Goal: Task Accomplishment & Management: Complete application form

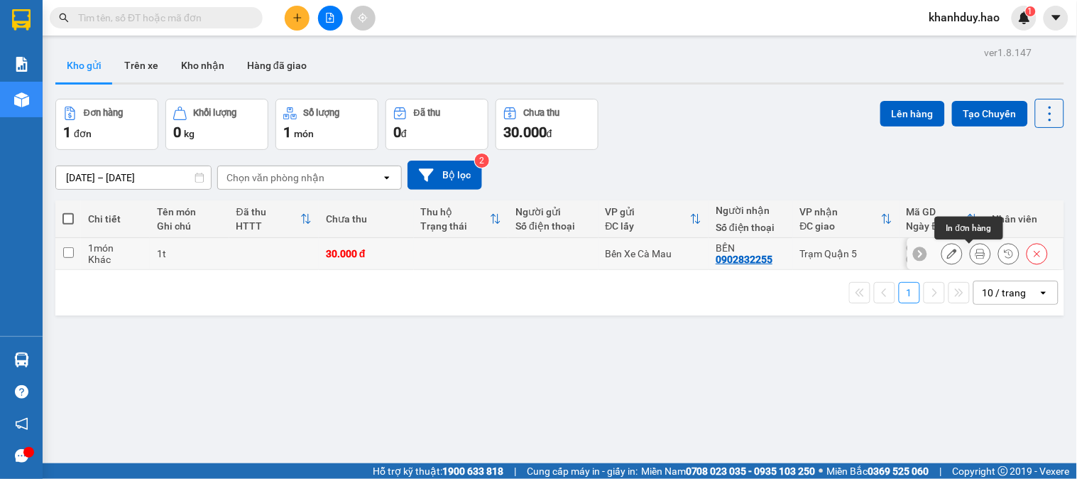
click at [971, 249] on button at bounding box center [981, 253] width 20 height 25
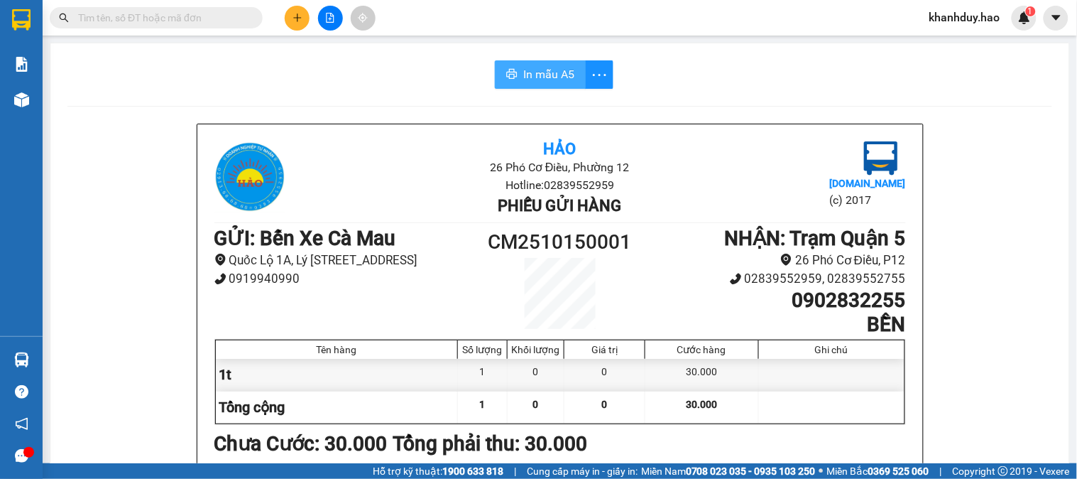
click at [540, 74] on span "In mẫu A5" at bounding box center [548, 74] width 51 height 18
click at [131, 13] on input "text" at bounding box center [162, 18] width 168 height 16
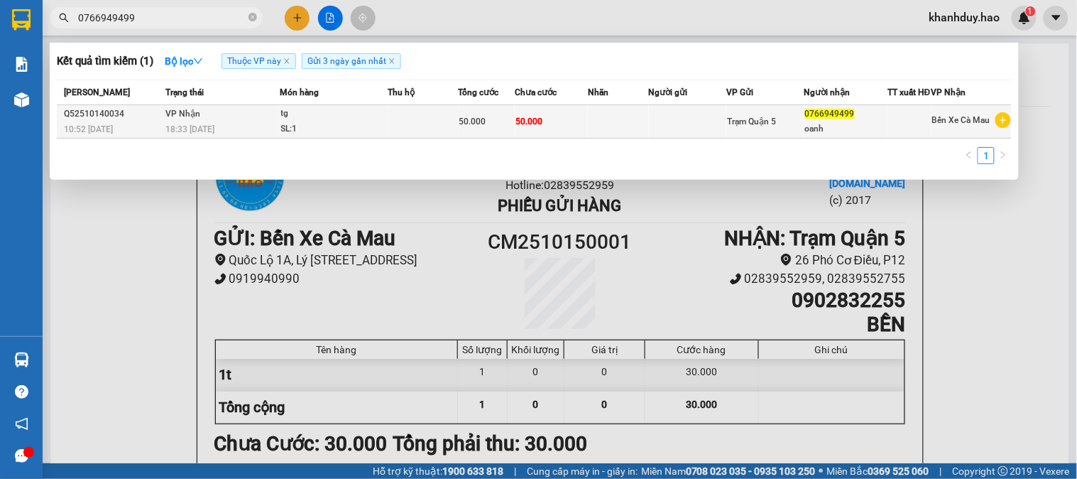
type input "0766949499"
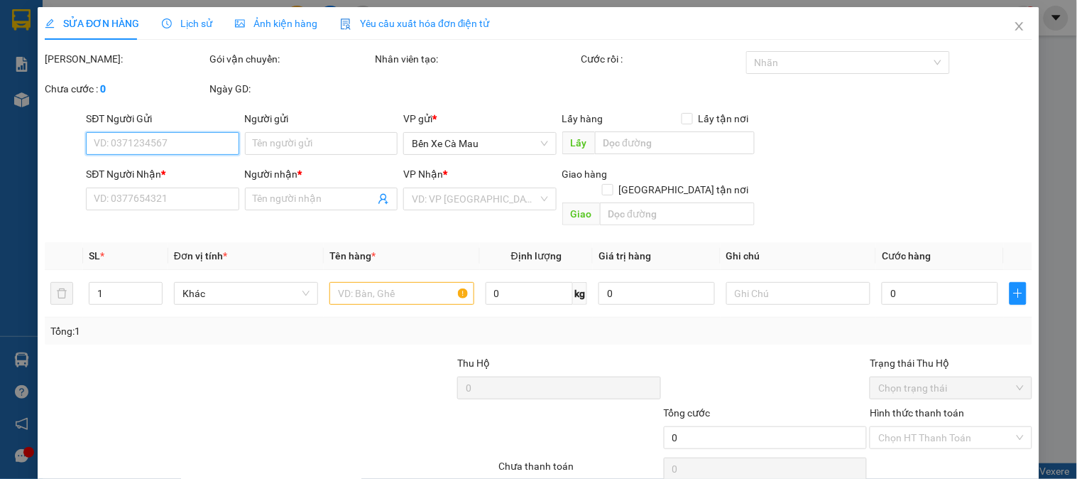
type input "0766949499"
type input "oanh"
type input "50.000"
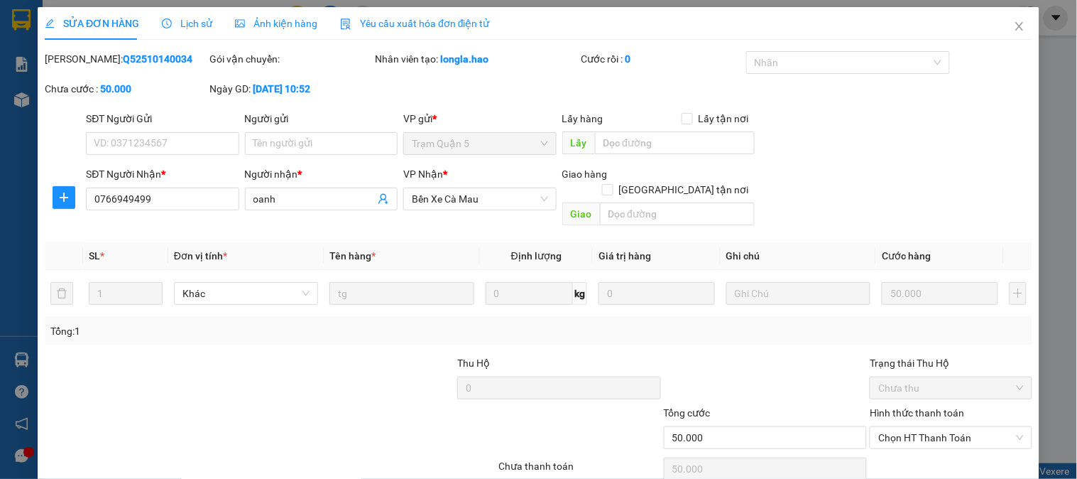
click at [264, 22] on span "Ảnh kiện hàng" at bounding box center [276, 23] width 82 height 11
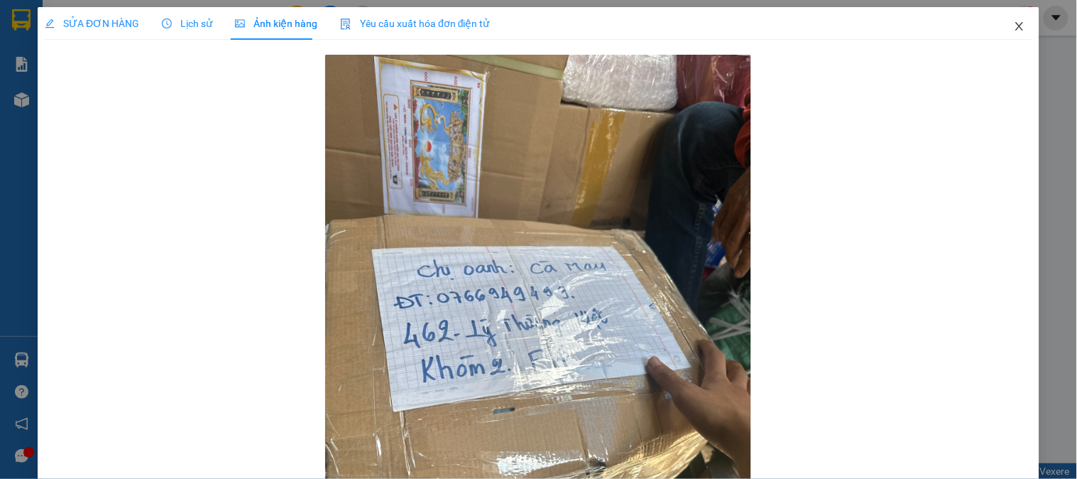
click at [1014, 23] on icon "close" at bounding box center [1019, 26] width 11 height 11
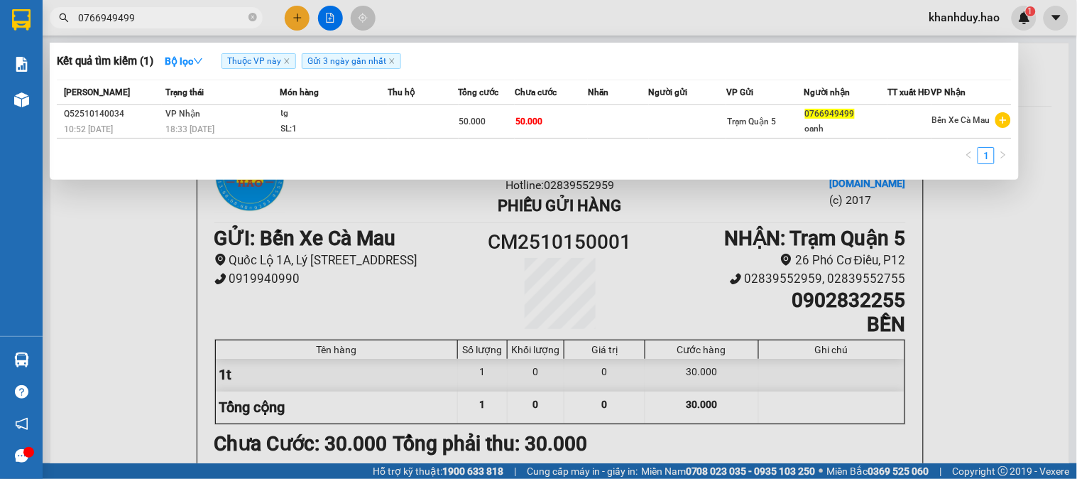
click at [136, 20] on input "0766949499" at bounding box center [162, 18] width 168 height 16
type input "0"
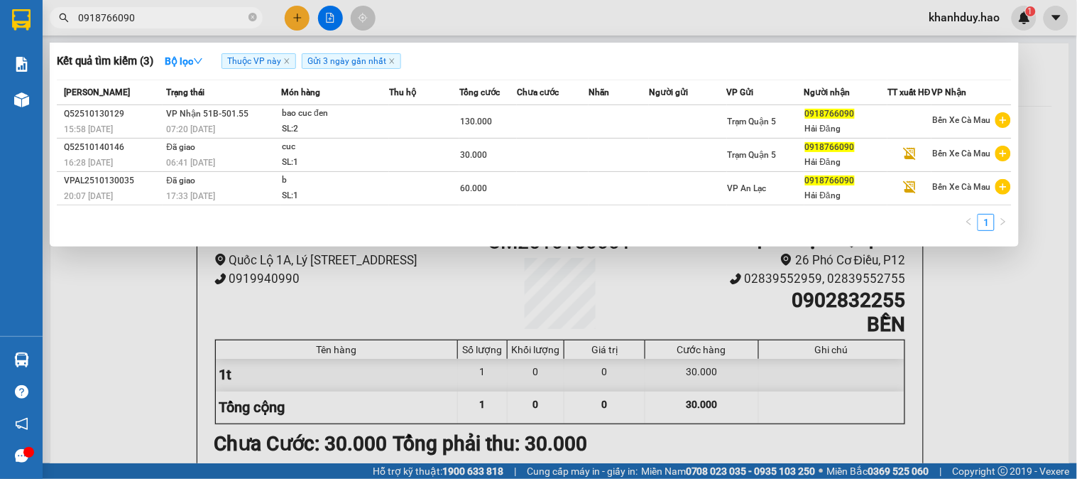
type input "0918766090"
click at [963, 324] on div at bounding box center [538, 239] width 1077 height 479
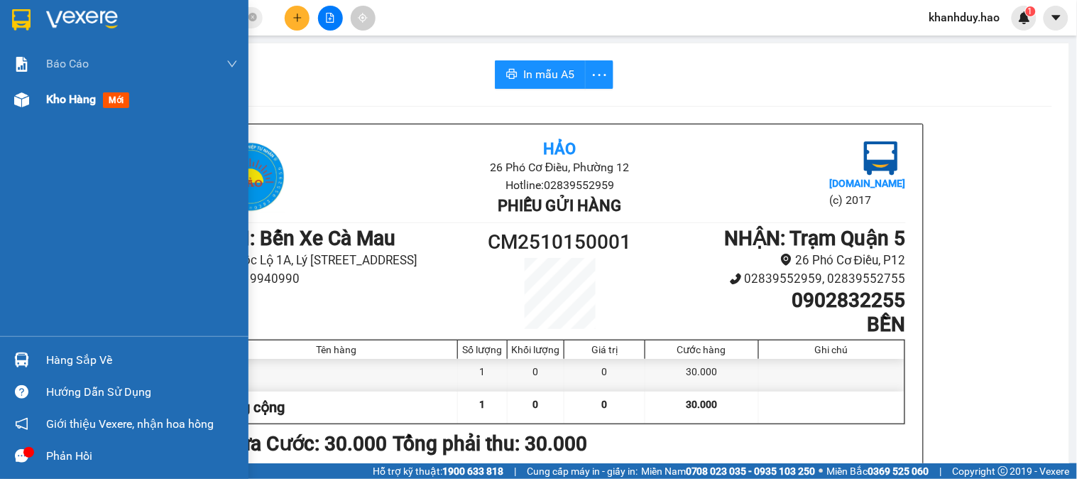
click at [61, 104] on span "Kho hàng" at bounding box center [71, 98] width 50 height 13
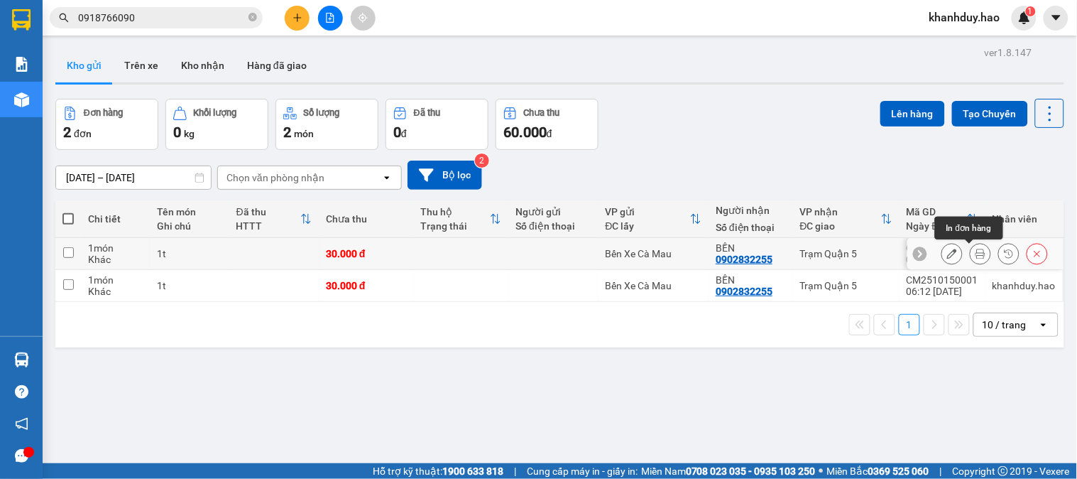
click at [971, 253] on button at bounding box center [981, 253] width 20 height 25
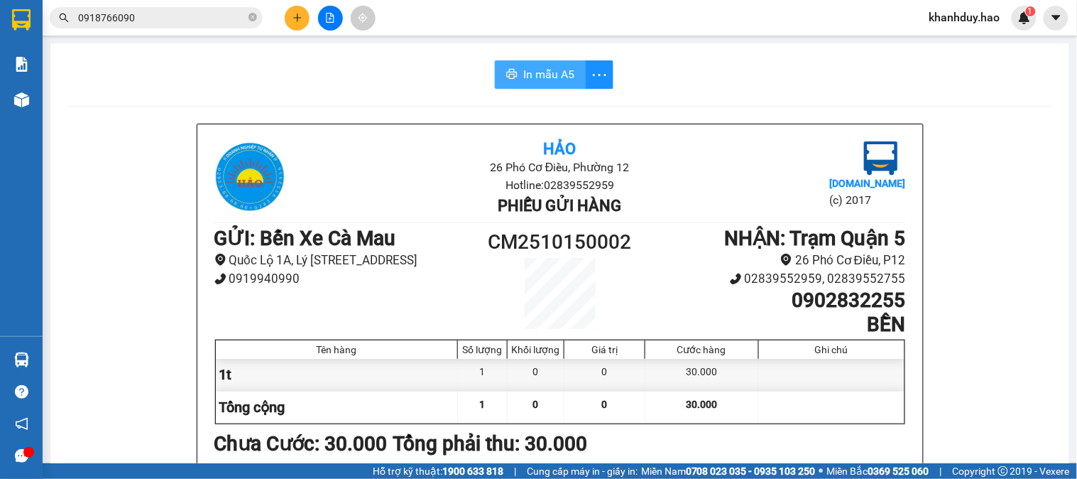
click at [558, 72] on span "In mẫu A5" at bounding box center [548, 74] width 51 height 18
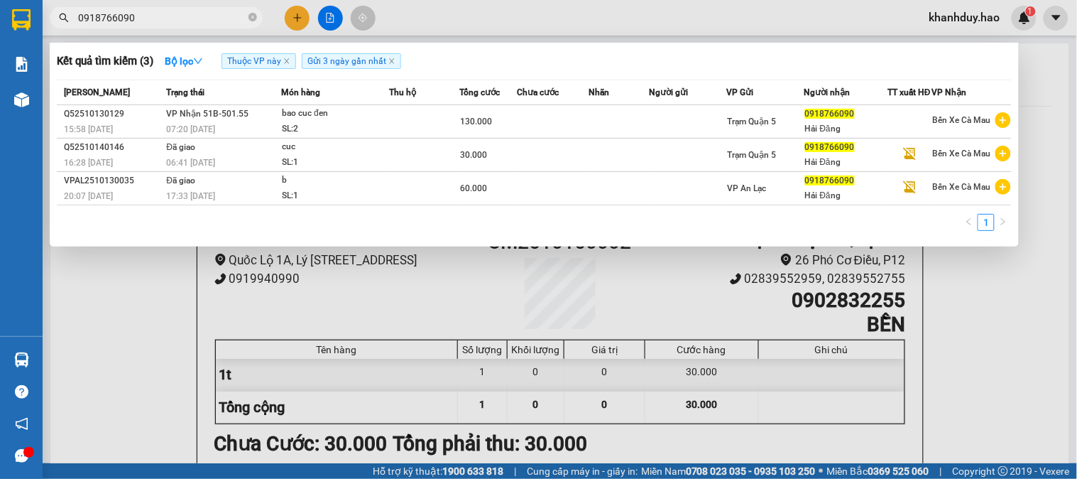
click at [187, 21] on input "0918766090" at bounding box center [162, 18] width 168 height 16
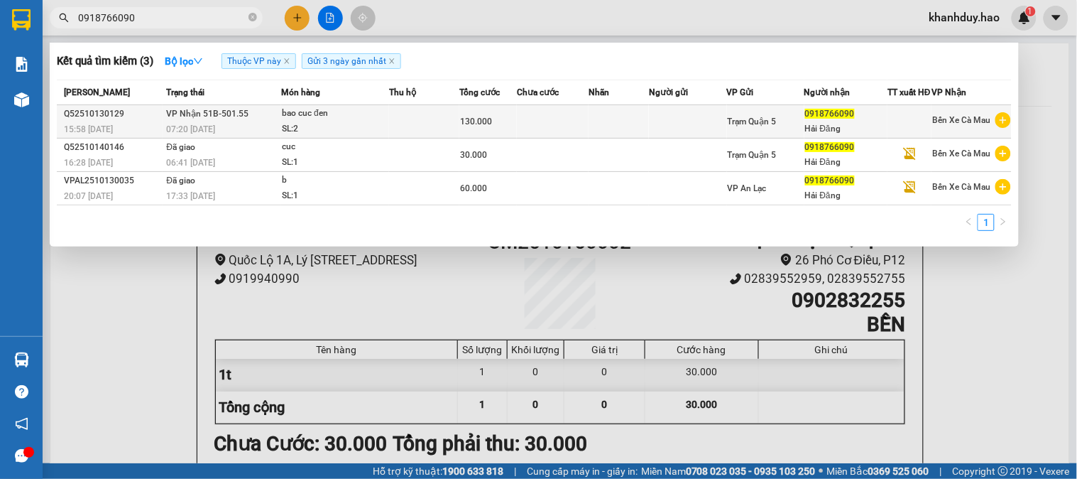
click at [351, 121] on div "bao cuc đen" at bounding box center [335, 114] width 107 height 16
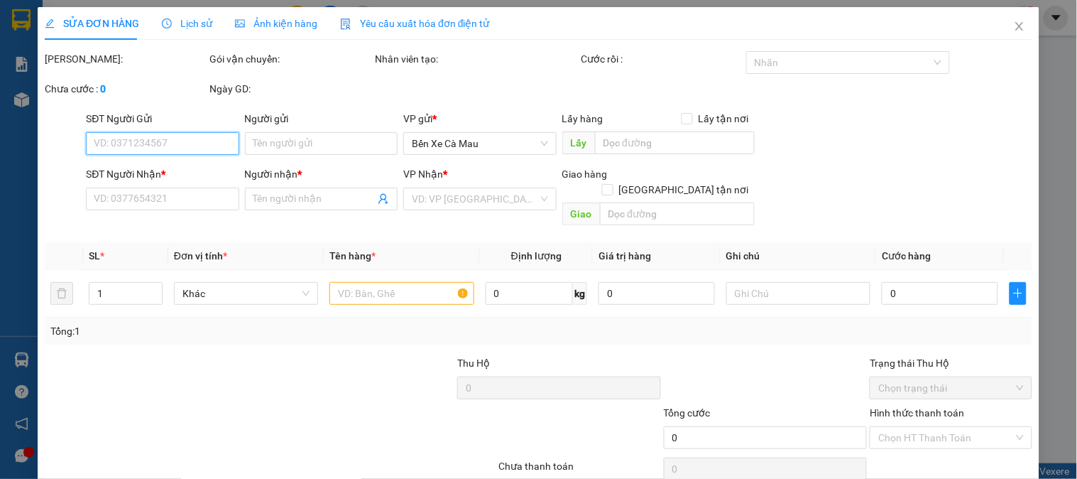
type input "0918766090"
type input "Hải Đăng"
type input "130.000"
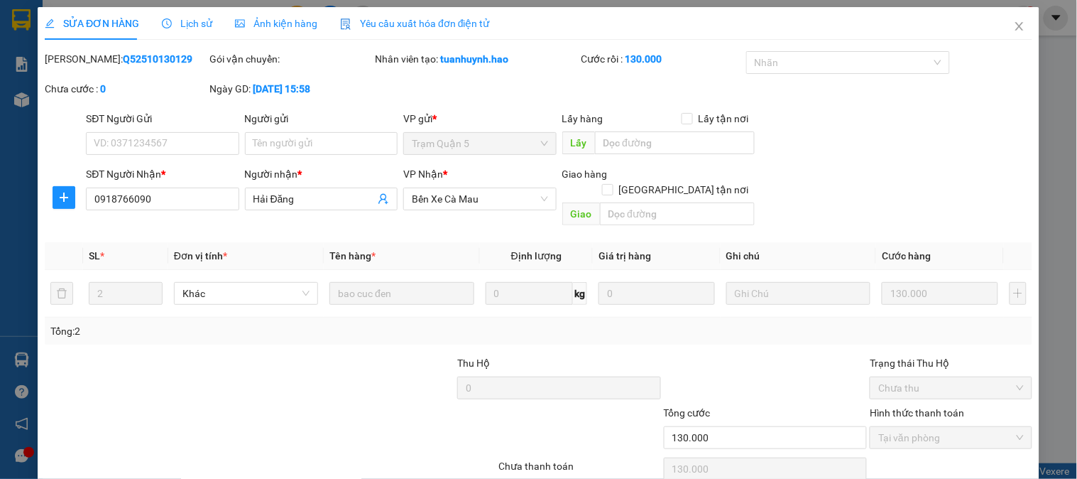
click at [268, 28] on span "Ảnh kiện hàng" at bounding box center [276, 23] width 82 height 11
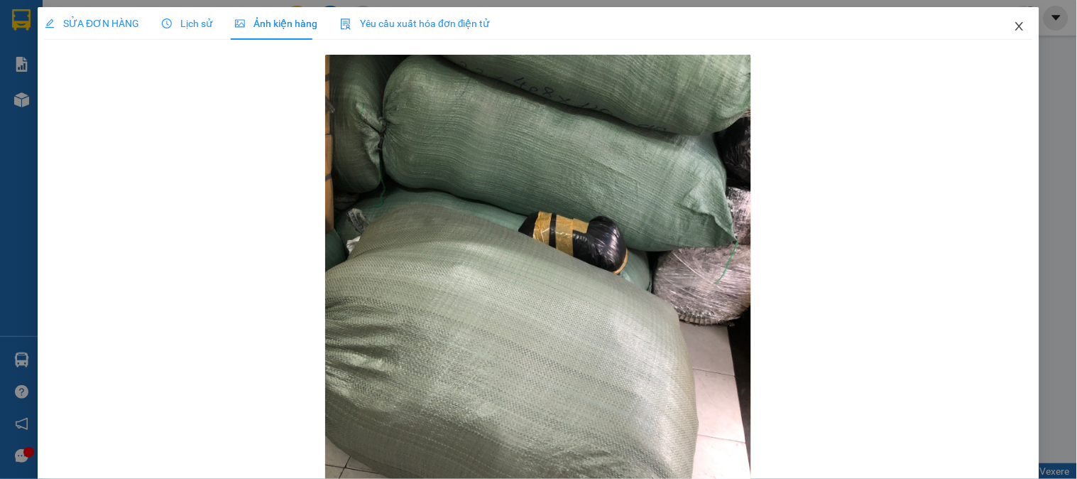
click at [1015, 28] on icon "close" at bounding box center [1019, 26] width 8 height 9
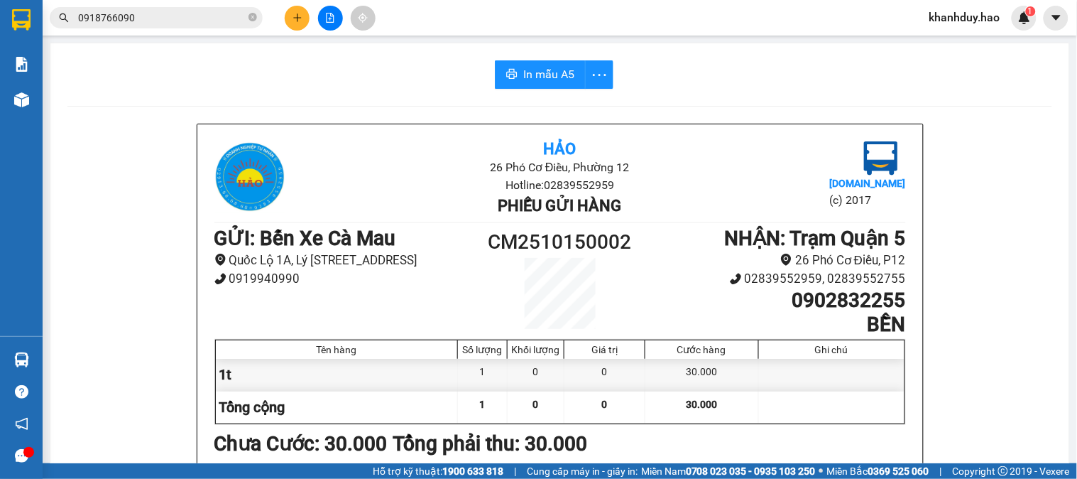
click at [140, 18] on input "0918766090" at bounding box center [162, 18] width 168 height 16
type input "0"
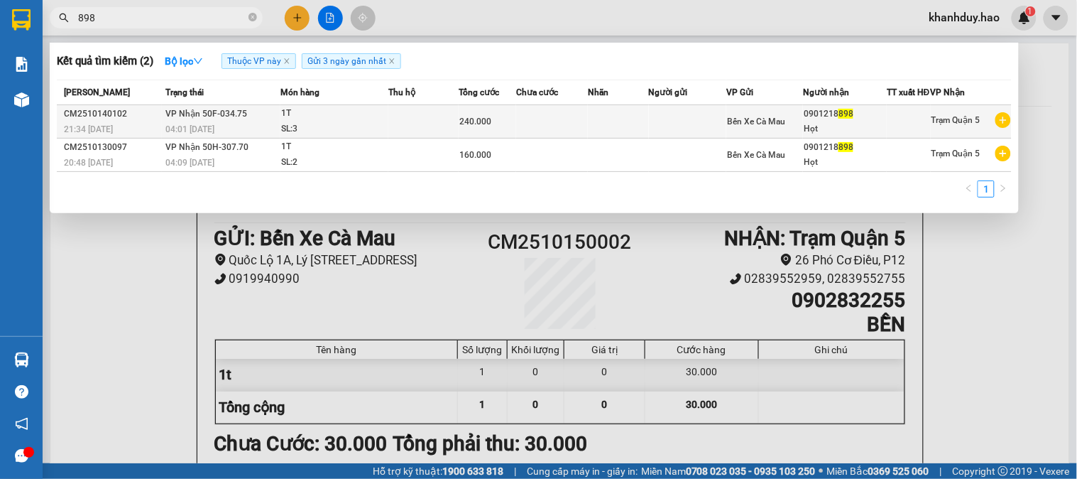
type input "898"
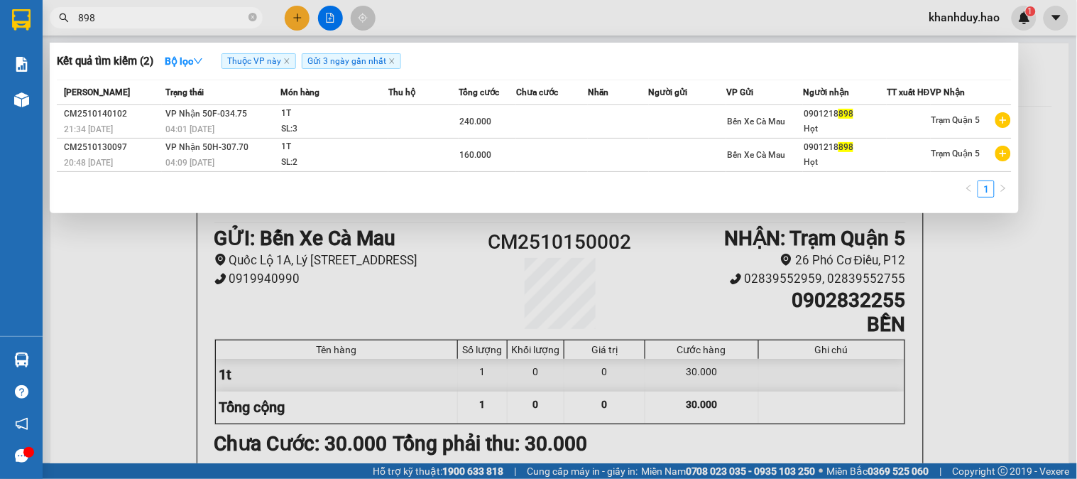
click at [423, 136] on td at bounding box center [423, 121] width 70 height 33
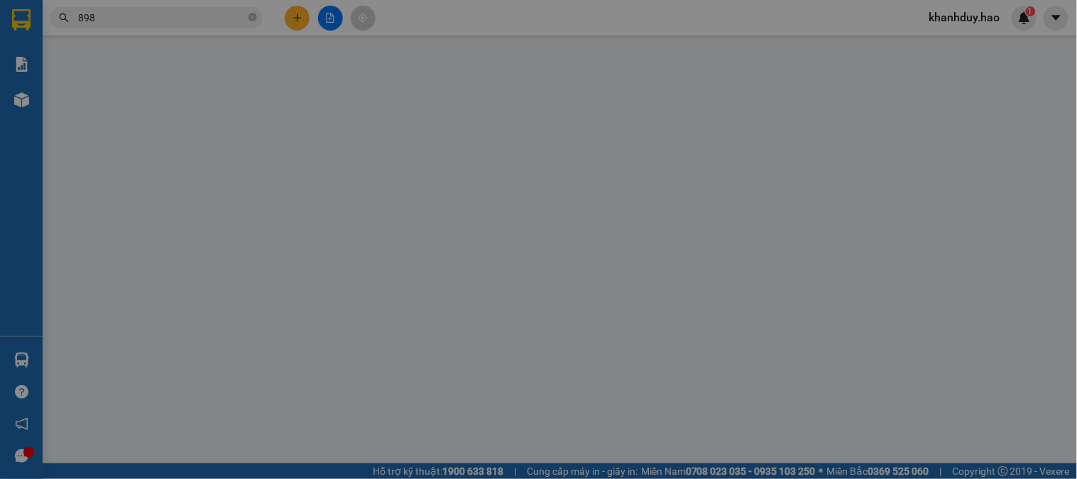
type input "0901218898"
type input "Họt"
type input "240.000"
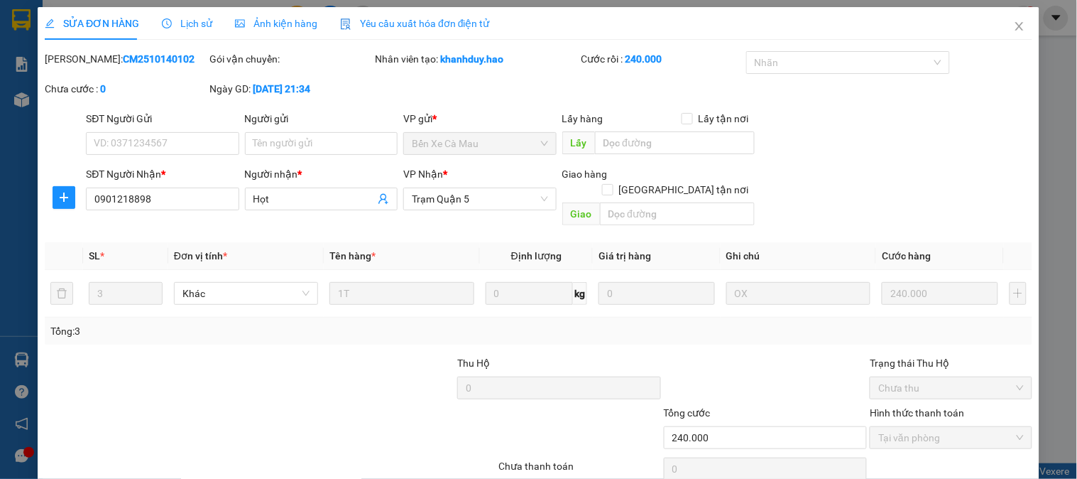
click at [280, 18] on span "Ảnh kiện hàng" at bounding box center [276, 23] width 82 height 11
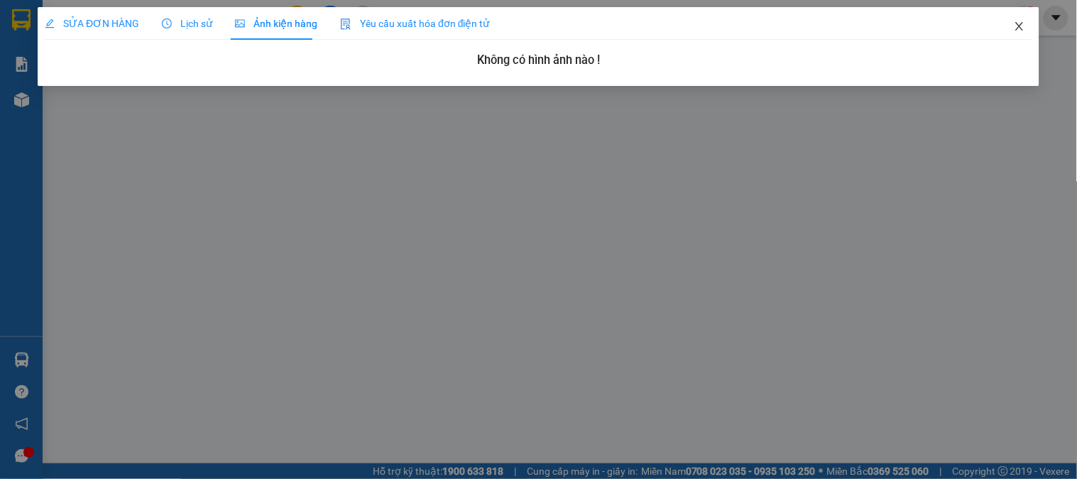
click at [1025, 30] on icon "close" at bounding box center [1019, 26] width 11 height 11
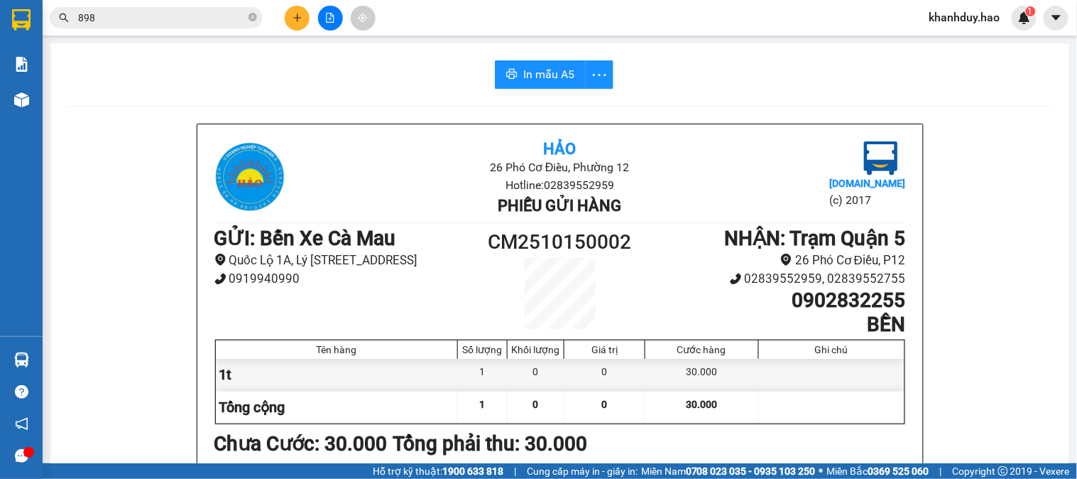
click at [151, 15] on input "898" at bounding box center [162, 18] width 168 height 16
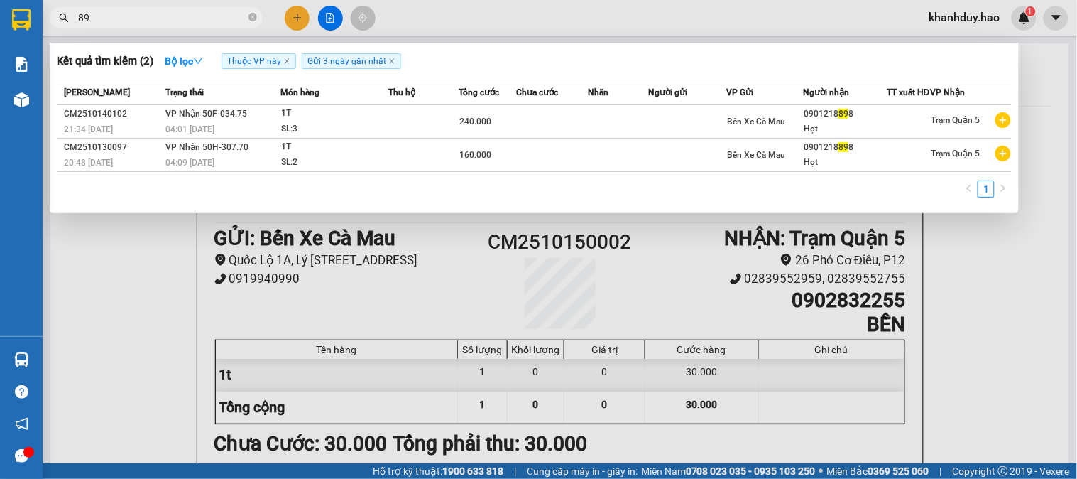
type input "8"
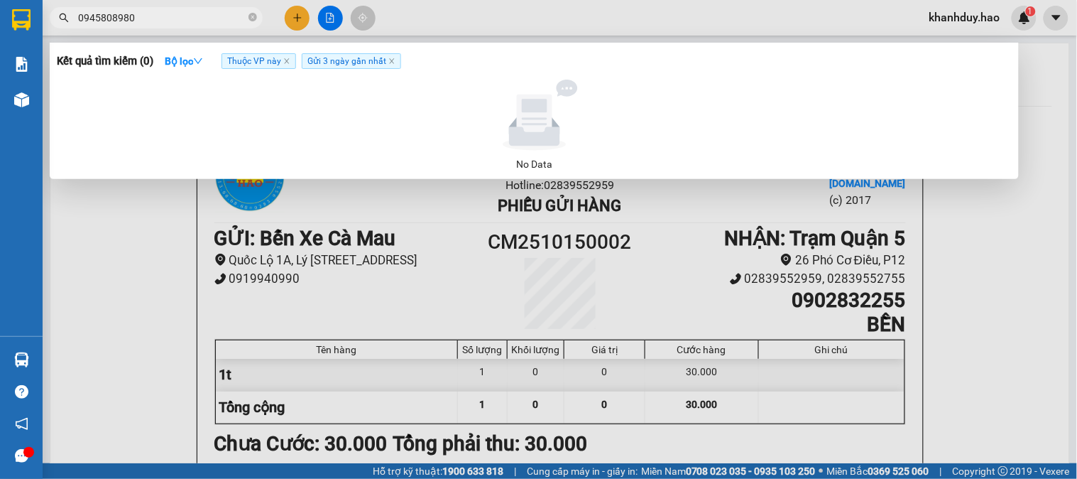
click at [335, 65] on span "Gửi 3 ngày gần nhất" at bounding box center [351, 61] width 99 height 16
click at [351, 65] on span "Gửi 3 ngày gần nhất" at bounding box center [351, 61] width 99 height 16
click at [351, 66] on span "Gửi 3 ngày gần nhất" at bounding box center [351, 61] width 99 height 16
click at [144, 16] on input "0945808980" at bounding box center [162, 18] width 168 height 16
type input "0"
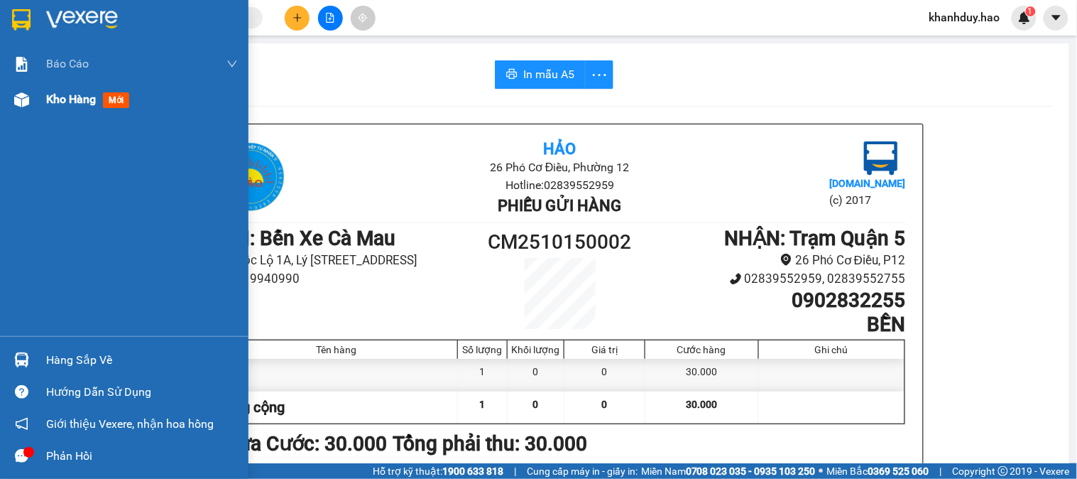
click at [67, 104] on span "Kho hàng" at bounding box center [71, 98] width 50 height 13
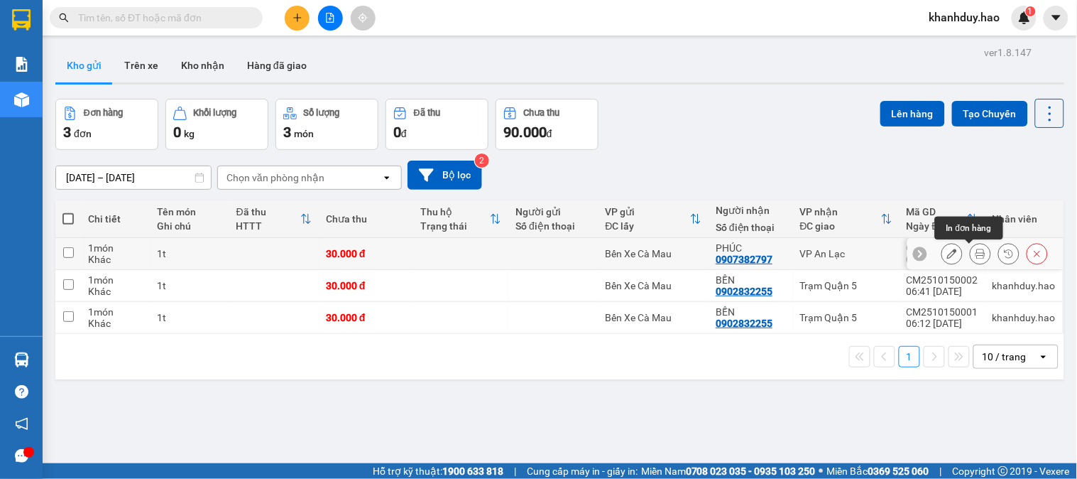
click at [976, 253] on icon at bounding box center [981, 254] width 10 height 10
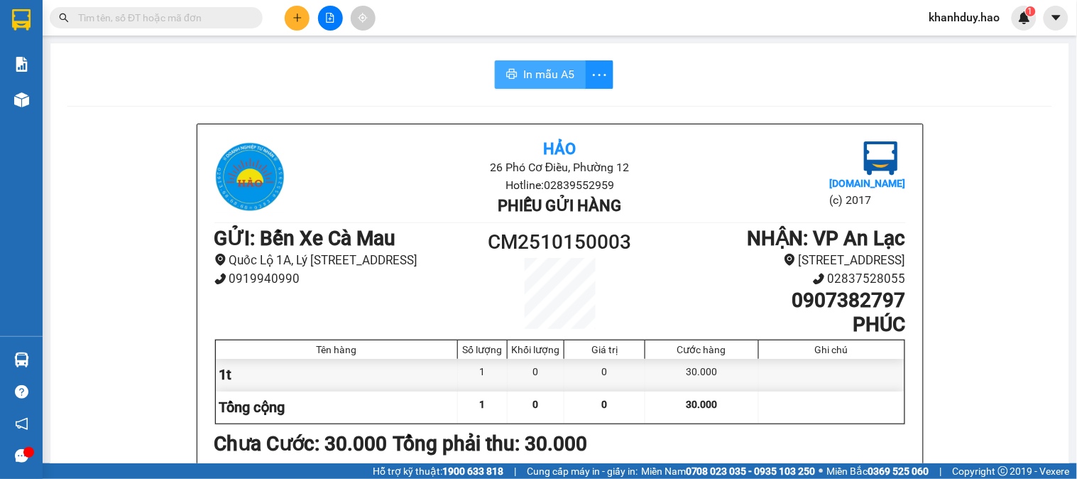
click at [533, 68] on span "In mẫu A5" at bounding box center [548, 74] width 51 height 18
click at [195, 23] on input "text" at bounding box center [162, 18] width 168 height 16
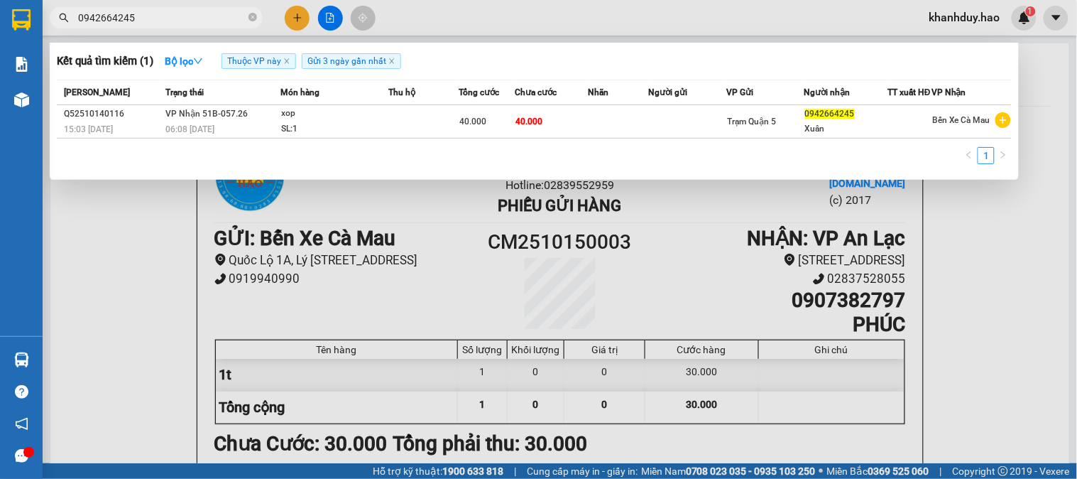
click at [508, 129] on div "40.000" at bounding box center [486, 122] width 55 height 16
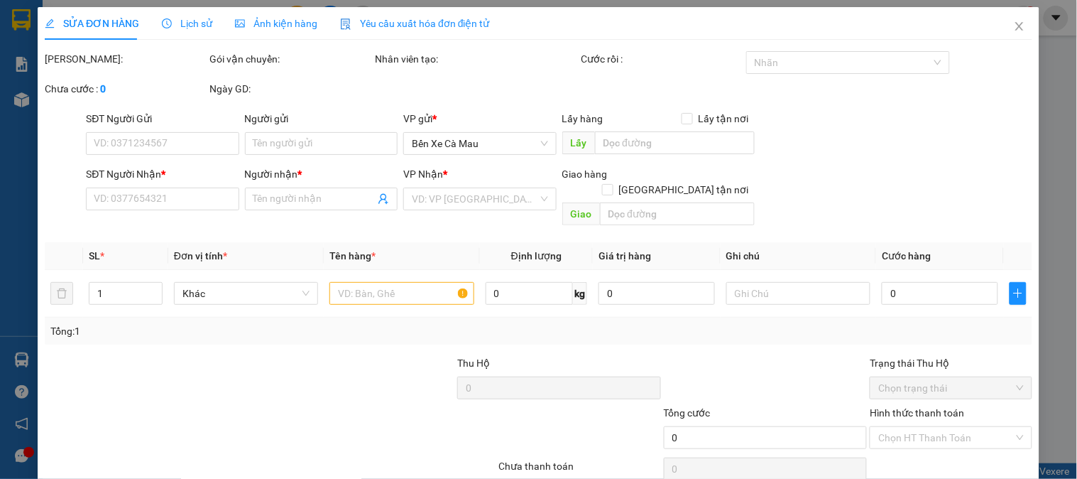
click at [284, 23] on span "Ảnh kiện hàng" at bounding box center [276, 23] width 82 height 11
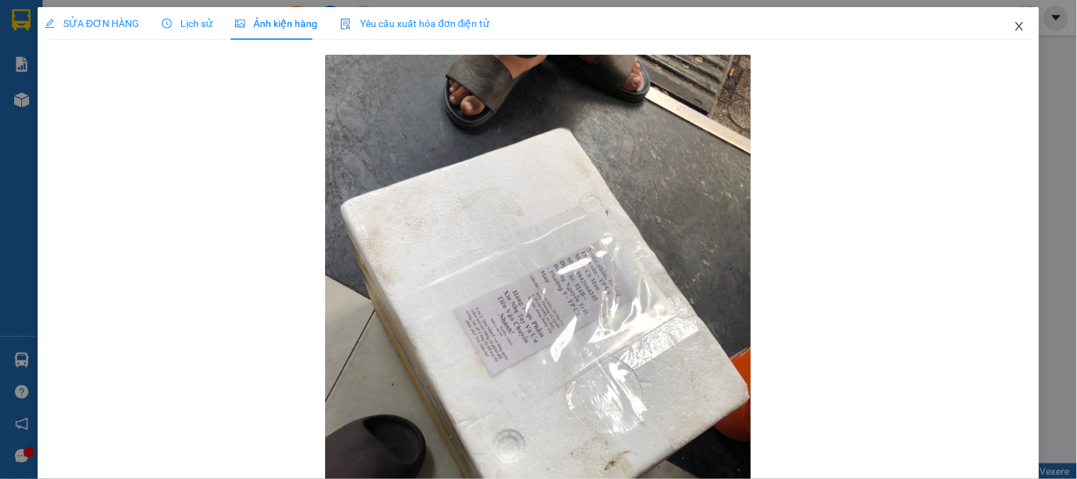
click at [1014, 29] on icon "close" at bounding box center [1019, 26] width 11 height 11
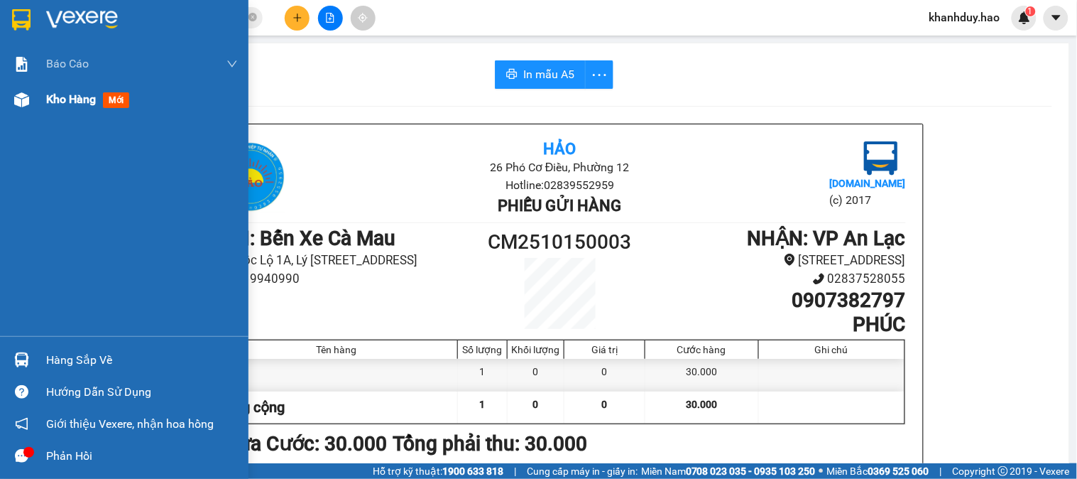
click at [73, 94] on span "Kho hàng" at bounding box center [71, 98] width 50 height 13
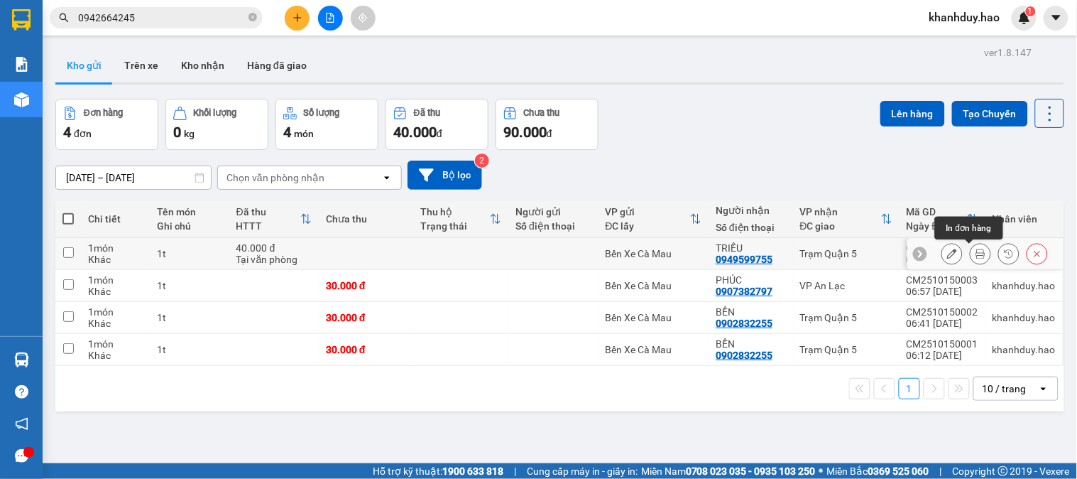
click at [971, 261] on button at bounding box center [981, 253] width 20 height 25
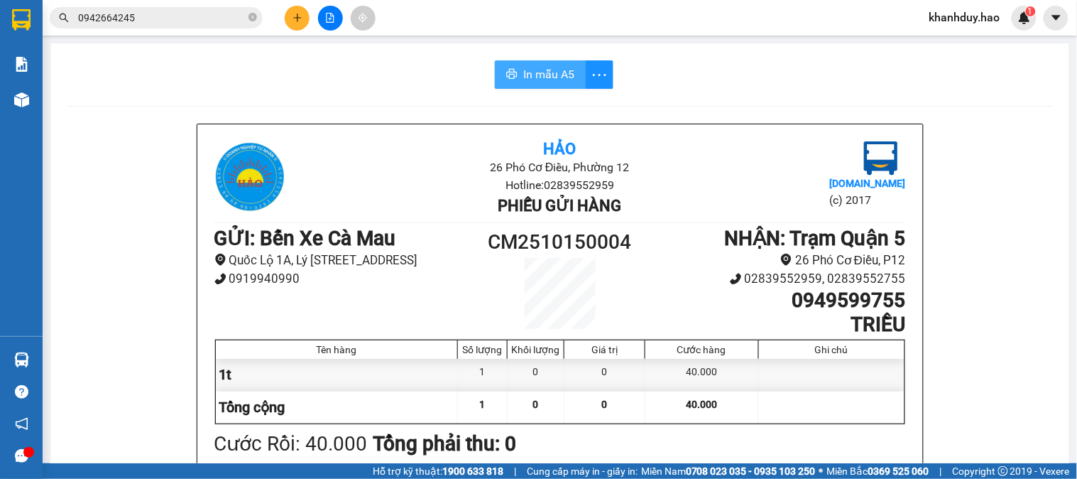
click at [528, 82] on span "In mẫu A5" at bounding box center [548, 74] width 51 height 18
click at [205, 13] on input "0942664245" at bounding box center [162, 18] width 168 height 16
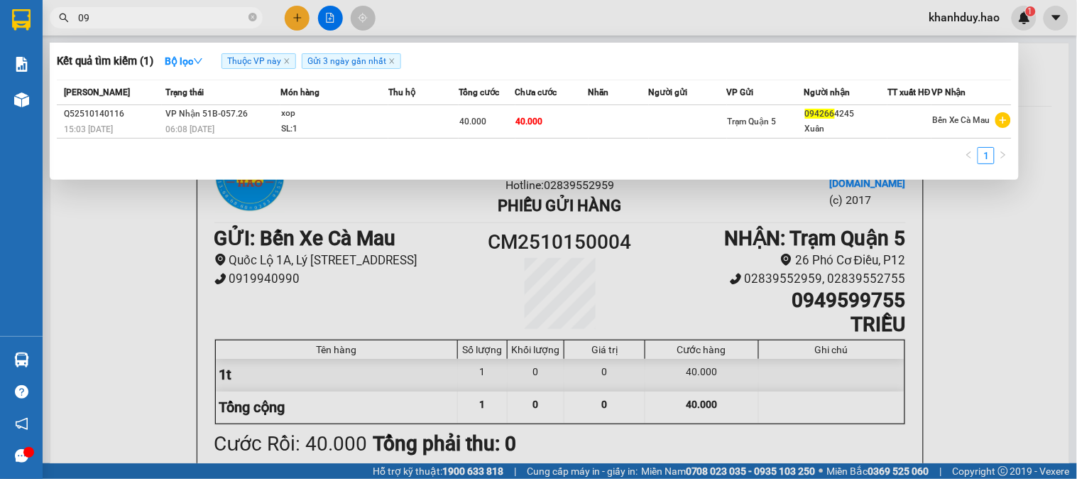
type input "0"
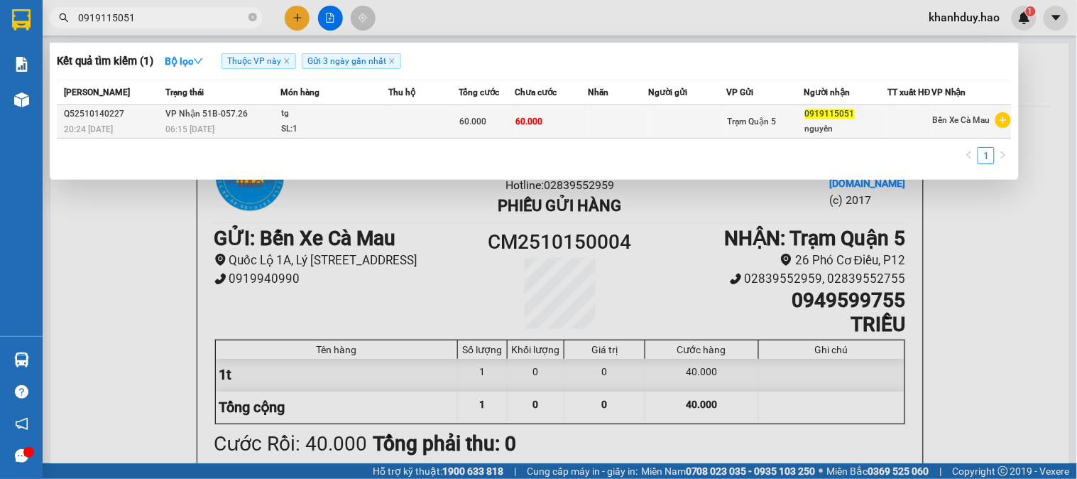
type input "0919115051"
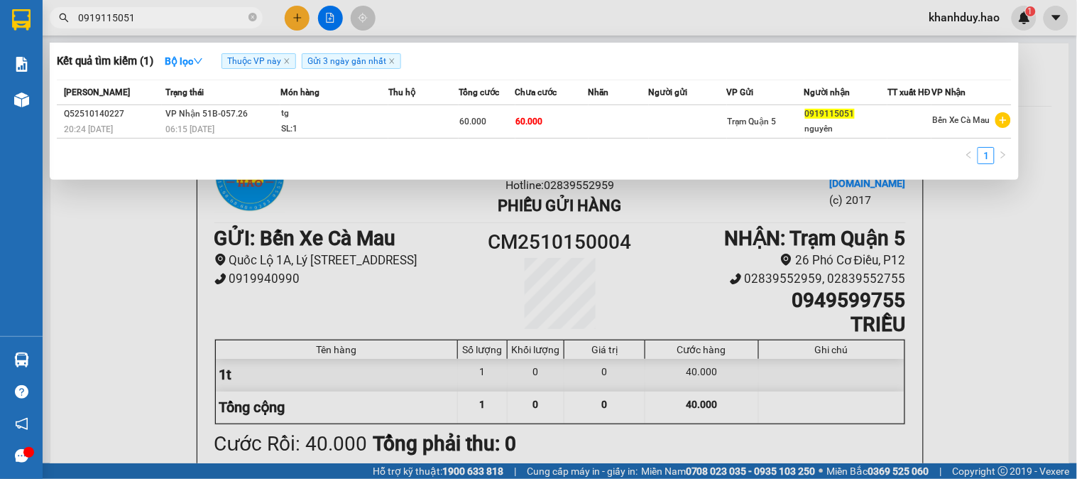
click at [511, 129] on div "60.000" at bounding box center [486, 122] width 55 height 16
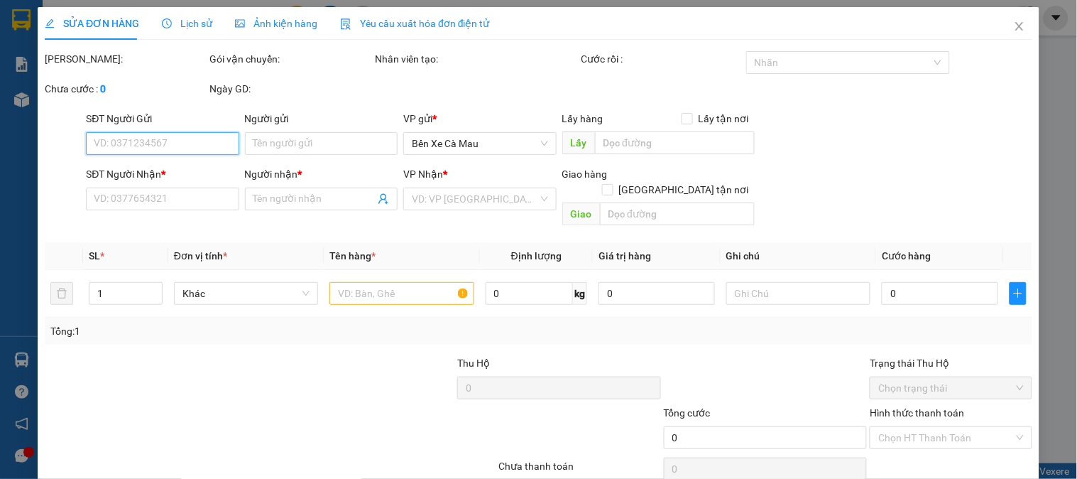
type input "0919115051"
type input "nguyên"
type input "60.000"
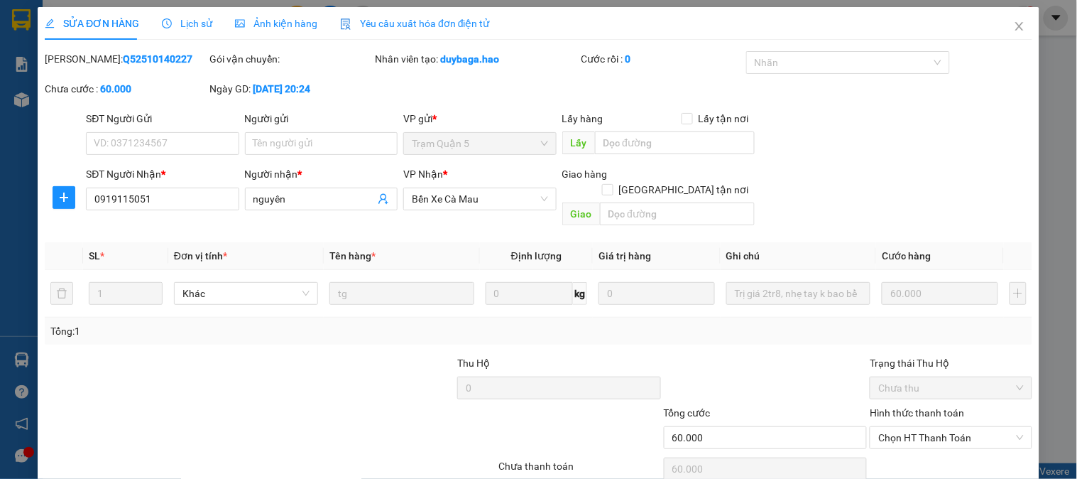
click at [308, 25] on span "Ảnh kiện hàng" at bounding box center [276, 23] width 82 height 11
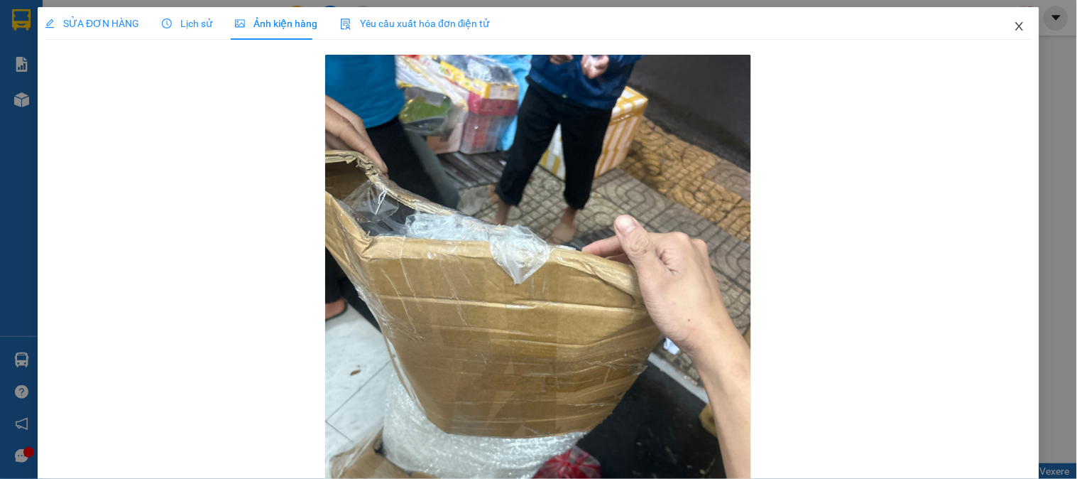
click at [1014, 27] on icon "close" at bounding box center [1019, 26] width 11 height 11
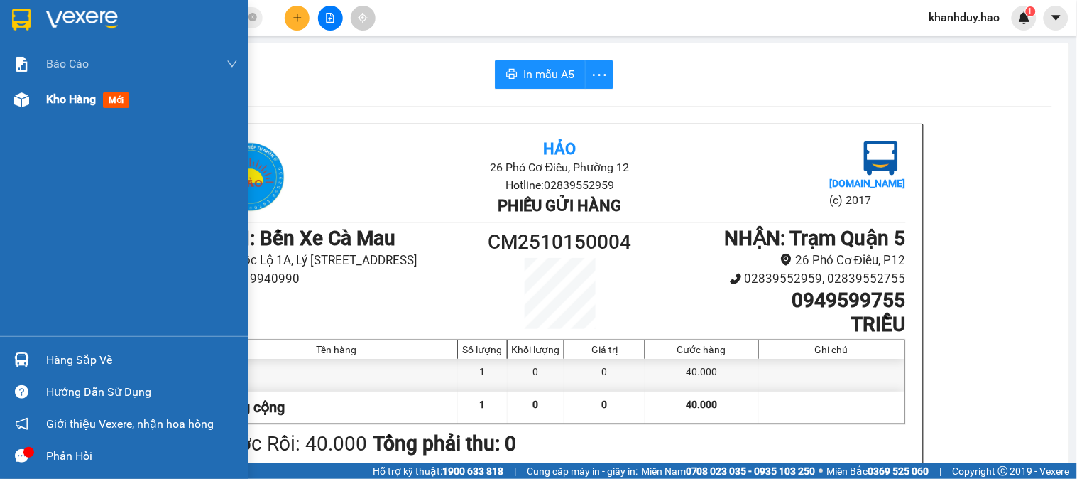
click at [59, 104] on span "Kho hàng" at bounding box center [71, 98] width 50 height 13
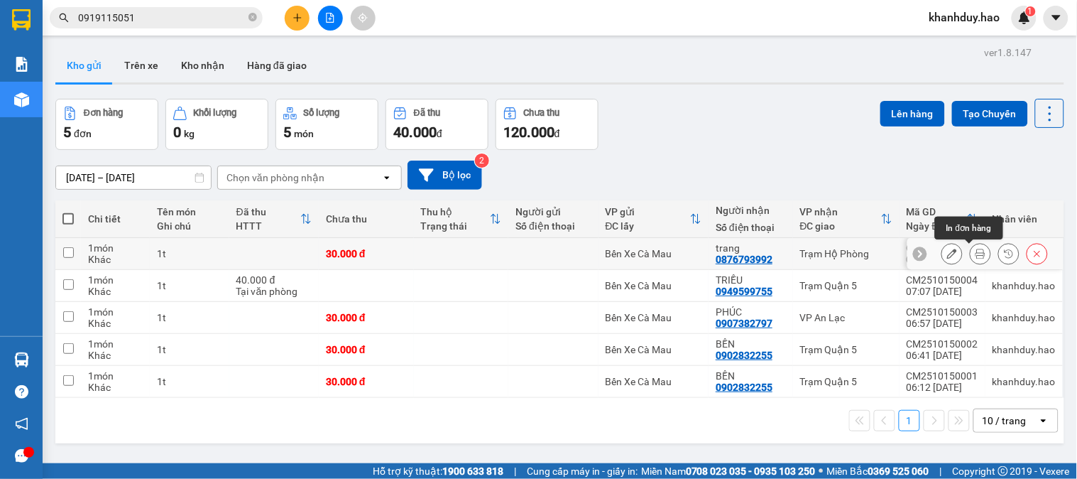
click at [971, 259] on button at bounding box center [981, 253] width 20 height 25
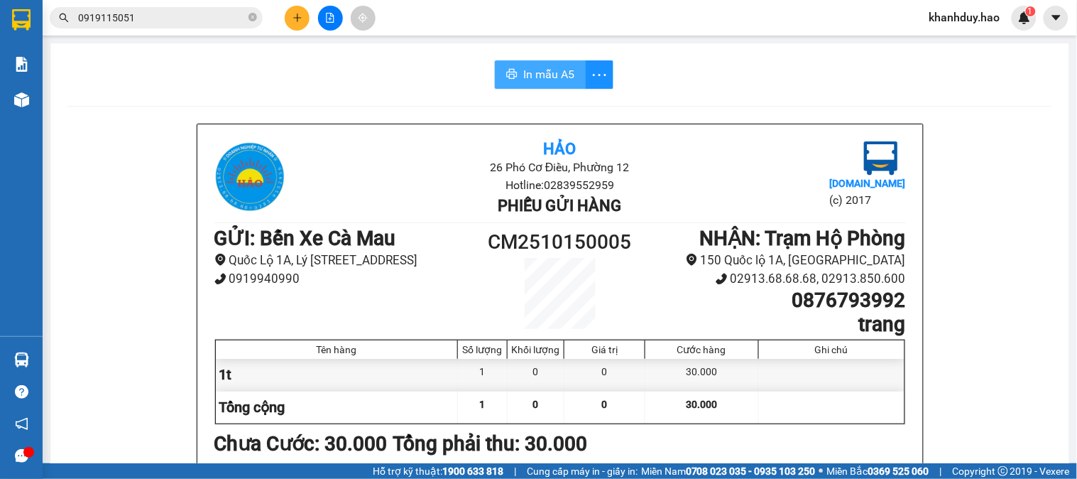
click at [528, 74] on span "In mẫu A5" at bounding box center [548, 74] width 51 height 18
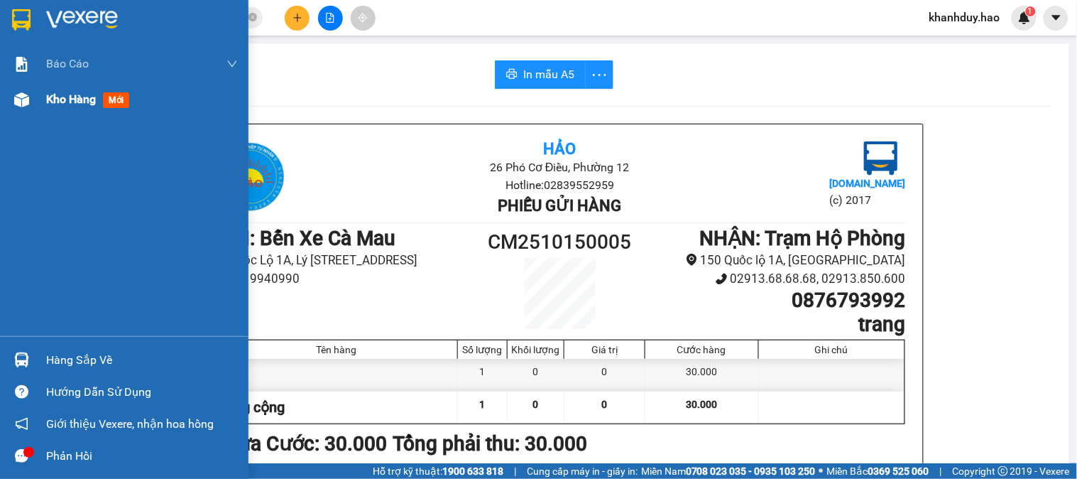
click at [45, 105] on div "Kho hàng mới" at bounding box center [124, 100] width 249 height 36
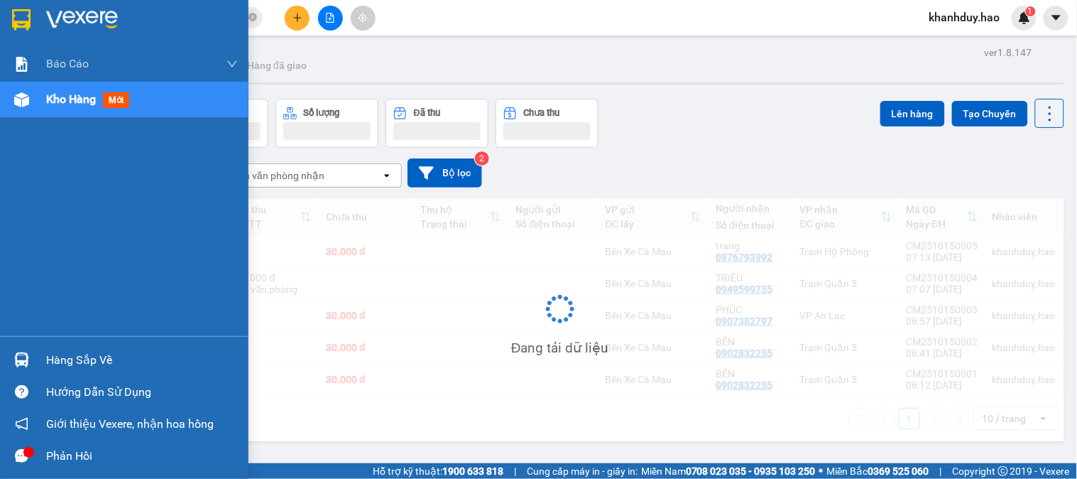
click at [71, 364] on div "Hàng sắp về" at bounding box center [142, 359] width 192 height 21
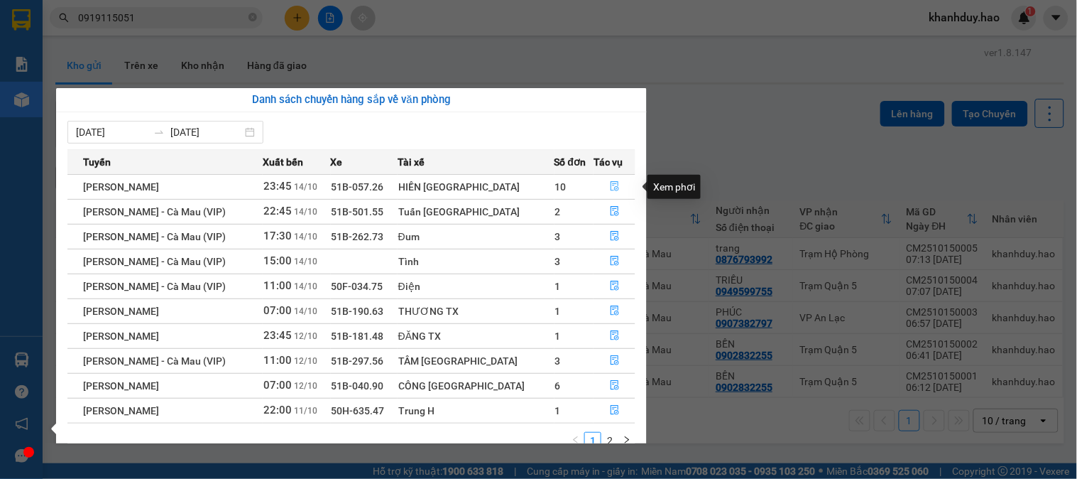
click at [611, 185] on icon "file-done" at bounding box center [615, 186] width 9 height 10
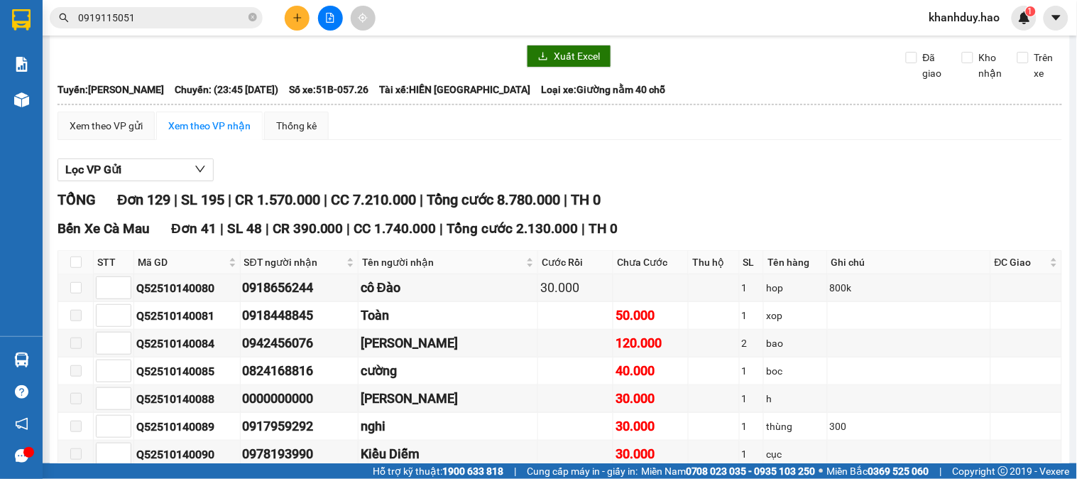
scroll to position [79, 0]
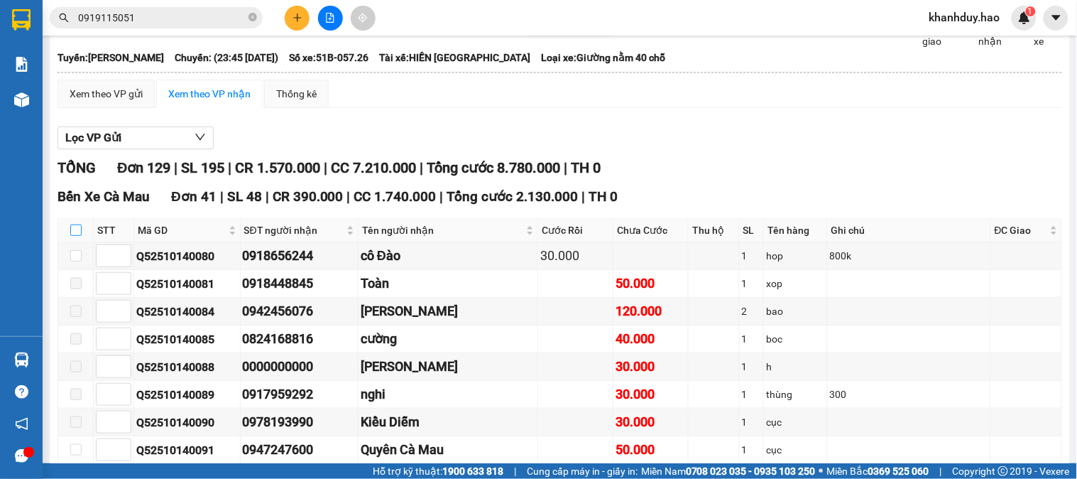
click at [71, 236] on input "checkbox" at bounding box center [75, 229] width 11 height 11
checkbox input "true"
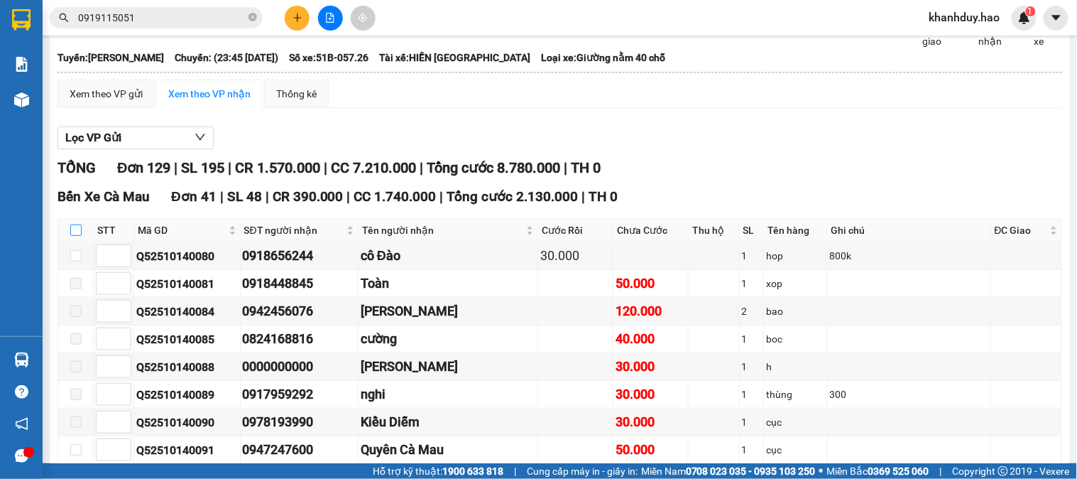
checkbox input "true"
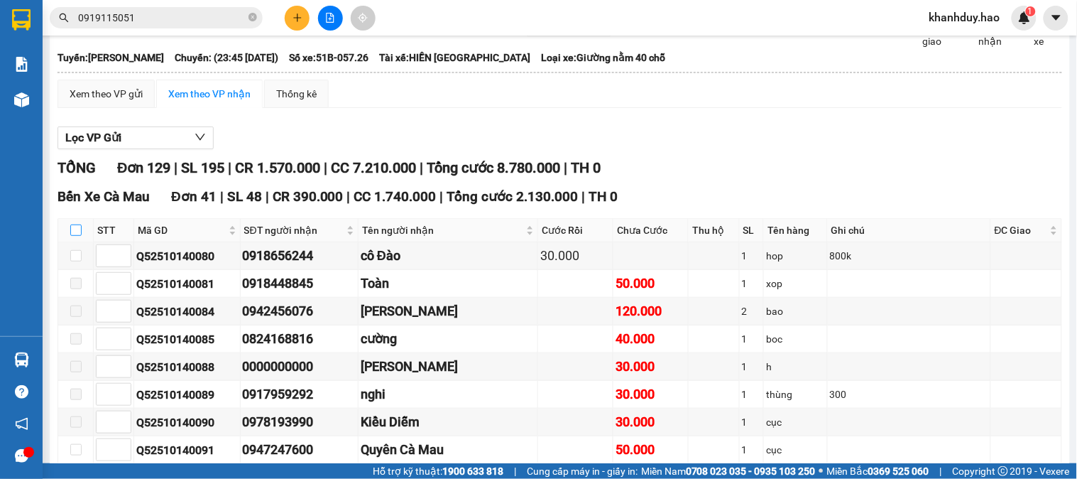
checkbox input "true"
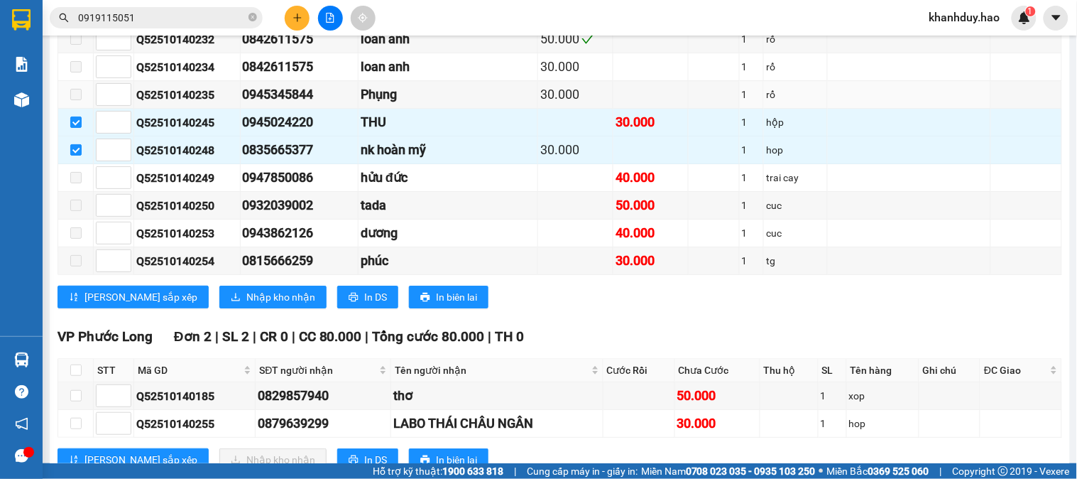
scroll to position [1183, 0]
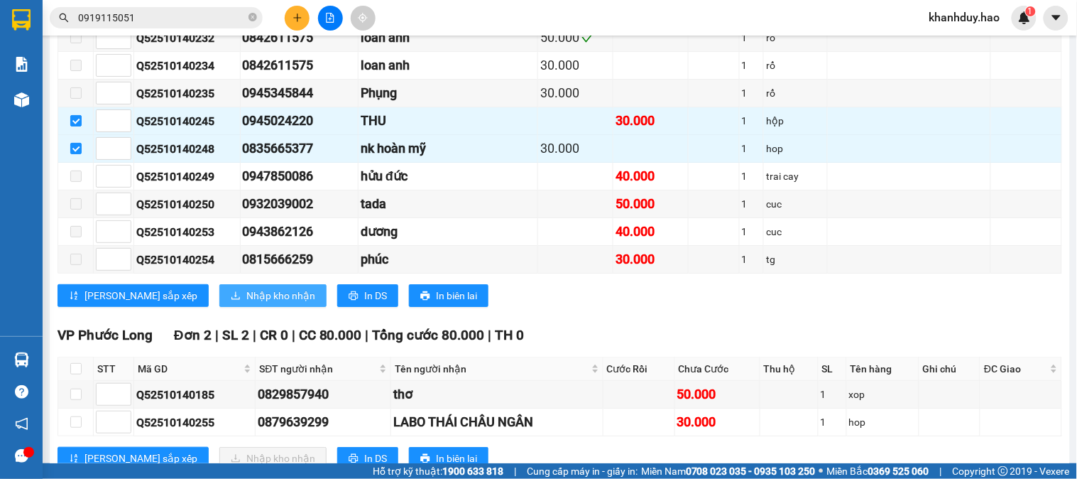
click at [246, 303] on span "Nhập kho nhận" at bounding box center [280, 296] width 69 height 16
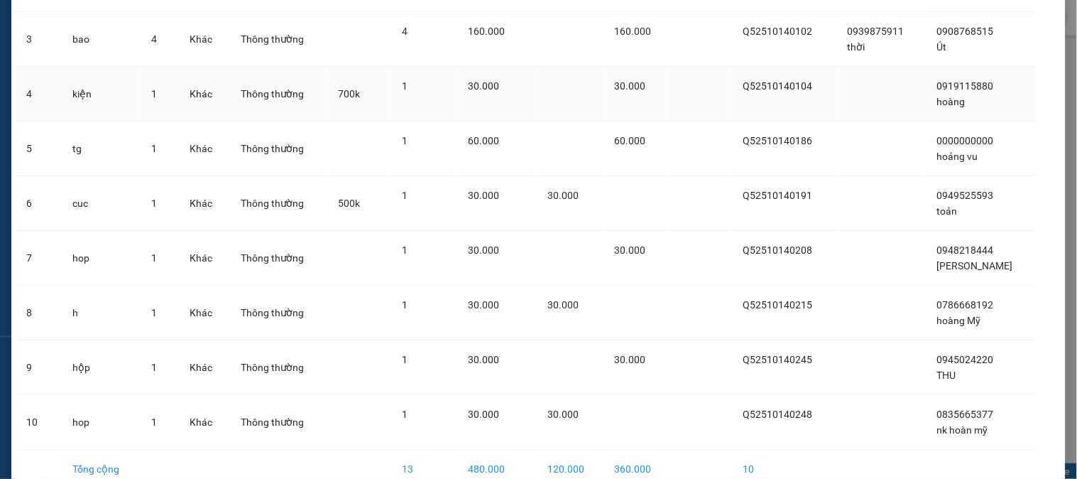
scroll to position [291, 0]
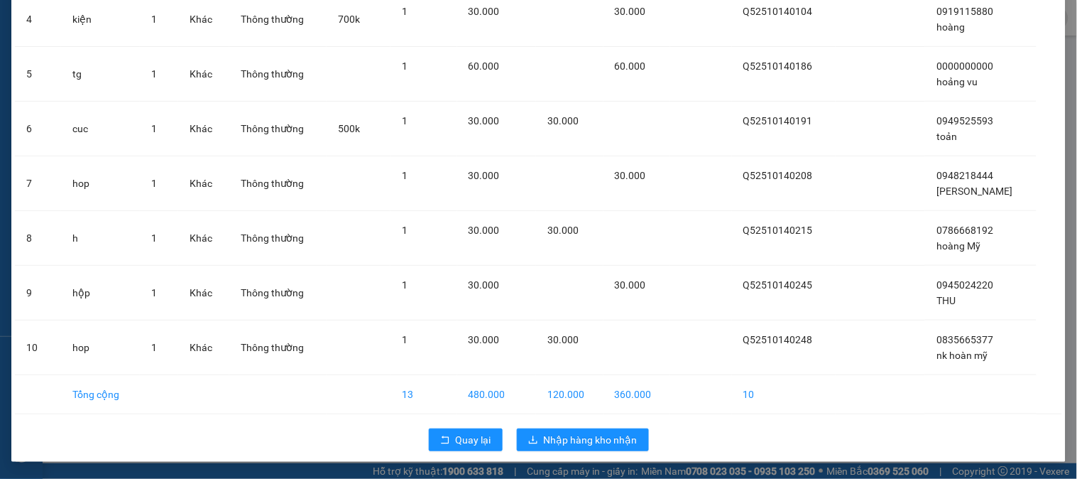
click at [579, 458] on div "Quay lại Nhập hàng kho nhận" at bounding box center [538, 439] width 1047 height 37
click at [580, 441] on span "Nhập hàng kho nhận" at bounding box center [591, 440] width 94 height 16
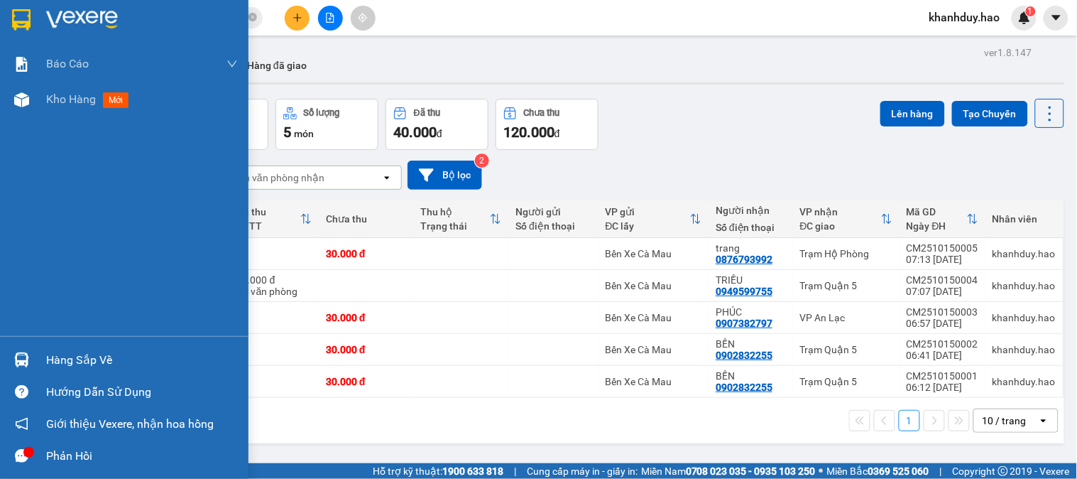
click at [13, 351] on div at bounding box center [21, 359] width 25 height 25
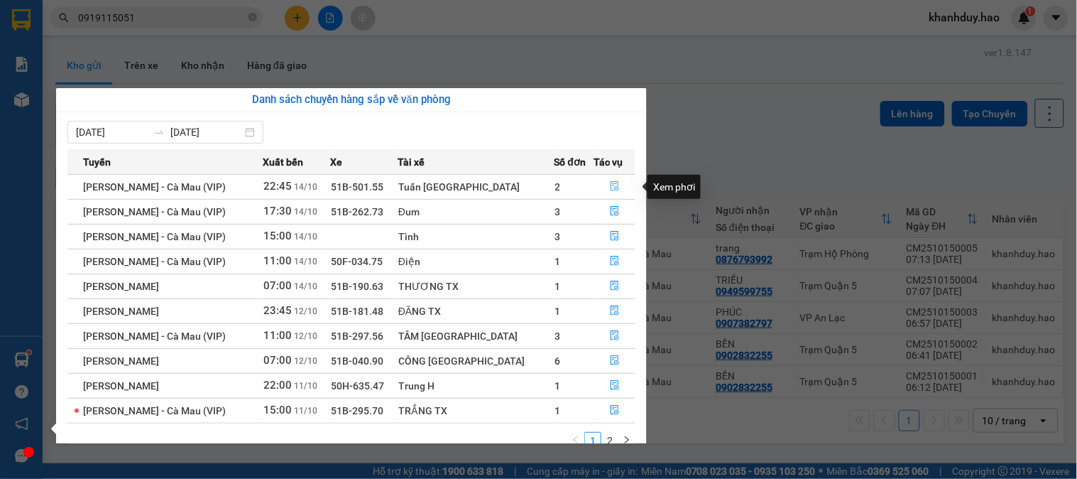
click at [619, 187] on button "button" at bounding box center [614, 186] width 40 height 23
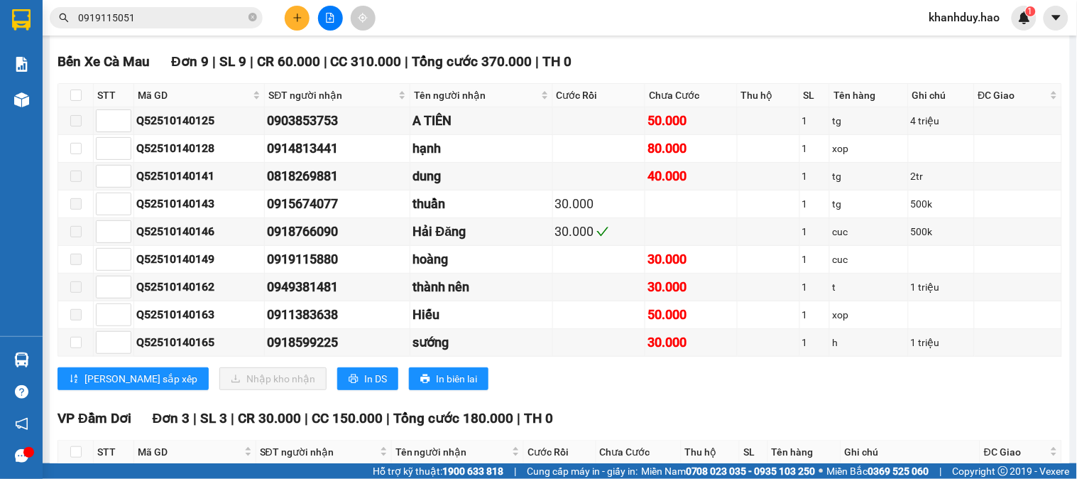
scroll to position [1341, 0]
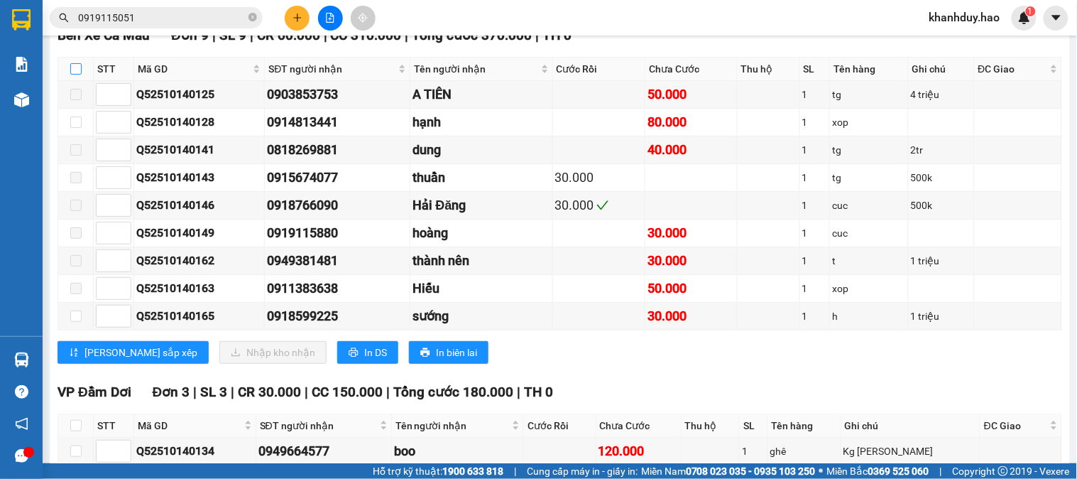
click at [72, 75] on input "checkbox" at bounding box center [75, 68] width 11 height 11
checkbox input "true"
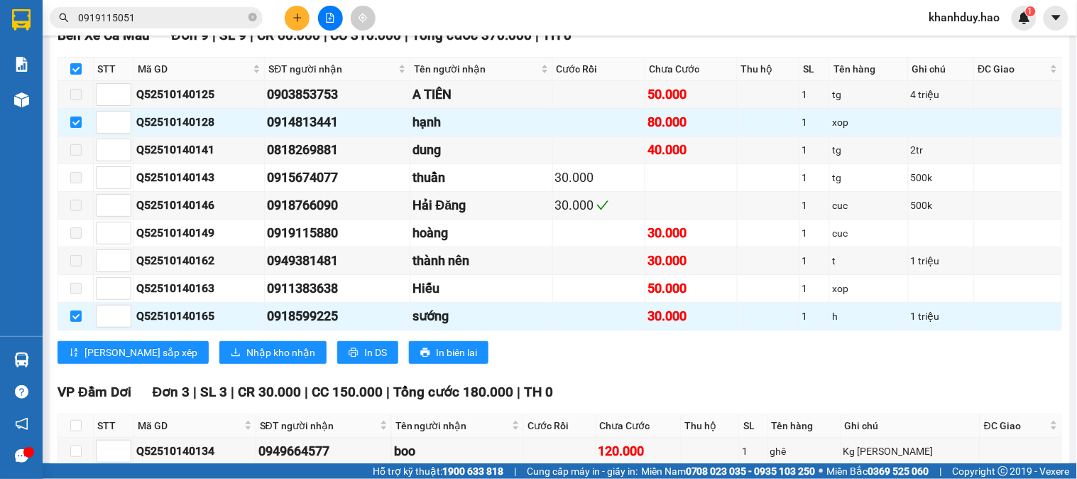
click at [224, 363] on div "Bến Xe Cà Mau Đơn 9 | SL 9 | CR 60.000 | CC 310.000 | Tổng cước 370.000 | TH 0 …" at bounding box center [560, 199] width 1005 height 349
click at [246, 360] on span "Nhập kho nhận" at bounding box center [280, 352] width 69 height 16
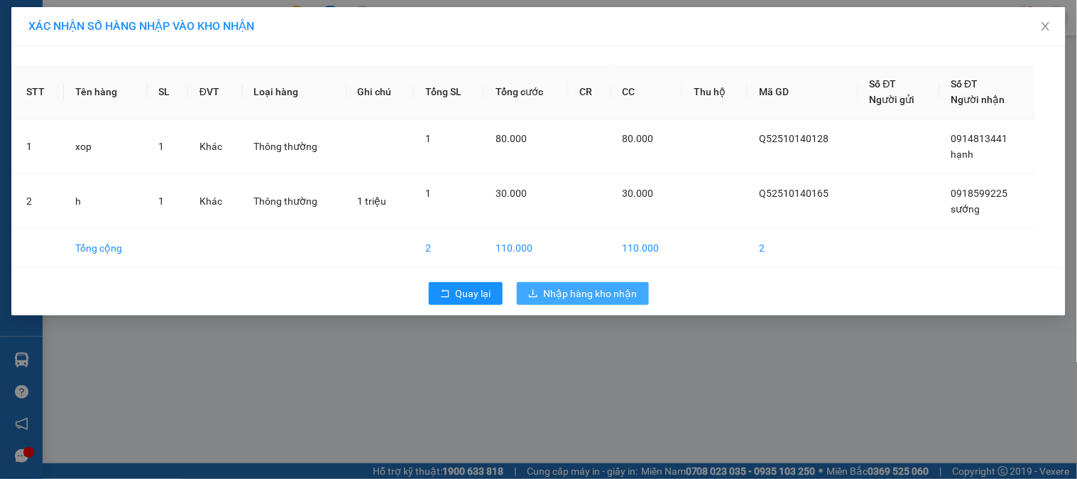
click at [560, 282] on button "Nhập hàng kho nhận" at bounding box center [583, 293] width 132 height 23
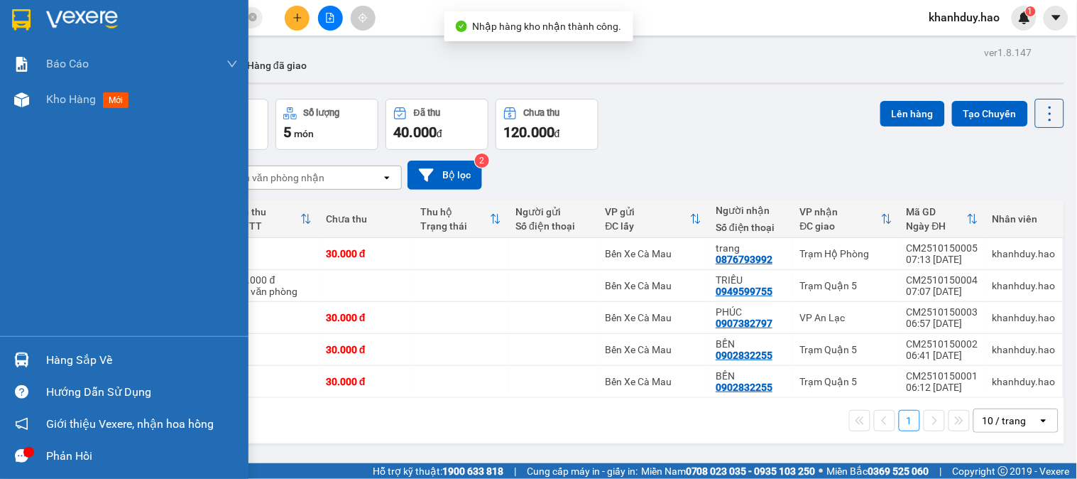
click at [52, 351] on div "Hàng sắp về" at bounding box center [142, 359] width 192 height 21
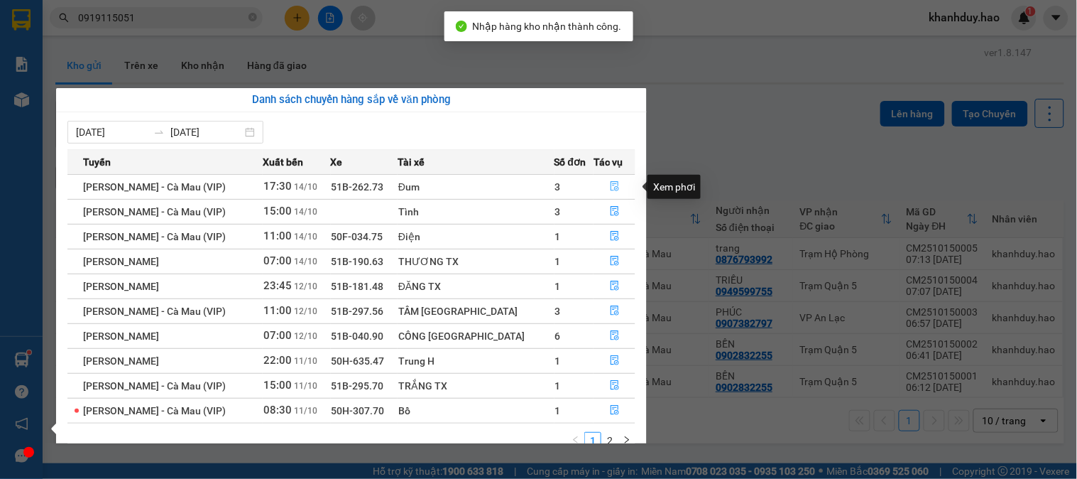
click at [613, 182] on icon "file-done" at bounding box center [615, 186] width 9 height 10
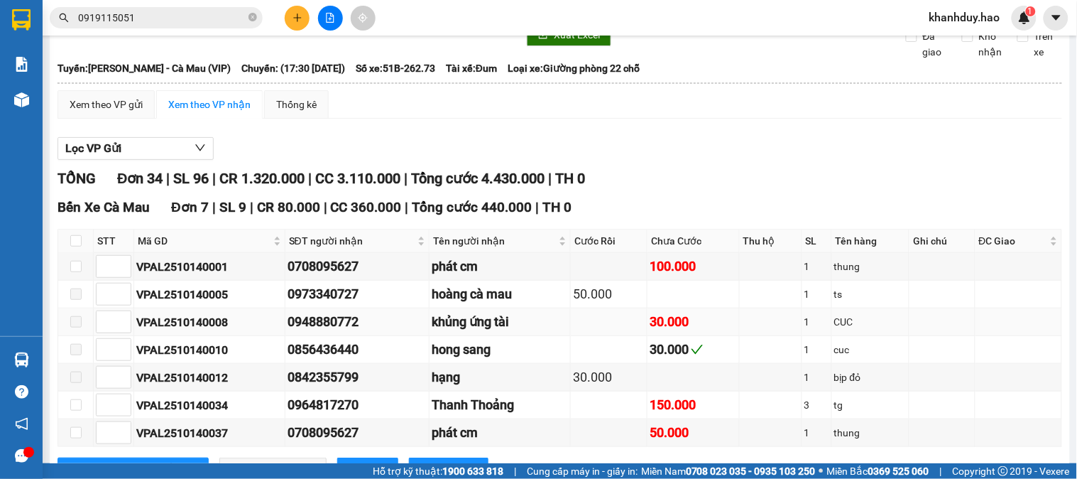
scroll to position [158, 0]
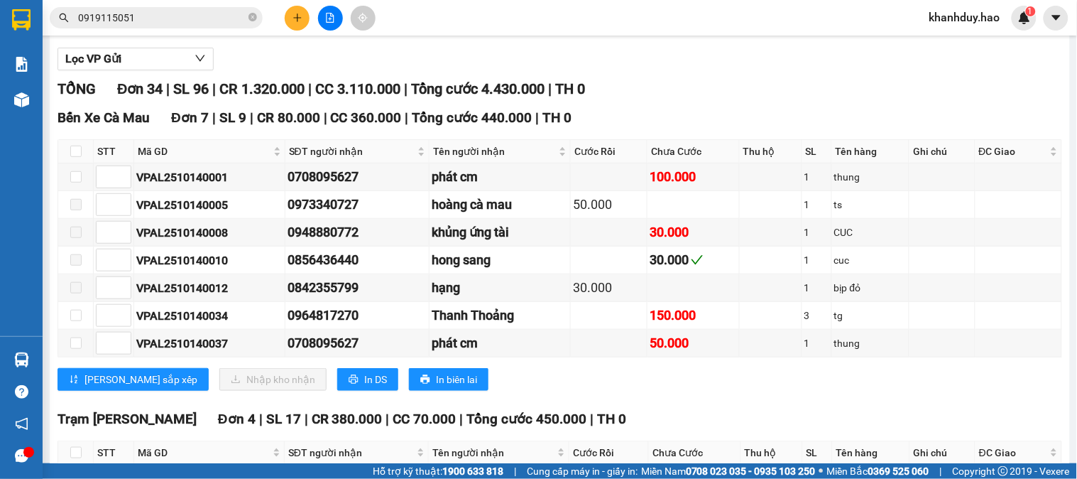
drag, startPoint x: 72, startPoint y: 175, endPoint x: 66, endPoint y: 165, distance: 12.1
click at [69, 163] on th at bounding box center [76, 151] width 36 height 23
click at [66, 163] on th at bounding box center [76, 151] width 36 height 23
click at [72, 157] on input "checkbox" at bounding box center [75, 151] width 11 height 11
checkbox input "true"
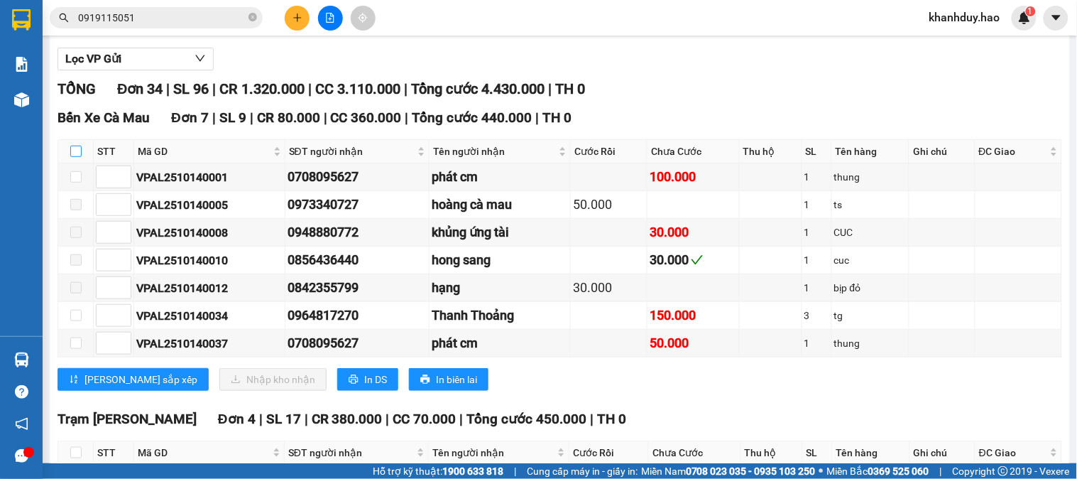
checkbox input "true"
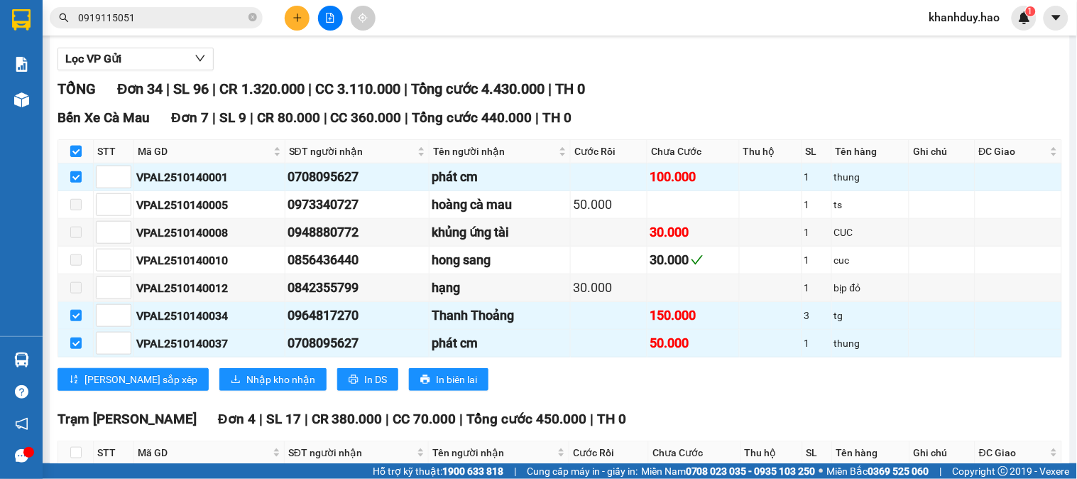
click at [72, 157] on input "checkbox" at bounding box center [75, 151] width 11 height 11
checkbox input "false"
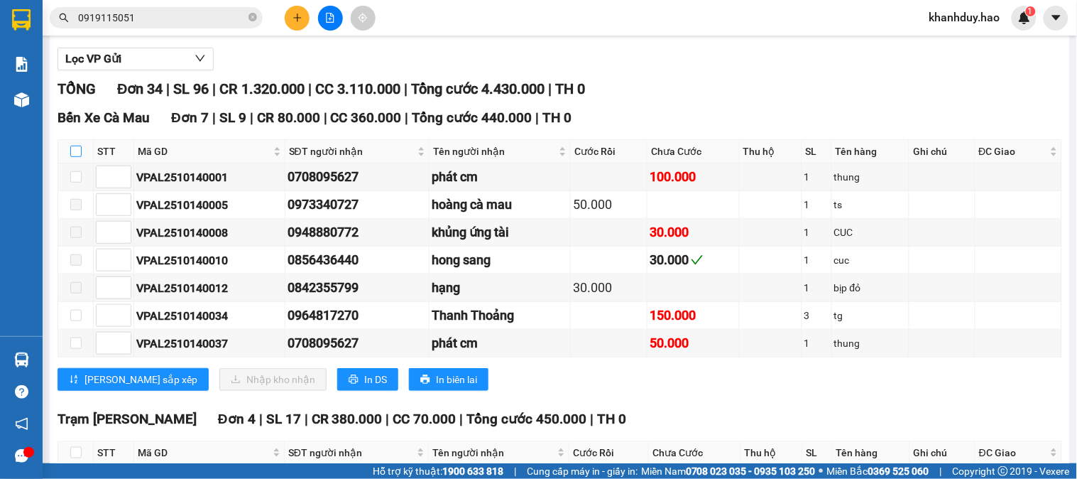
click at [72, 157] on input "checkbox" at bounding box center [75, 151] width 11 height 11
checkbox input "true"
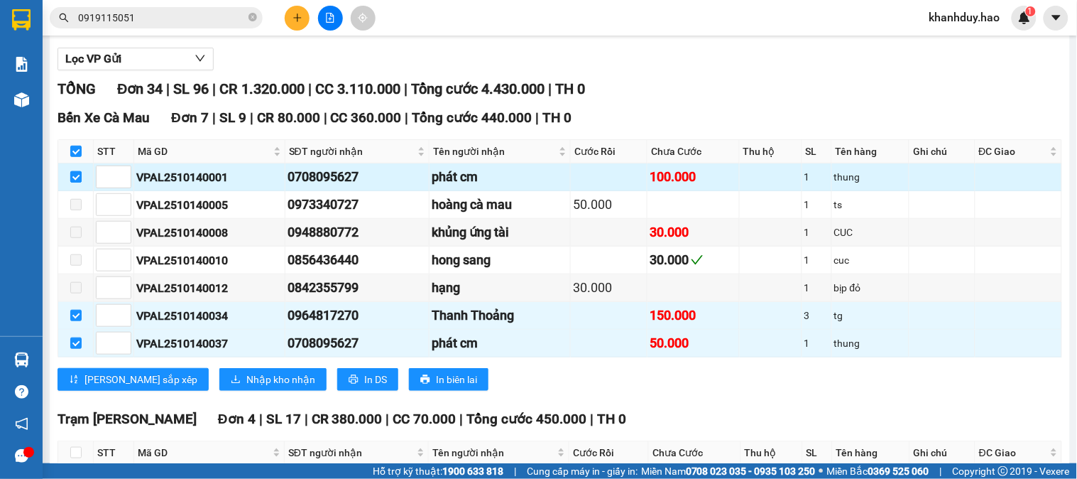
click at [77, 185] on label at bounding box center [75, 177] width 11 height 16
click at [77, 182] on input "checkbox" at bounding box center [75, 176] width 11 height 11
checkbox input "false"
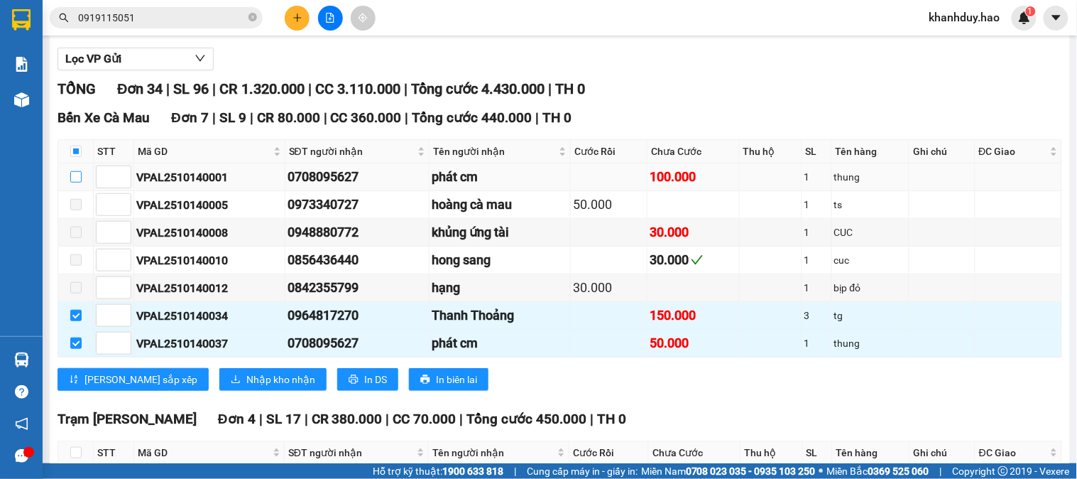
checkbox input "false"
click at [246, 387] on span "Nhập kho nhận" at bounding box center [280, 379] width 69 height 16
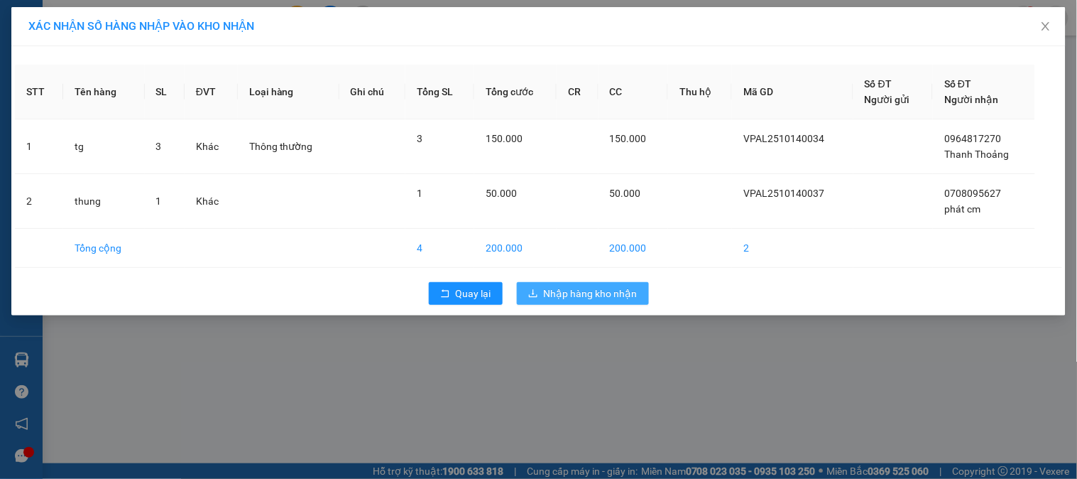
click at [600, 297] on span "Nhập hàng kho nhận" at bounding box center [591, 293] width 94 height 16
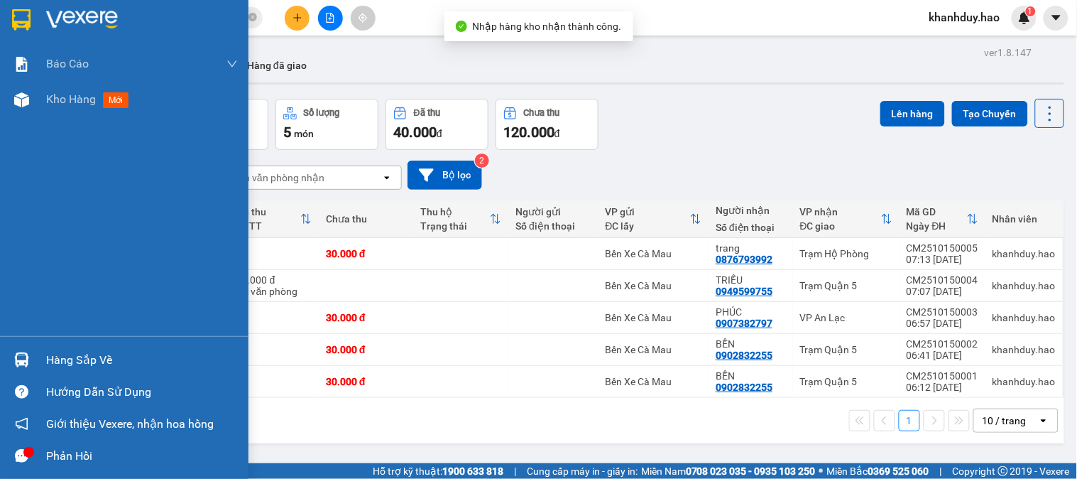
click at [4, 360] on div "Hàng sắp về" at bounding box center [124, 360] width 249 height 32
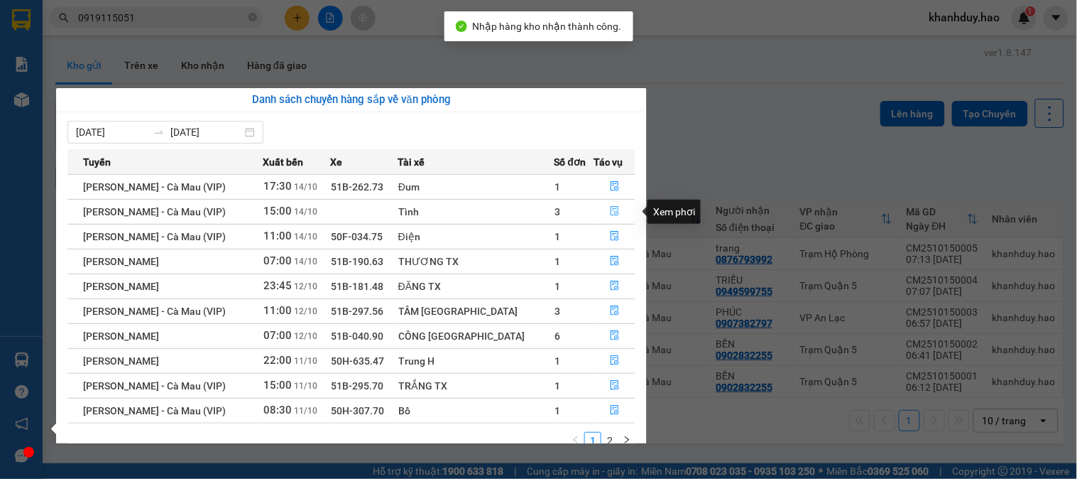
click at [610, 209] on icon "file-done" at bounding box center [615, 211] width 10 height 10
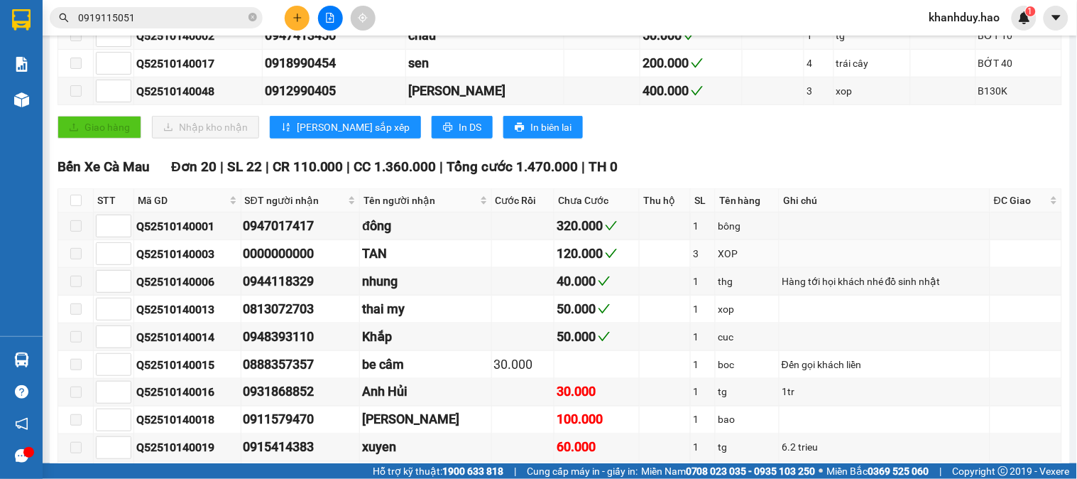
scroll to position [394, 0]
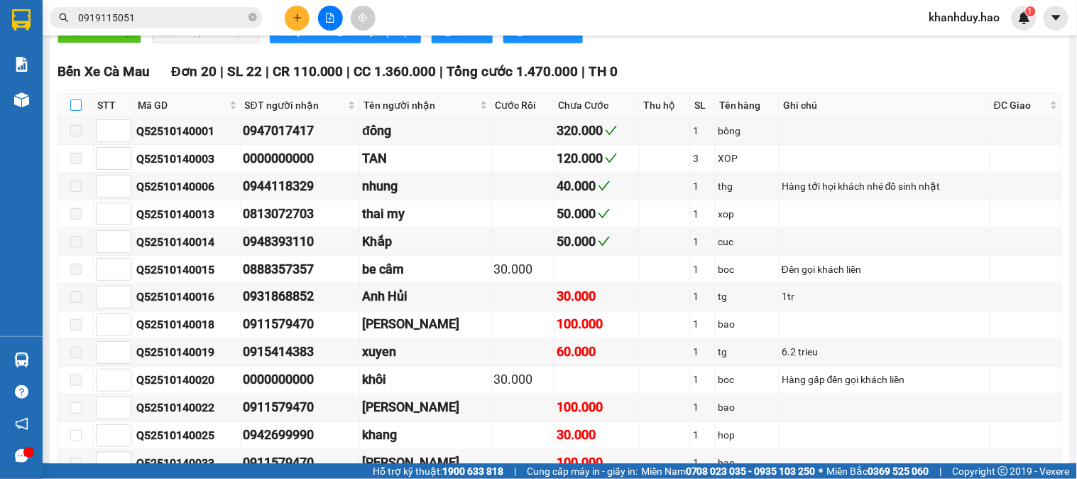
click at [73, 111] on input "checkbox" at bounding box center [75, 104] width 11 height 11
checkbox input "true"
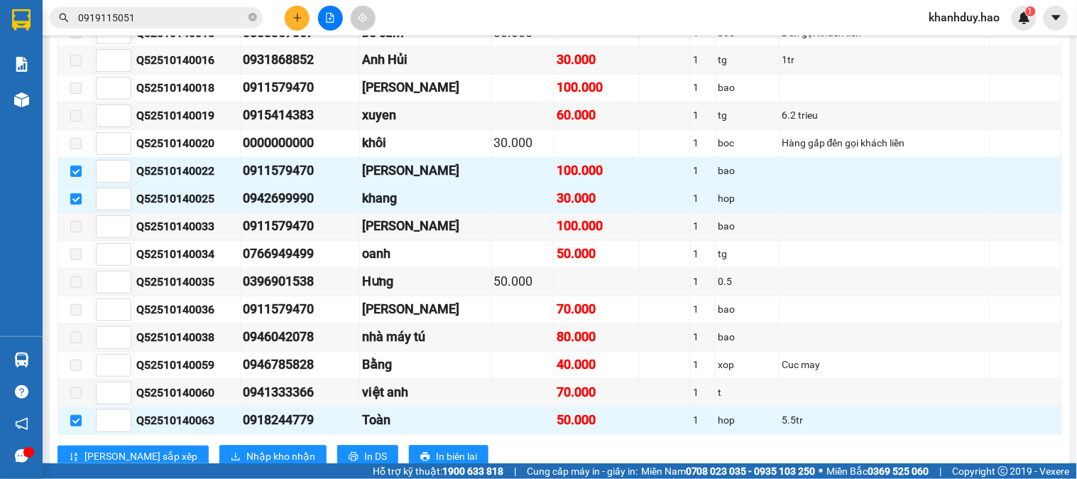
scroll to position [710, 0]
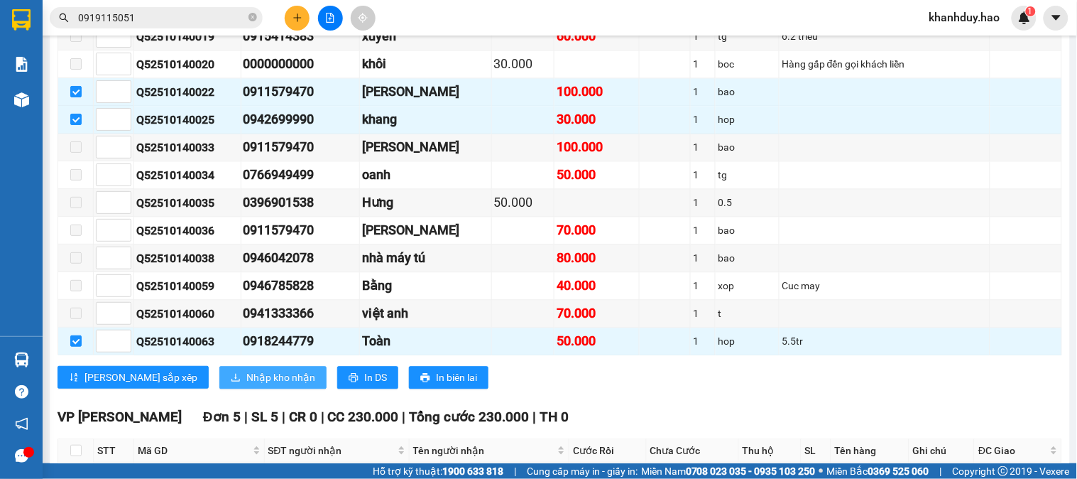
click at [219, 388] on button "Nhập kho nhận" at bounding box center [272, 377] width 107 height 23
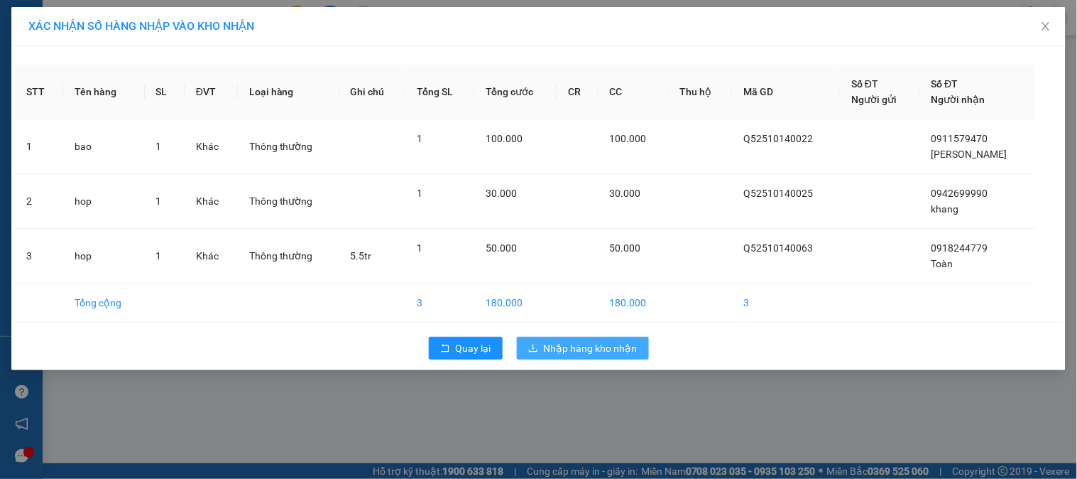
click at [542, 351] on button "Nhập hàng kho nhận" at bounding box center [583, 348] width 132 height 23
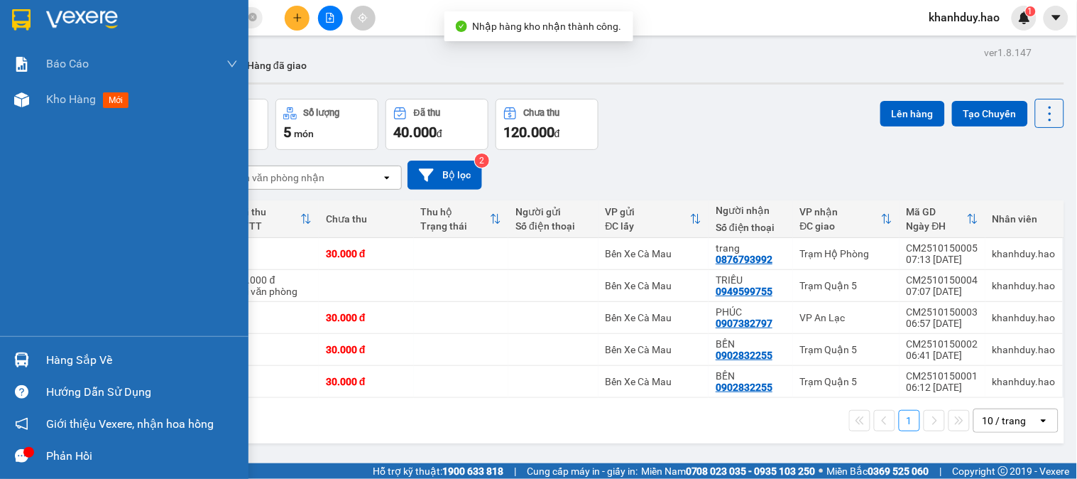
click at [26, 348] on div at bounding box center [21, 359] width 25 height 25
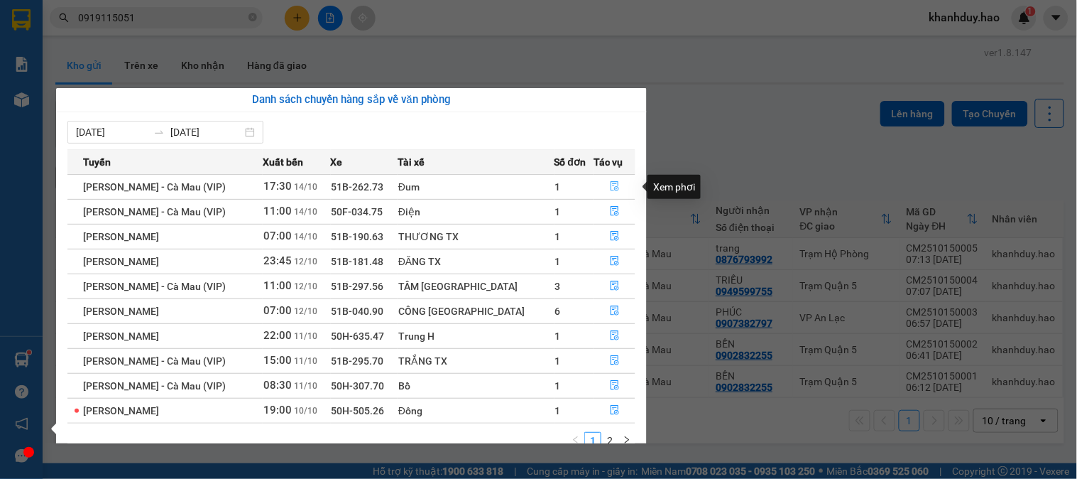
click at [610, 181] on icon "file-done" at bounding box center [615, 186] width 10 height 10
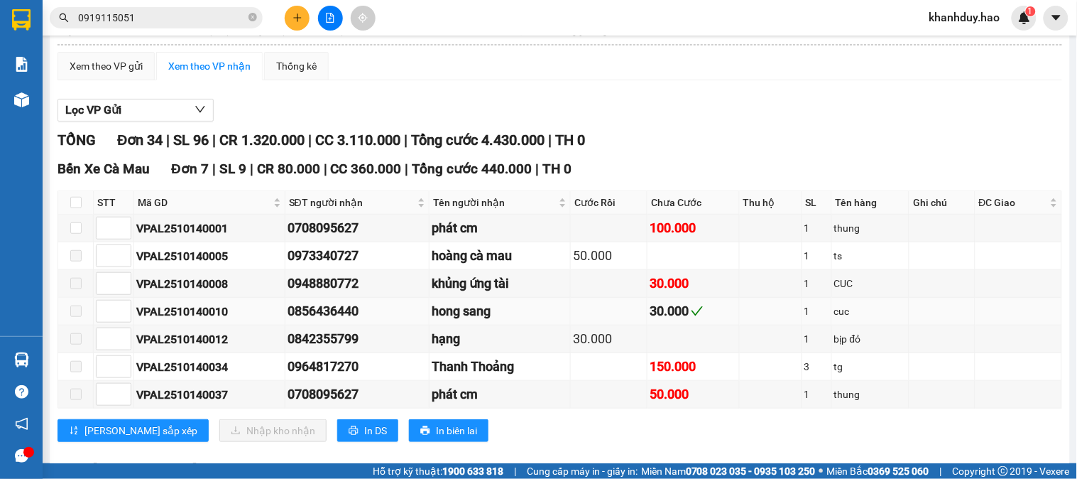
scroll to position [158, 0]
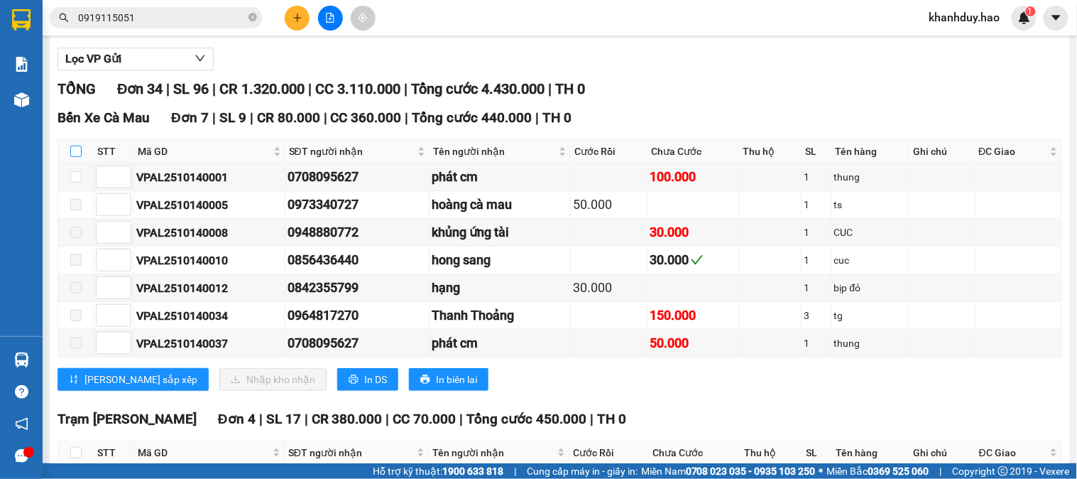
click at [76, 159] on label at bounding box center [75, 151] width 11 height 16
click at [76, 157] on input "checkbox" at bounding box center [75, 151] width 11 height 11
checkbox input "true"
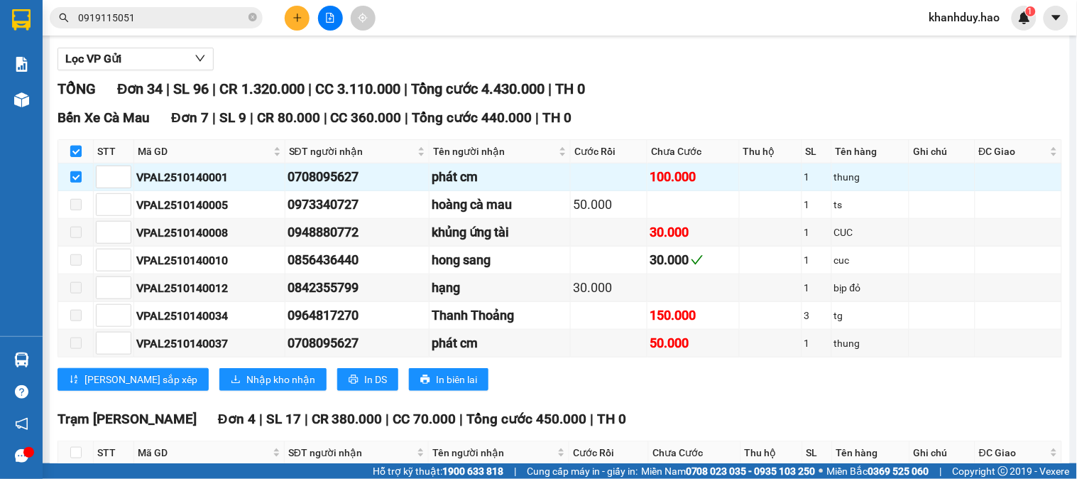
click at [76, 159] on label at bounding box center [75, 151] width 11 height 16
click at [76, 157] on input "checkbox" at bounding box center [75, 151] width 11 height 11
checkbox input "false"
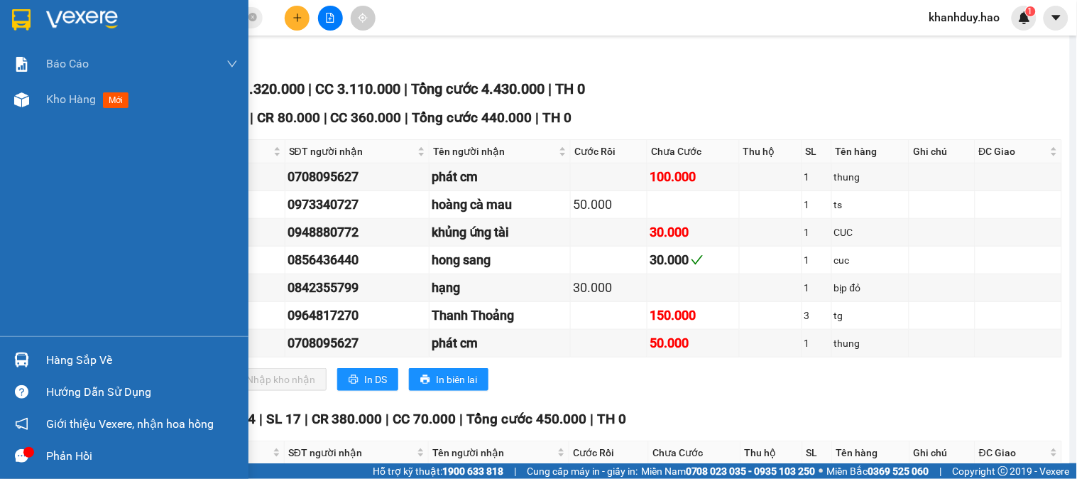
drag, startPoint x: 37, startPoint y: 363, endPoint x: 405, endPoint y: 327, distance: 369.6
click at [38, 363] on div "Hàng sắp về" at bounding box center [124, 360] width 249 height 32
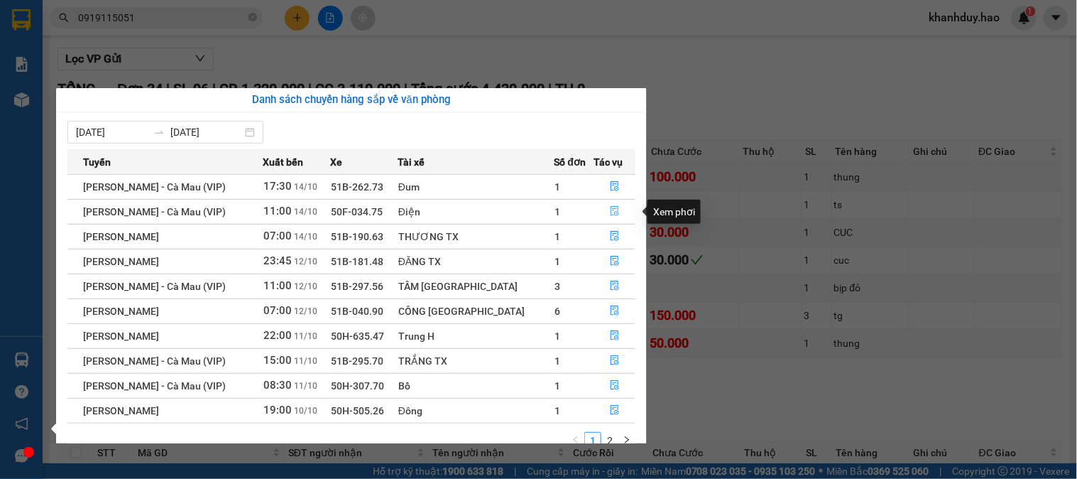
click at [611, 206] on button "button" at bounding box center [614, 211] width 40 height 23
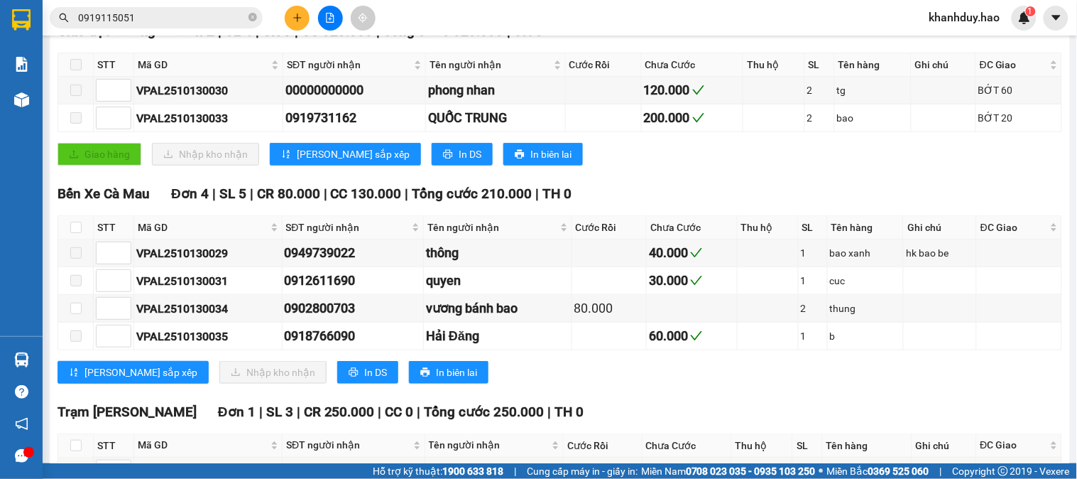
scroll to position [394, 0]
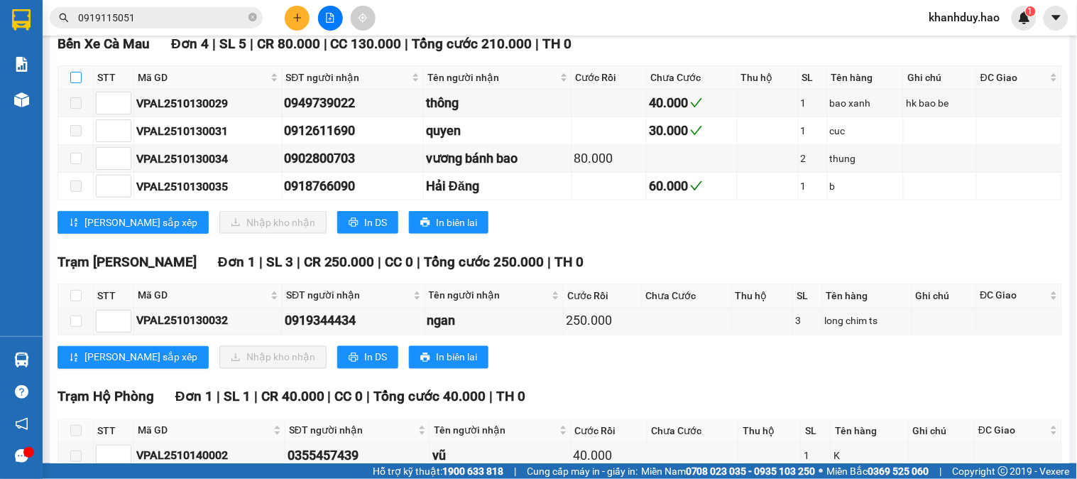
click at [72, 85] on label at bounding box center [75, 78] width 11 height 16
click at [72, 83] on input "checkbox" at bounding box center [75, 77] width 11 height 11
checkbox input "true"
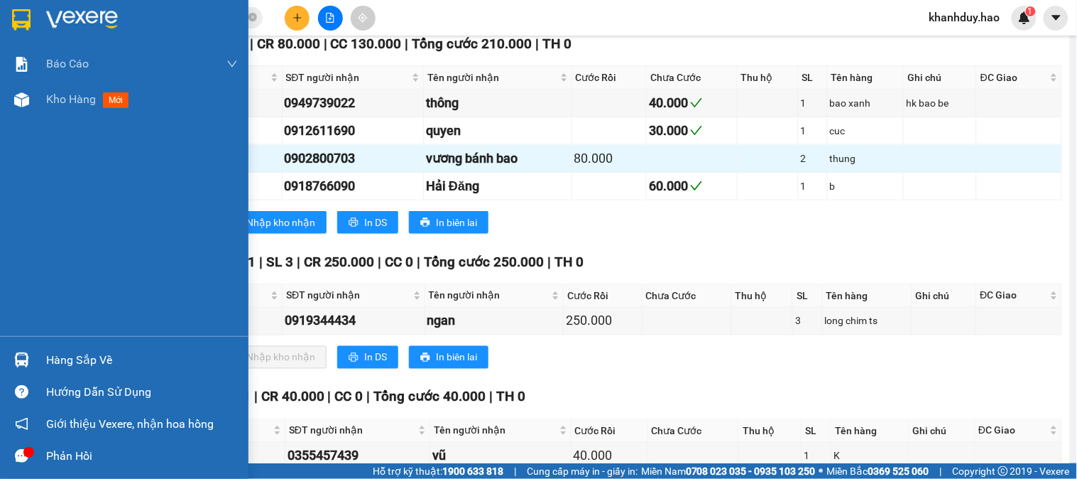
click at [36, 351] on div "Hàng sắp về" at bounding box center [124, 360] width 249 height 32
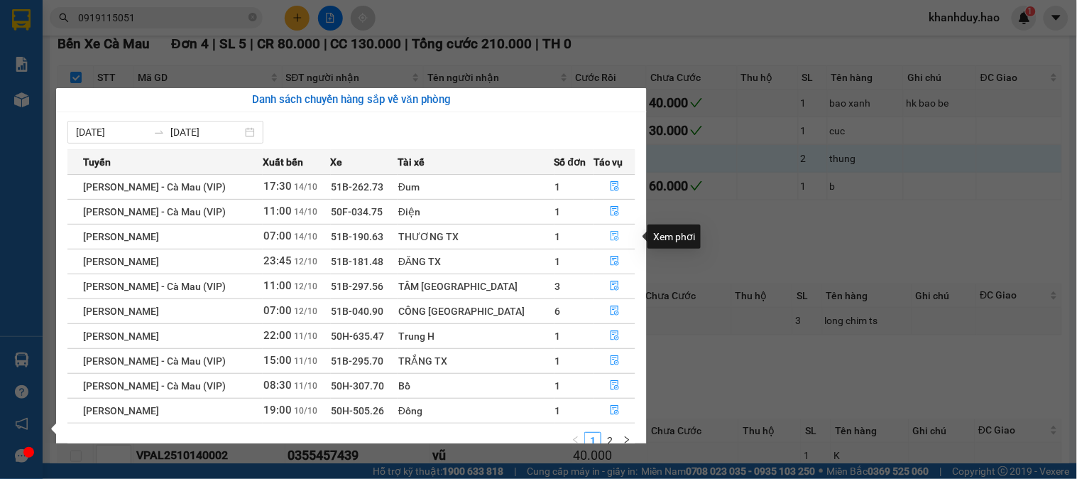
click at [600, 235] on button "button" at bounding box center [614, 236] width 40 height 23
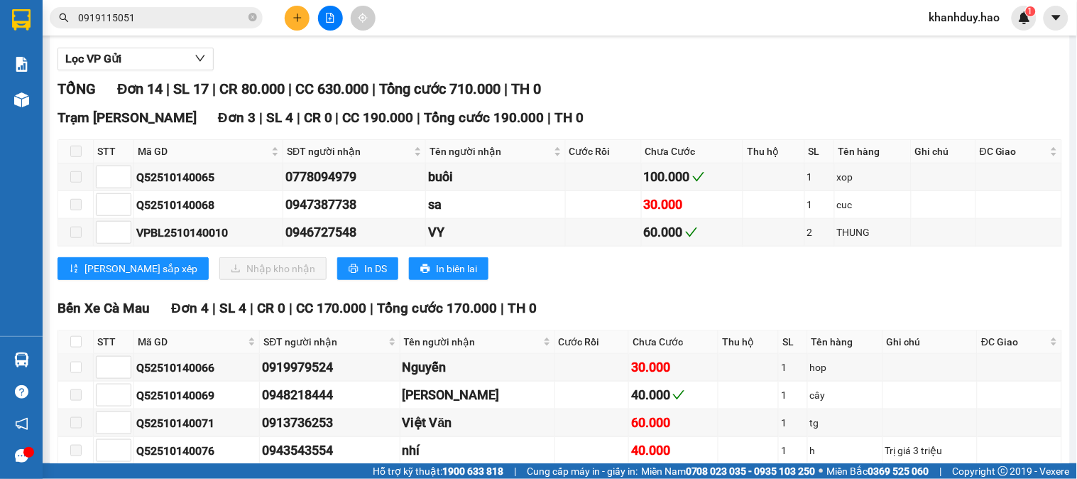
scroll to position [315, 0]
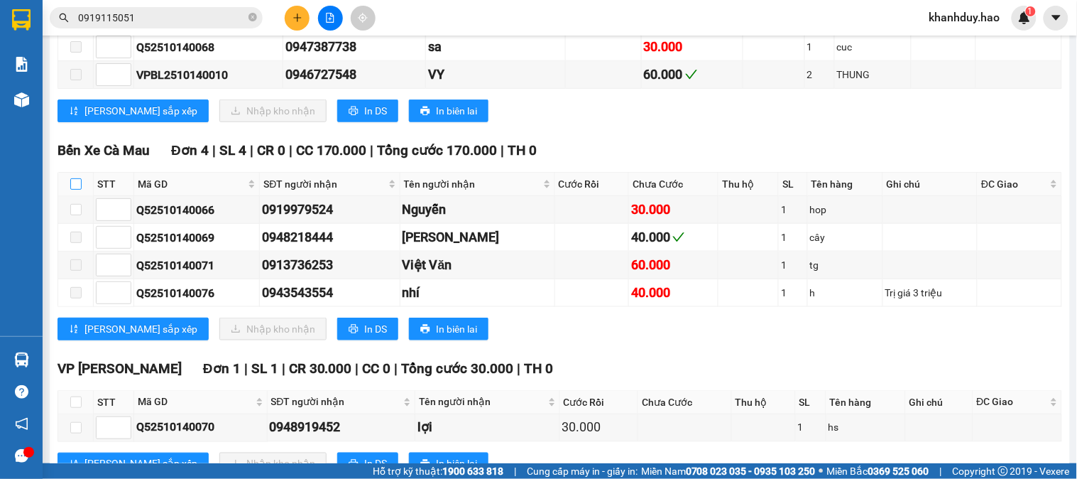
click at [80, 192] on label at bounding box center [75, 184] width 11 height 16
click at [80, 190] on input "checkbox" at bounding box center [75, 183] width 11 height 11
checkbox input "true"
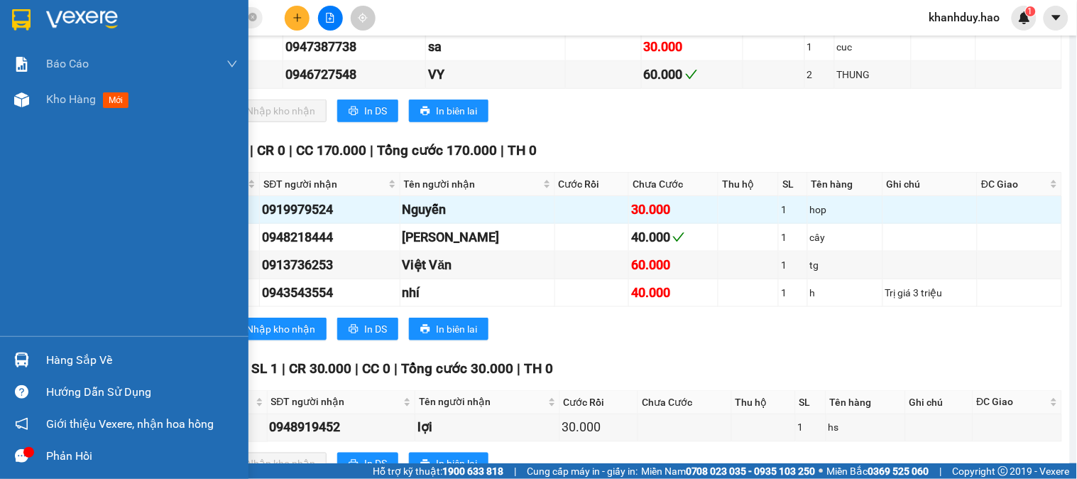
click at [31, 370] on div at bounding box center [21, 359] width 25 height 25
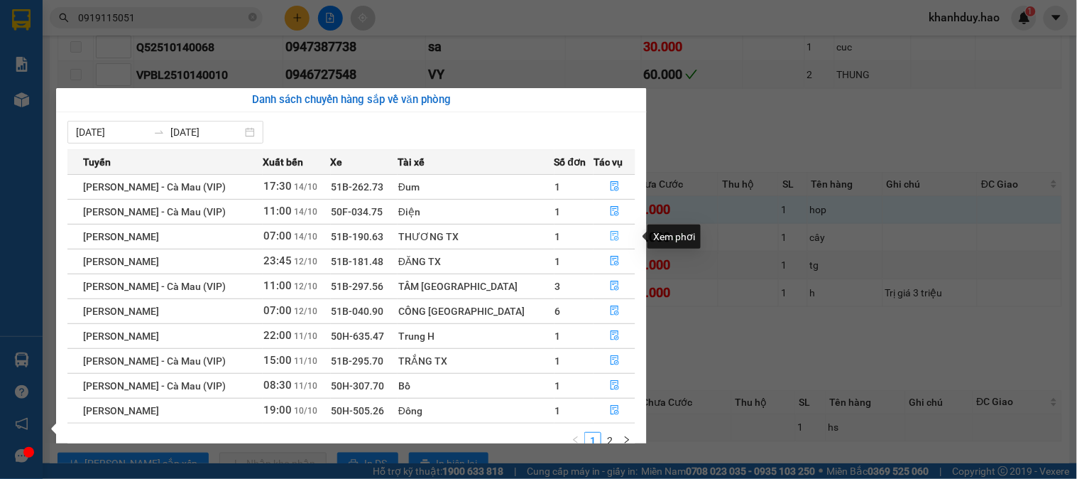
click at [599, 236] on button "button" at bounding box center [614, 236] width 40 height 23
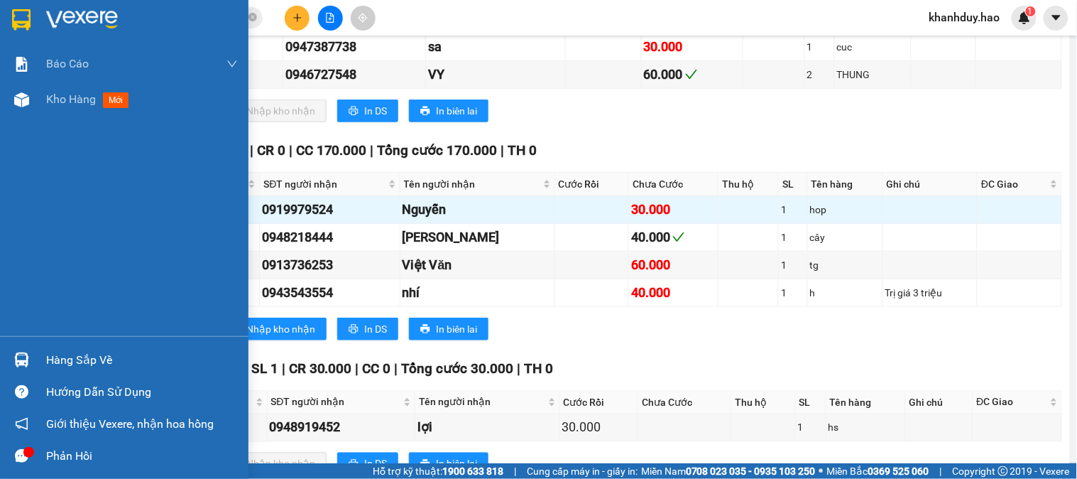
drag, startPoint x: 40, startPoint y: 372, endPoint x: 396, endPoint y: 287, distance: 365.8
click at [41, 372] on div "Hàng sắp về" at bounding box center [124, 360] width 249 height 32
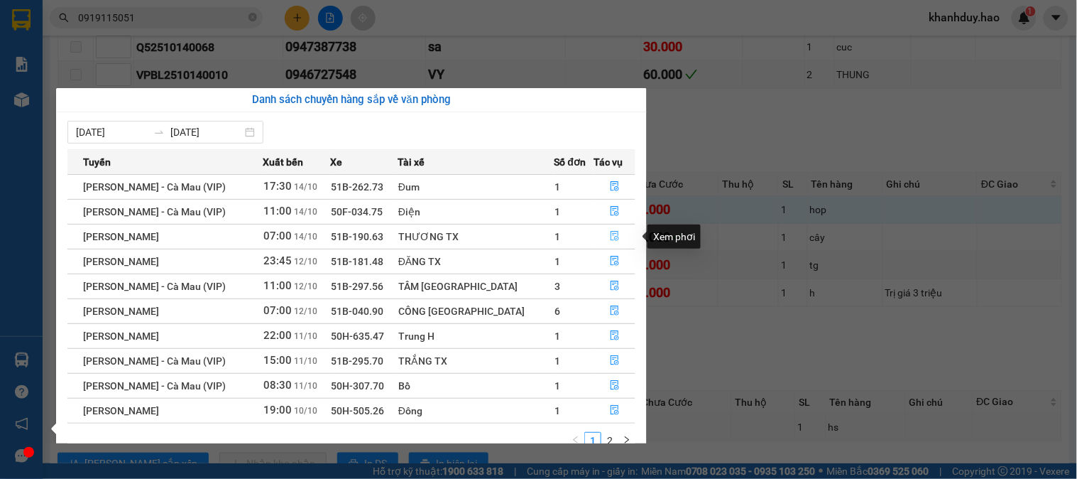
click at [610, 231] on icon "file-done" at bounding box center [615, 236] width 10 height 10
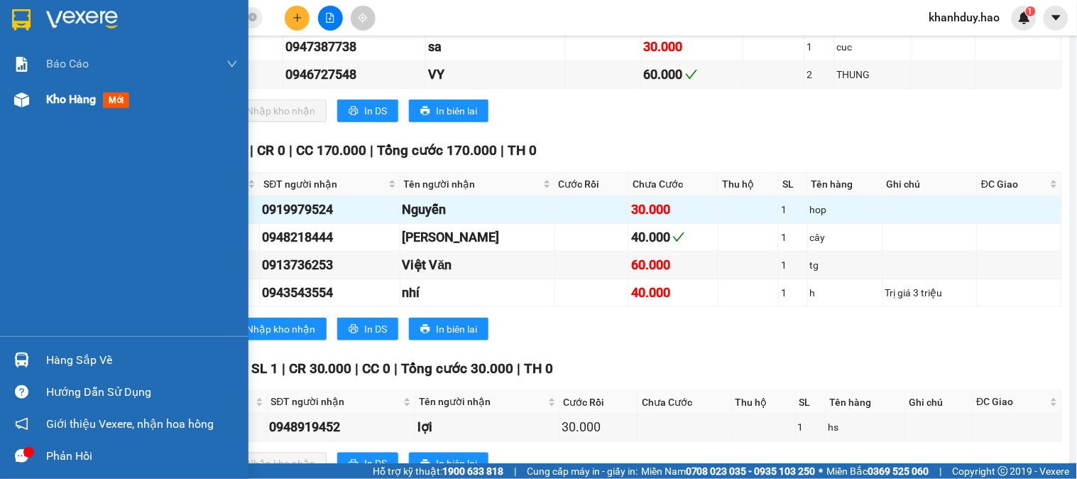
click at [51, 102] on span "Kho hàng" at bounding box center [71, 98] width 50 height 13
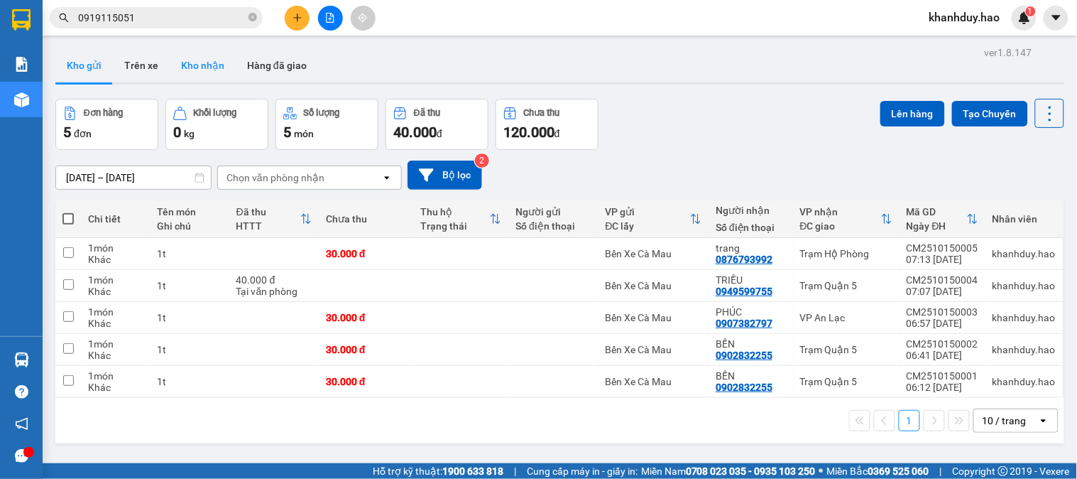
click at [178, 69] on button "Kho nhận" at bounding box center [203, 65] width 66 height 34
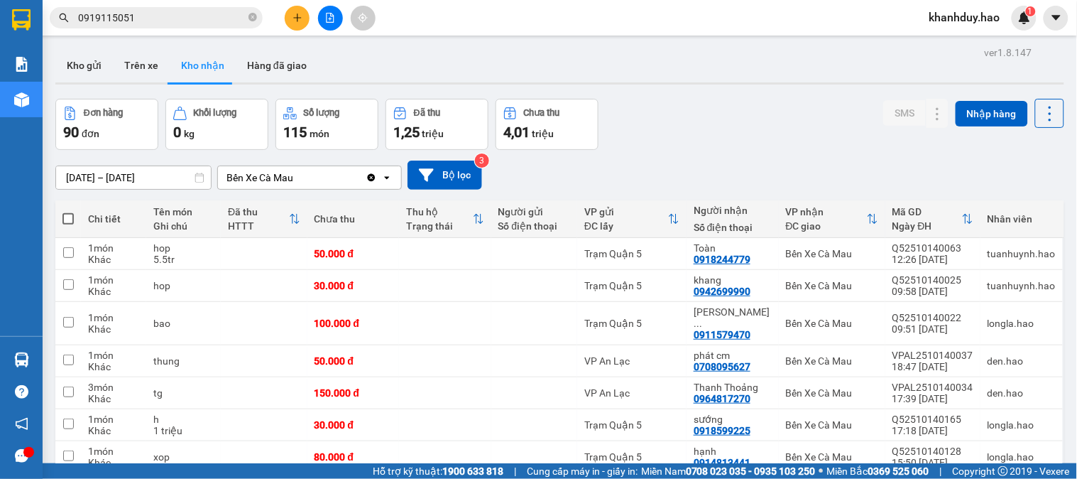
click at [190, 180] on input "[DATE] – [DATE]" at bounding box center [133, 177] width 155 height 23
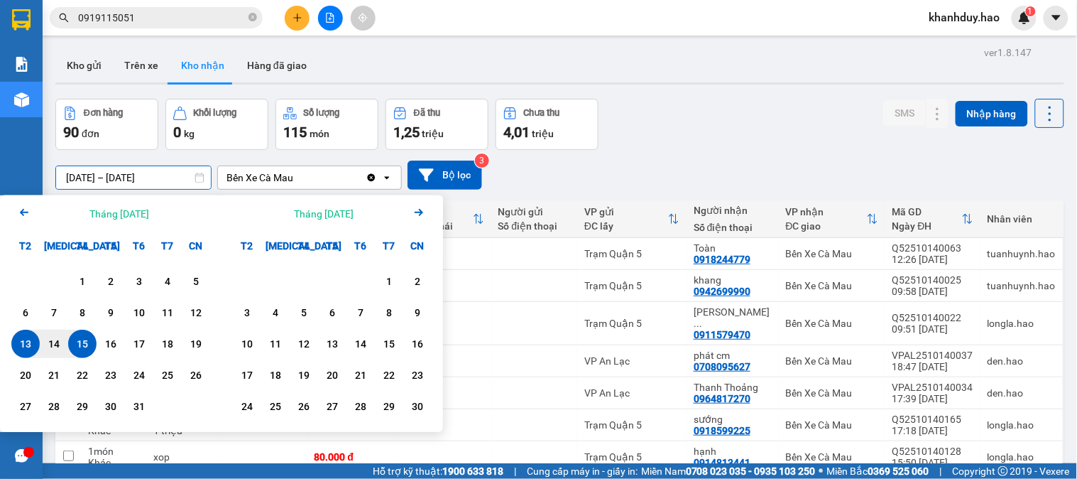
click at [28, 345] on div "13" at bounding box center [26, 343] width 20 height 17
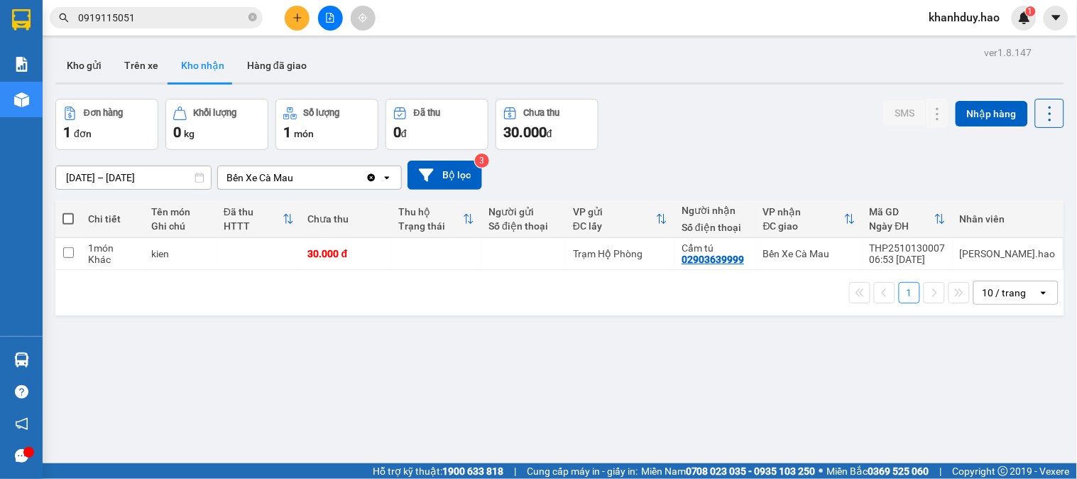
click at [154, 187] on div "ver 1.8.147 Kho gửi Trên xe Kho nhận Hàng đã giao Đơn hàng 1 đơn Khối lượng 0 k…" at bounding box center [560, 282] width 1020 height 479
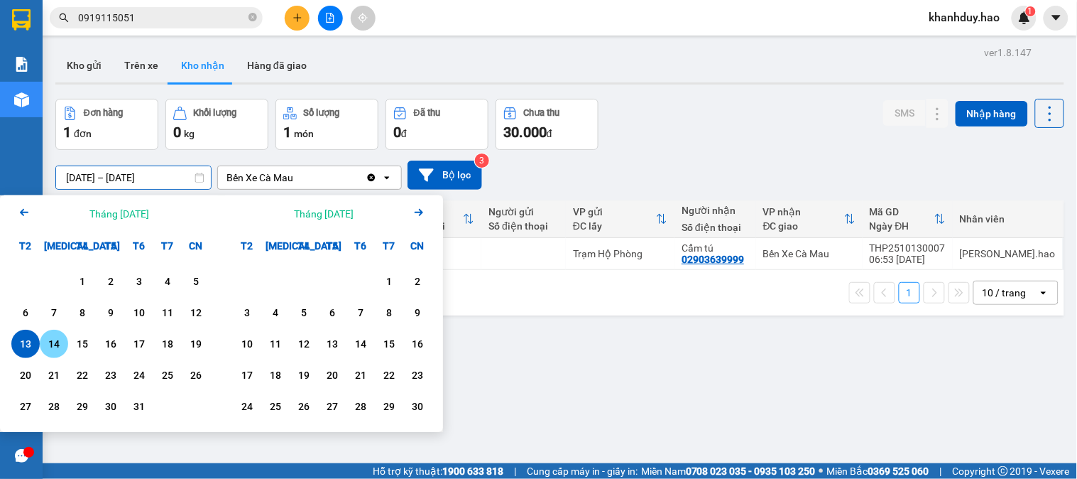
click at [46, 338] on div "14" at bounding box center [54, 343] width 20 height 17
type input "14/10/2025 – 14/10/2025"
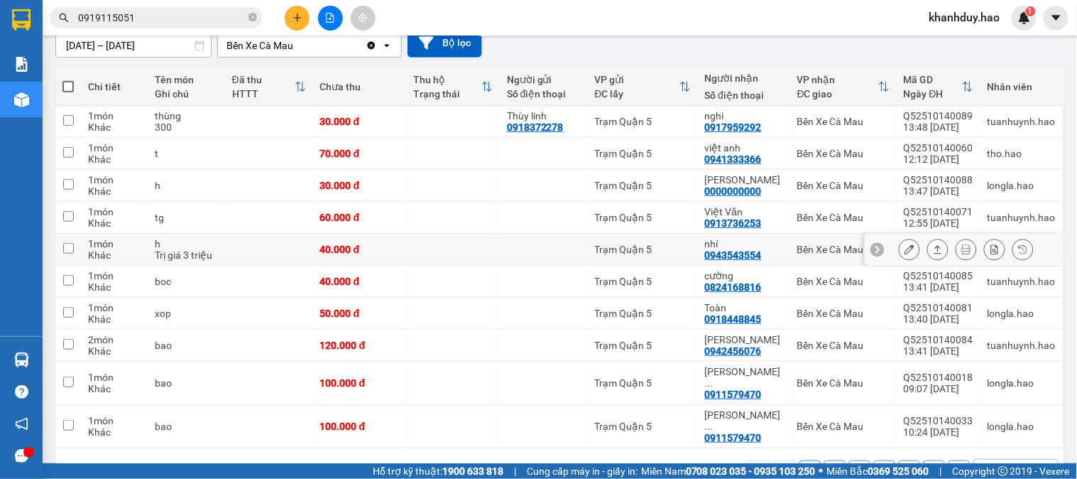
scroll to position [153, 0]
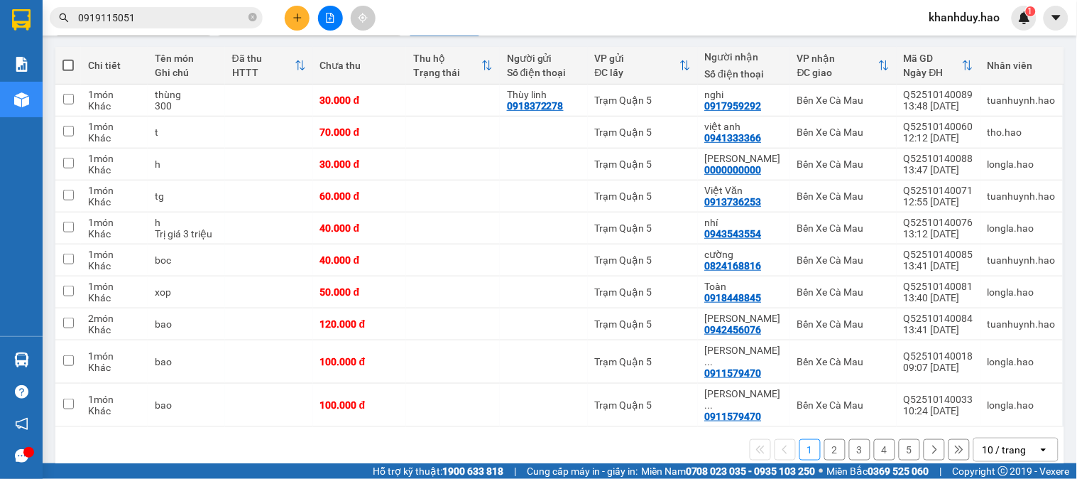
click at [1000, 442] on div "10 / trang" at bounding box center [1005, 449] width 44 height 14
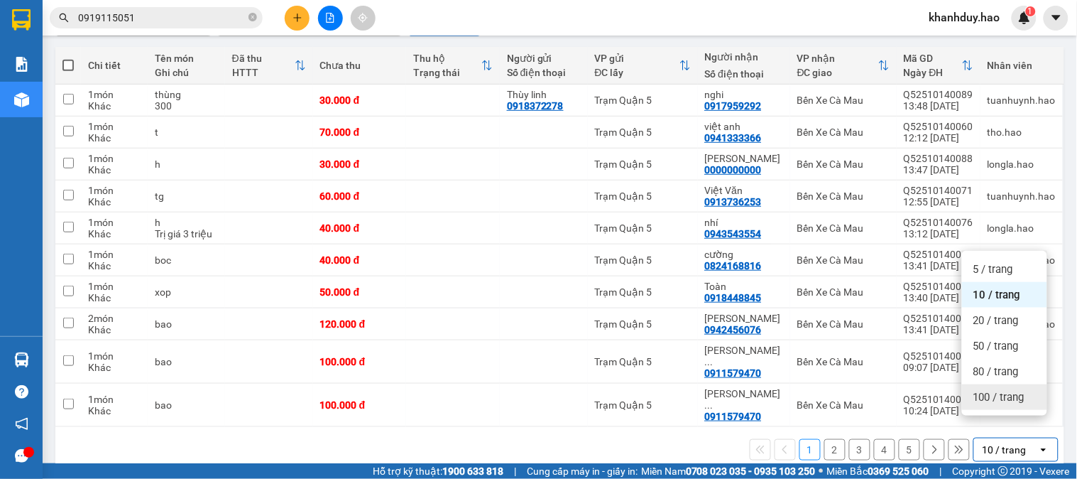
click at [1000, 400] on span "100 / trang" at bounding box center [999, 397] width 51 height 14
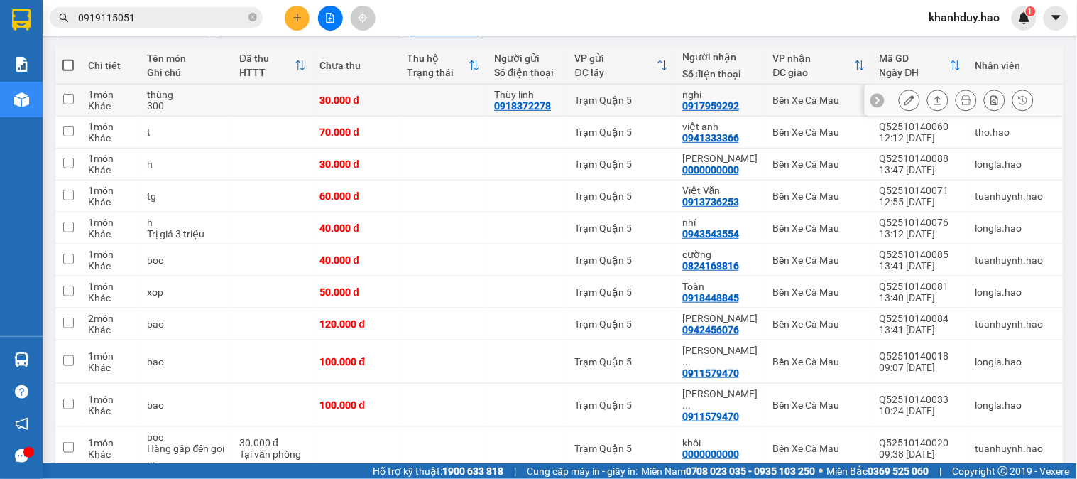
click at [933, 97] on icon at bounding box center [938, 100] width 10 height 10
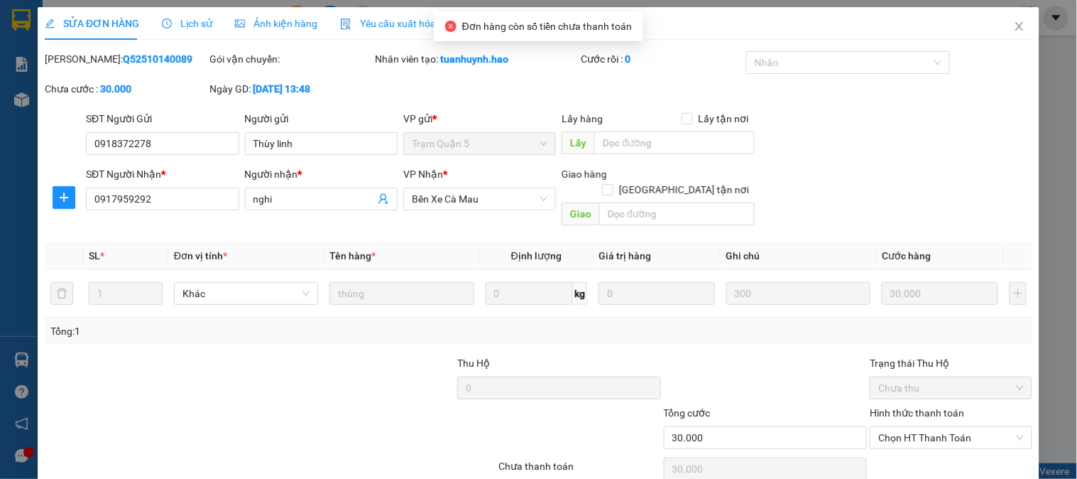
type input "0918372278"
type input "Thùy linh"
type input "0917959292"
type input "nghi"
type input "30.000"
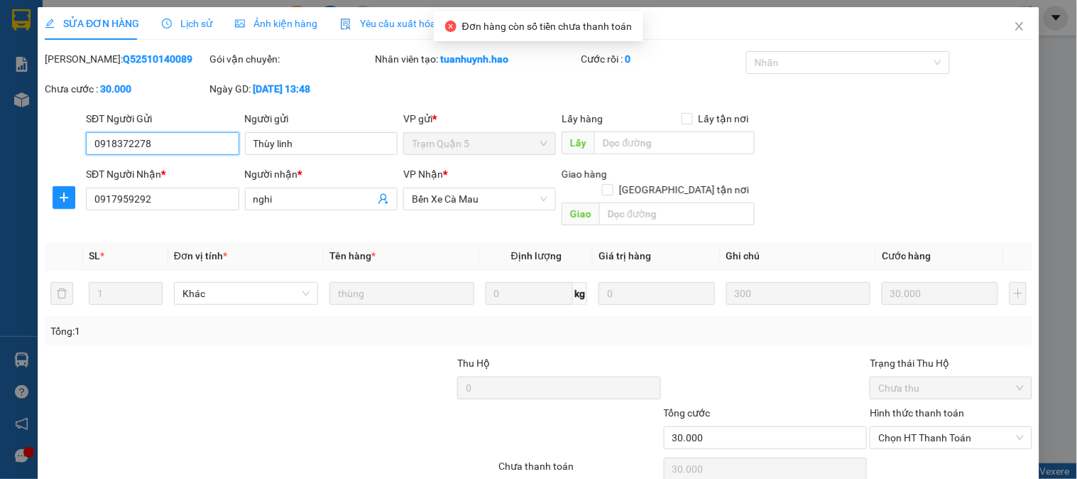
scroll to position [43, 0]
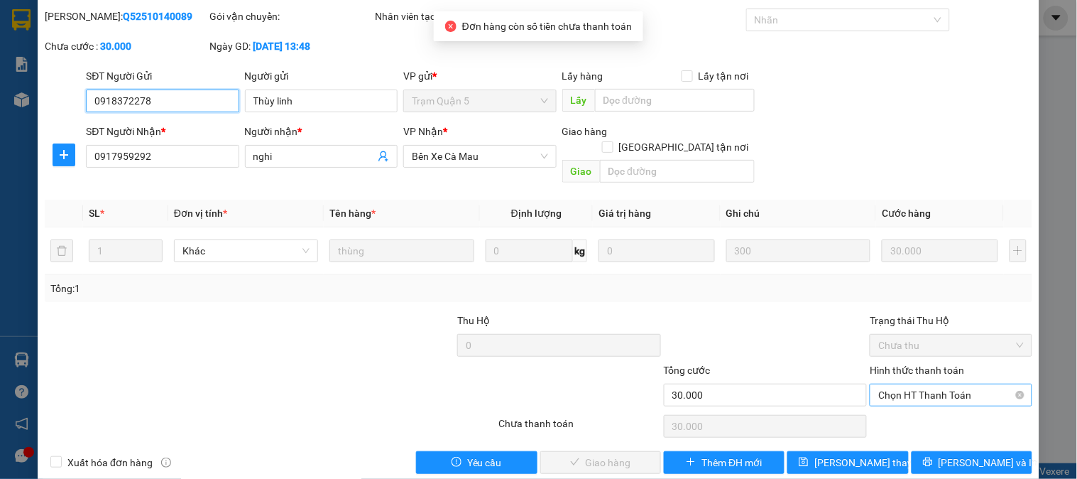
click at [924, 386] on span "Chọn HT Thanh Toán" at bounding box center [950, 394] width 145 height 21
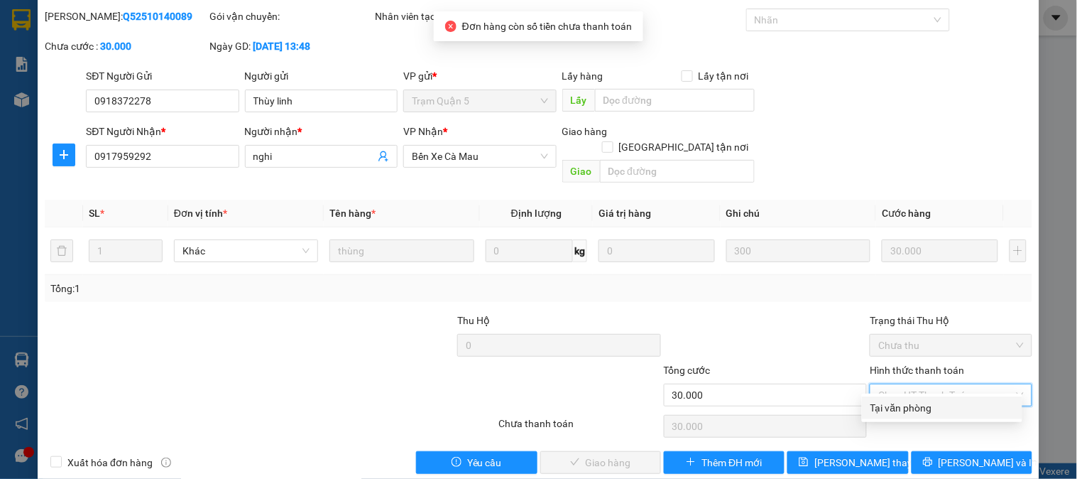
click at [918, 405] on div "Tại văn phòng" at bounding box center [942, 408] width 143 height 16
type input "0"
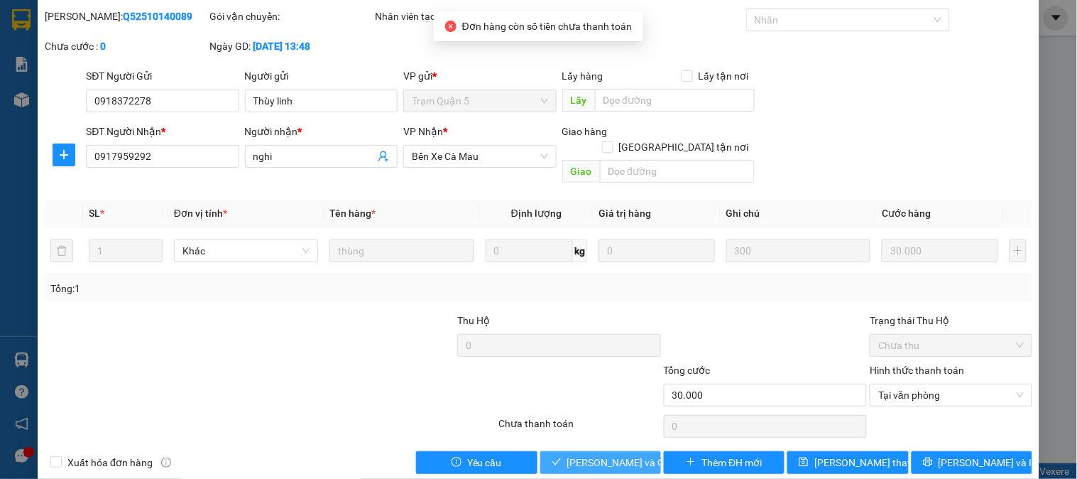
click at [606, 454] on span "[PERSON_NAME] và [PERSON_NAME] hàng" at bounding box center [635, 462] width 136 height 16
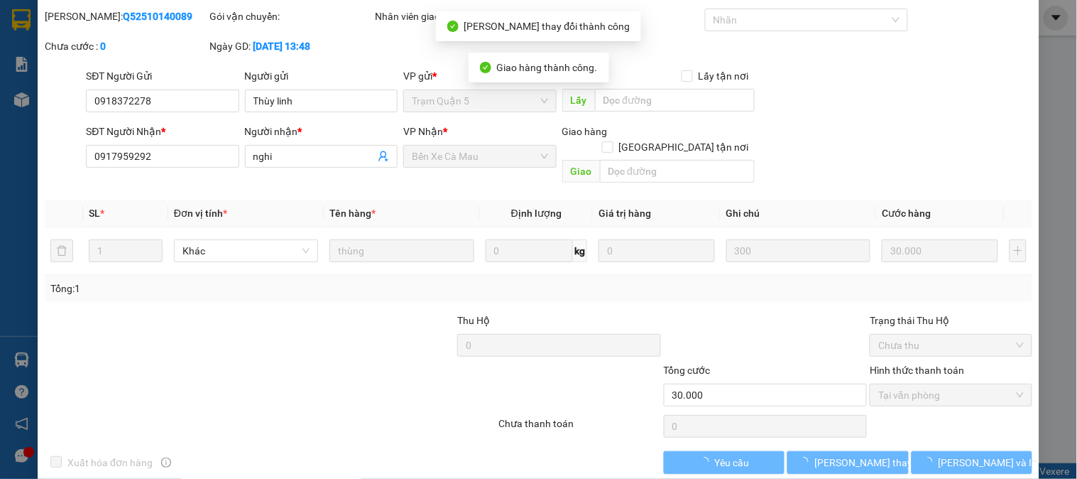
scroll to position [0, 0]
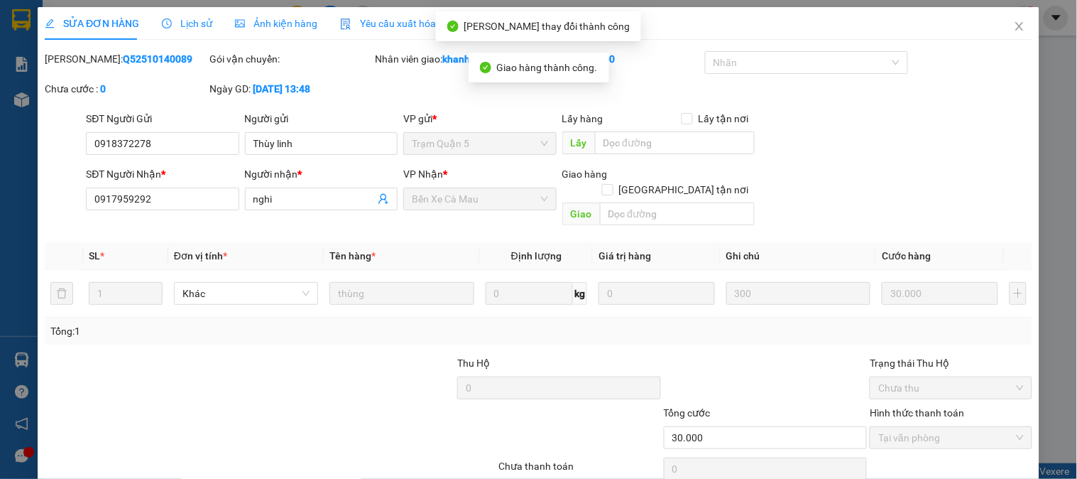
click at [1003, 6] on div "SỬA ĐƠN HÀNG Lịch sử Ảnh kiện hàng Yêu cầu xuất hóa đơn điện tử Total Paid Fee …" at bounding box center [538, 239] width 1077 height 479
click at [1014, 21] on icon "close" at bounding box center [1019, 26] width 11 height 11
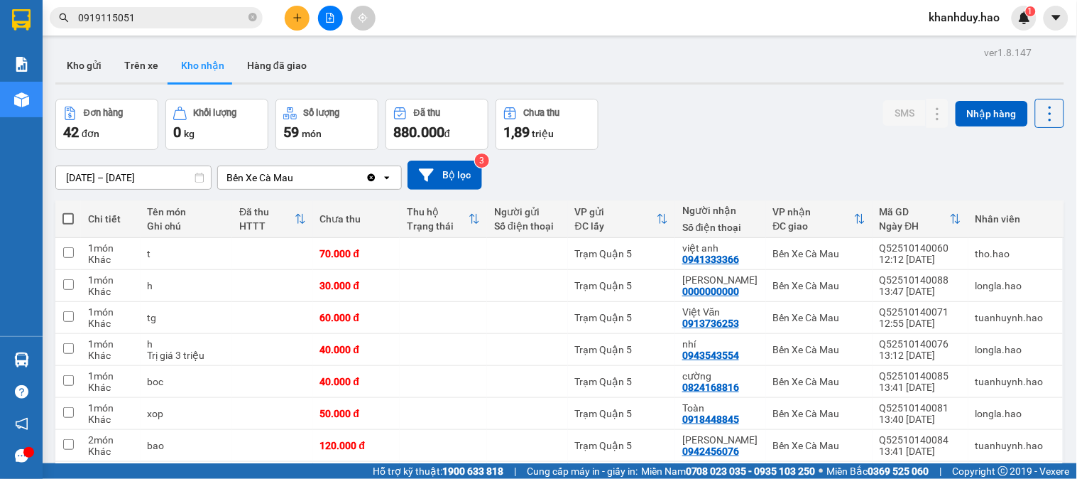
click at [295, 222] on icon at bounding box center [300, 218] width 11 height 11
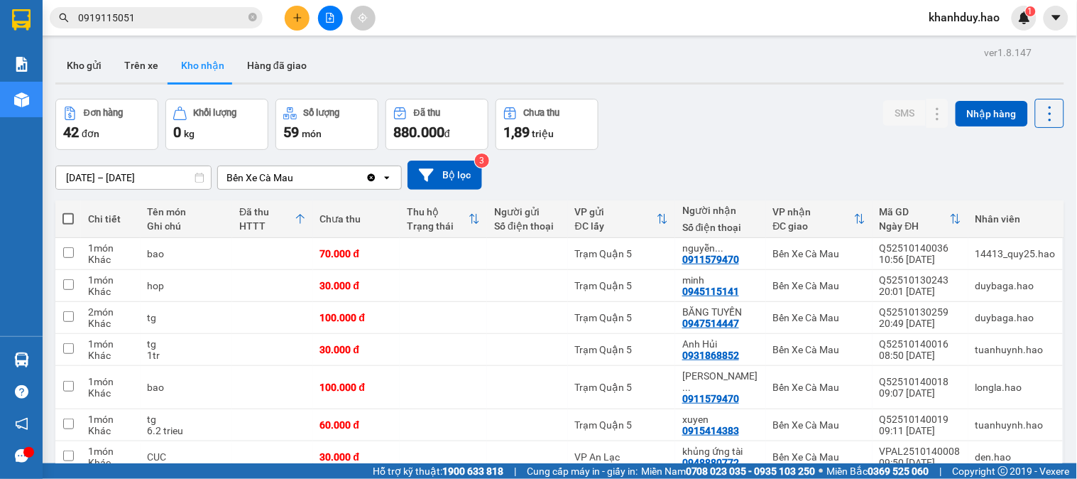
click at [176, 180] on input "14/10/2025 – 14/10/2025" at bounding box center [133, 177] width 155 height 23
click at [929, 293] on button at bounding box center [938, 285] width 20 height 25
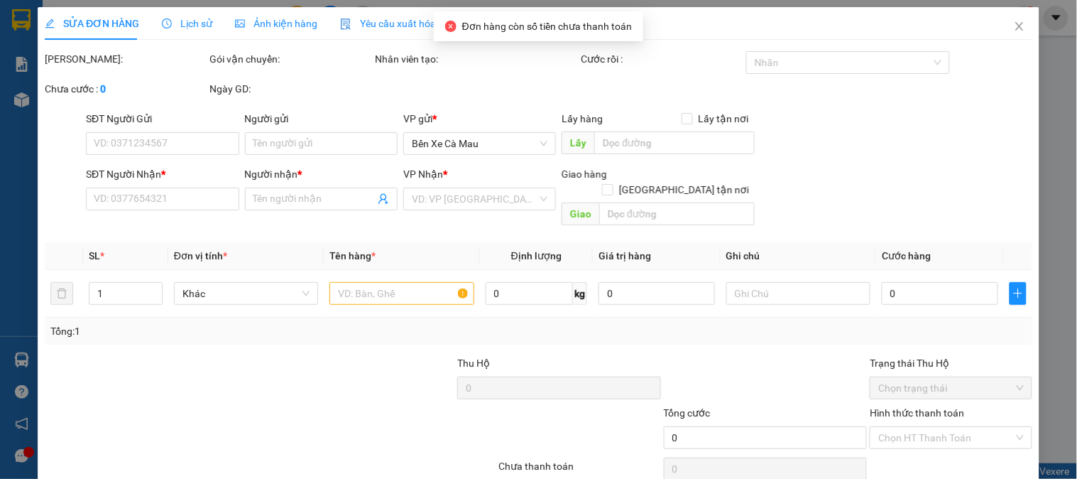
type input "0945115141"
type input "minh"
type input "30.000"
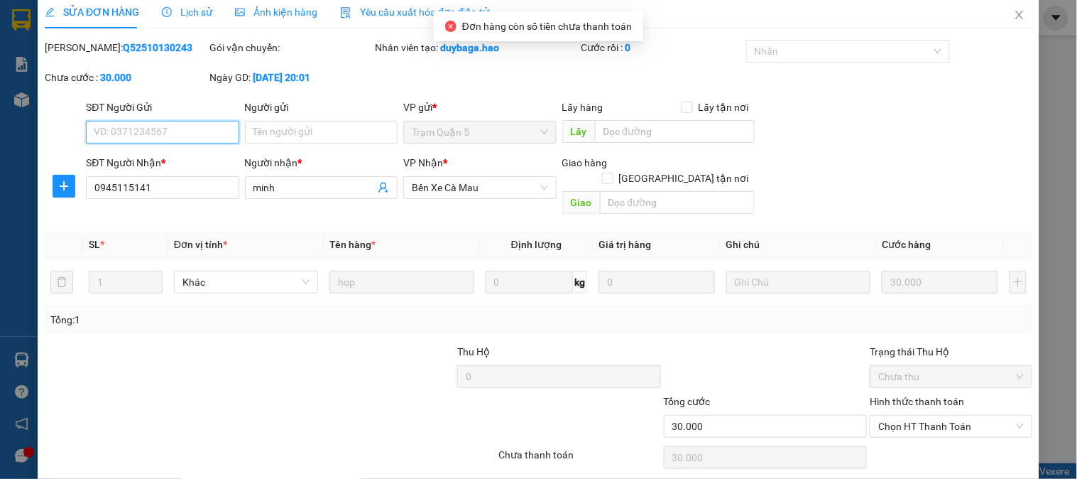
scroll to position [50, 0]
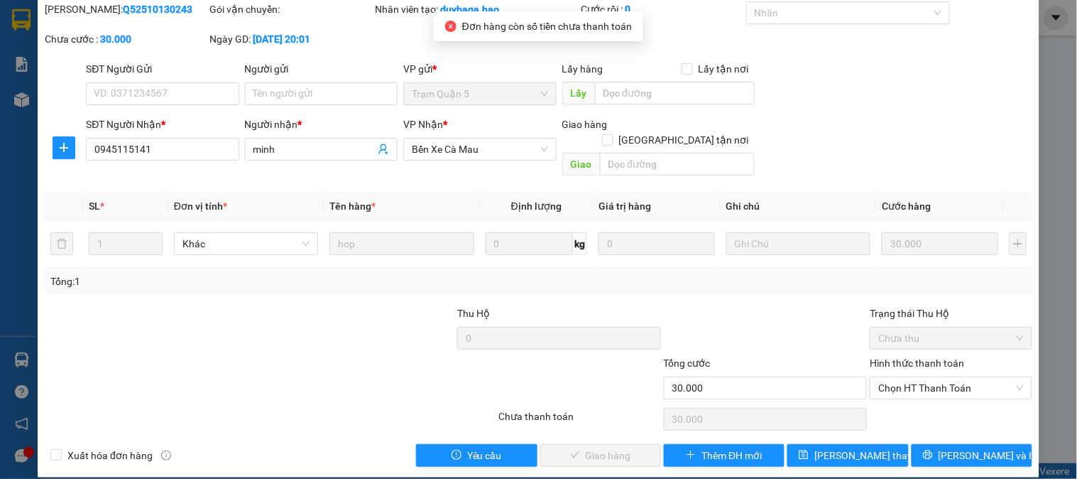
click at [912, 383] on div "Hình thức thanh toán Chọn HT Thanh Toán" at bounding box center [951, 380] width 162 height 50
click at [903, 377] on span "Chọn HT Thanh Toán" at bounding box center [950, 387] width 145 height 21
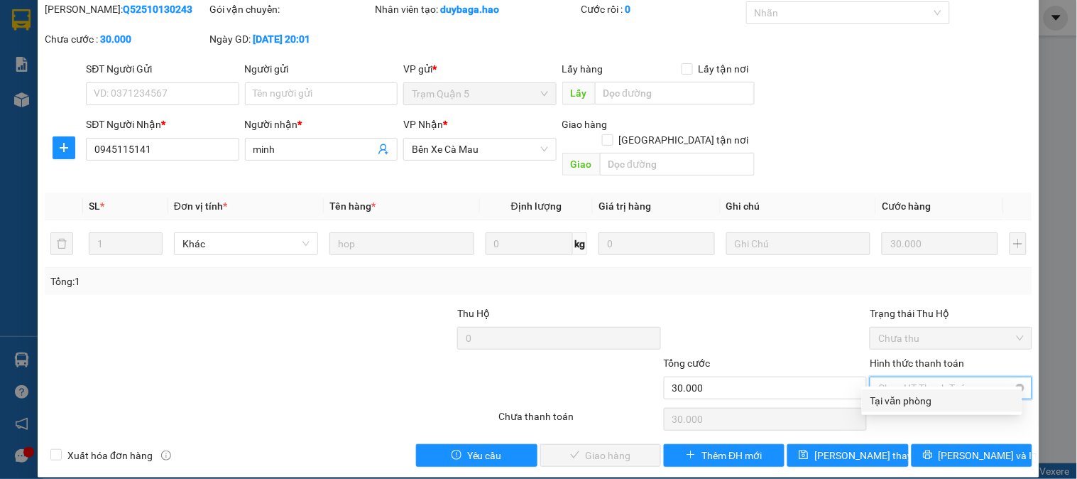
click at [903, 395] on div "Tại văn phòng" at bounding box center [942, 401] width 143 height 16
type input "0"
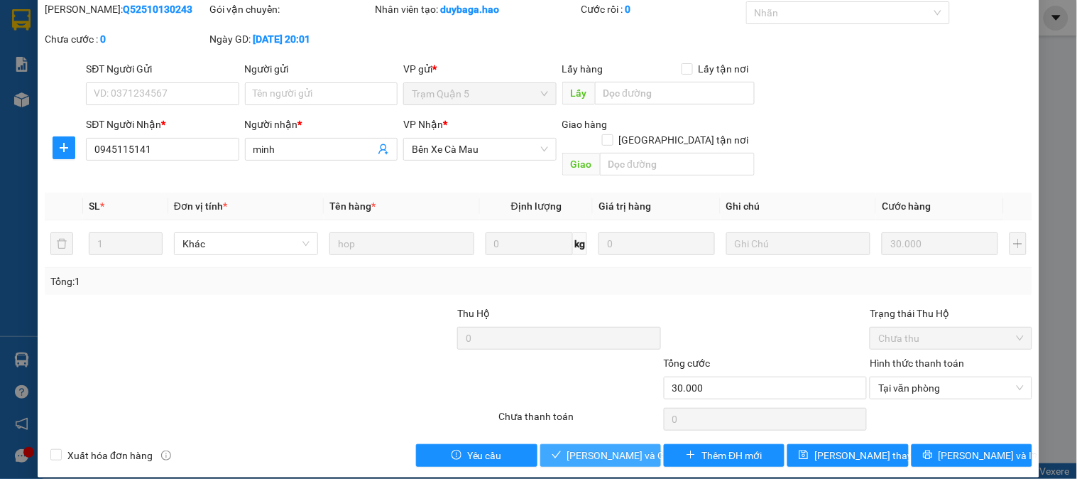
click at [601, 447] on span "[PERSON_NAME] và [PERSON_NAME] hàng" at bounding box center [635, 455] width 136 height 16
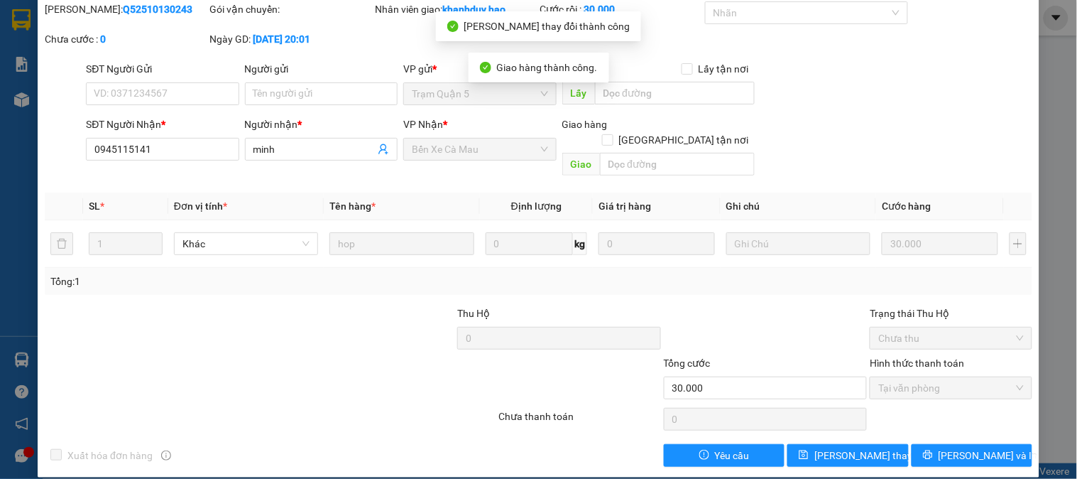
scroll to position [0, 0]
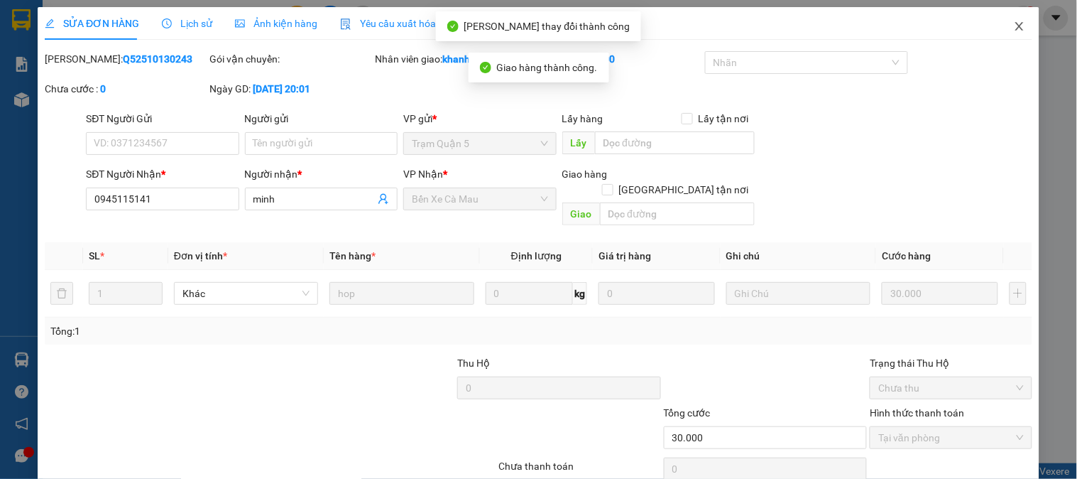
click at [1014, 31] on icon "close" at bounding box center [1019, 26] width 11 height 11
click at [1010, 31] on div "Kết quả tìm kiếm ( 1 ) Bộ lọc Thuộc VP này Gửi 3 ngày gần nhất Mã ĐH Trạng thái…" at bounding box center [538, 18] width 1077 height 36
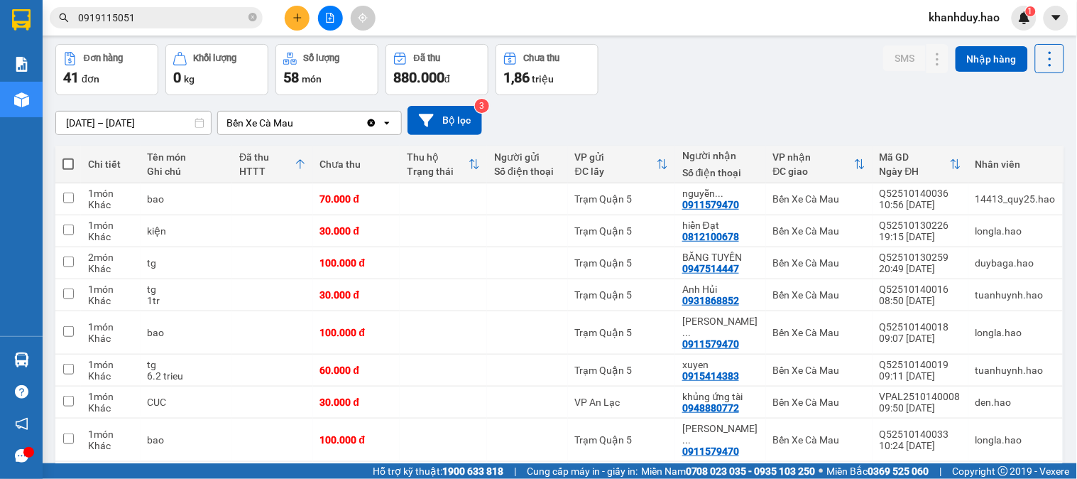
scroll to position [79, 0]
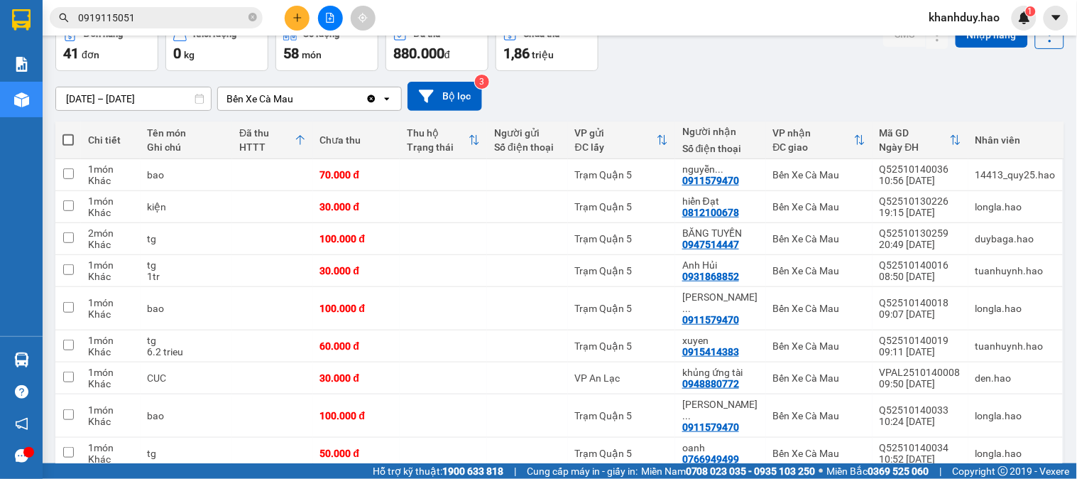
drag, startPoint x: 905, startPoint y: 131, endPoint x: 791, endPoint y: 78, distance: 125.5
click at [791, 78] on div "14/10/2025 – 14/10/2025 Press the down arrow key to interact with the calendar …" at bounding box center [559, 96] width 1009 height 50
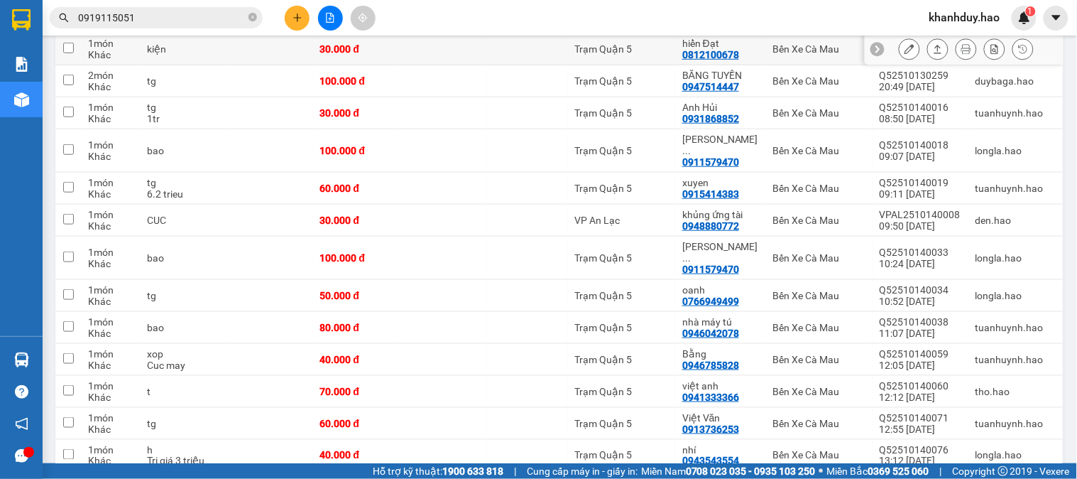
scroll to position [0, 0]
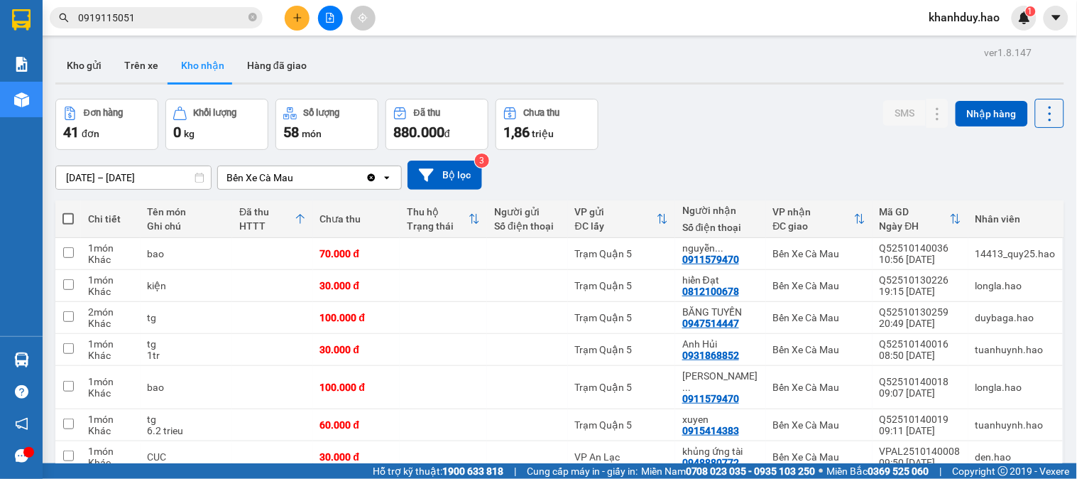
click at [126, 168] on input "14/10/2025 – 14/10/2025" at bounding box center [133, 177] width 155 height 23
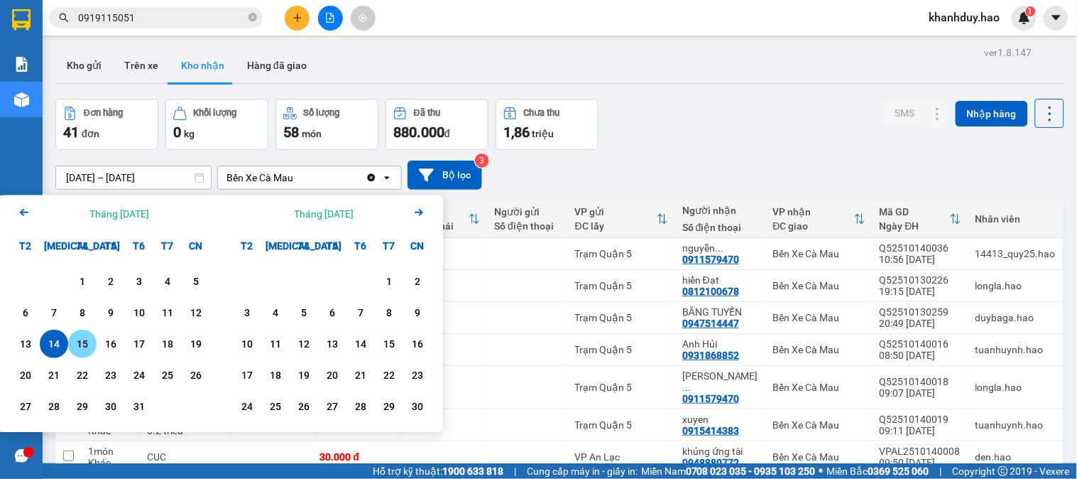
click at [74, 348] on div "15" at bounding box center [82, 343] width 20 height 17
type input "15/10/2025 – 15/10/2025"
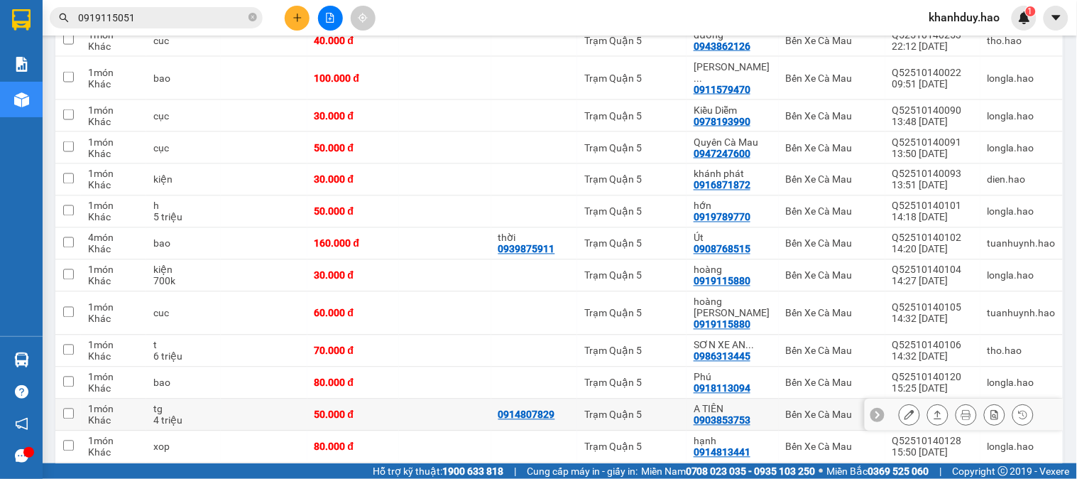
scroll to position [394, 0]
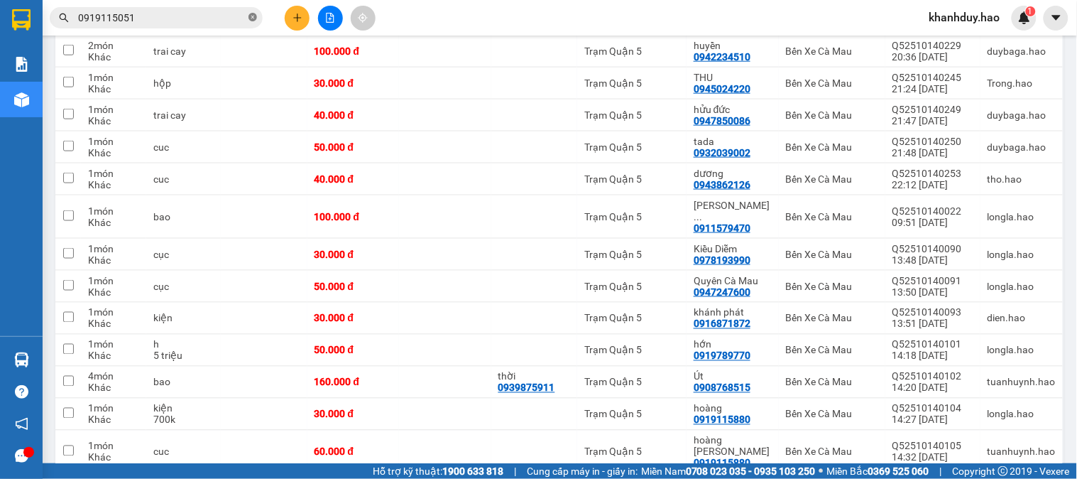
click at [252, 22] on span at bounding box center [253, 17] width 9 height 13
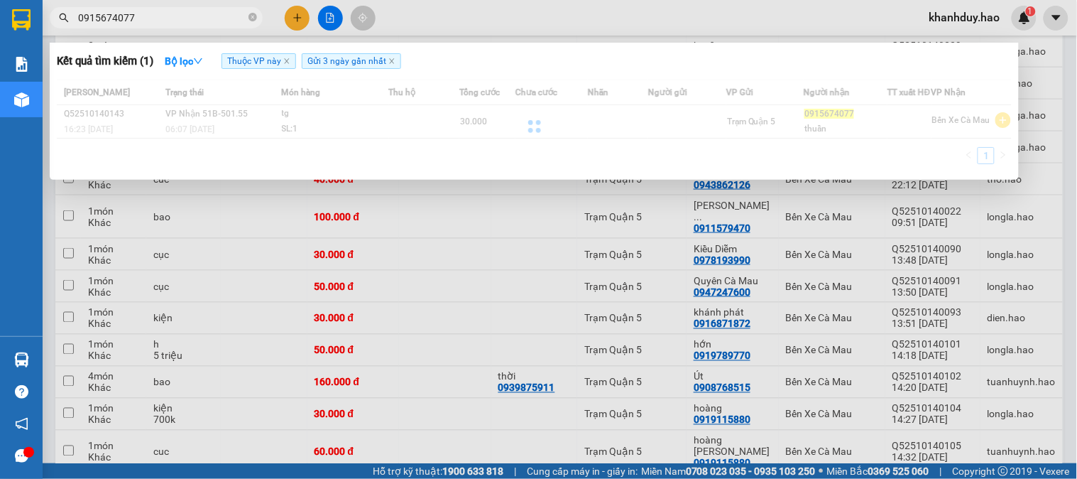
type input "0915674077"
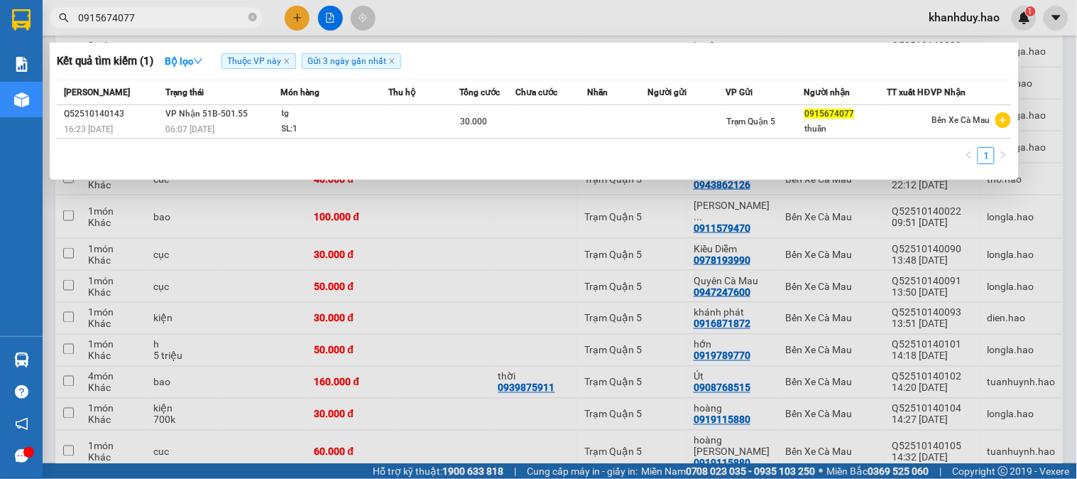
click at [315, 119] on div "tg" at bounding box center [335, 114] width 107 height 16
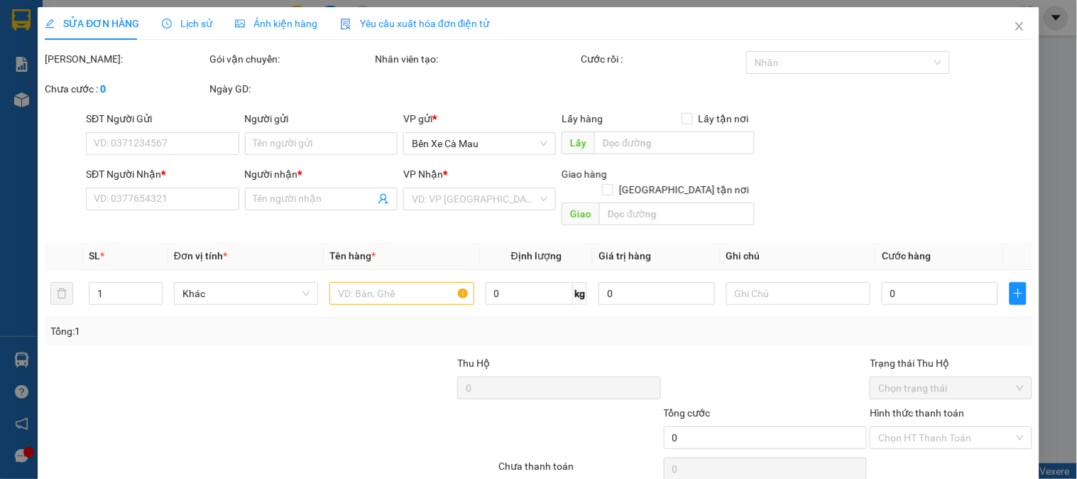
click at [315, 119] on div "Người gửi" at bounding box center [321, 119] width 153 height 16
click at [315, 132] on input "Người gửi" at bounding box center [321, 143] width 153 height 23
type input "0915674077"
type input "thuần"
type input "30.000"
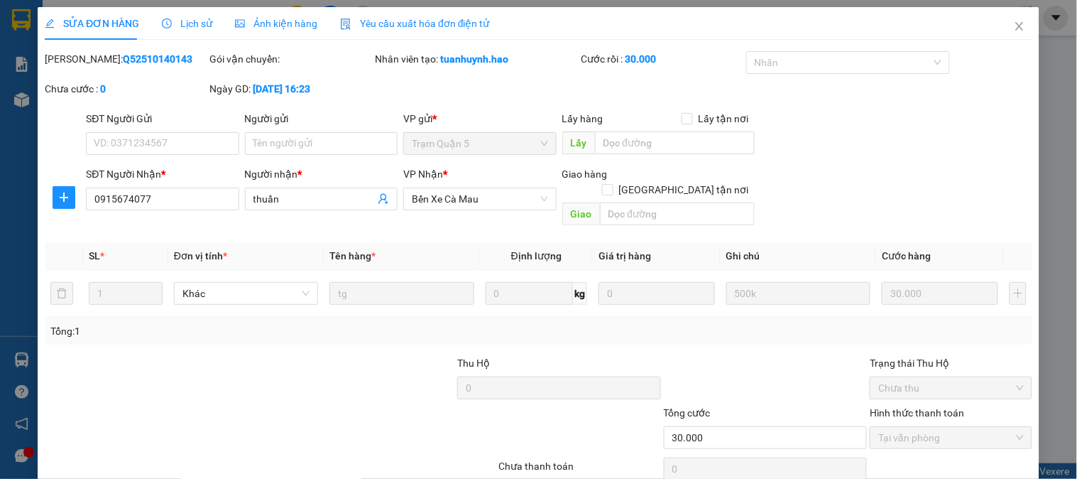
click at [282, 25] on span "Ảnh kiện hàng" at bounding box center [276, 23] width 82 height 11
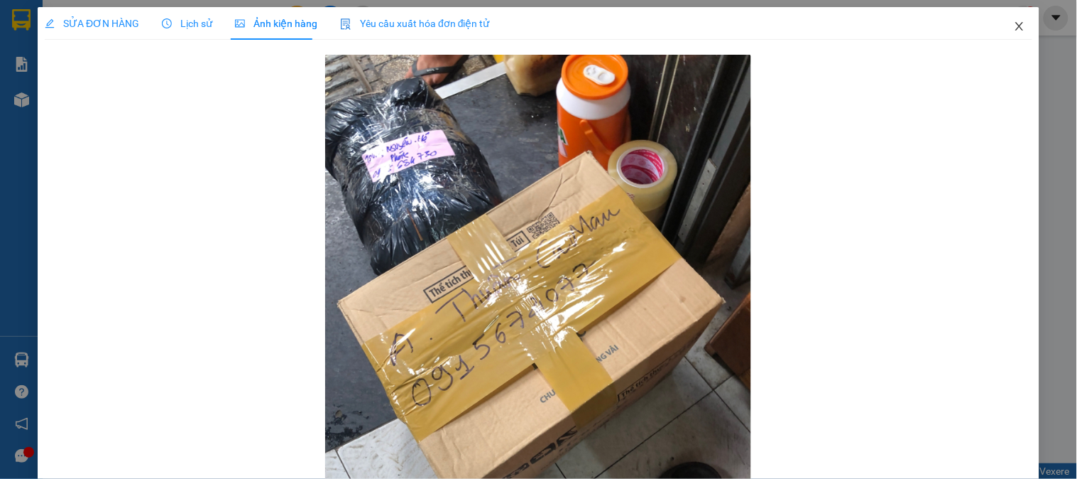
click at [1014, 24] on icon "close" at bounding box center [1019, 26] width 11 height 11
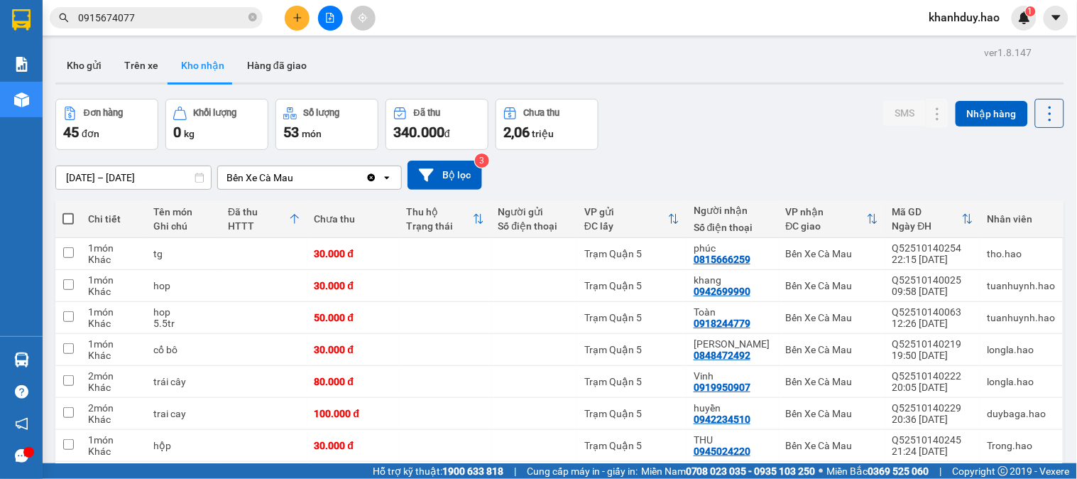
click at [190, 182] on input "15/10/2025 – 15/10/2025" at bounding box center [133, 177] width 155 height 23
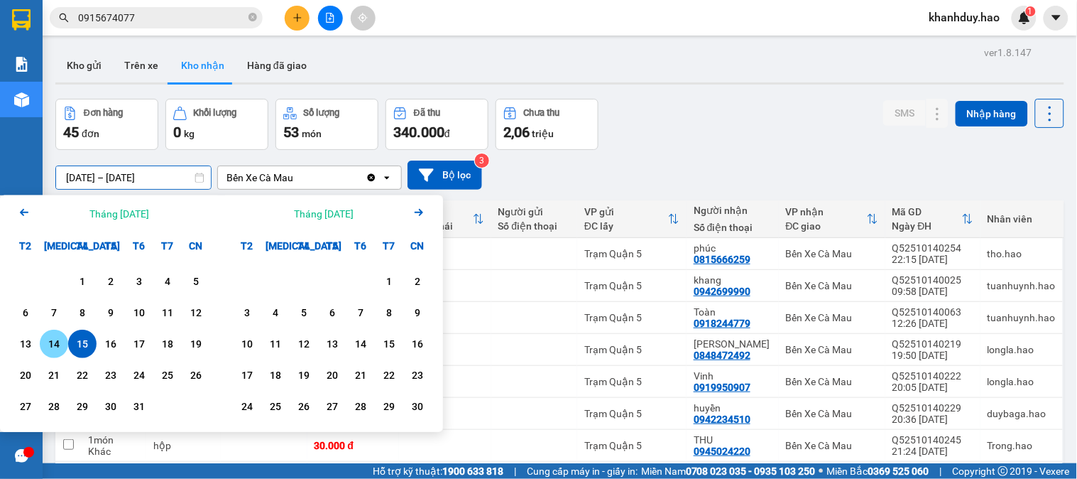
click at [64, 344] on div "14" at bounding box center [54, 343] width 28 height 28
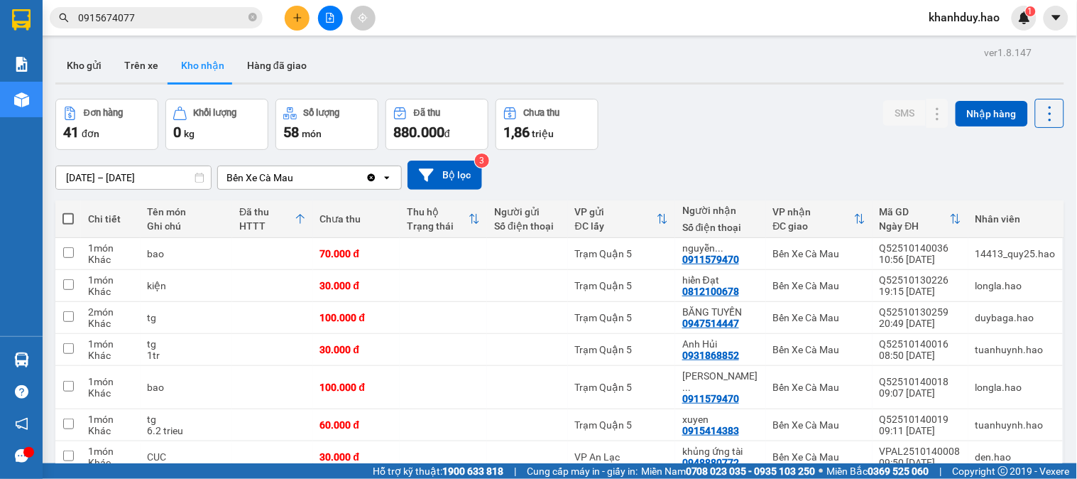
click at [143, 166] on input "14/10/2025 – 14/10/2025" at bounding box center [133, 177] width 155 height 23
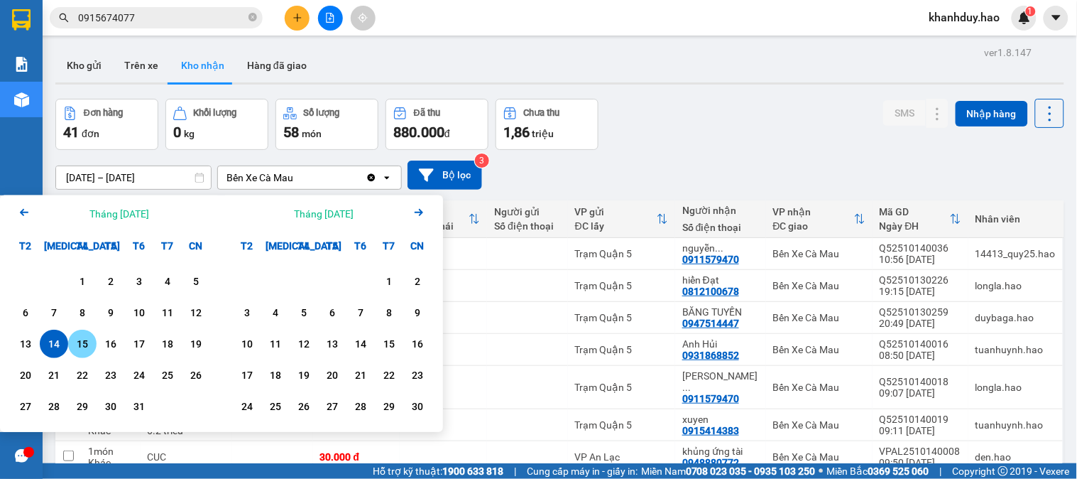
click at [84, 343] on div "15" at bounding box center [82, 343] width 20 height 17
click at [55, 348] on div "14" at bounding box center [54, 343] width 20 height 17
type input "14/10/2025 – 15/10/2025"
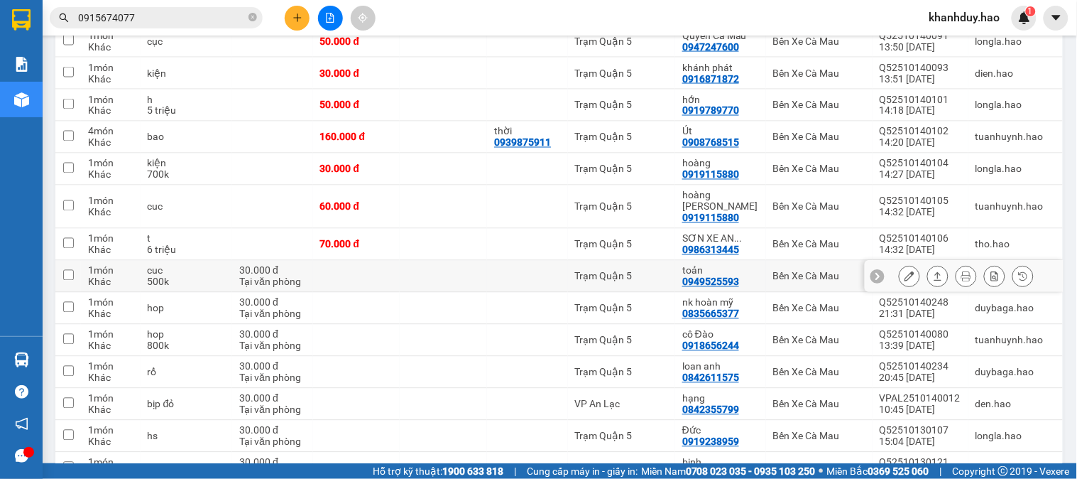
scroll to position [1893, 0]
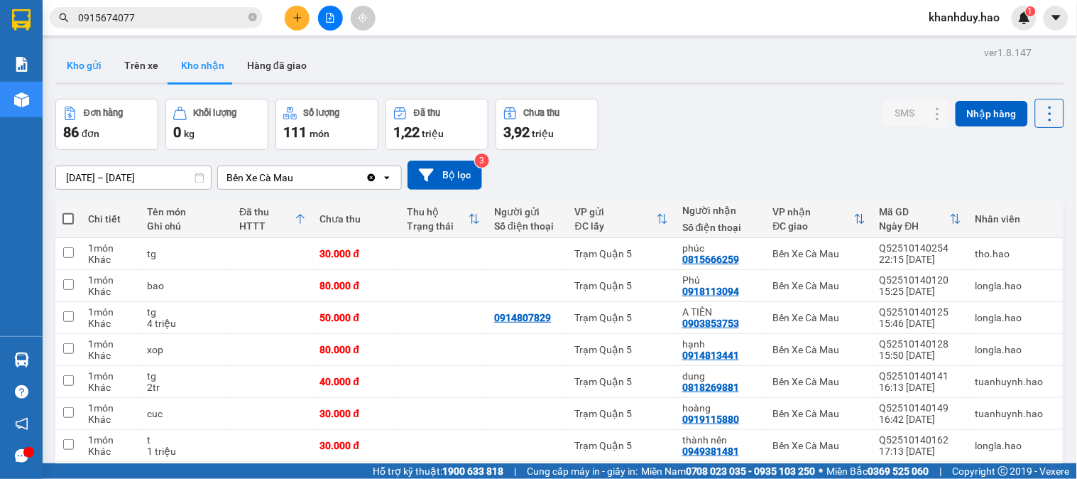
click at [89, 65] on button "Kho gửi" at bounding box center [84, 65] width 58 height 34
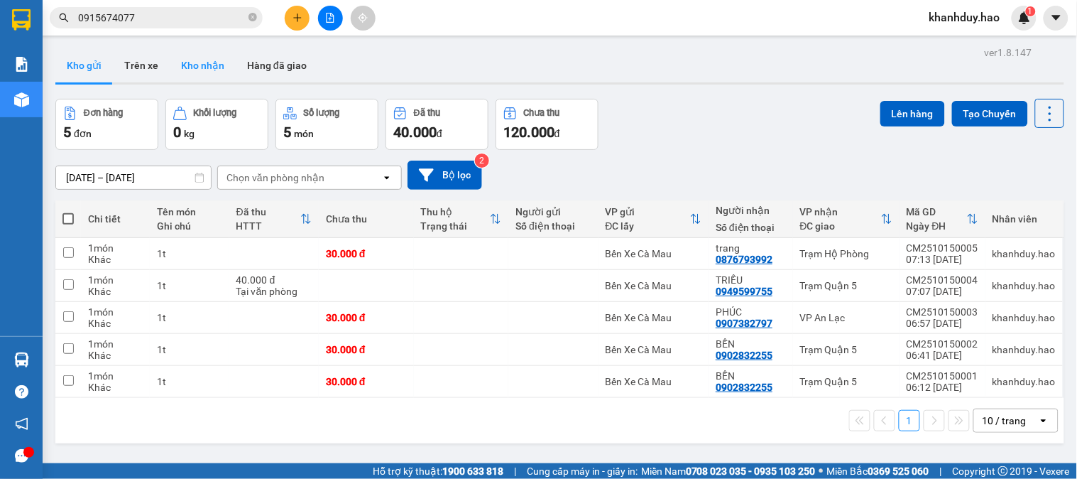
click at [175, 77] on button "Kho nhận" at bounding box center [203, 65] width 66 height 34
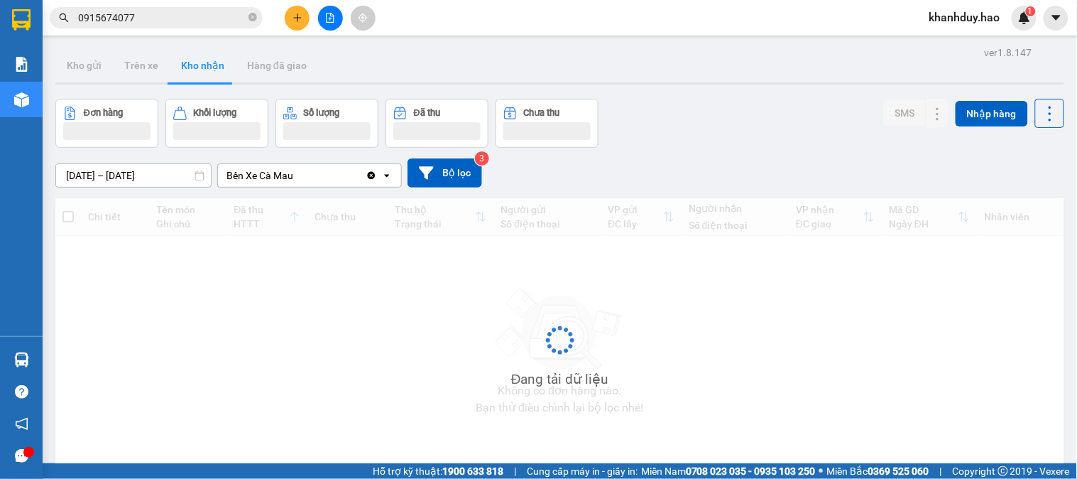
click at [286, 84] on div at bounding box center [559, 83] width 1009 height 2
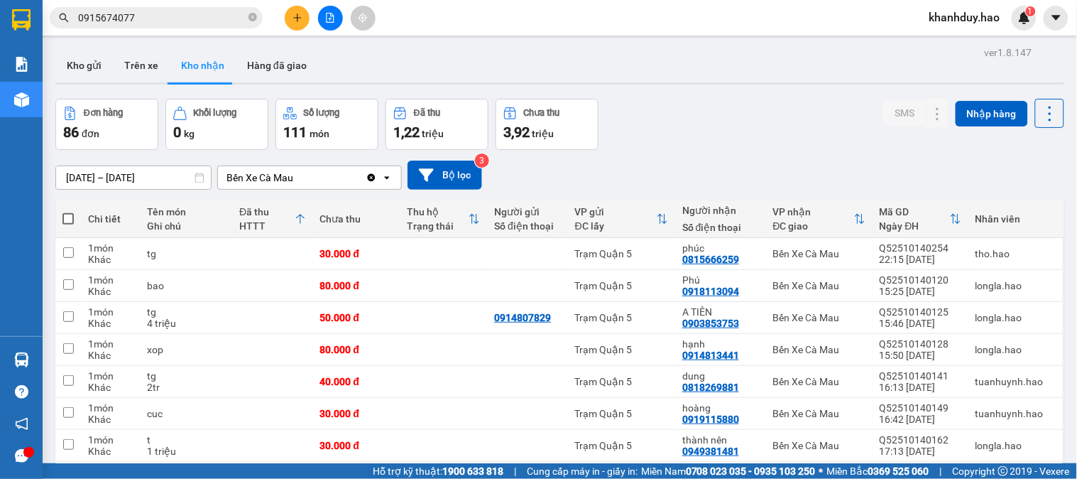
click at [286, 84] on div at bounding box center [559, 83] width 1009 height 2
click at [286, 74] on button "Hàng đã giao" at bounding box center [277, 65] width 82 height 34
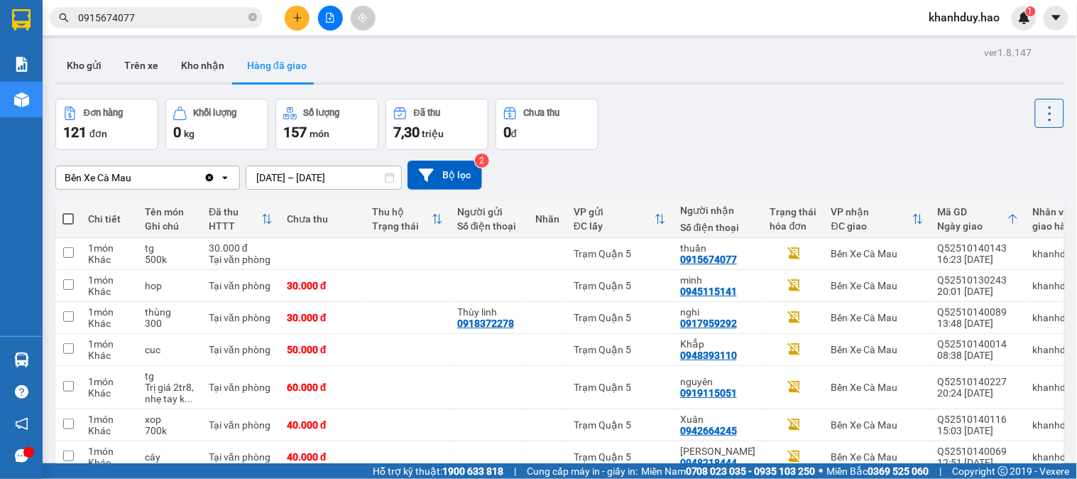
click at [206, 85] on div "Kho gửi Trên xe Kho nhận Hàng đã giao" at bounding box center [559, 67] width 1009 height 38
click at [207, 55] on button "Kho nhận" at bounding box center [203, 65] width 66 height 34
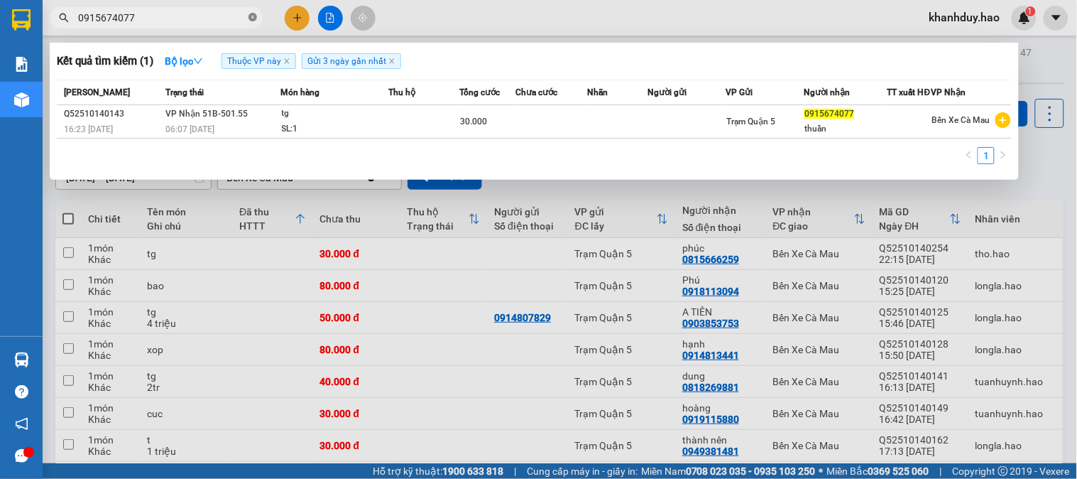
click at [249, 13] on icon "close-circle" at bounding box center [253, 17] width 9 height 9
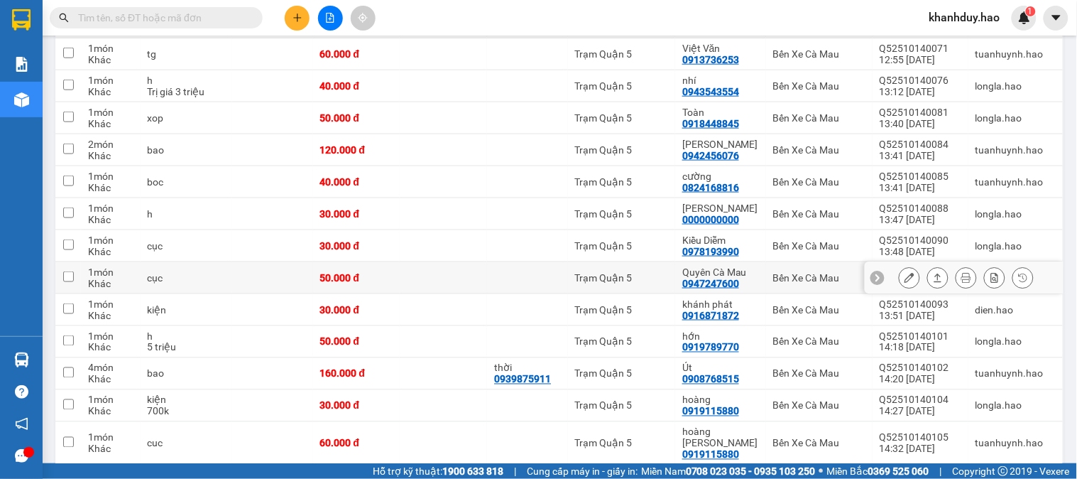
scroll to position [1972, 0]
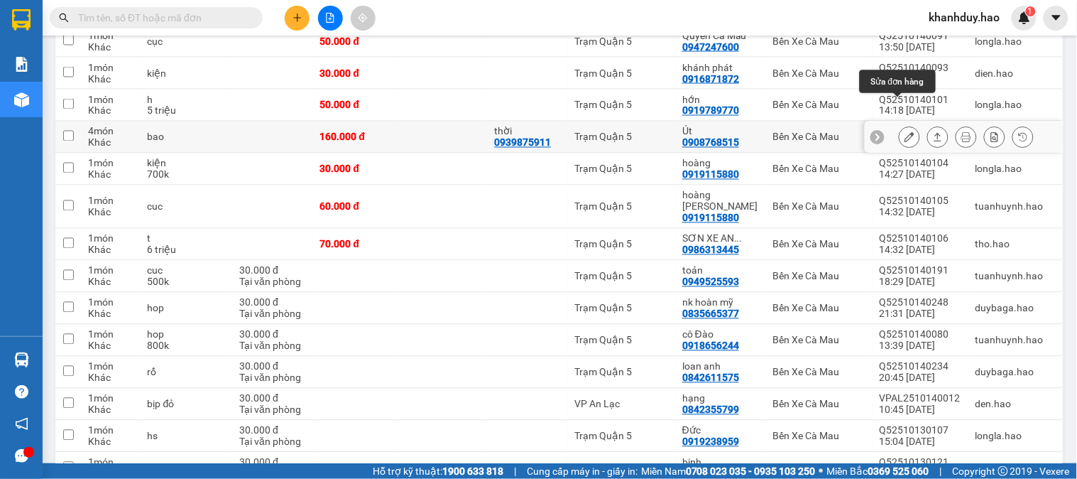
click at [906, 125] on button at bounding box center [910, 137] width 20 height 25
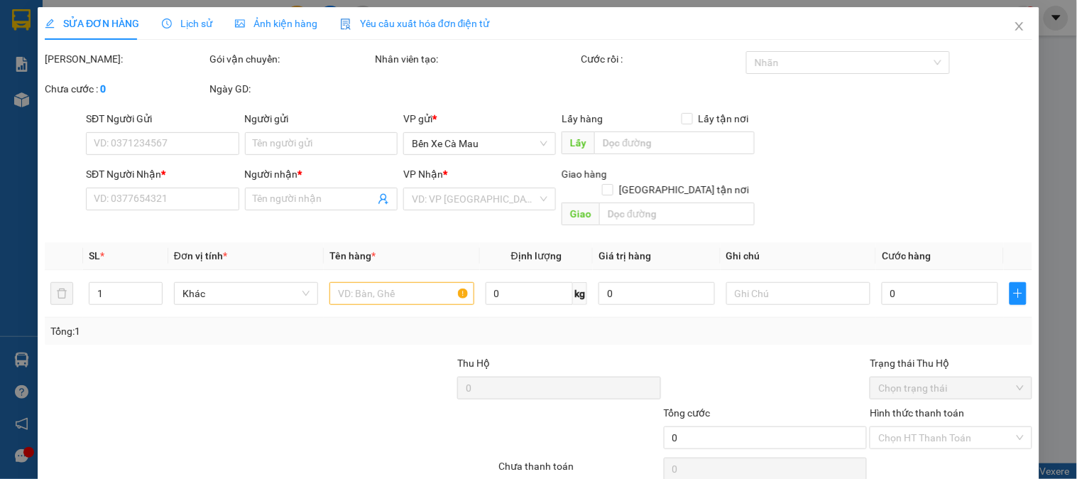
type input "0939875911"
type input "thời"
type input "0908768515"
type input "Út"
type input "160.000"
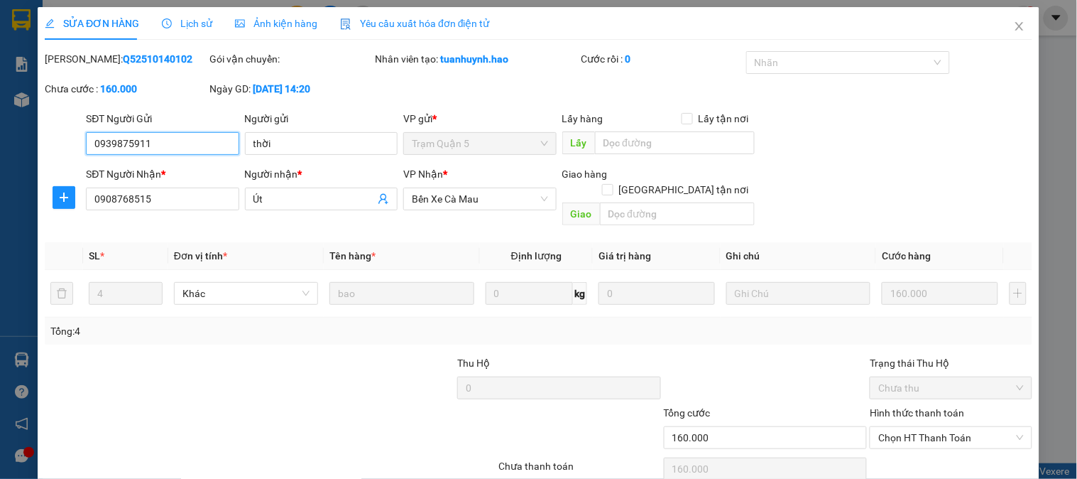
scroll to position [43, 0]
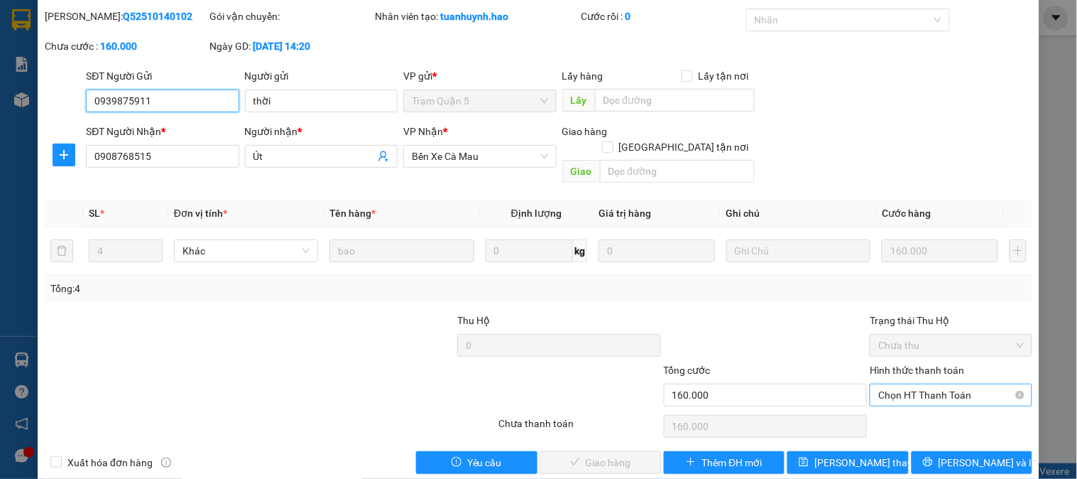
drag, startPoint x: 917, startPoint y: 369, endPoint x: 912, endPoint y: 386, distance: 17.1
click at [917, 384] on span "Chọn HT Thanh Toán" at bounding box center [950, 394] width 145 height 21
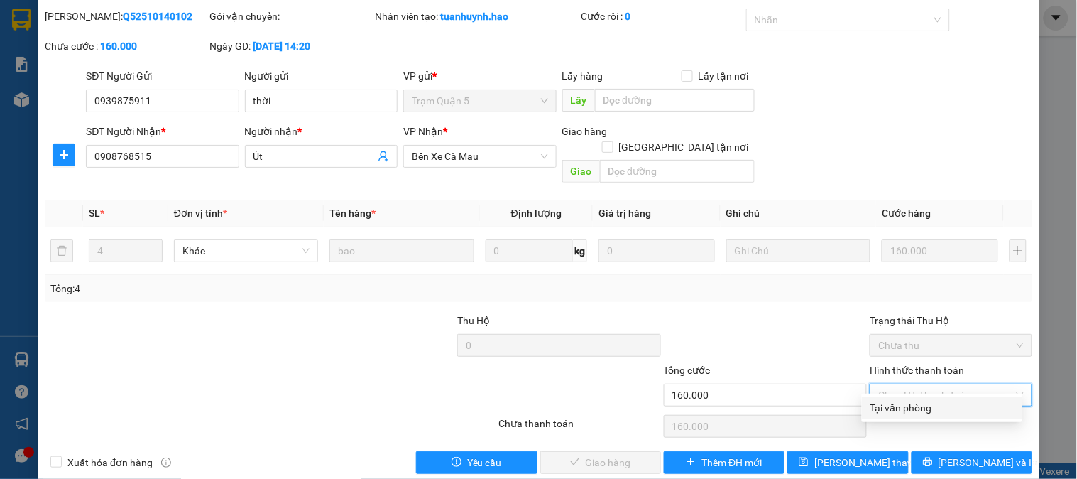
drag, startPoint x: 910, startPoint y: 413, endPoint x: 906, endPoint y: 403, distance: 10.6
click at [906, 403] on div "Tại văn phòng" at bounding box center [942, 408] width 143 height 16
type input "0"
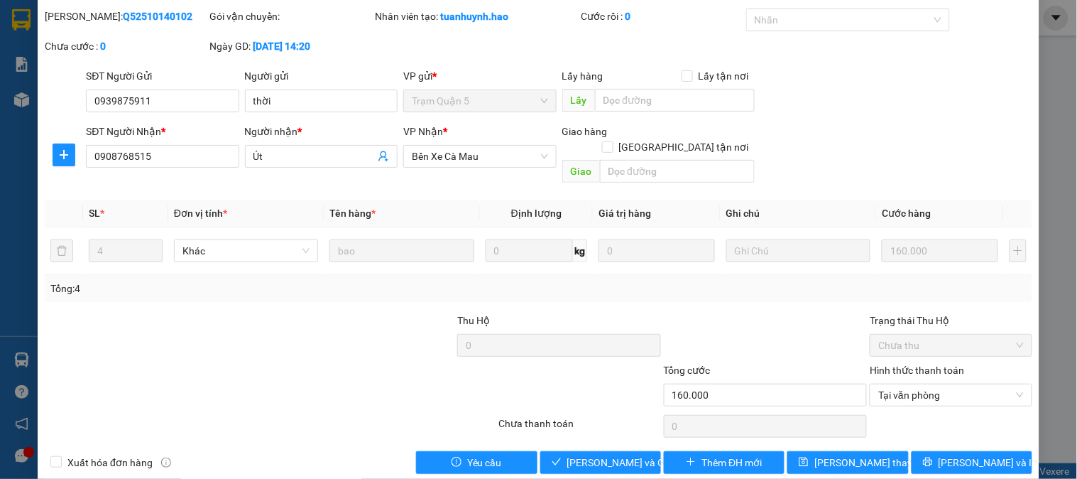
click at [609, 433] on div "Total Paid Fee 0 Total UnPaid Fee 160.000 Cash Collection Total Fee Mã ĐH: Q525…" at bounding box center [539, 241] width 988 height 465
click at [602, 454] on span "[PERSON_NAME] và [PERSON_NAME] hàng" at bounding box center [635, 462] width 136 height 16
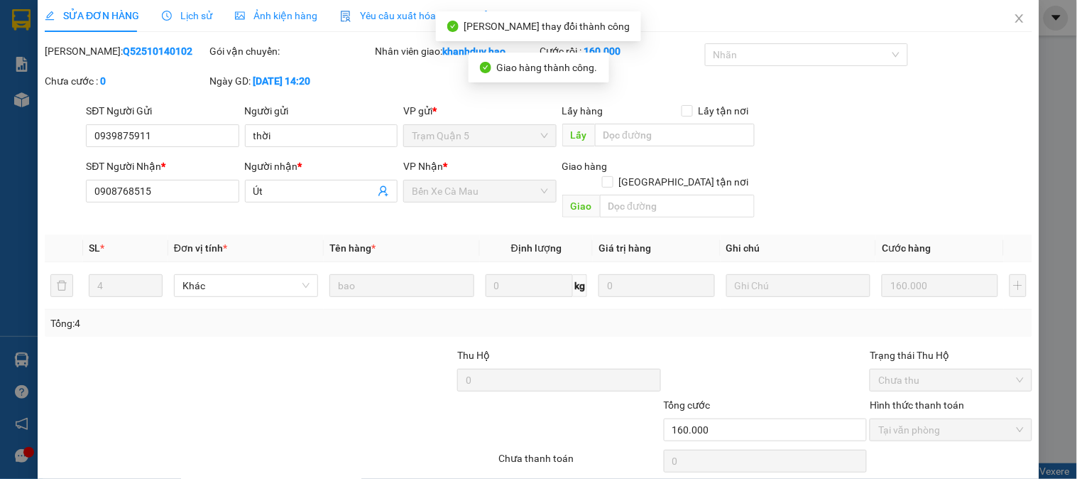
scroll to position [0, 0]
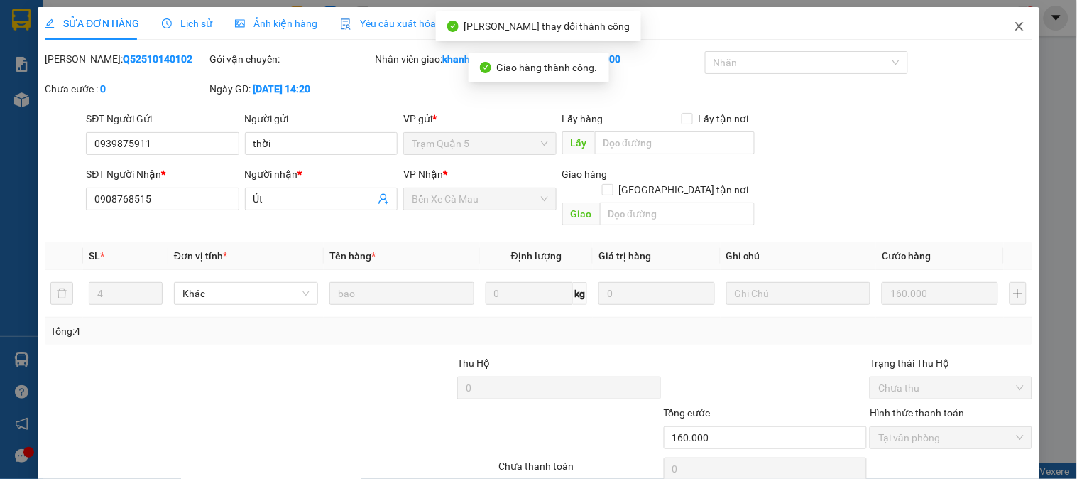
click at [1000, 28] on span "Close" at bounding box center [1020, 27] width 40 height 40
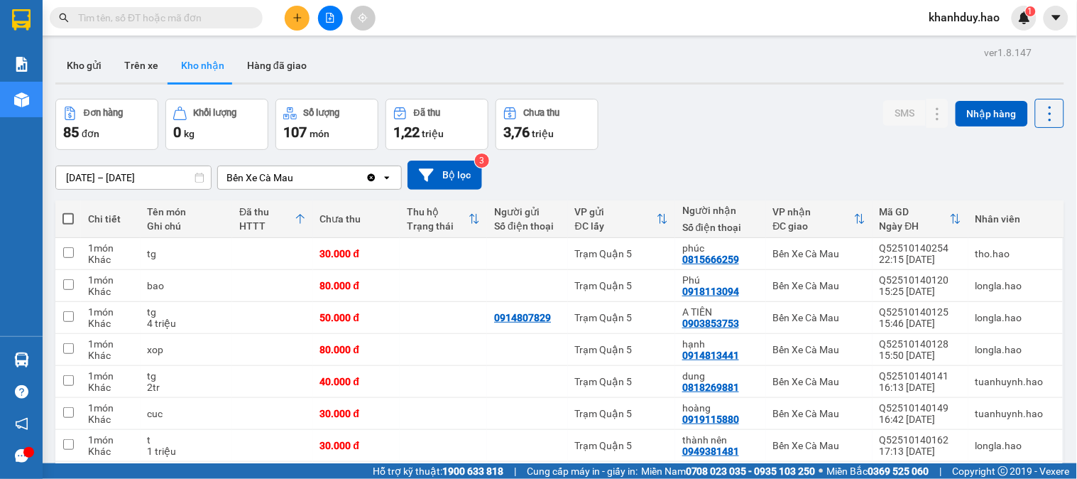
click at [240, 15] on input "text" at bounding box center [162, 18] width 168 height 16
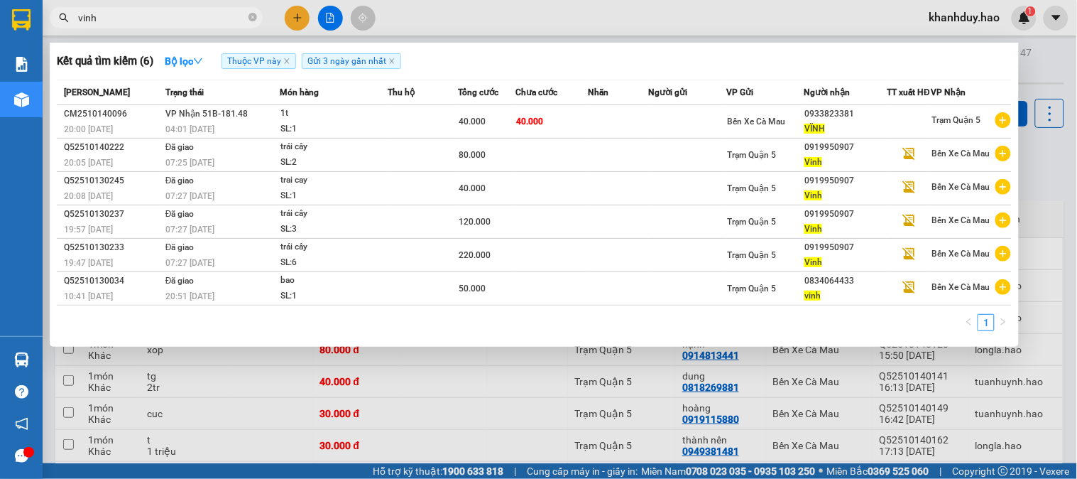
type input "vinh"
click at [1077, 389] on div at bounding box center [538, 239] width 1077 height 479
click at [249, 16] on icon "close-circle" at bounding box center [253, 17] width 9 height 9
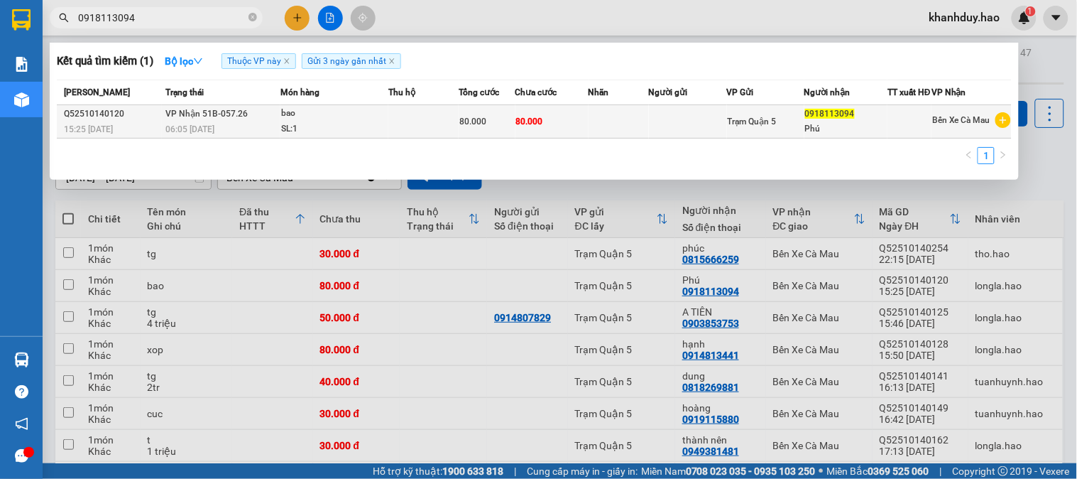
type input "0918113094"
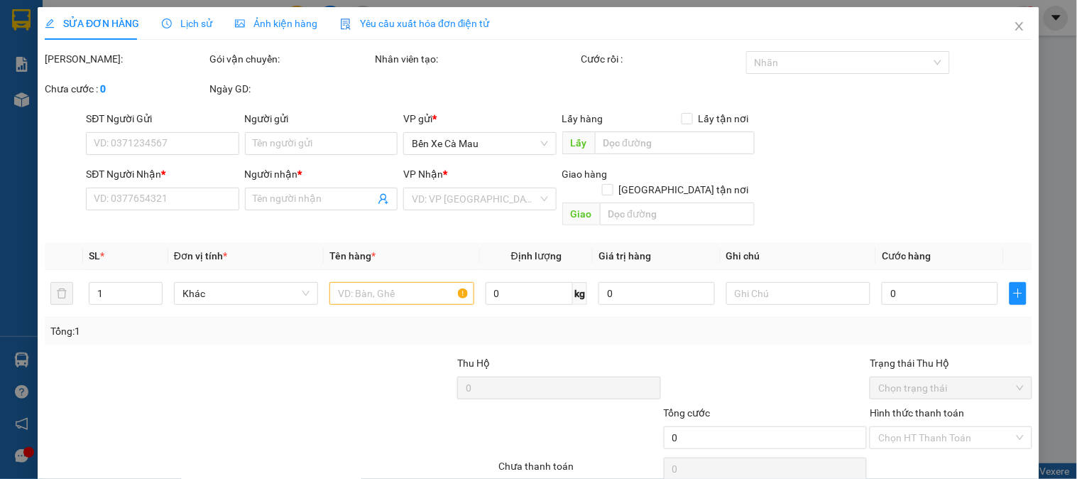
type input "0918113094"
type input "Phú"
type input "80.000"
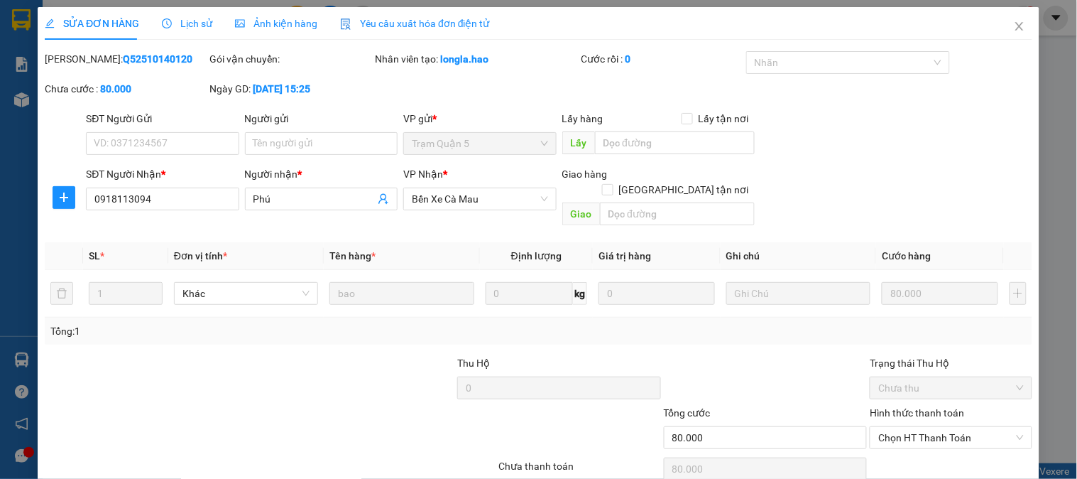
click at [254, 11] on div "Ảnh kiện hàng" at bounding box center [276, 23] width 82 height 33
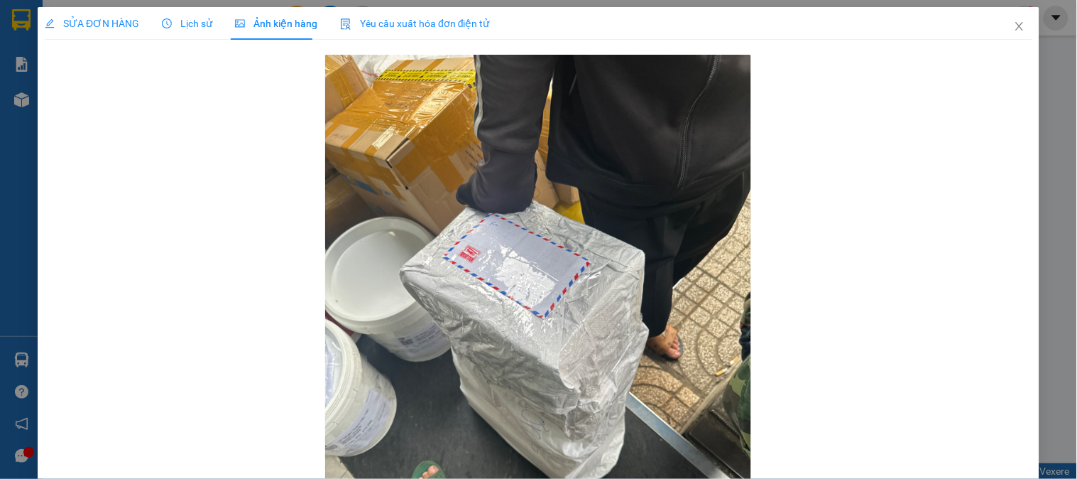
click at [94, 38] on div "SỬA ĐƠN HÀNG" at bounding box center [92, 23] width 94 height 33
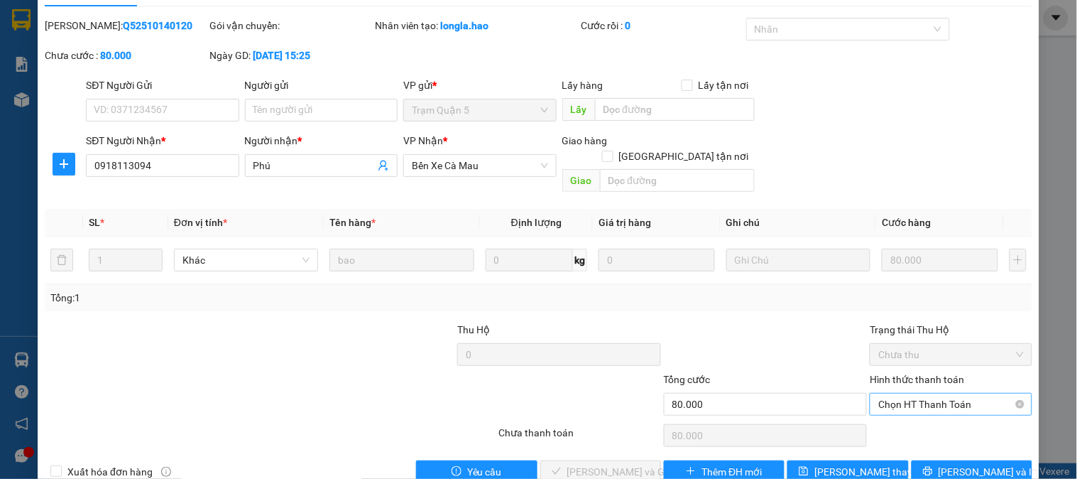
scroll to position [50, 0]
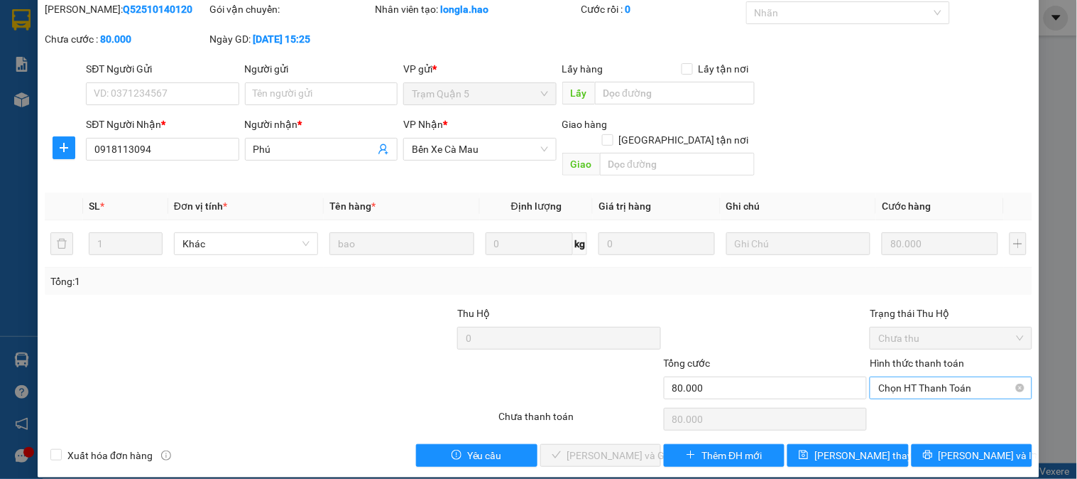
click at [932, 377] on span "Chọn HT Thanh Toán" at bounding box center [950, 387] width 145 height 21
click at [924, 393] on div "Tại văn phòng" at bounding box center [942, 401] width 143 height 16
type input "0"
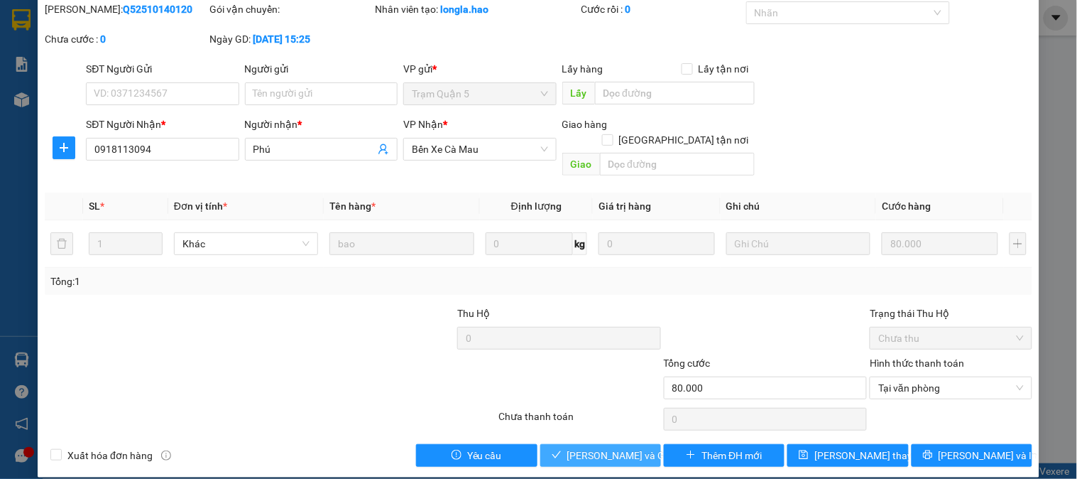
click at [579, 447] on span "[PERSON_NAME] và [PERSON_NAME] hàng" at bounding box center [635, 455] width 136 height 16
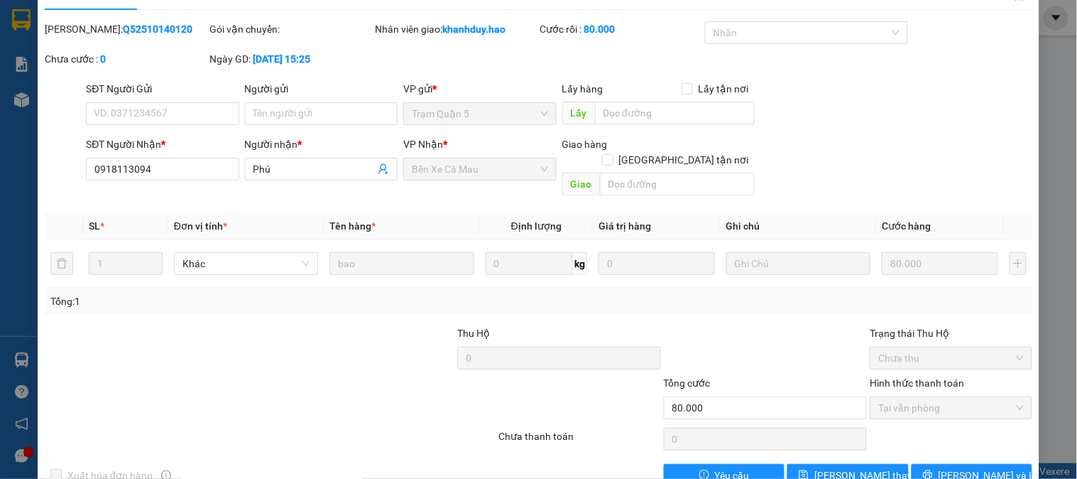
scroll to position [0, 0]
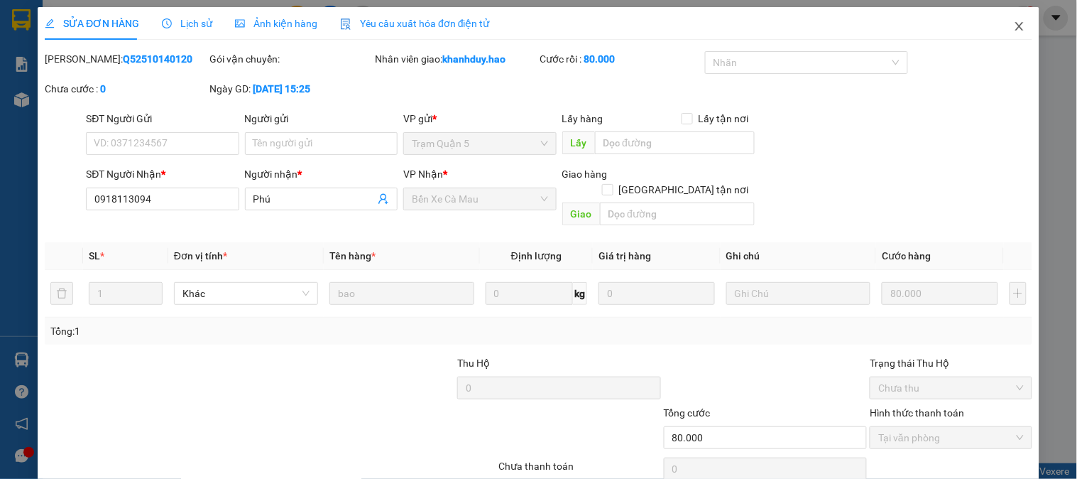
click at [1018, 26] on span "Close" at bounding box center [1020, 27] width 40 height 40
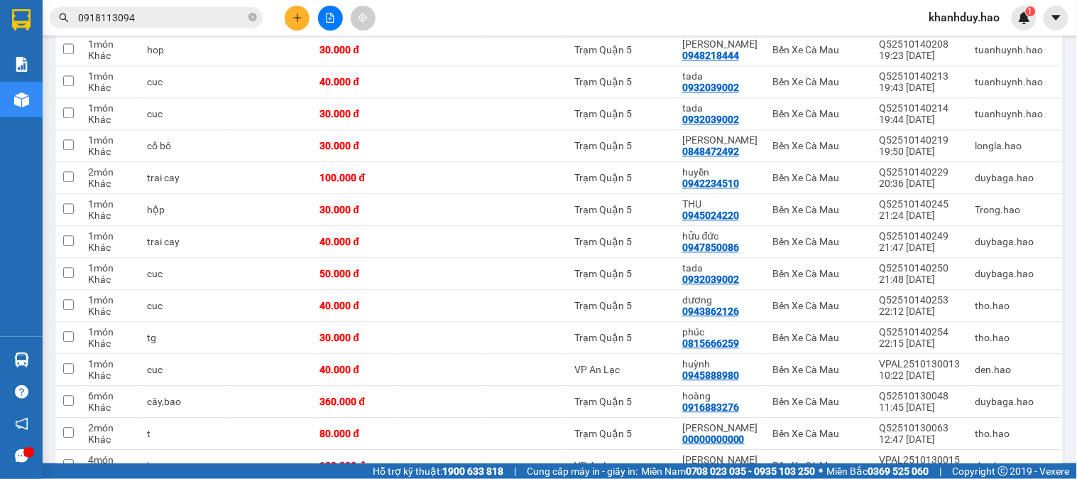
scroll to position [868, 0]
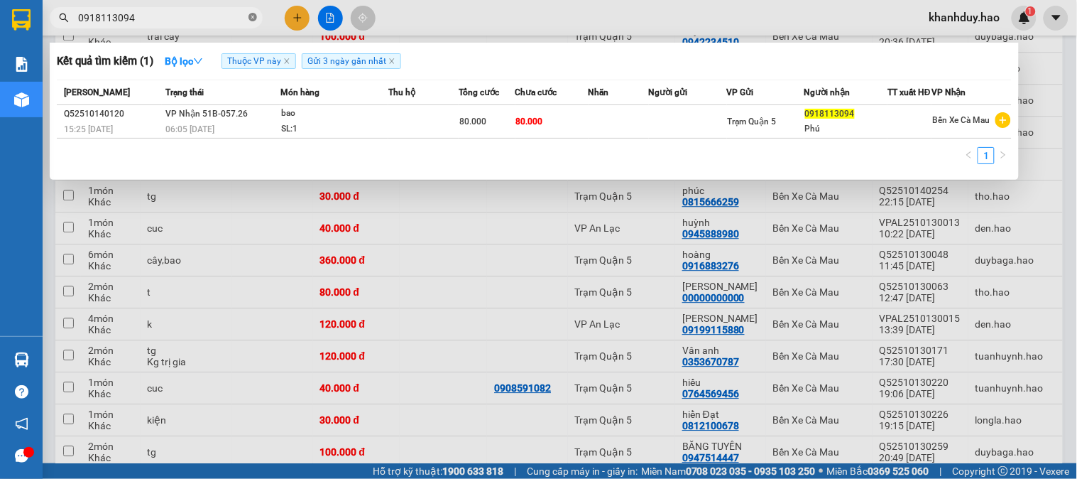
click at [254, 20] on icon "close-circle" at bounding box center [253, 17] width 9 height 9
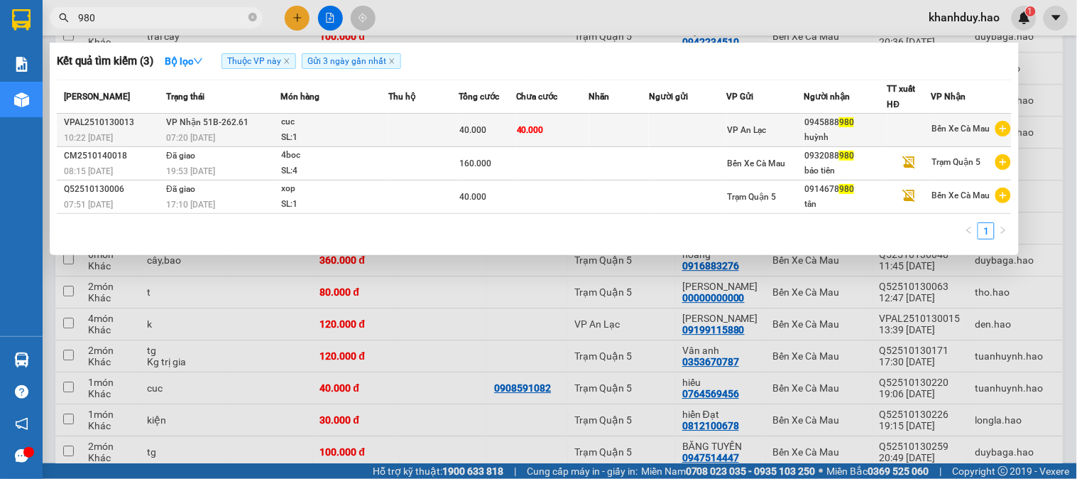
type input "980"
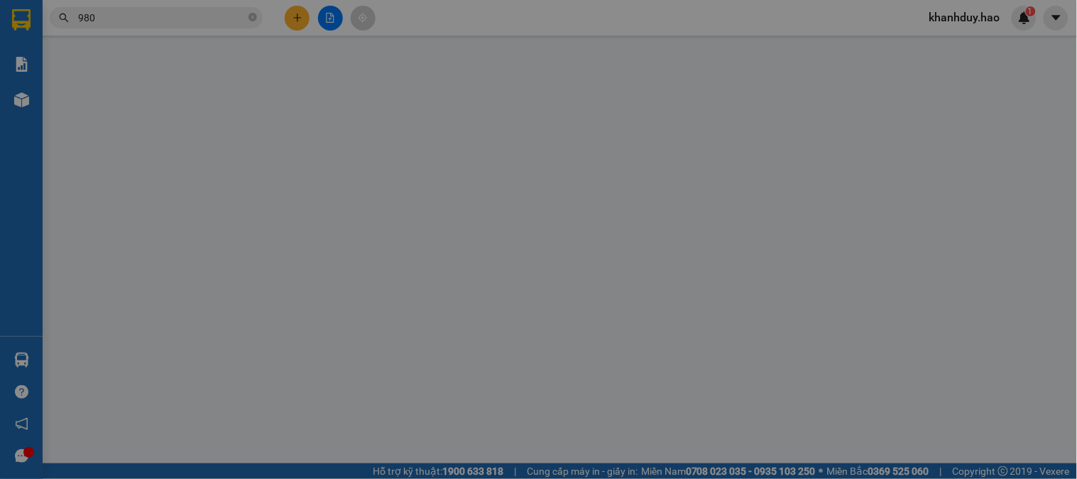
type input "0945888980"
type input "huỳnh"
type input "40.000"
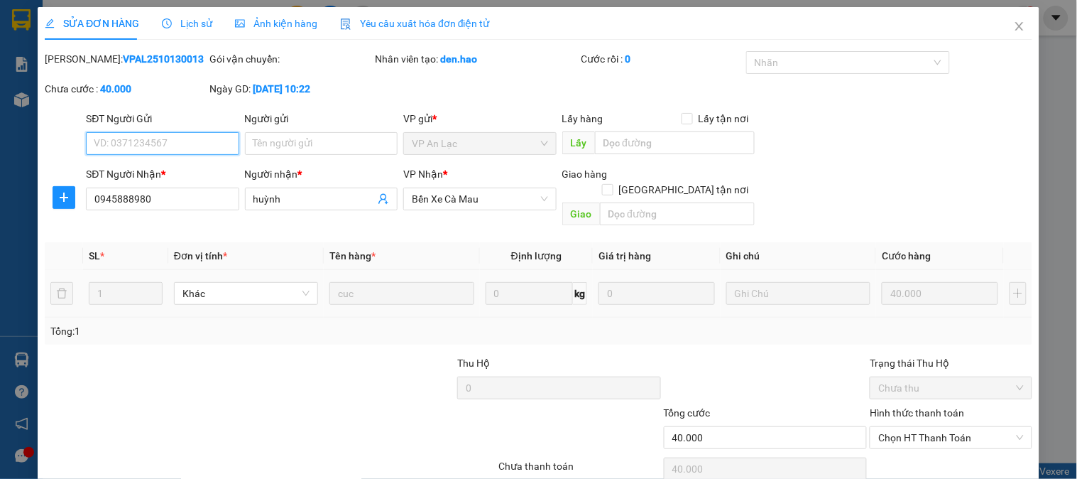
scroll to position [50, 0]
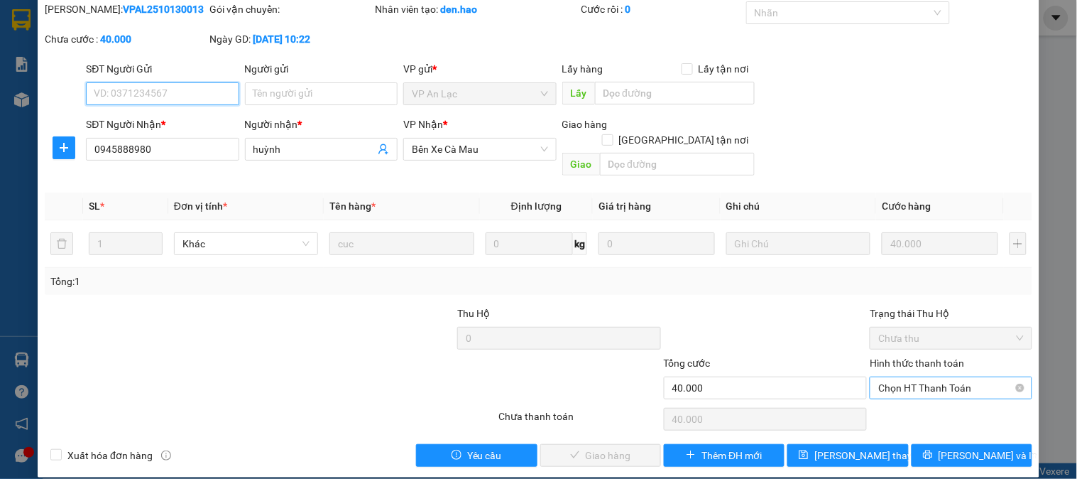
click at [878, 377] on span "Chọn HT Thanh Toán" at bounding box center [950, 387] width 145 height 21
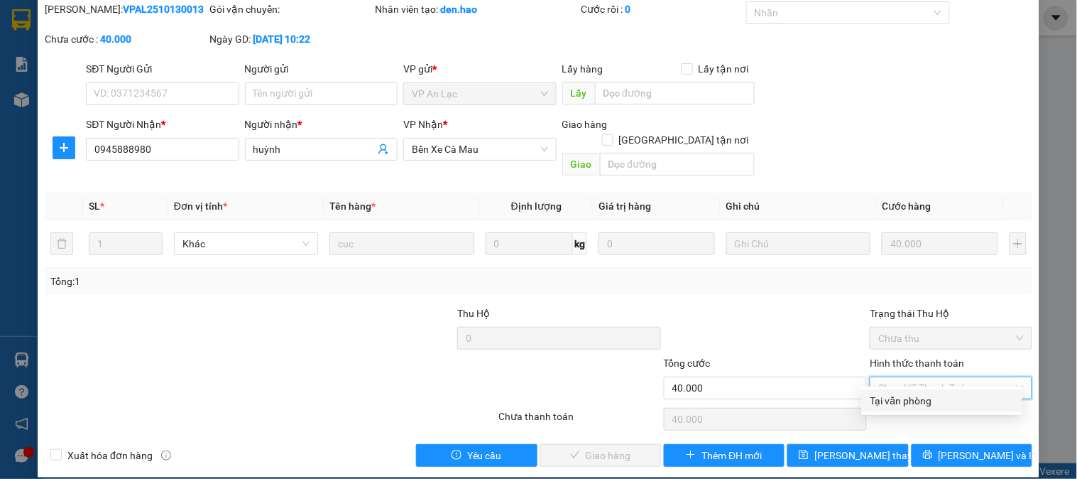
click at [900, 388] on div "Total Paid Fee 0 Total UnPaid Fee 40.000 Cash Collection Total Fee Mã ĐH: VPAL2…" at bounding box center [539, 233] width 988 height 465
click at [910, 377] on span "Chọn HT Thanh Toán" at bounding box center [950, 387] width 145 height 21
click at [896, 398] on div "Tại văn phòng" at bounding box center [942, 401] width 143 height 16
type input "0"
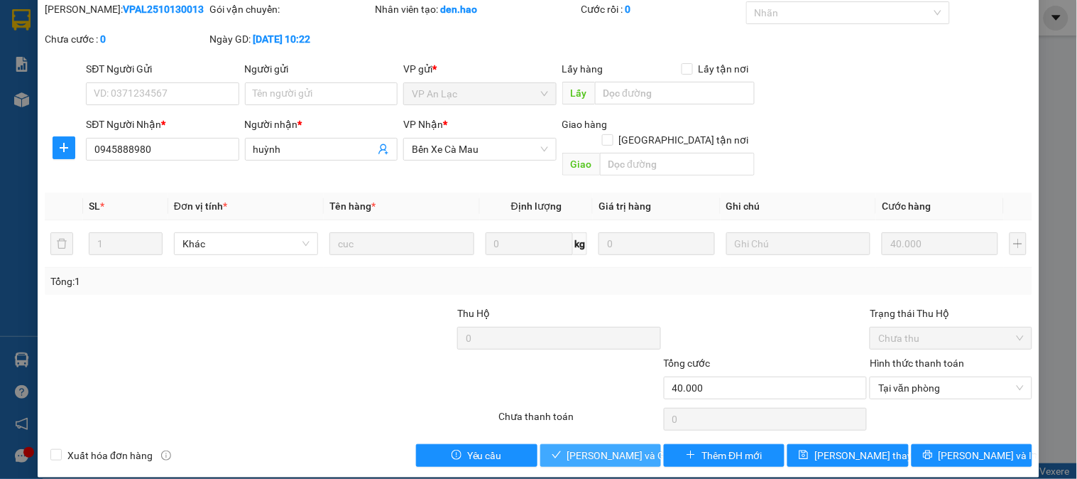
click at [595, 449] on button "[PERSON_NAME] và [PERSON_NAME] hàng" at bounding box center [600, 455] width 121 height 23
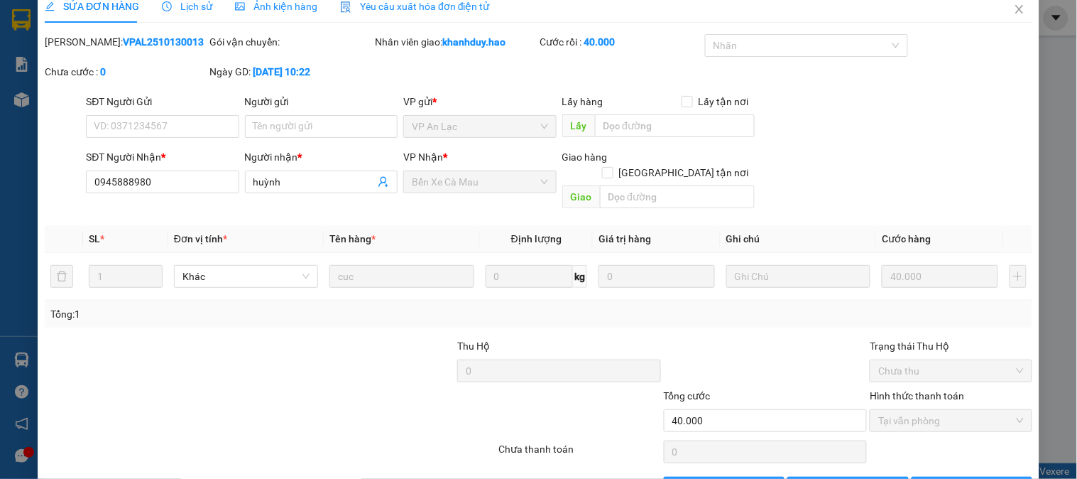
scroll to position [0, 0]
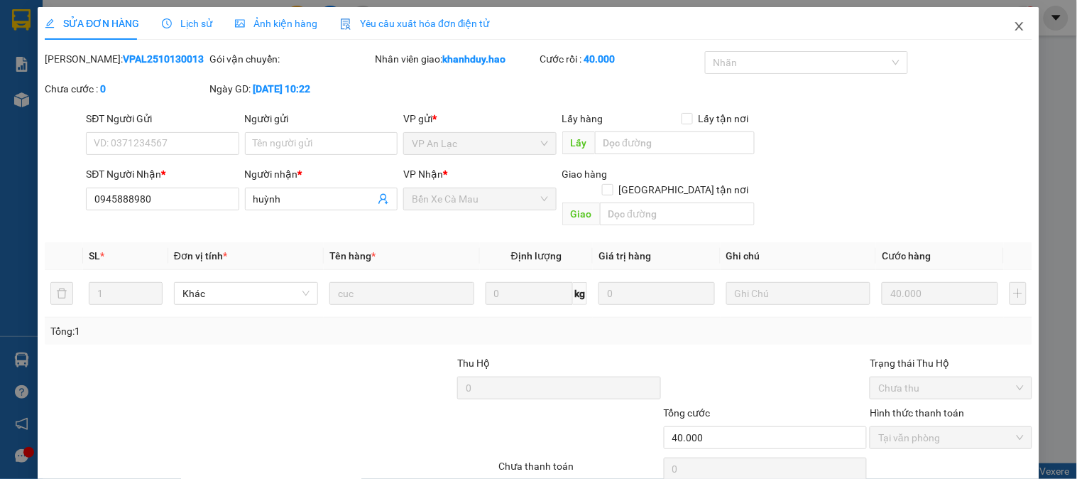
click at [1015, 27] on icon "close" at bounding box center [1019, 26] width 8 height 9
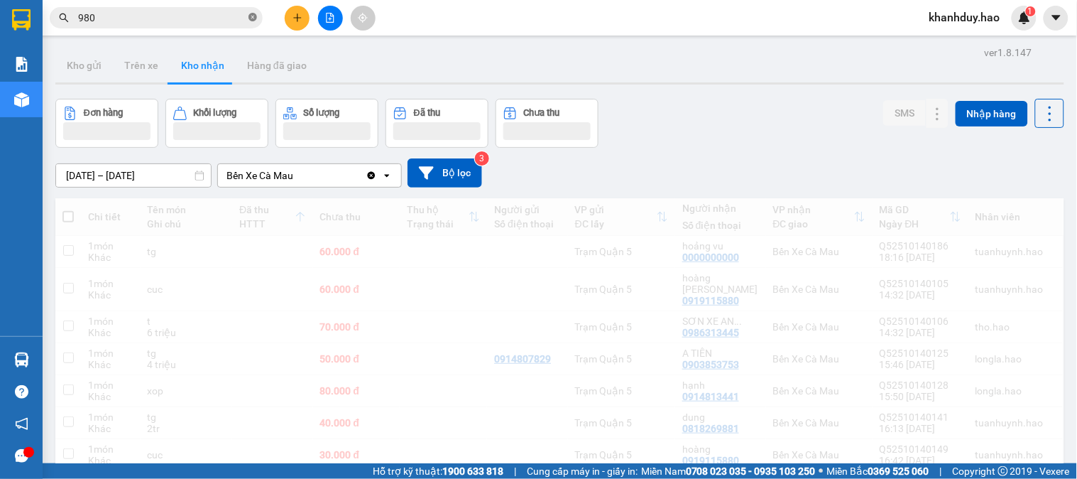
click at [256, 13] on icon "close-circle" at bounding box center [253, 17] width 9 height 9
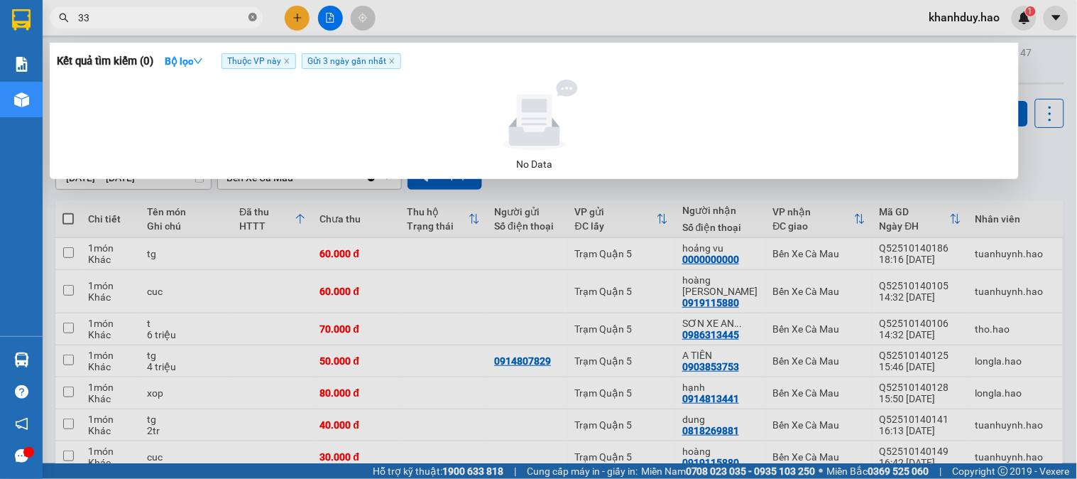
type input "3"
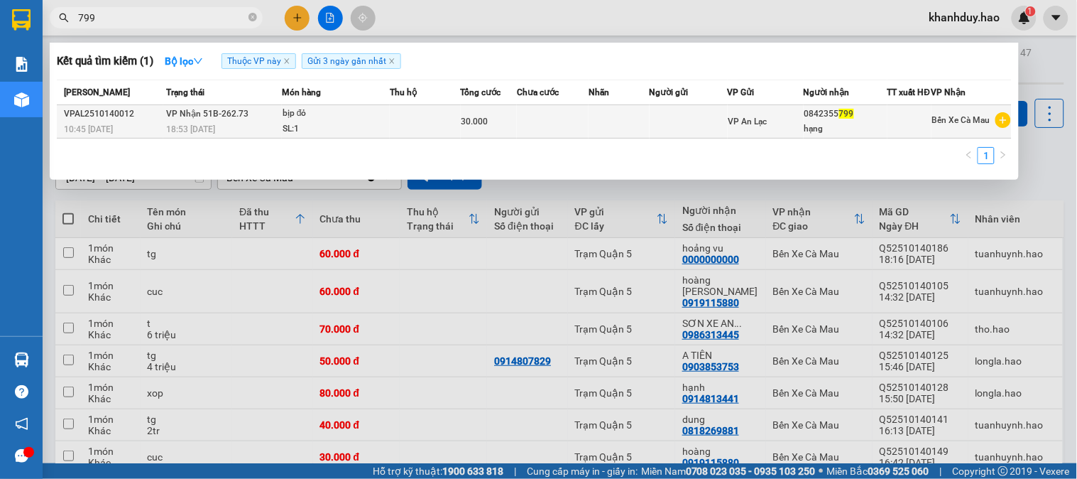
type input "799"
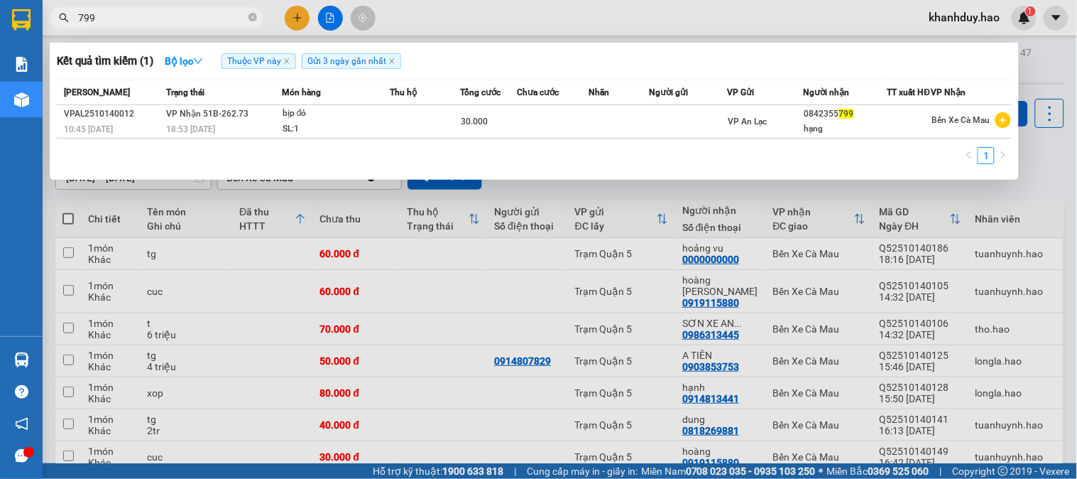
click at [334, 137] on div "SL: 1" at bounding box center [336, 129] width 107 height 16
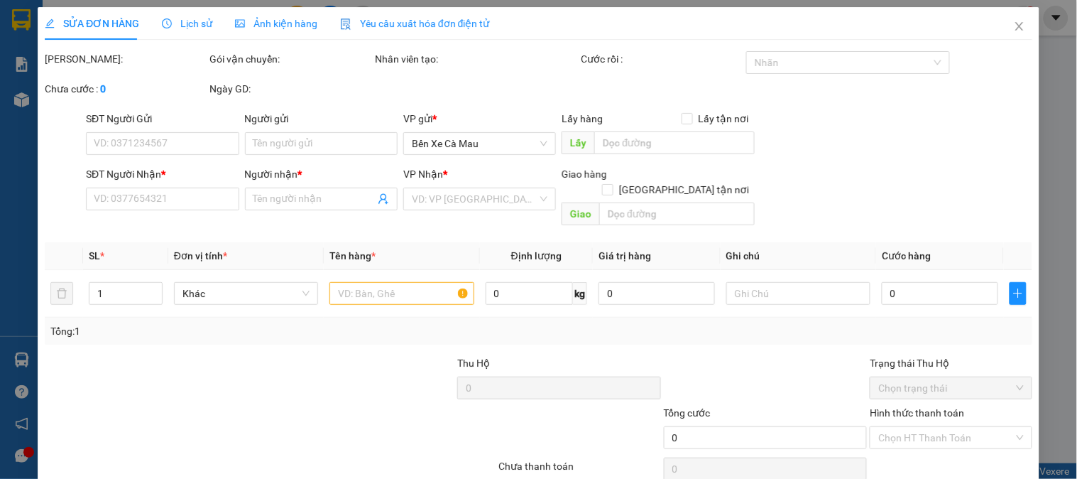
type input "0842355799"
type input "hạng"
type input "30.000"
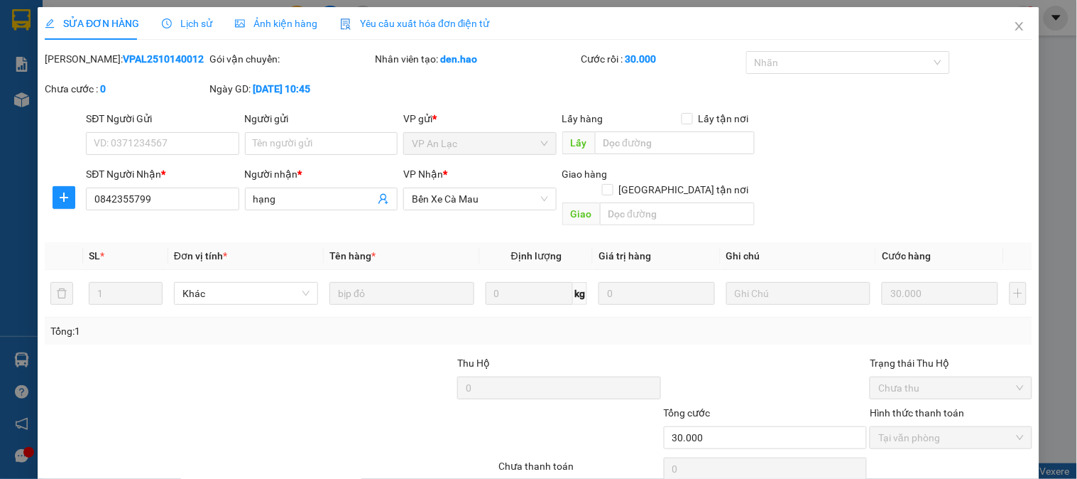
click at [249, 14] on div "Ảnh kiện hàng" at bounding box center [276, 23] width 82 height 33
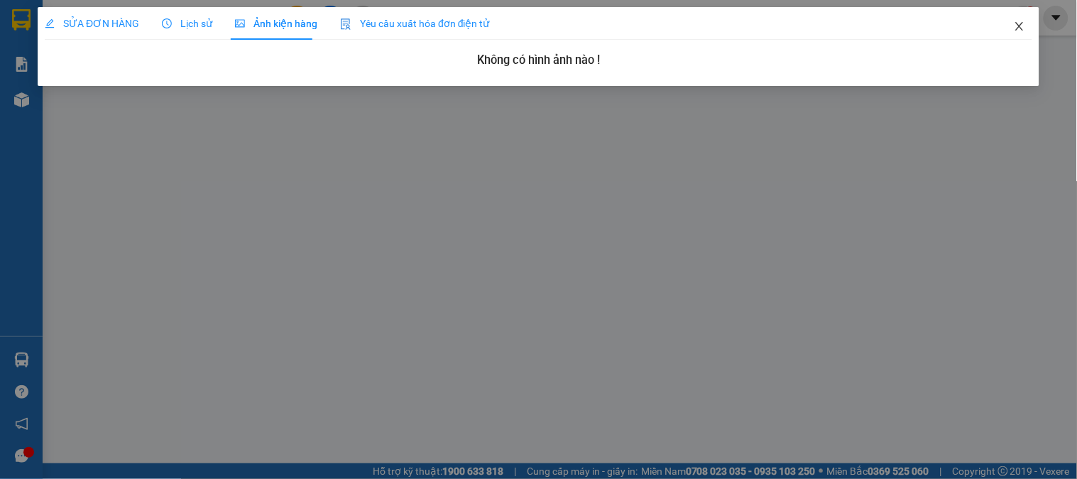
click at [1014, 28] on icon "close" at bounding box center [1019, 26] width 11 height 11
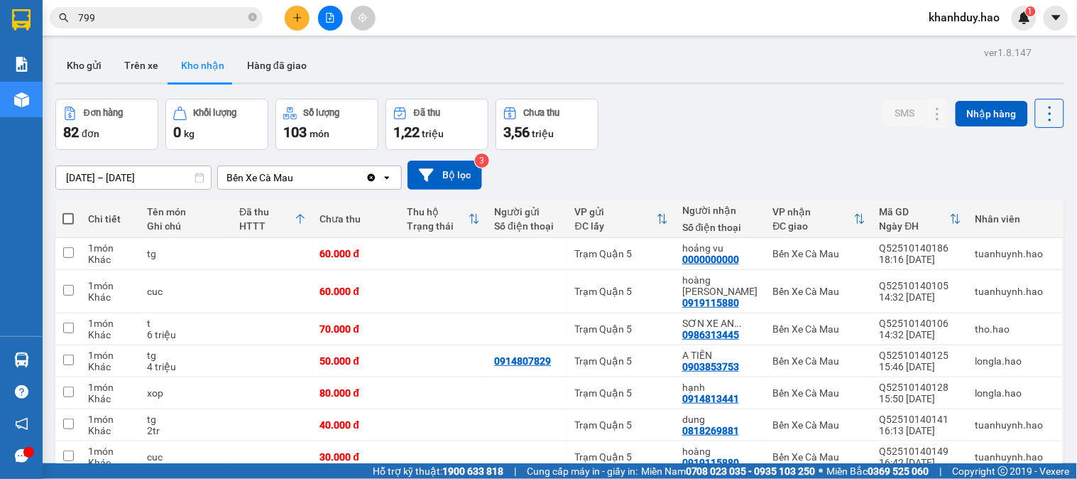
click at [307, 23] on button at bounding box center [297, 18] width 25 height 25
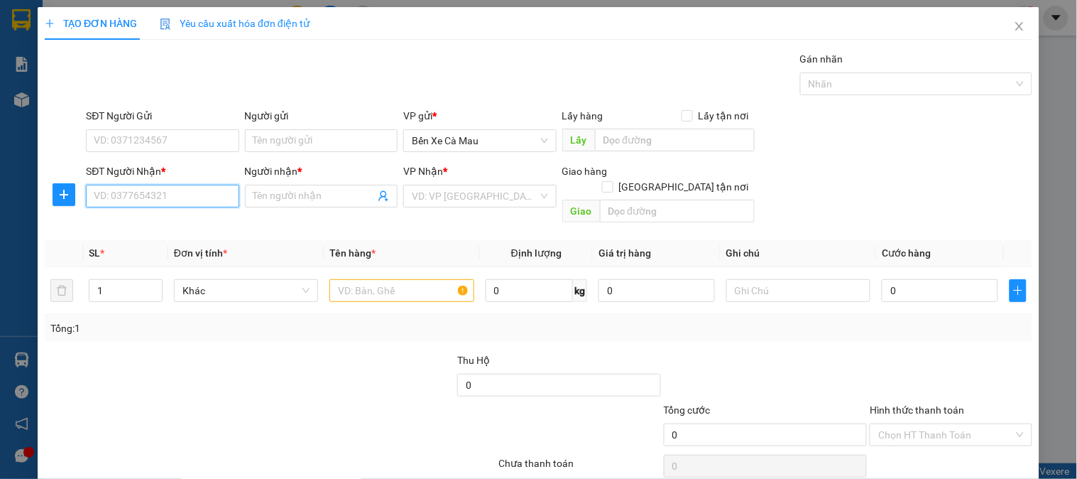
click at [179, 204] on input "SĐT Người Nhận *" at bounding box center [162, 196] width 153 height 23
click at [169, 213] on div "0814094949 - hoàng" at bounding box center [160, 224] width 151 height 23
type input "0814094949"
type input "hoàng"
type input "50.000"
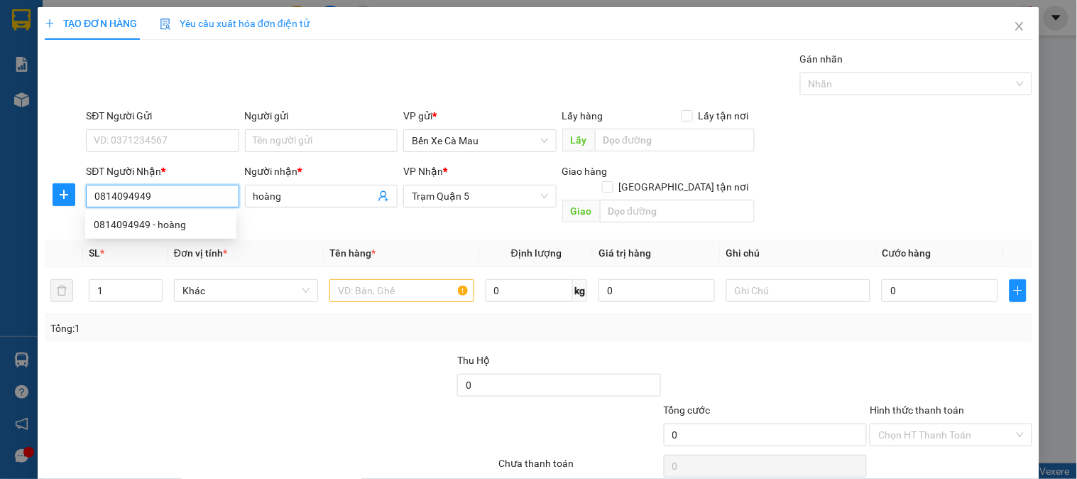
type input "50.000"
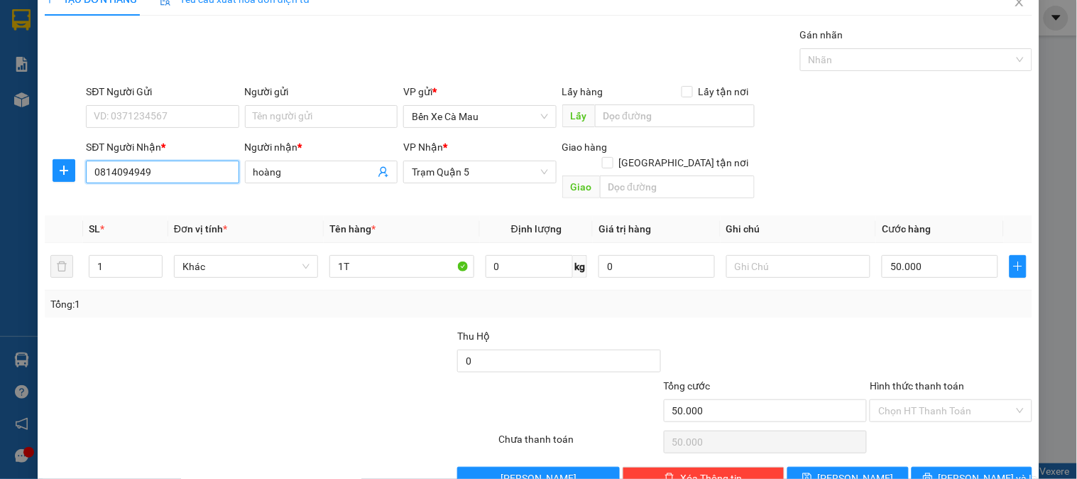
scroll to position [46, 0]
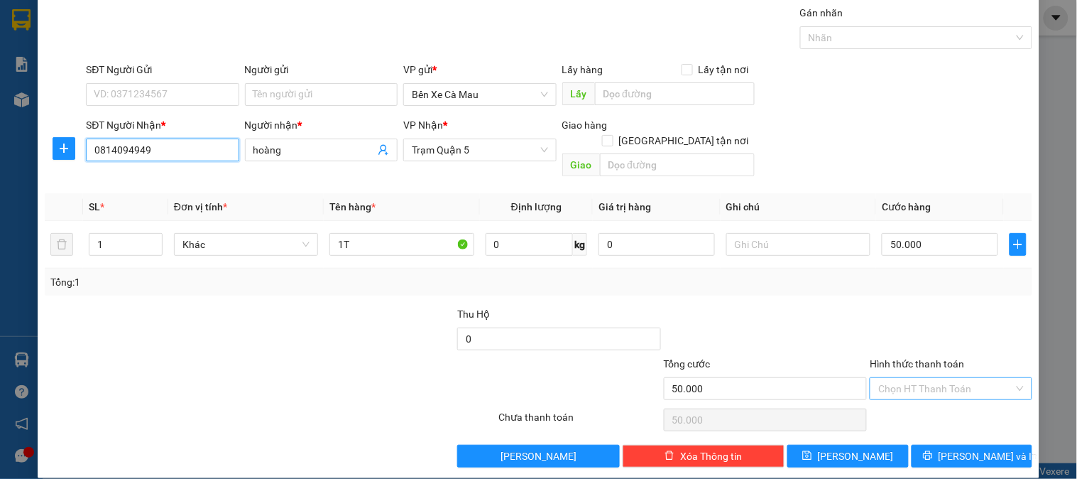
type input "0814094949"
click at [974, 378] on input "Hình thức thanh toán" at bounding box center [945, 388] width 135 height 21
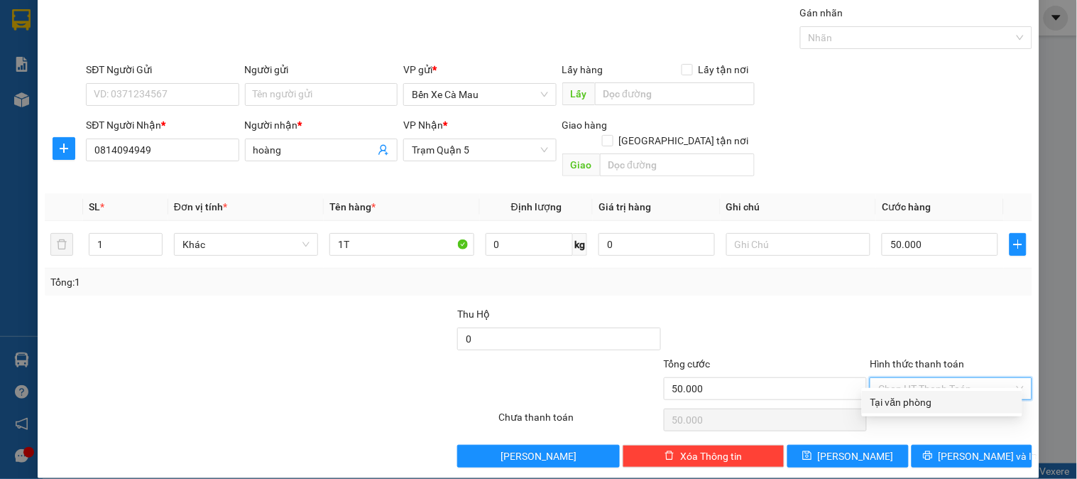
drag, startPoint x: 945, startPoint y: 395, endPoint x: 943, endPoint y: 405, distance: 10.9
click at [945, 396] on div "Tại văn phòng" at bounding box center [942, 402] width 143 height 16
type input "0"
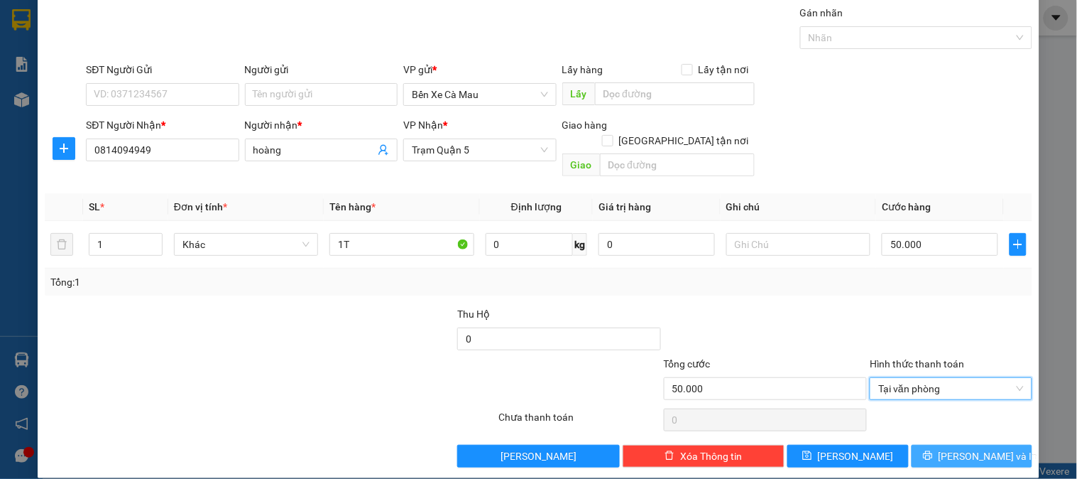
click at [932, 451] on icon "printer" at bounding box center [927, 455] width 9 height 9
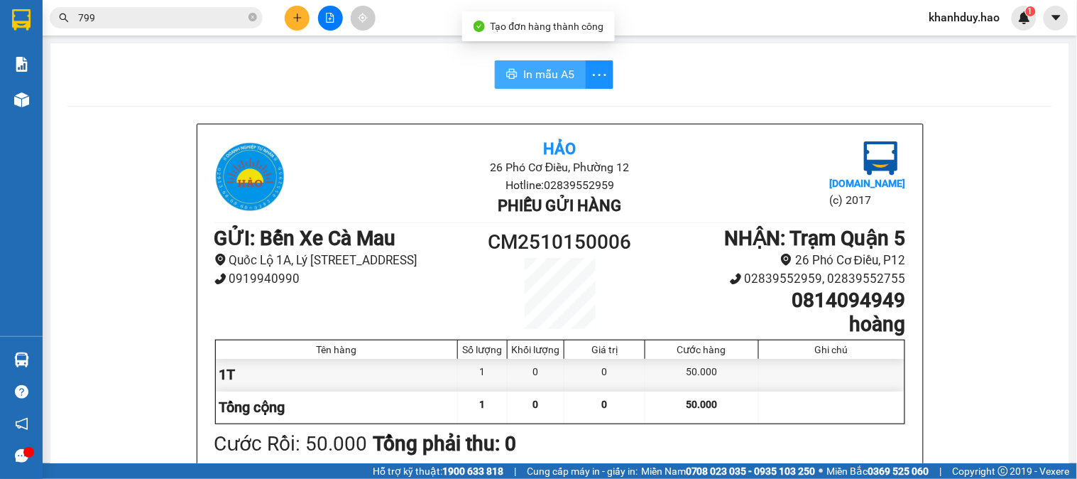
click at [534, 88] on button "In mẫu A5" at bounding box center [540, 74] width 91 height 28
click at [535, 75] on span "In mẫu A5" at bounding box center [548, 74] width 51 height 18
click at [258, 20] on span "799" at bounding box center [156, 17] width 213 height 21
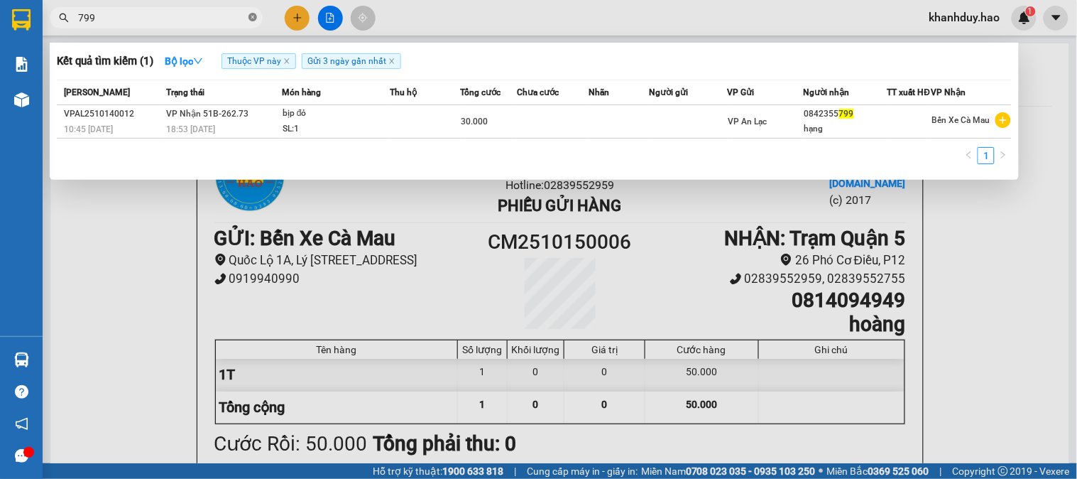
click at [256, 20] on icon "close-circle" at bounding box center [253, 17] width 9 height 9
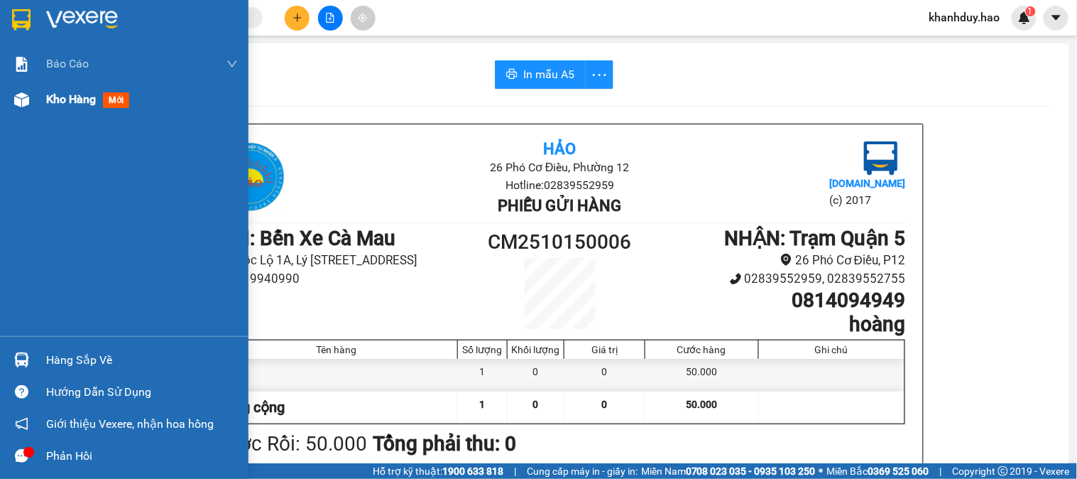
click at [18, 110] on div "Kho hàng mới" at bounding box center [124, 100] width 249 height 36
click at [18, 110] on div at bounding box center [21, 99] width 25 height 25
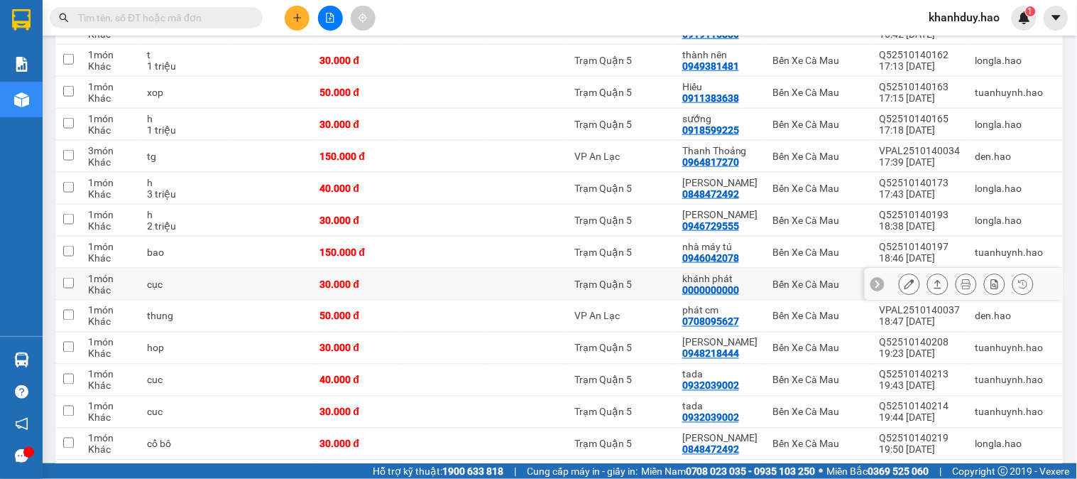
scroll to position [476, 0]
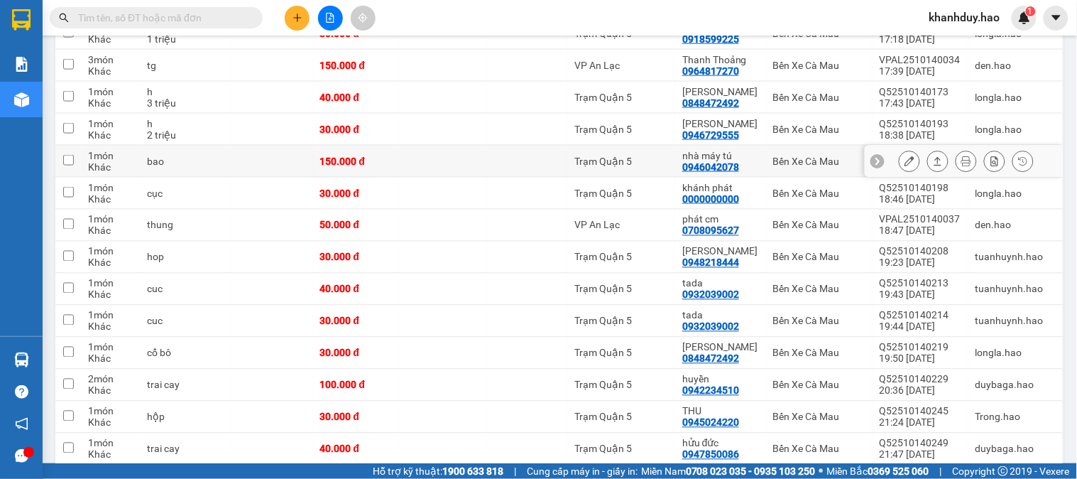
click at [928, 168] on button at bounding box center [938, 161] width 20 height 25
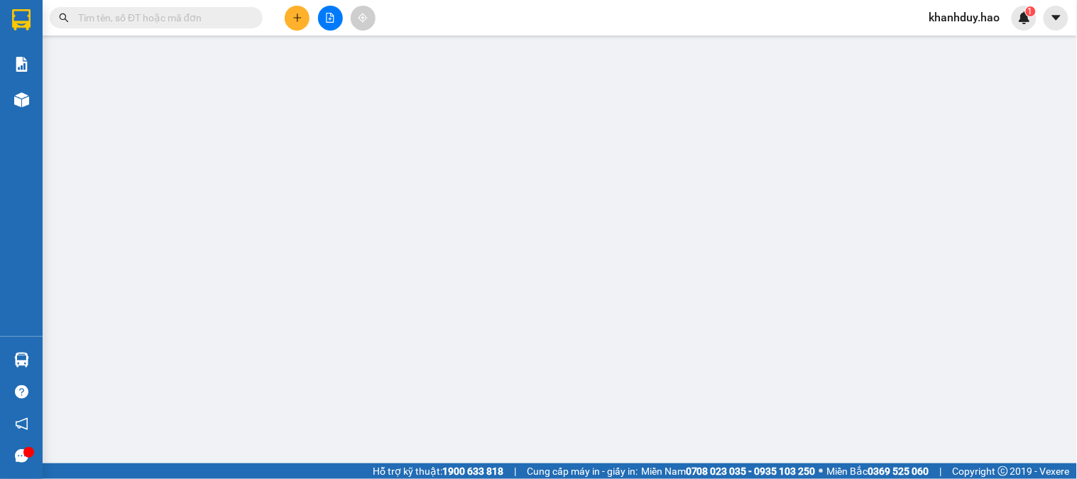
type input "0946042078"
type input "nhà máy tú"
type input "150.000"
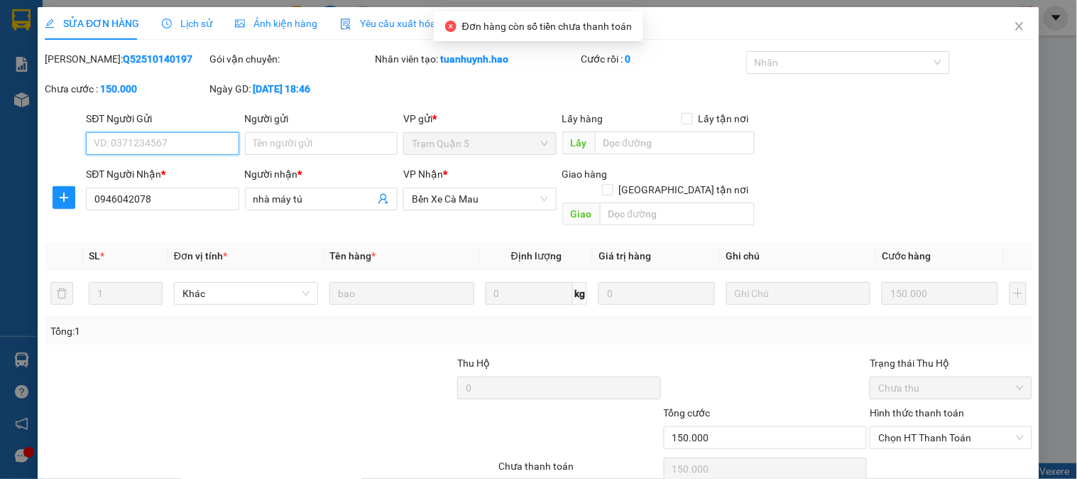
scroll to position [50, 0]
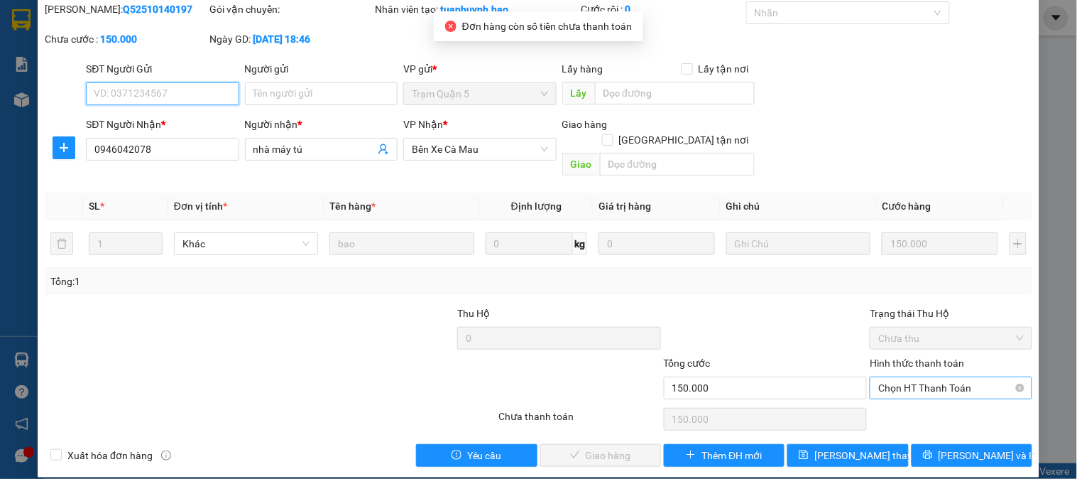
click at [912, 377] on span "Chọn HT Thanh Toán" at bounding box center [950, 387] width 145 height 21
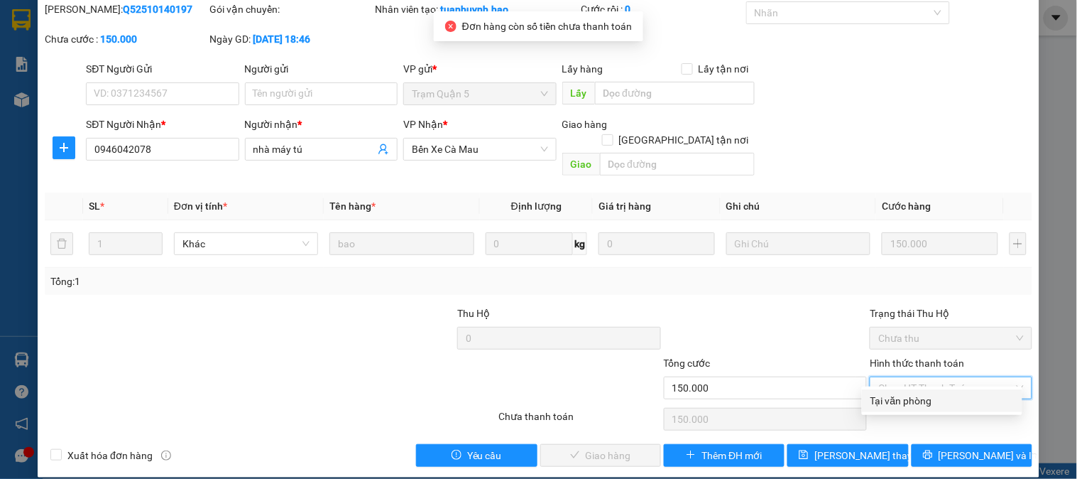
click at [904, 391] on div "Tại văn phòng" at bounding box center [942, 400] width 160 height 23
type input "0"
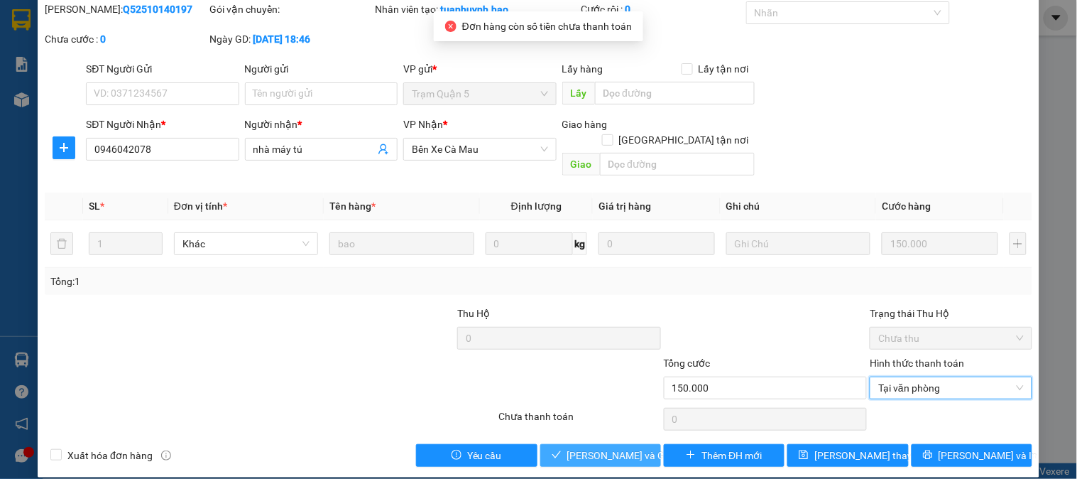
click at [599, 444] on button "[PERSON_NAME] và [PERSON_NAME] hàng" at bounding box center [600, 455] width 121 height 23
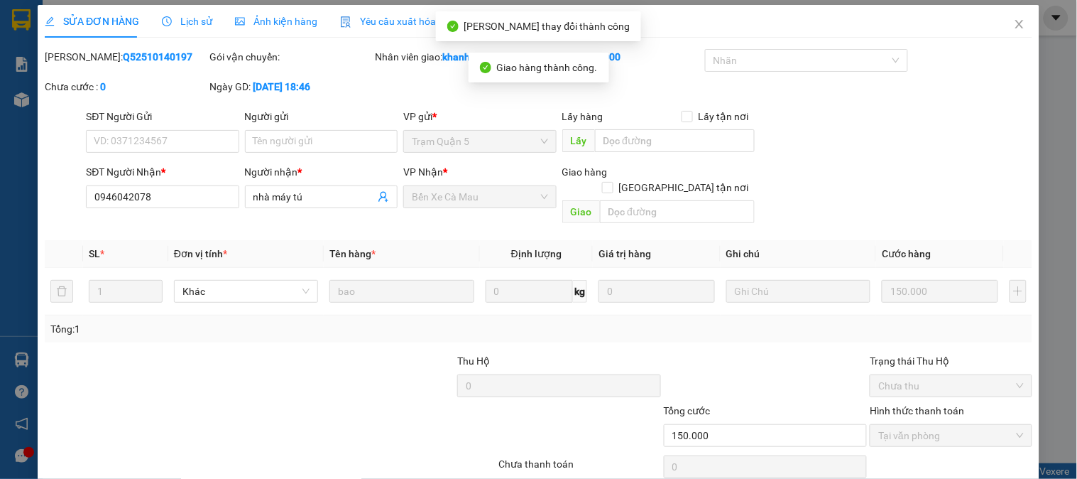
scroll to position [0, 0]
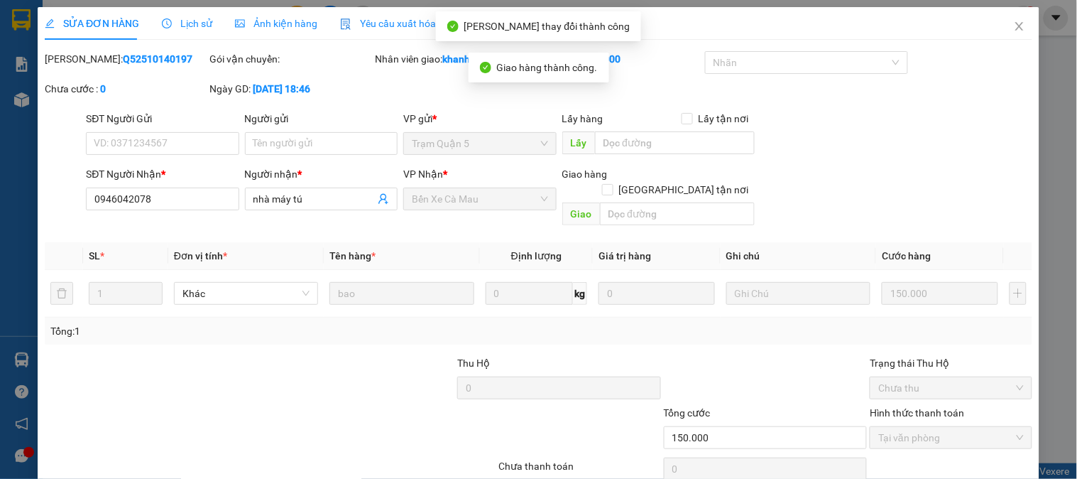
click at [986, 18] on div "SỬA ĐƠN HÀNG Lịch sử Ảnh kiện hàng Yêu cầu xuất hóa đơn điện tử" at bounding box center [539, 23] width 988 height 33
click at [1000, 41] on span "Close" at bounding box center [1020, 27] width 40 height 40
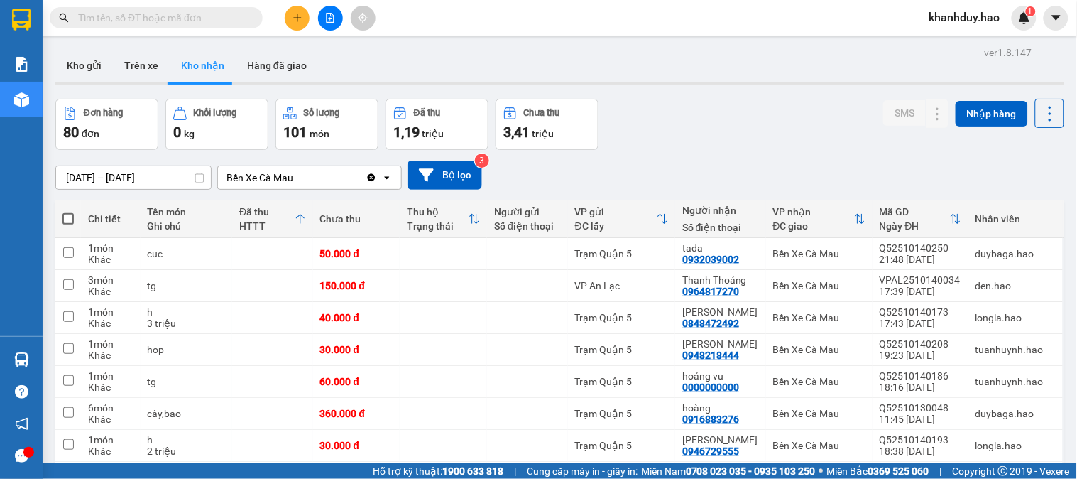
click at [195, 180] on icon at bounding box center [199, 178] width 9 height 10
click at [117, 182] on input "14/10/2025 – 15/10/2025" at bounding box center [133, 177] width 155 height 23
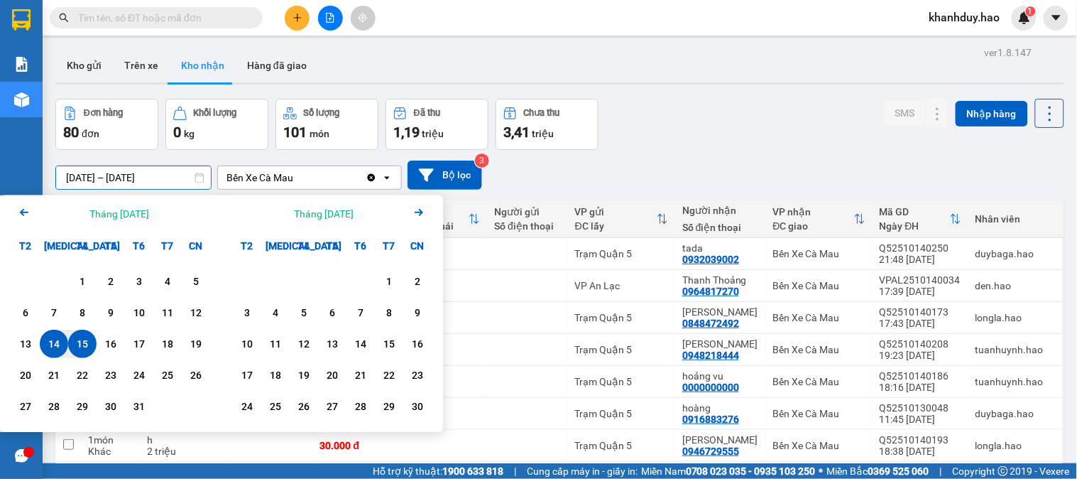
click at [638, 121] on div "Đơn hàng 80 đơn Khối lượng 0 kg Số lượng 101 món Đã thu 1,19 triệu Chưa thu 3,4…" at bounding box center [559, 124] width 1009 height 51
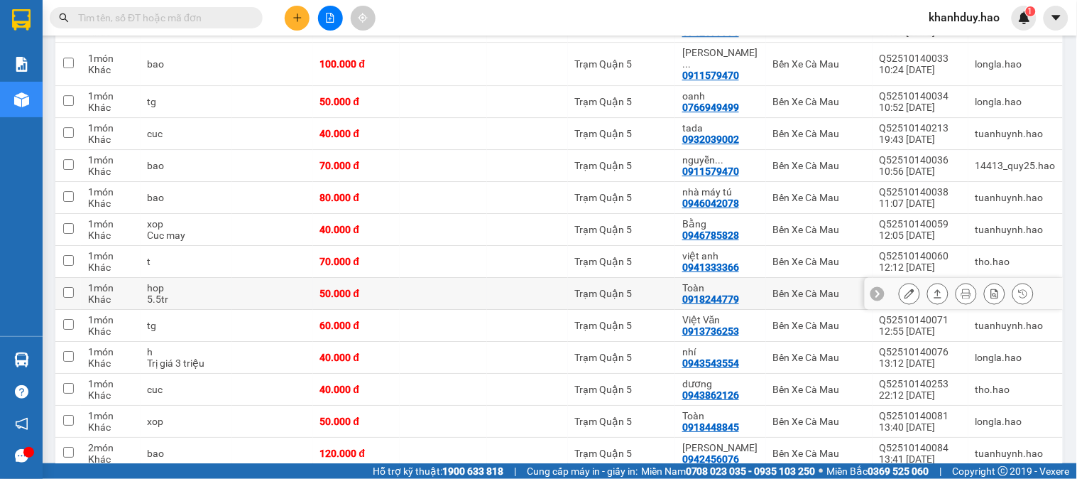
scroll to position [1025, 0]
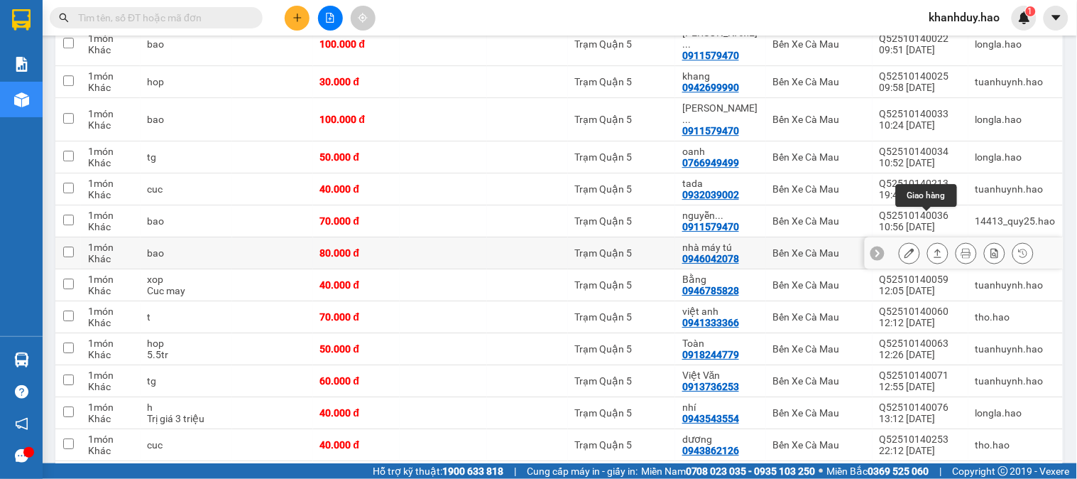
click at [933, 248] on icon at bounding box center [938, 253] width 10 height 10
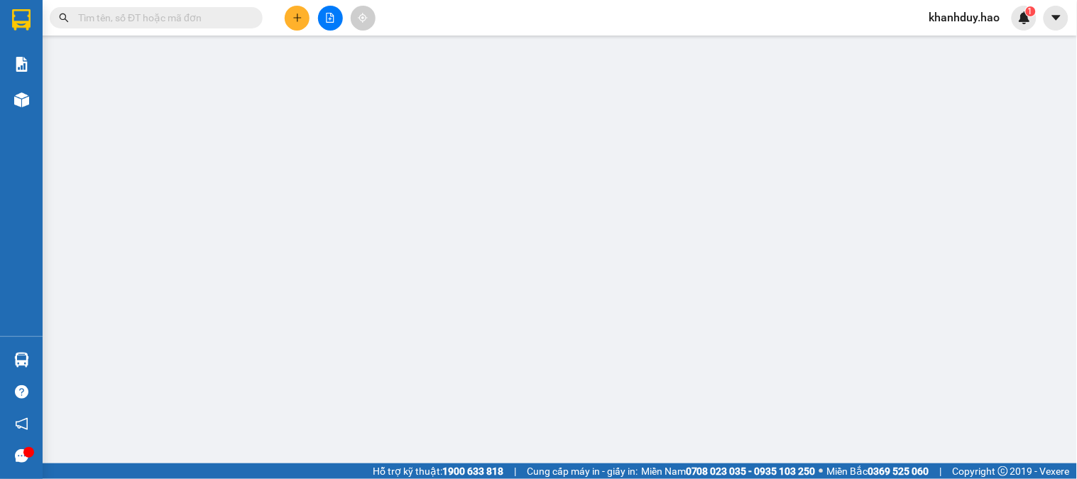
type input "0946042078"
type input "nhà máy tú"
type input "80.000"
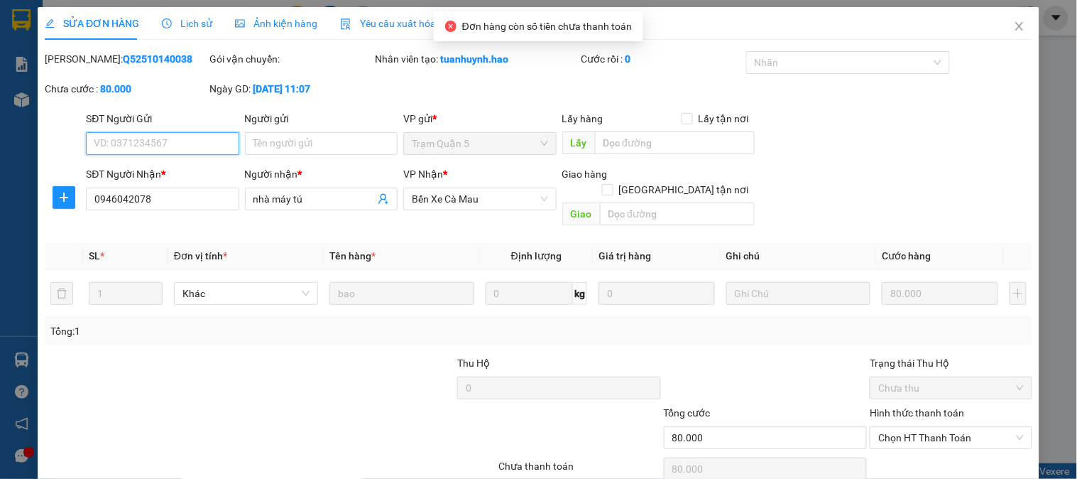
scroll to position [50, 0]
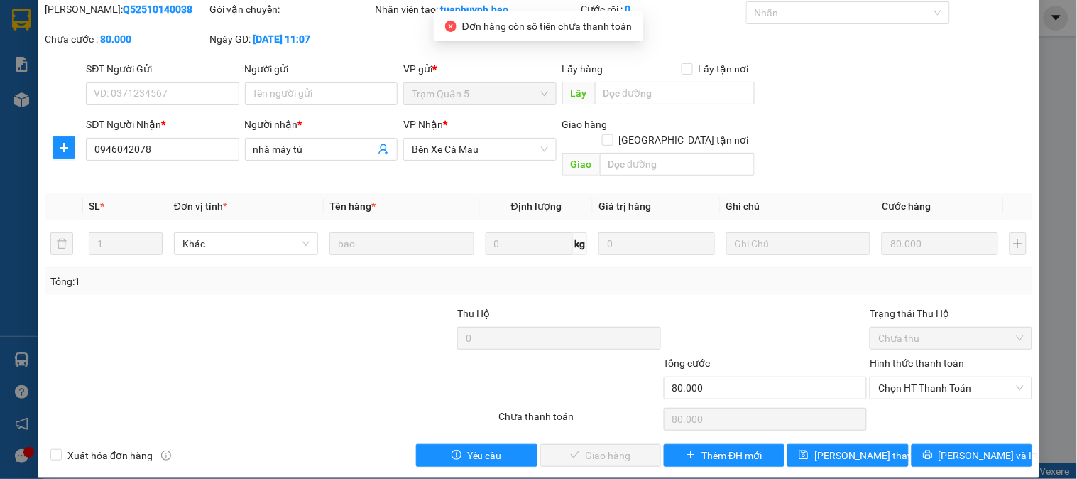
click at [910, 383] on div "Hình thức thanh toán Chọn HT Thanh Toán" at bounding box center [951, 380] width 162 height 50
click at [900, 405] on div "Chọn HT Thanh Toán" at bounding box center [950, 419] width 165 height 28
click at [902, 379] on span "Chọn HT Thanh Toán" at bounding box center [950, 387] width 145 height 21
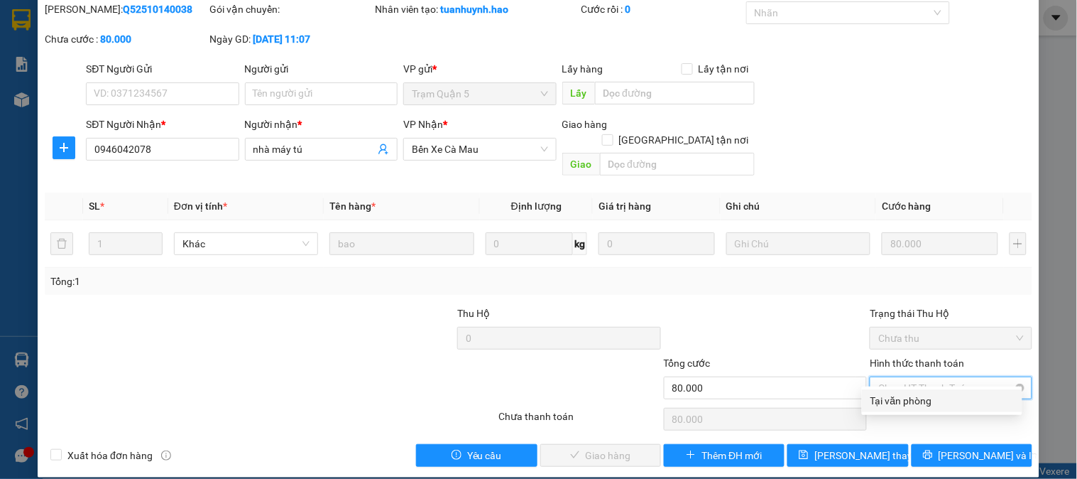
click at [900, 396] on div "Tại văn phòng" at bounding box center [942, 401] width 143 height 16
type input "0"
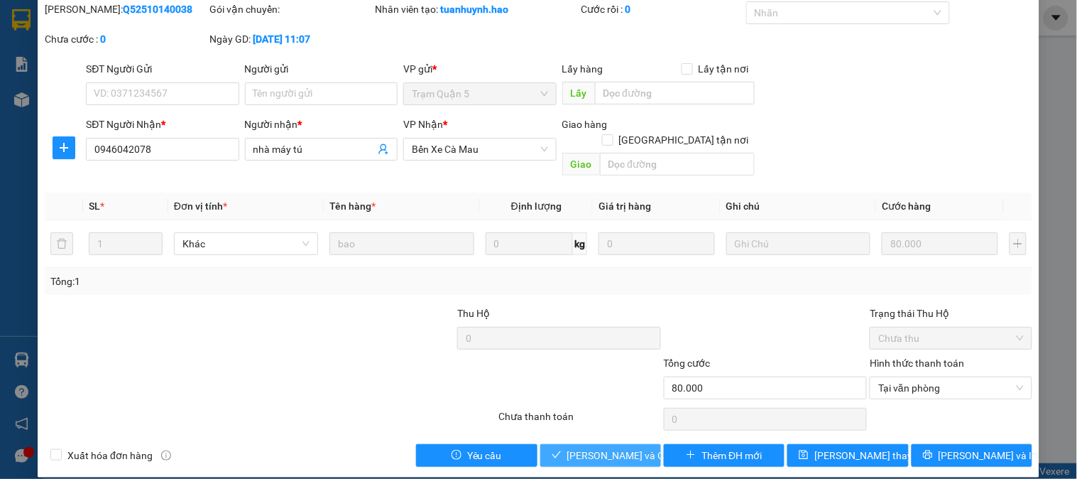
click at [552, 449] on icon "check" at bounding box center [557, 454] width 10 height 10
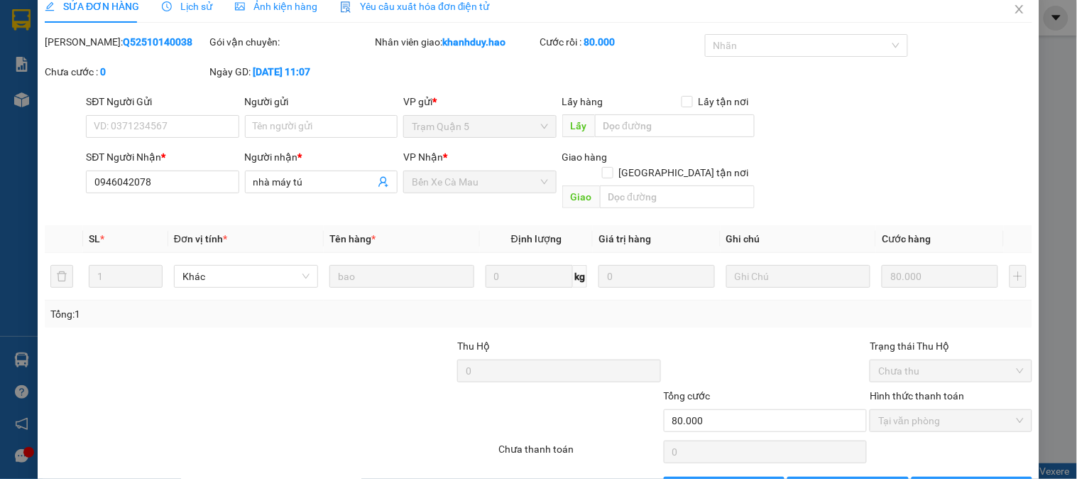
scroll to position [0, 0]
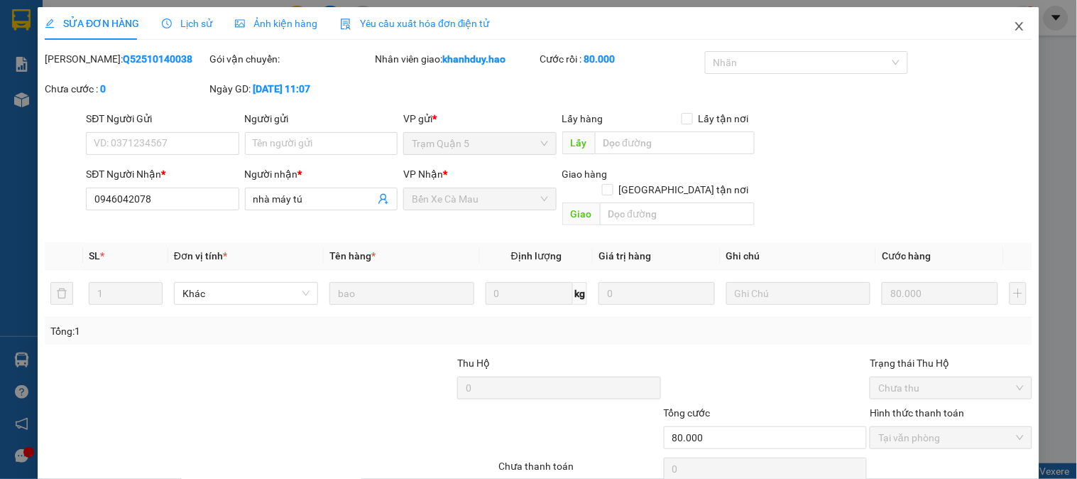
click at [1008, 16] on span "Close" at bounding box center [1020, 27] width 40 height 40
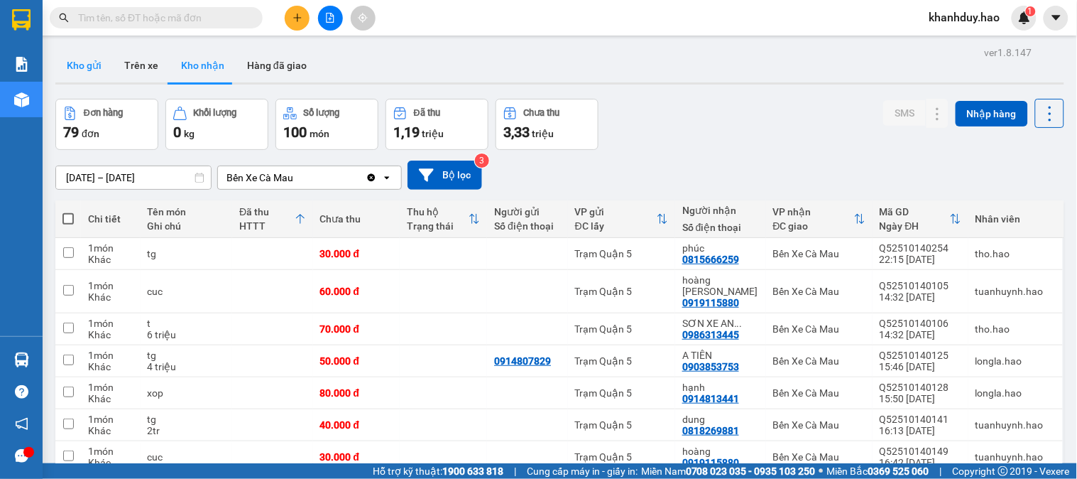
click at [83, 60] on button "Kho gửi" at bounding box center [84, 65] width 58 height 34
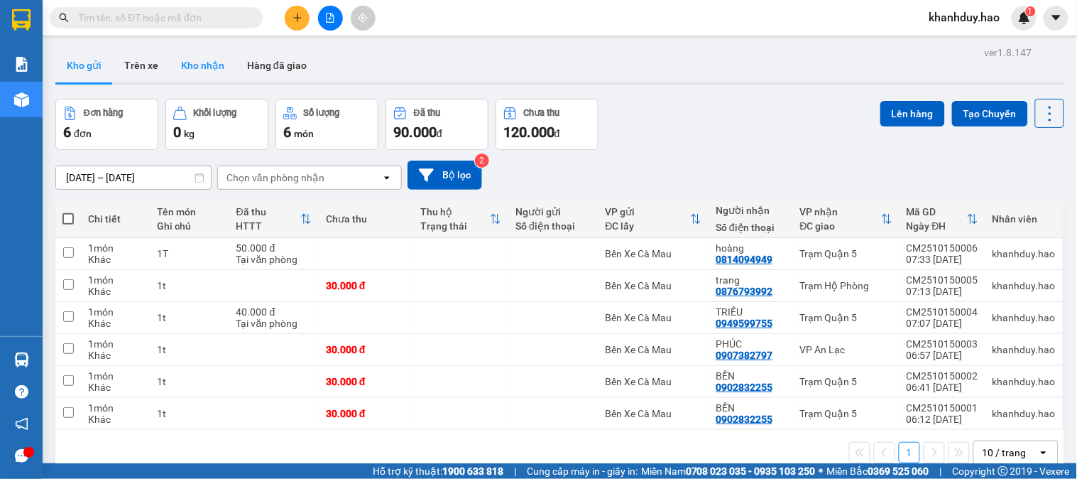
click at [210, 72] on button "Kho nhận" at bounding box center [203, 65] width 66 height 34
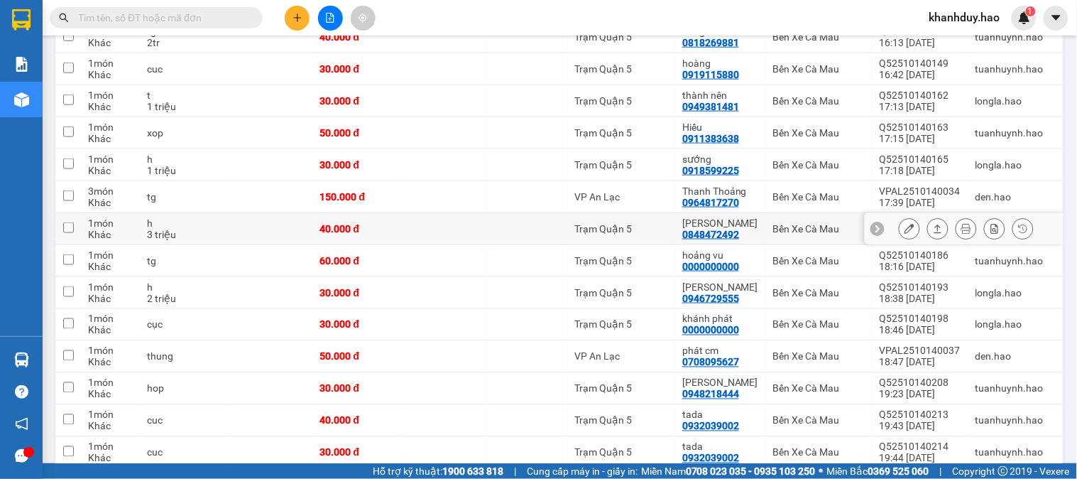
scroll to position [394, 0]
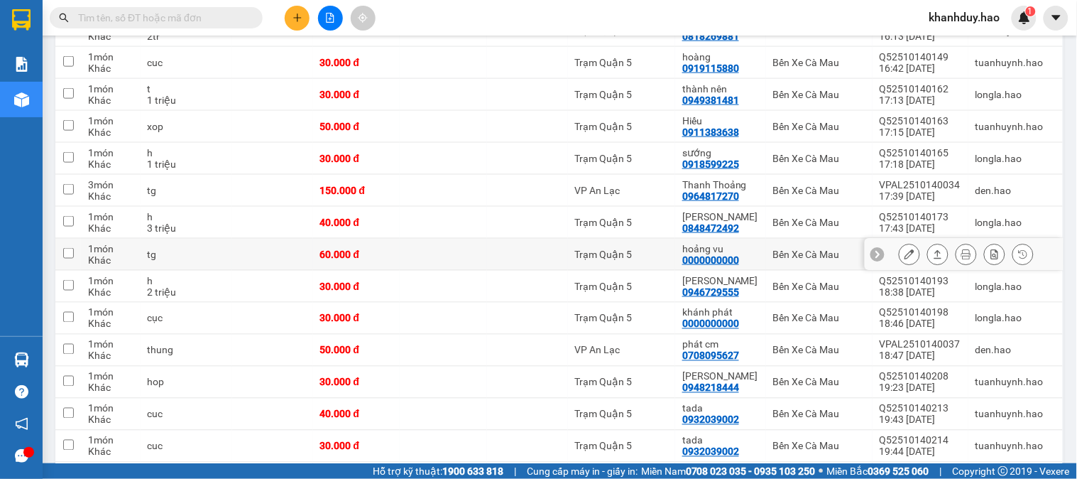
click at [751, 253] on div "hoảng vu 0000000000" at bounding box center [720, 254] width 77 height 23
checkbox input "true"
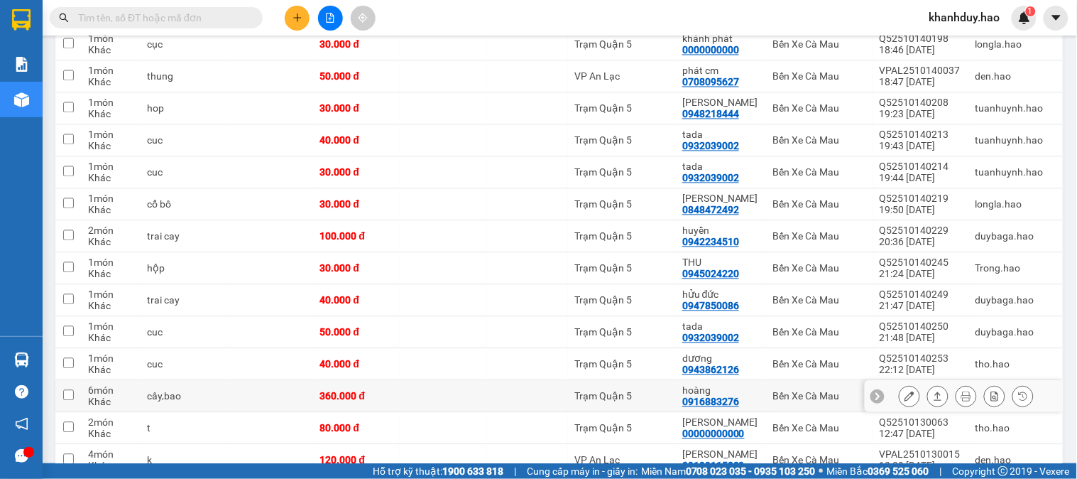
scroll to position [473, 0]
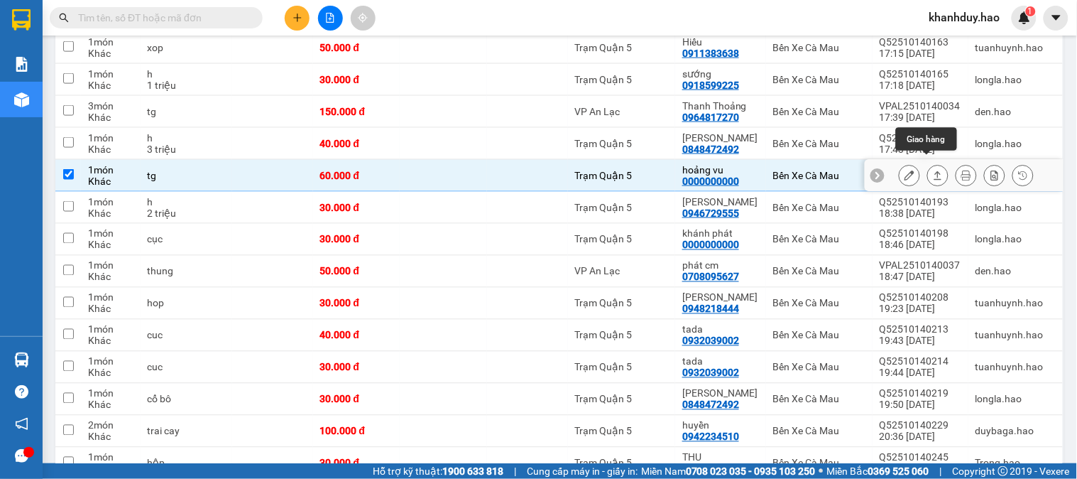
click at [928, 163] on button at bounding box center [938, 175] width 20 height 25
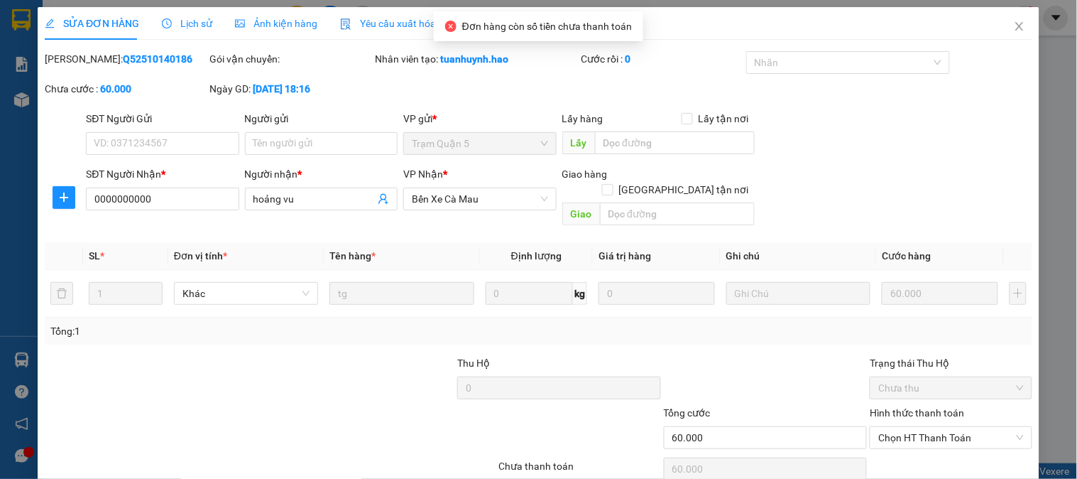
type input "0000000000"
type input "hoảng vu"
type input "60.000"
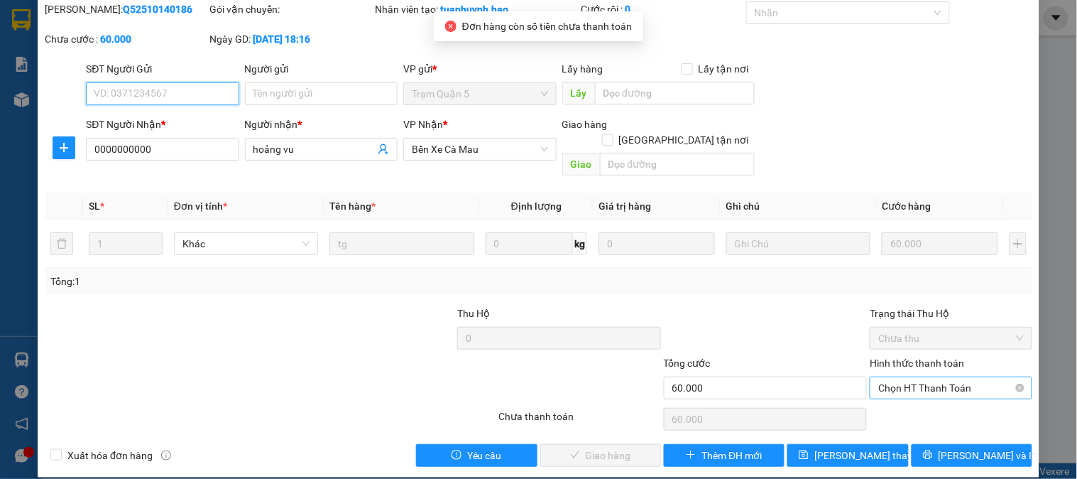
click at [943, 377] on span "Chọn HT Thanh Toán" at bounding box center [950, 387] width 145 height 21
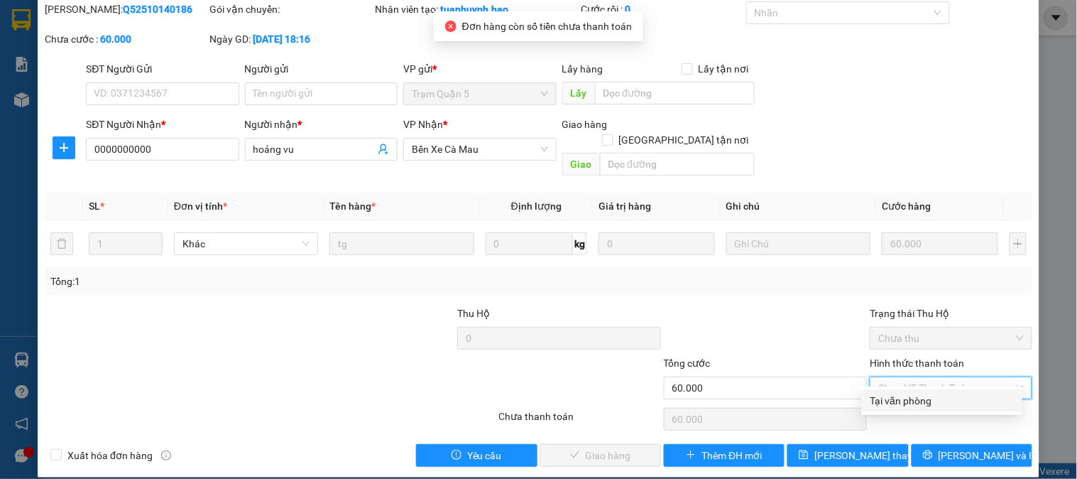
drag, startPoint x: 928, startPoint y: 400, endPoint x: 770, endPoint y: 427, distance: 160.5
click at [927, 400] on div "Tại văn phòng" at bounding box center [942, 401] width 143 height 16
type input "0"
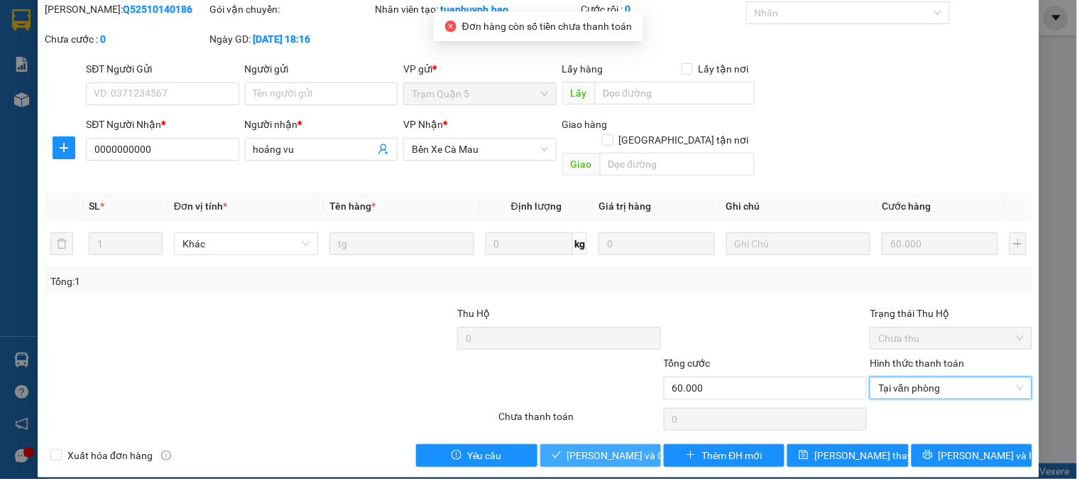
click at [592, 447] on span "[PERSON_NAME] và [PERSON_NAME] hàng" at bounding box center [635, 455] width 136 height 16
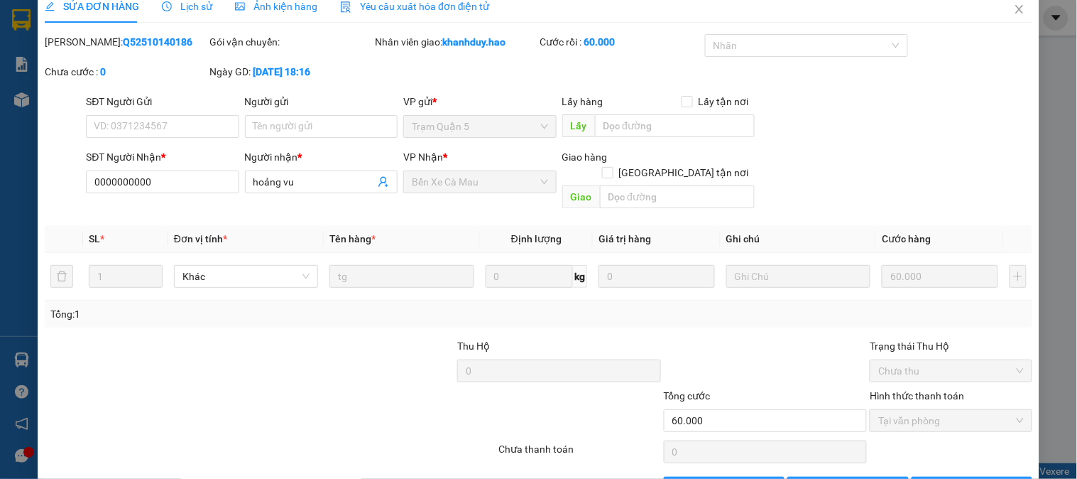
scroll to position [0, 0]
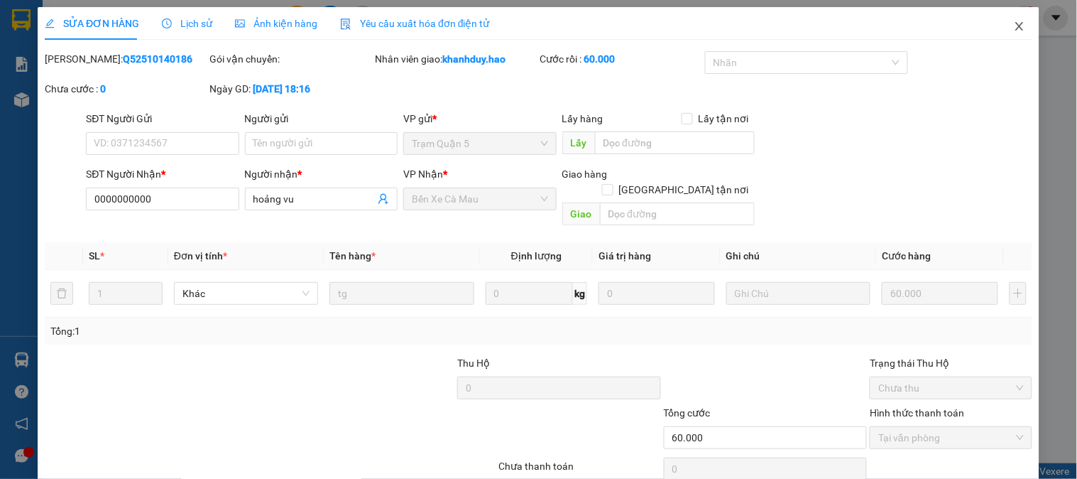
click at [1015, 30] on span "Close" at bounding box center [1020, 27] width 40 height 40
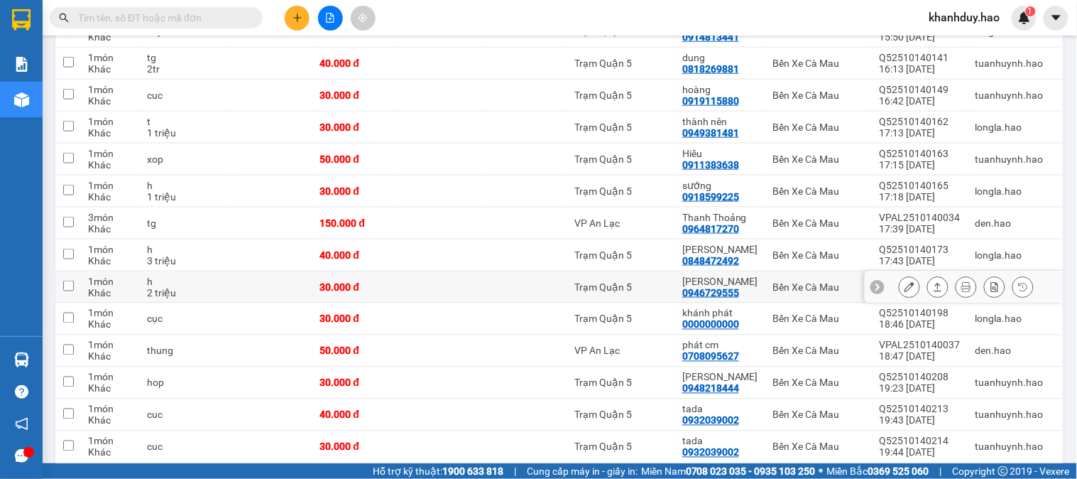
scroll to position [315, 0]
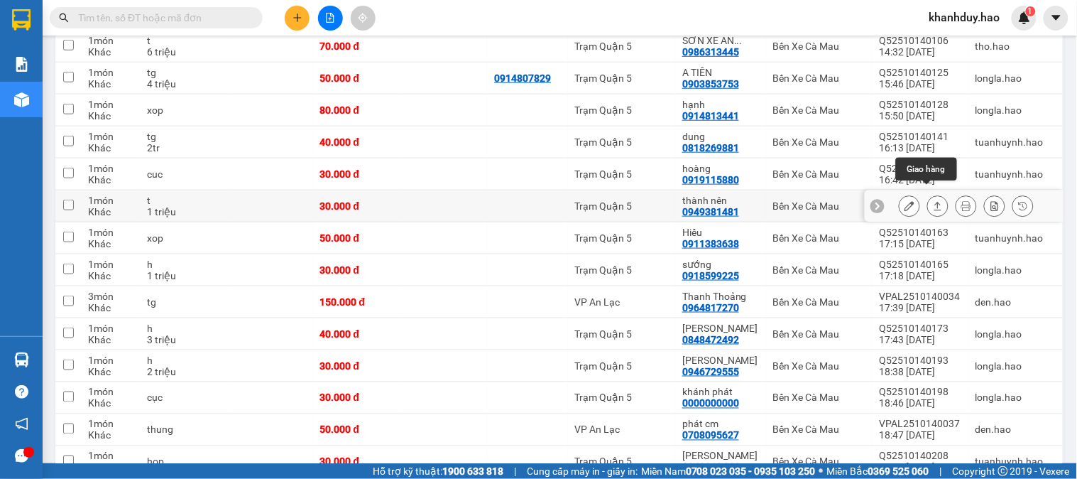
click at [932, 201] on button at bounding box center [938, 206] width 20 height 25
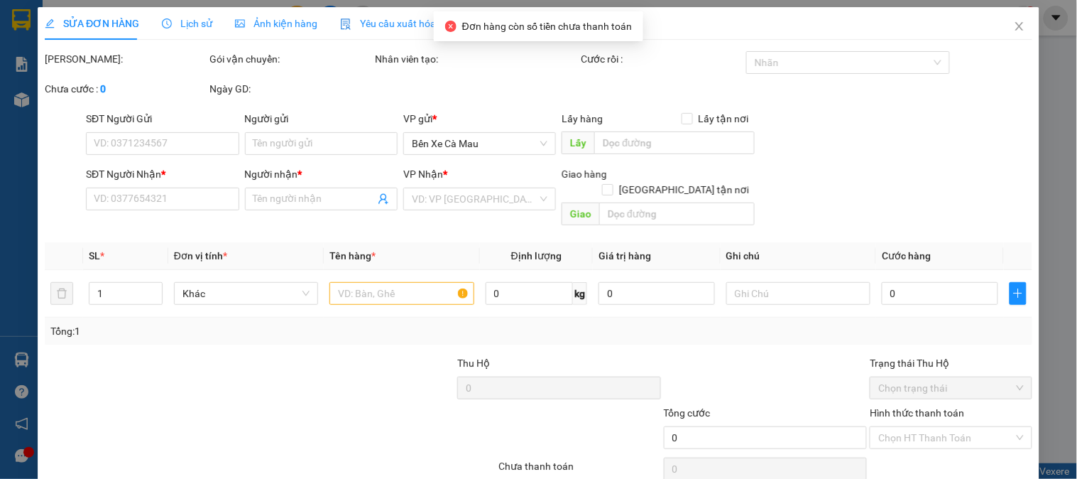
type input "0949381481"
type input "thành nên"
type input "30.000"
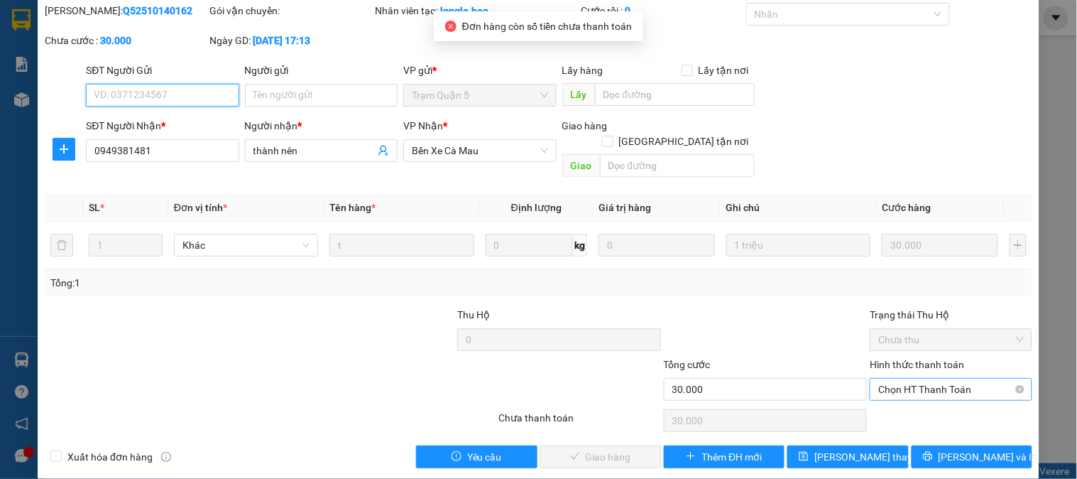
scroll to position [50, 0]
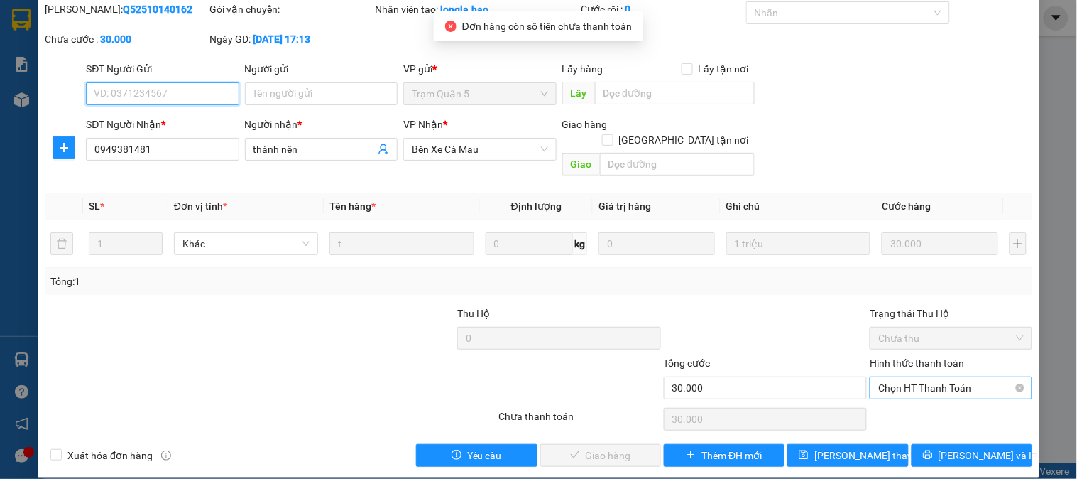
click at [917, 378] on span "Chọn HT Thanh Toán" at bounding box center [950, 387] width 145 height 21
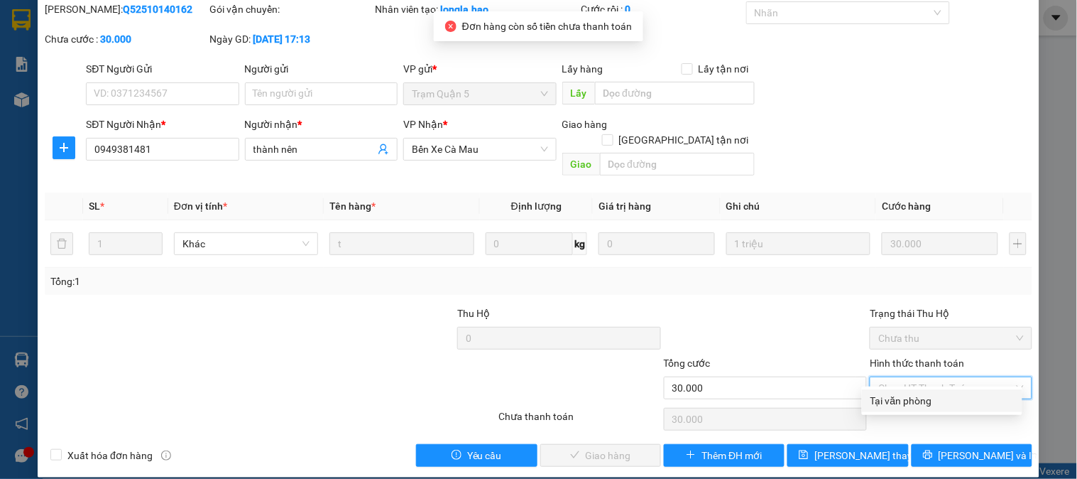
click at [918, 399] on div "Tại văn phòng" at bounding box center [942, 401] width 143 height 16
type input "0"
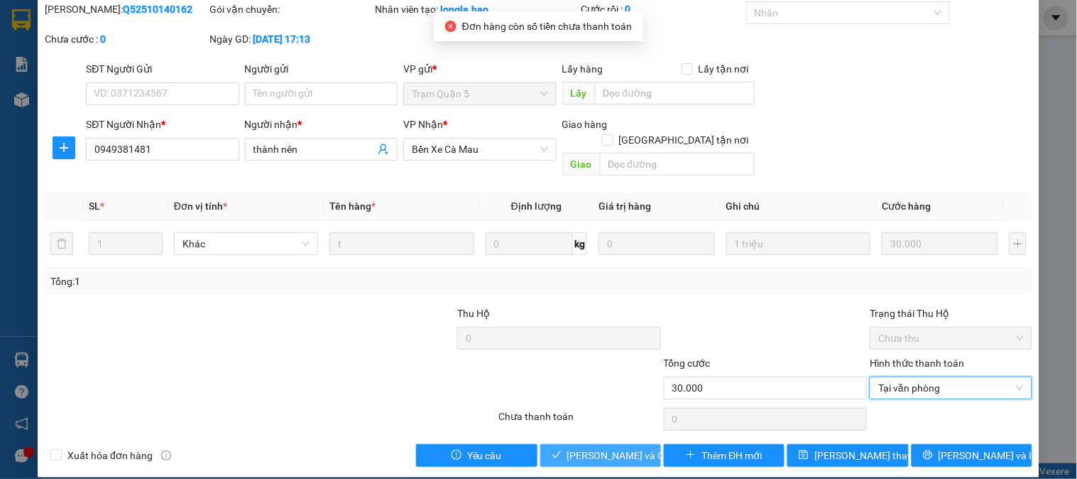
click at [643, 444] on button "[PERSON_NAME] và [PERSON_NAME] hàng" at bounding box center [600, 455] width 121 height 23
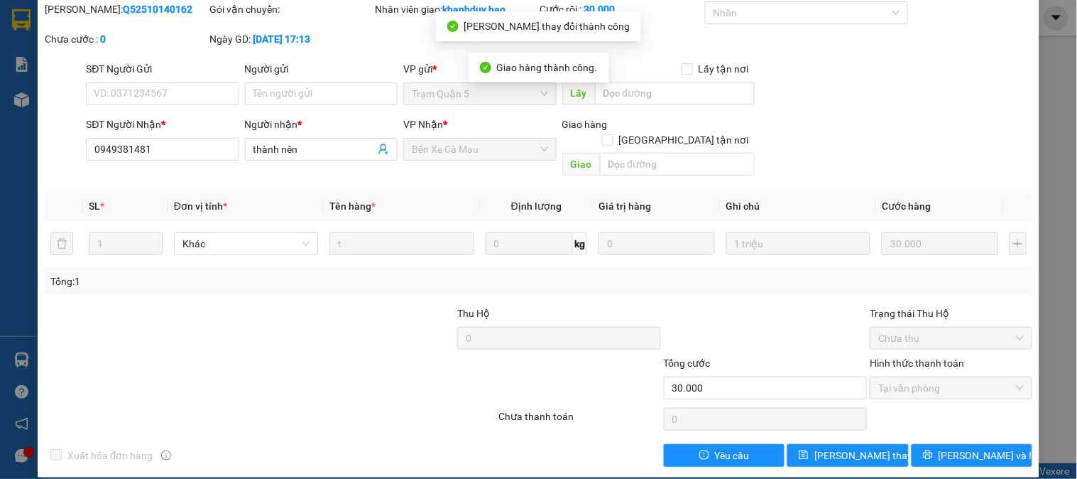
scroll to position [0, 0]
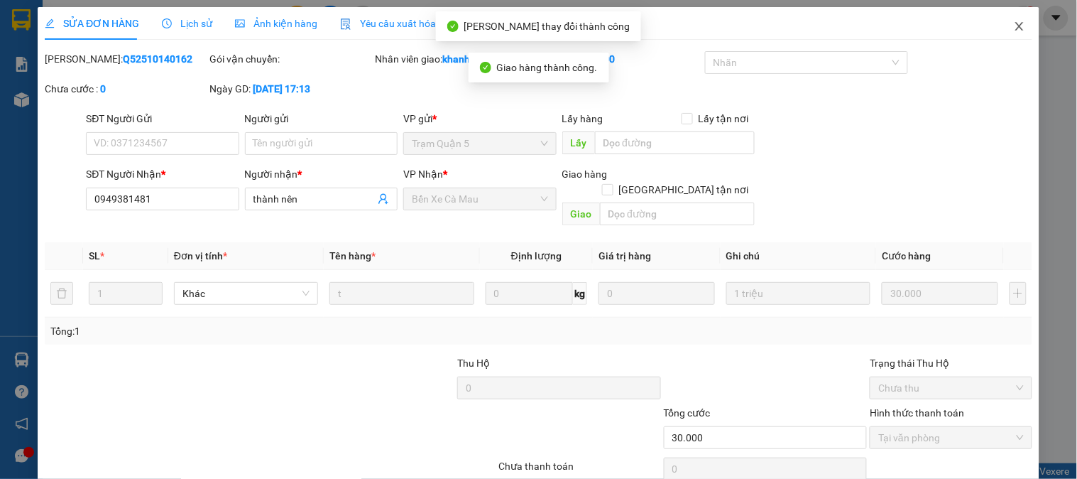
click at [1014, 23] on icon "close" at bounding box center [1019, 26] width 11 height 11
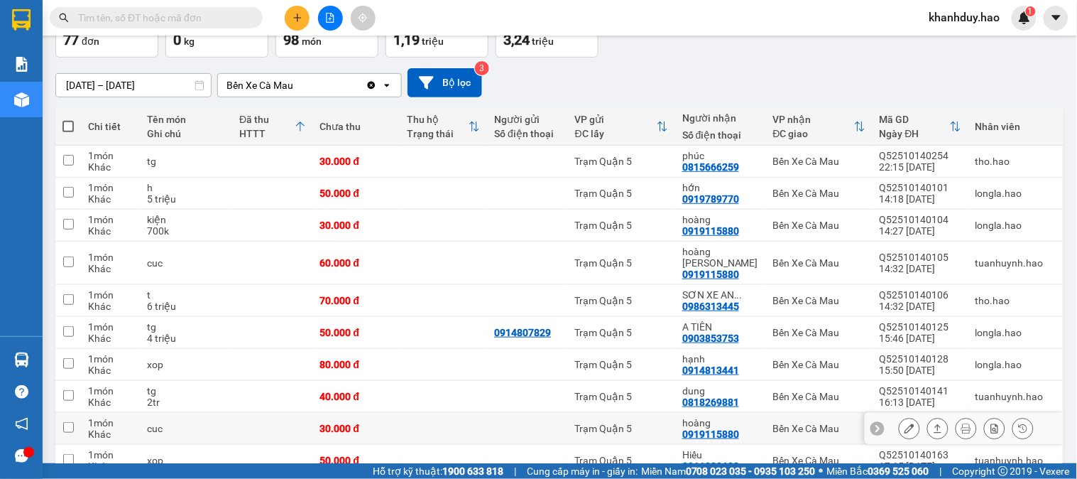
scroll to position [236, 0]
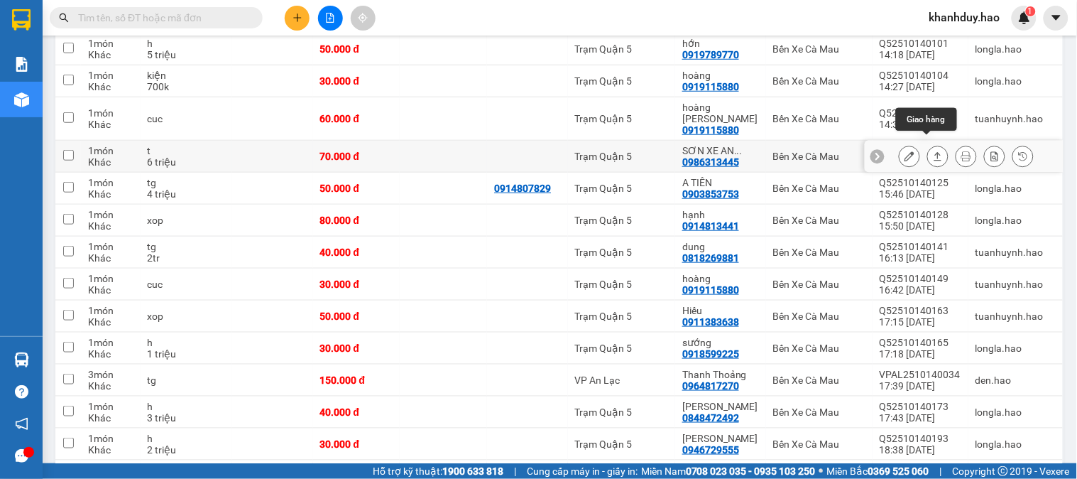
click at [933, 151] on icon at bounding box center [938, 156] width 10 height 10
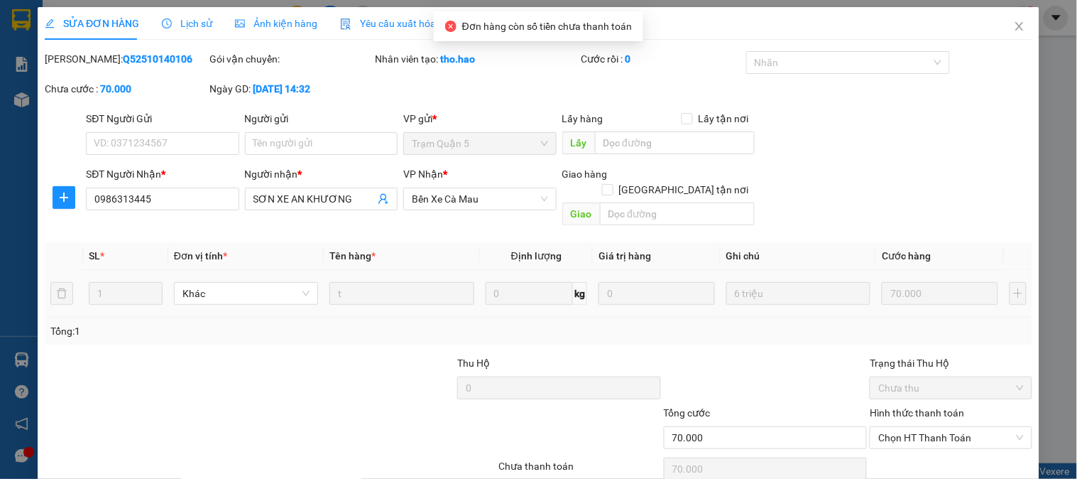
type input "0986313445"
type input "SƠN XE AN KHƯƠNG"
type input "70.000"
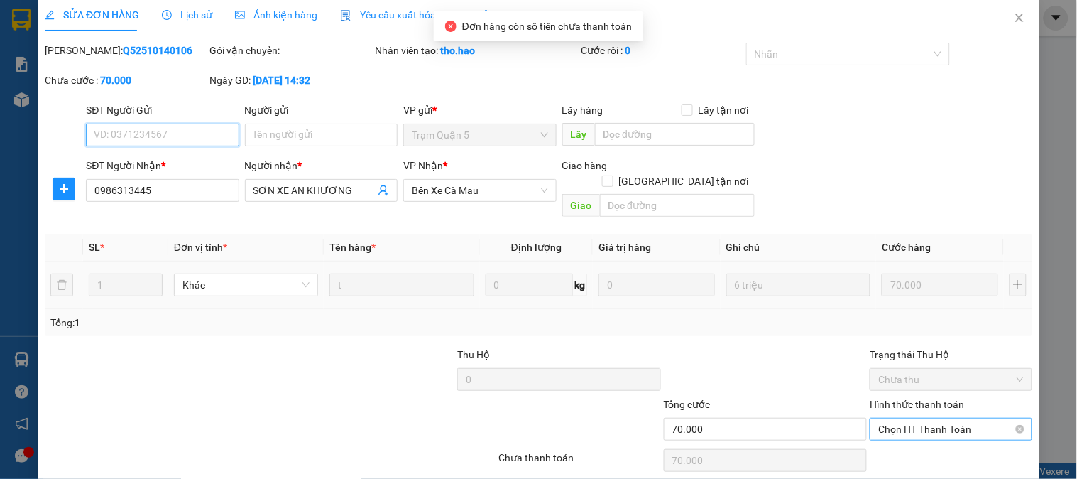
scroll to position [50, 0]
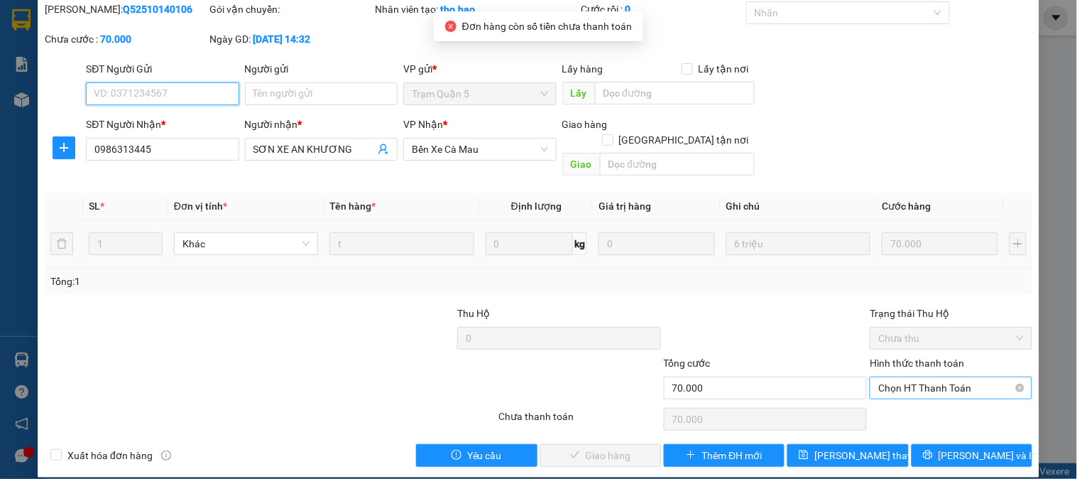
click at [920, 377] on span "Chọn HT Thanh Toán" at bounding box center [950, 387] width 145 height 21
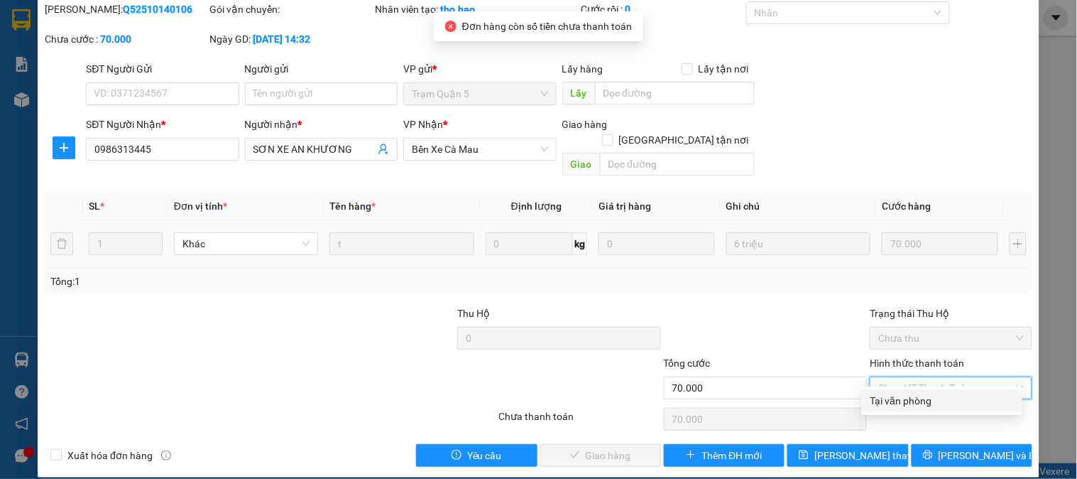
click at [907, 394] on div "Tại văn phòng" at bounding box center [942, 401] width 143 height 16
type input "0"
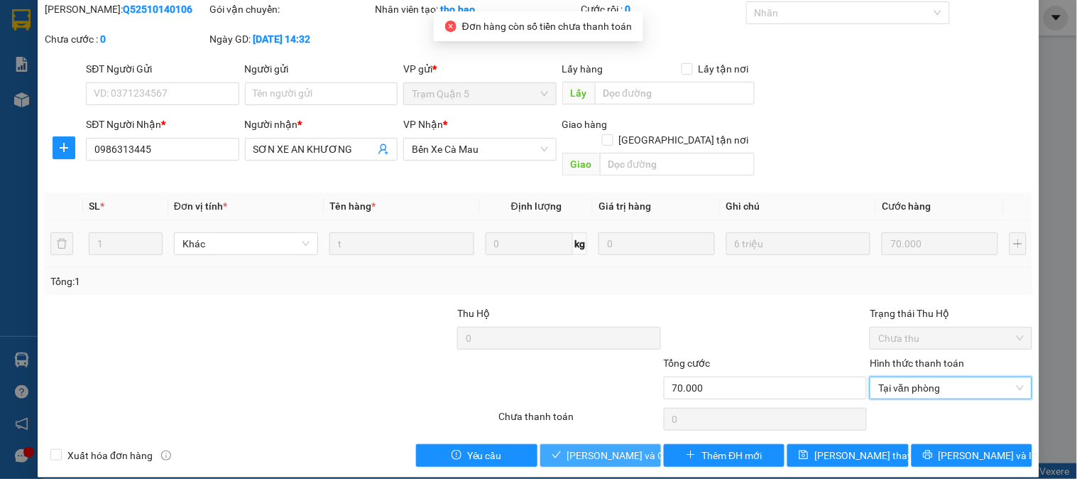
click at [579, 447] on span "[PERSON_NAME] và [PERSON_NAME] hàng" at bounding box center [635, 455] width 136 height 16
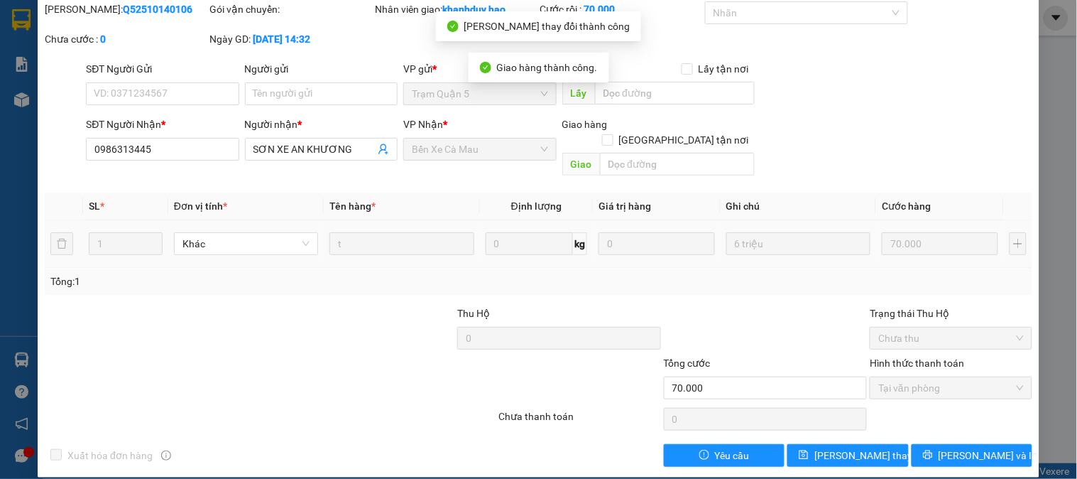
scroll to position [0, 0]
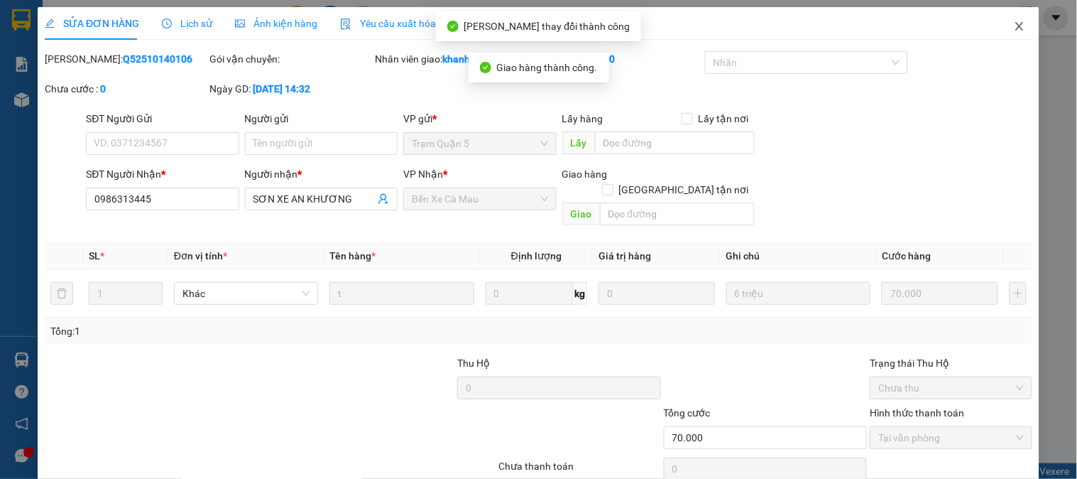
click at [1007, 17] on span "Close" at bounding box center [1020, 27] width 40 height 40
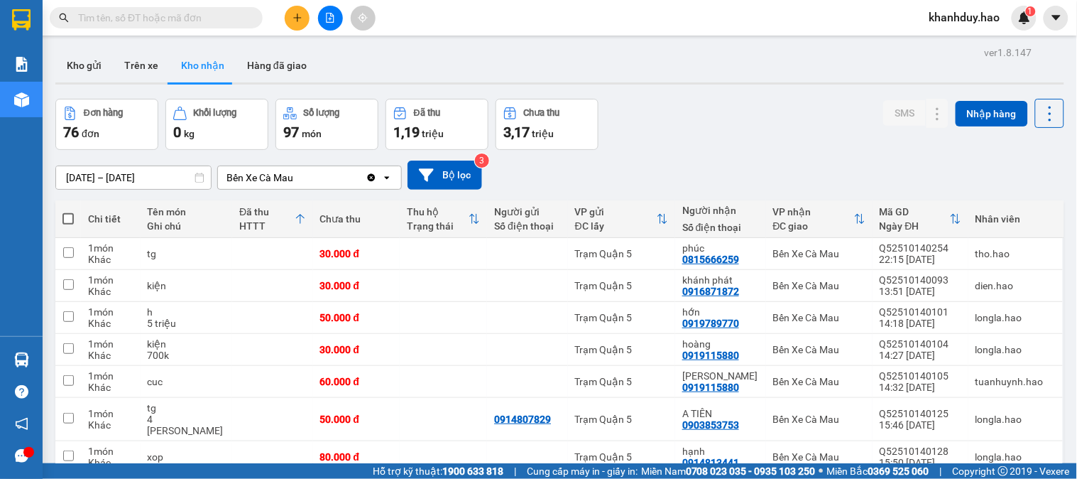
click at [197, 14] on input "text" at bounding box center [162, 18] width 168 height 16
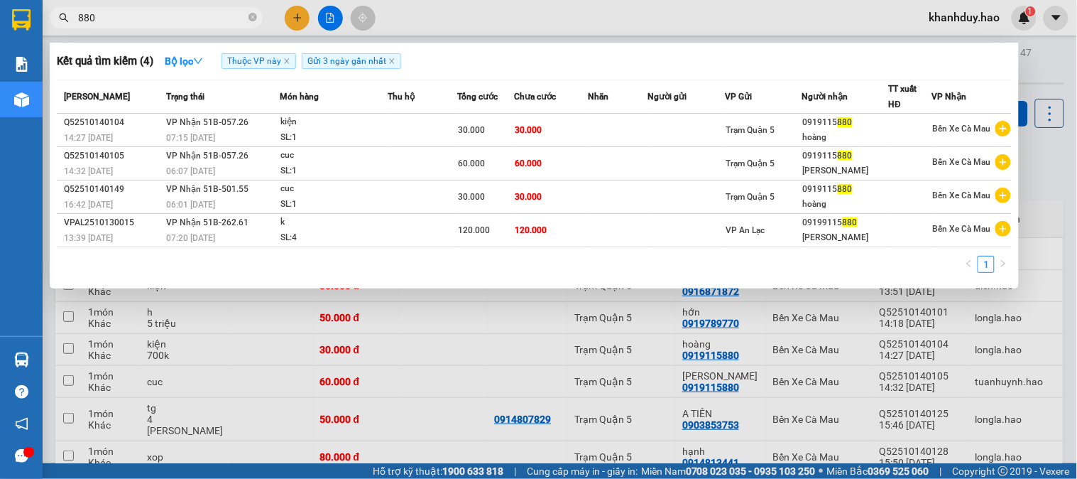
type input "880"
click at [1062, 182] on div at bounding box center [538, 239] width 1077 height 479
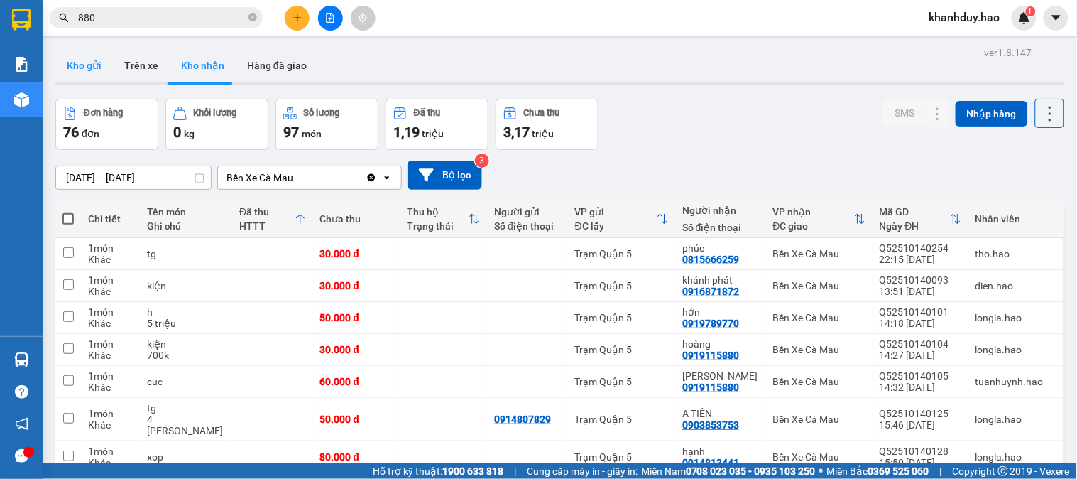
click at [95, 55] on button "Kho gửi" at bounding box center [84, 65] width 58 height 34
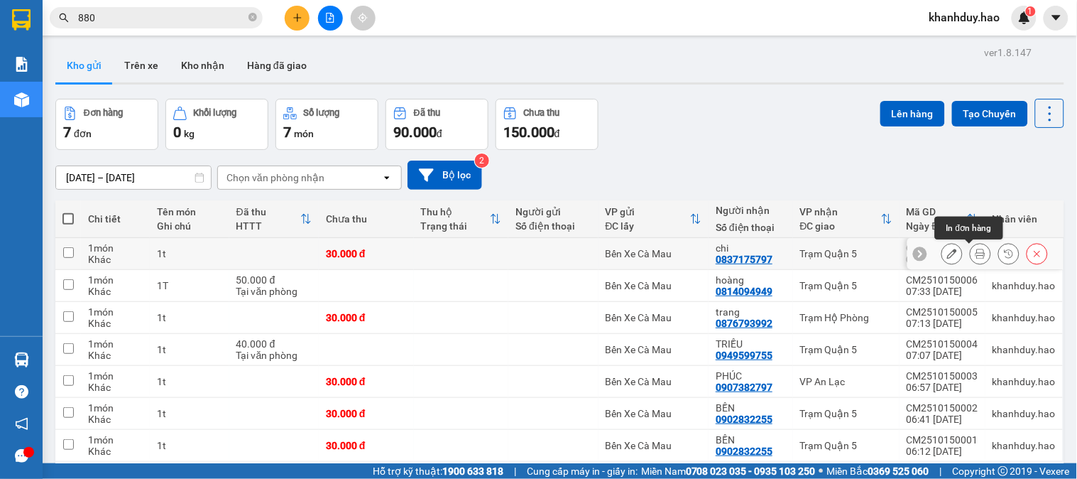
click at [971, 251] on button at bounding box center [981, 253] width 20 height 25
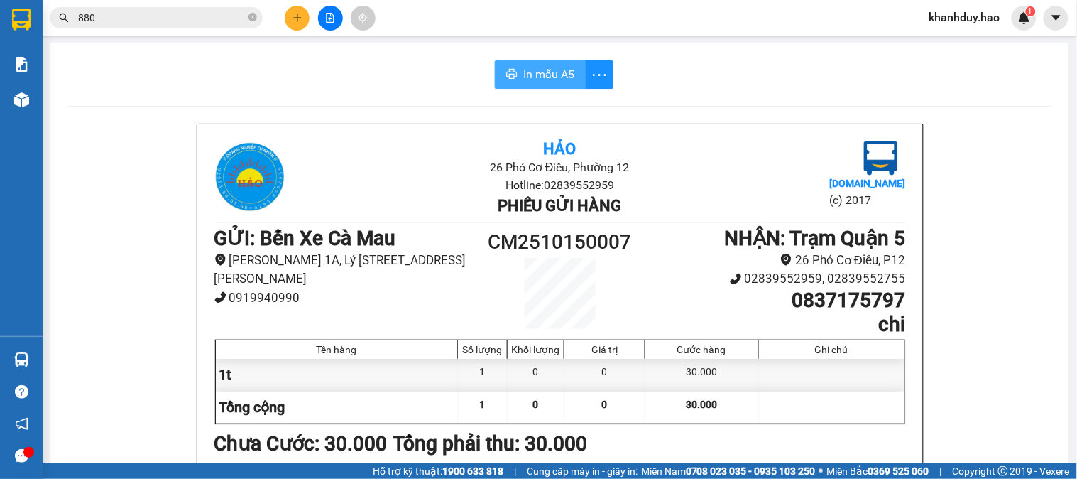
click at [537, 65] on span "In mẫu A5" at bounding box center [548, 74] width 51 height 18
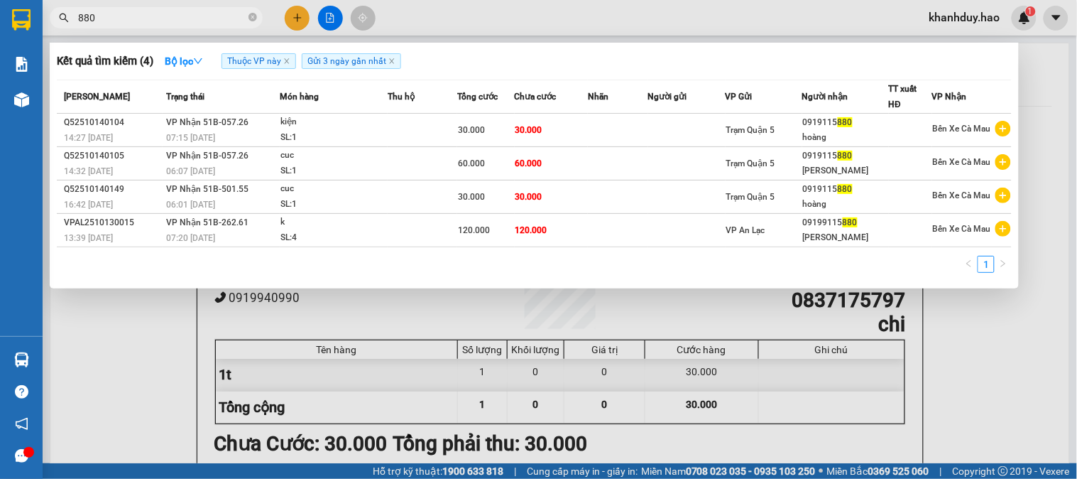
click at [190, 20] on input "880" at bounding box center [162, 18] width 168 height 16
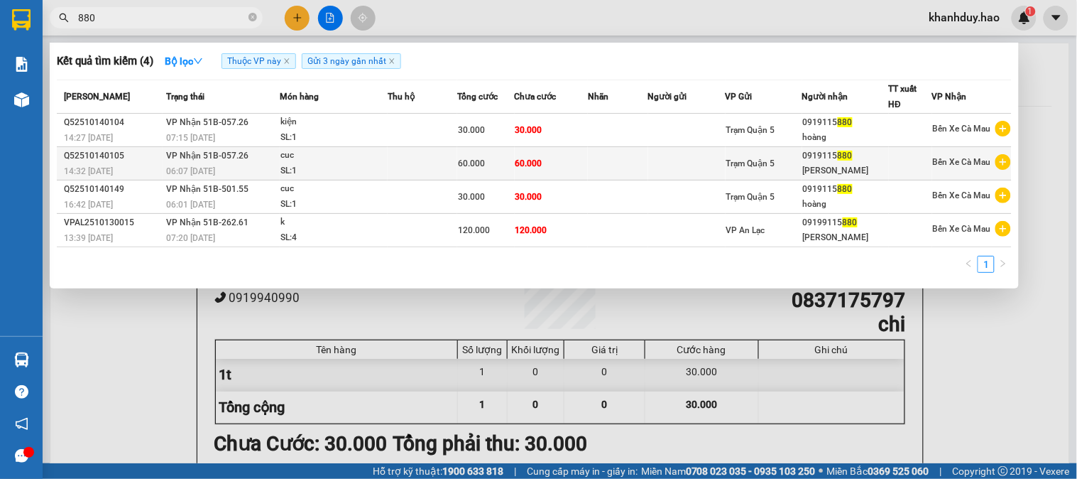
click at [519, 170] on td "60.000" at bounding box center [552, 163] width 74 height 33
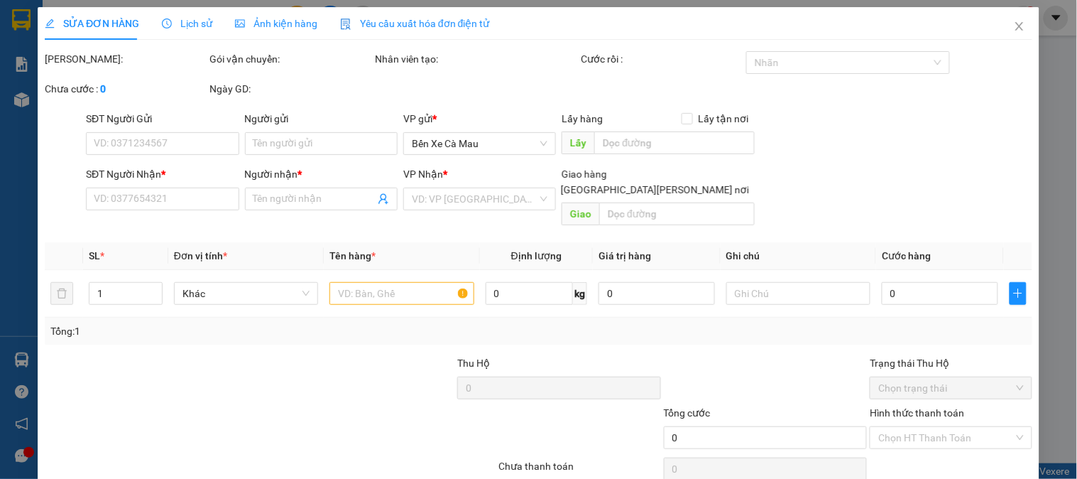
type input "0919115880"
type input "hoàng [PERSON_NAME]"
type input "60.000"
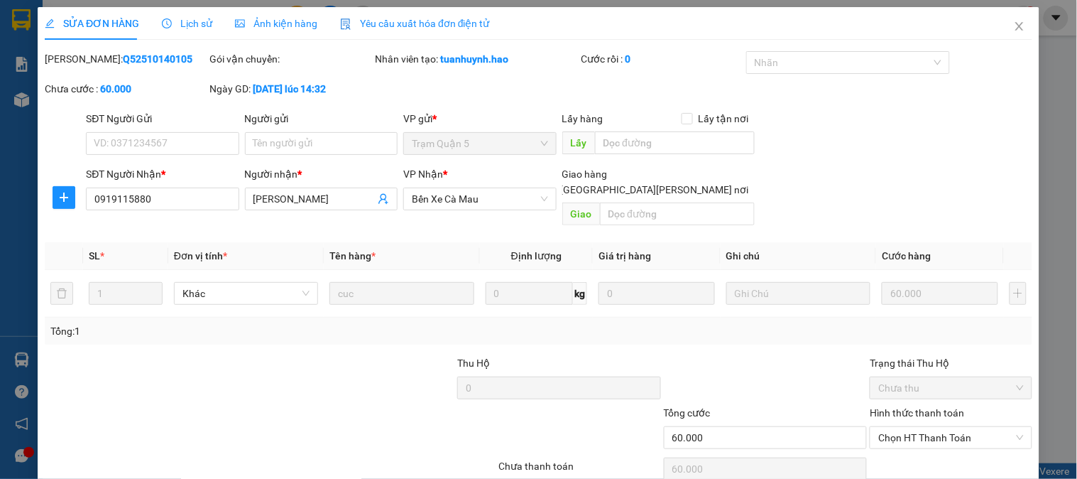
click at [251, 21] on span "Ảnh kiện hàng" at bounding box center [276, 23] width 82 height 11
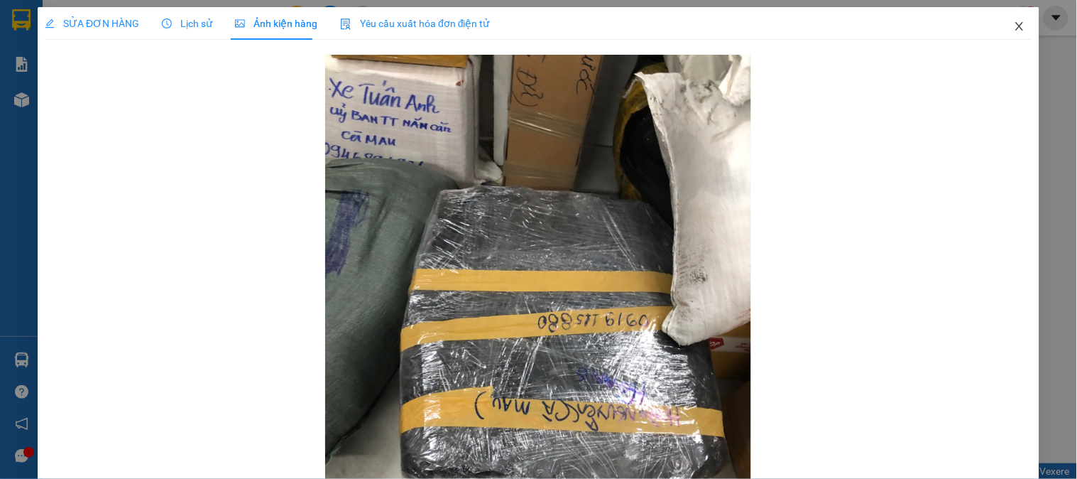
click at [1028, 15] on span "Close" at bounding box center [1020, 27] width 40 height 40
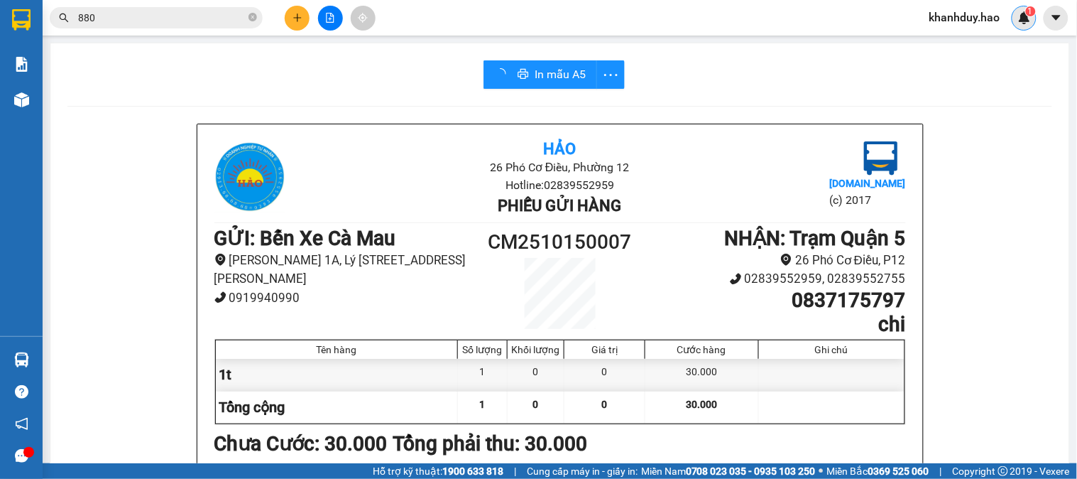
click at [1024, 18] on img at bounding box center [1024, 17] width 13 height 13
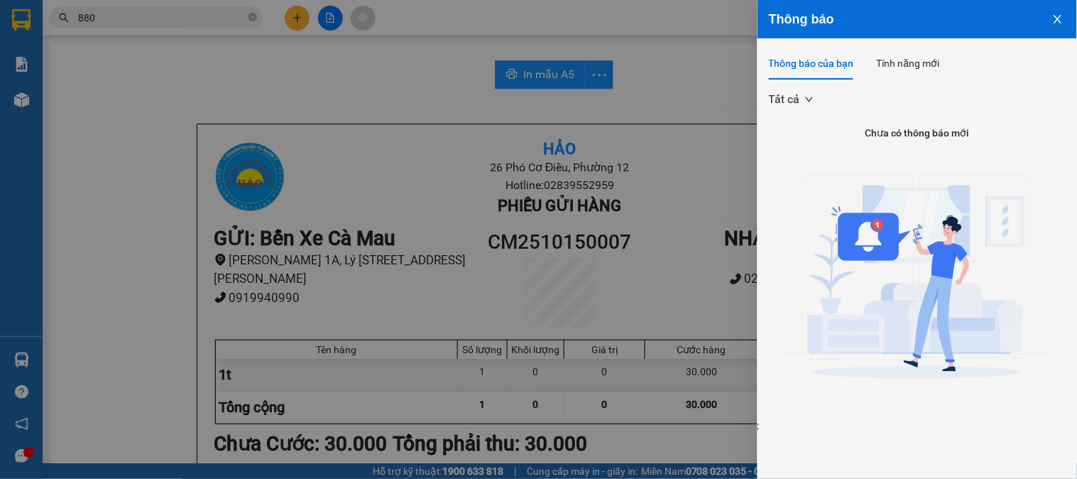
drag, startPoint x: 68, startPoint y: 82, endPoint x: 103, endPoint y: 64, distance: 39.4
click at [80, 75] on div at bounding box center [538, 239] width 1077 height 479
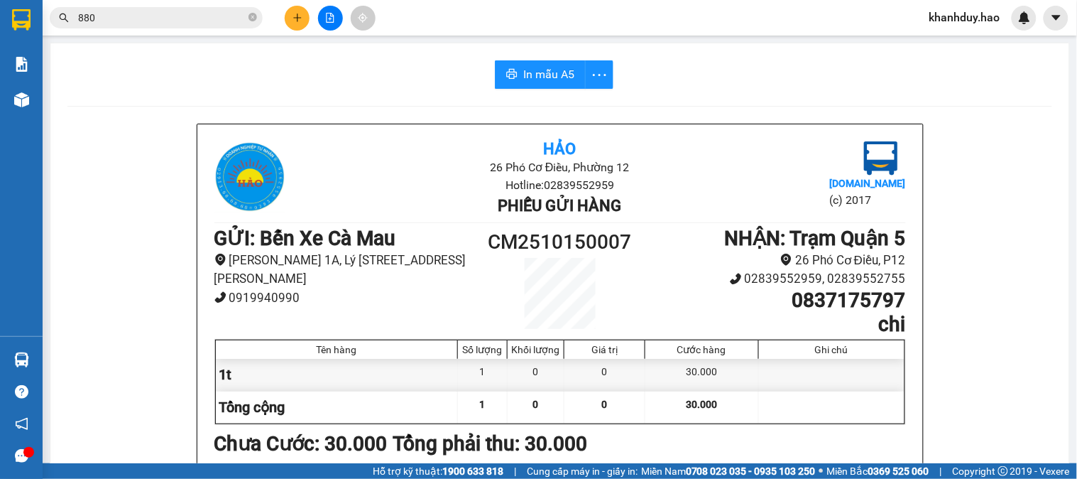
click at [207, 29] on body "Kết quả tìm kiếm ( 4 ) Bộ lọc Thuộc VP này Gửi 3 ngày gần nhất Mã ĐH Trạng thái…" at bounding box center [538, 239] width 1077 height 479
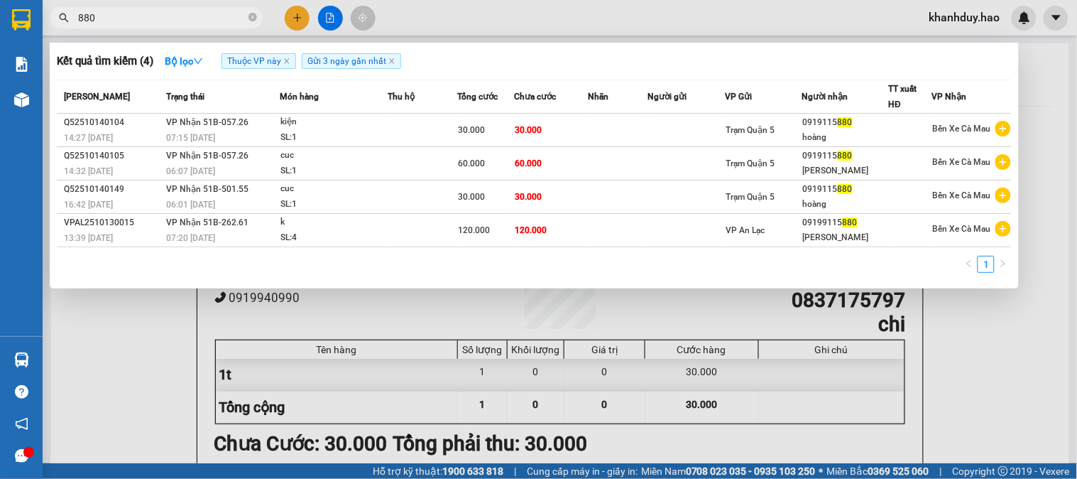
click at [217, 17] on input "880" at bounding box center [162, 18] width 168 height 16
click at [569, 320] on div at bounding box center [538, 239] width 1077 height 479
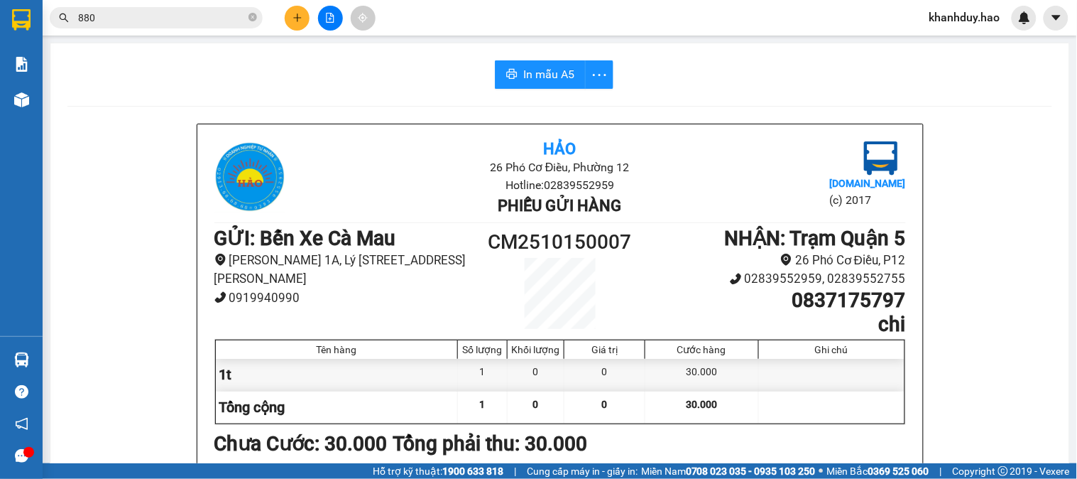
click at [202, 16] on input "880" at bounding box center [162, 18] width 168 height 16
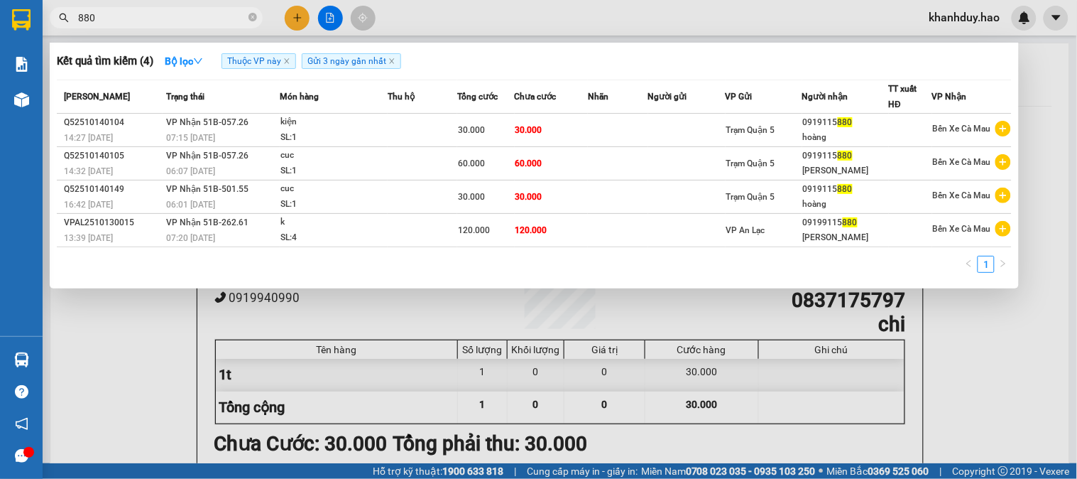
click at [562, 392] on div at bounding box center [538, 239] width 1077 height 479
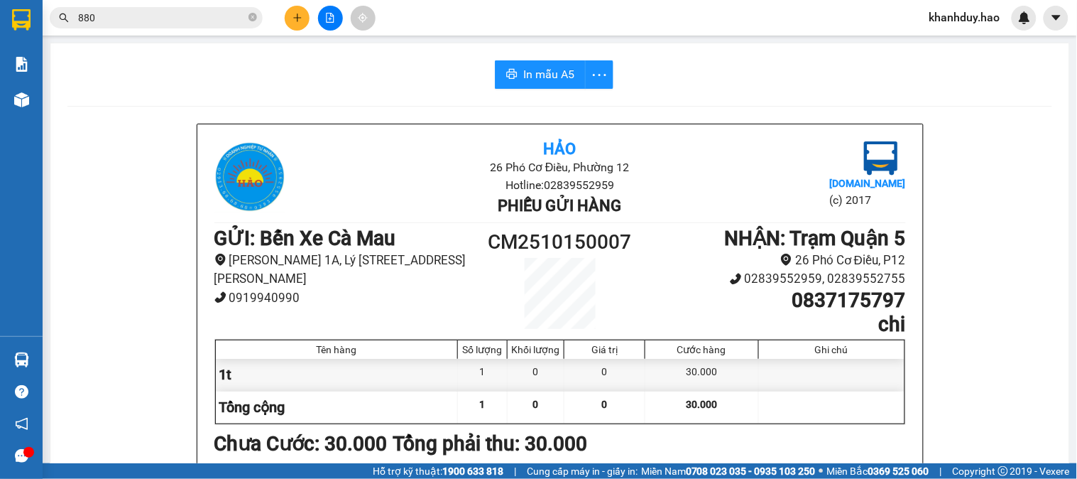
click at [195, 23] on input "880" at bounding box center [162, 18] width 168 height 16
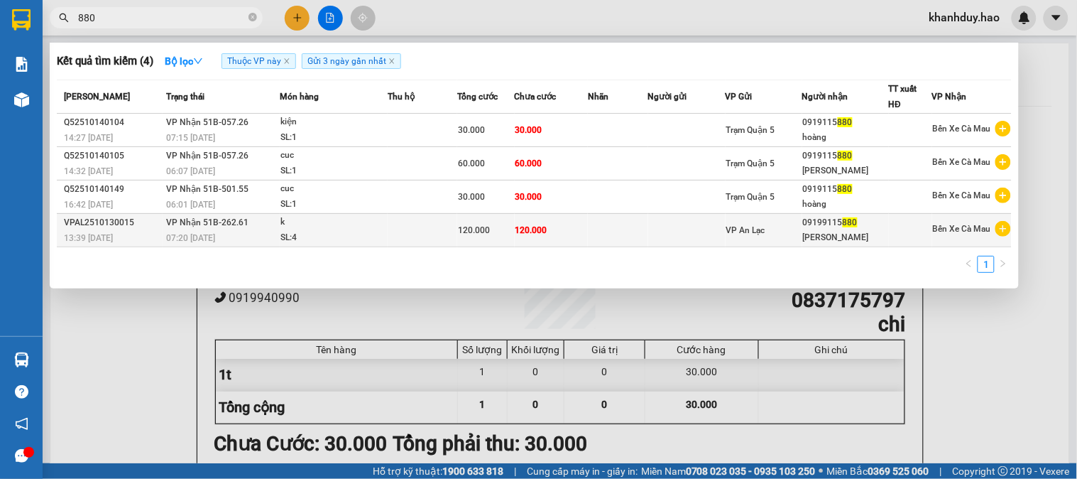
click at [530, 229] on span "120.000" at bounding box center [532, 230] width 32 height 10
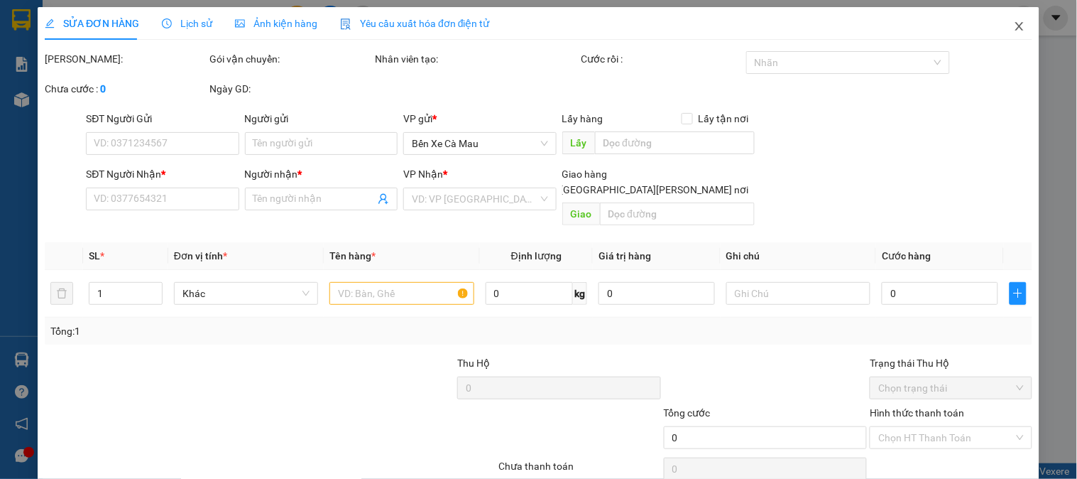
click at [1015, 25] on span "Close" at bounding box center [1020, 27] width 40 height 40
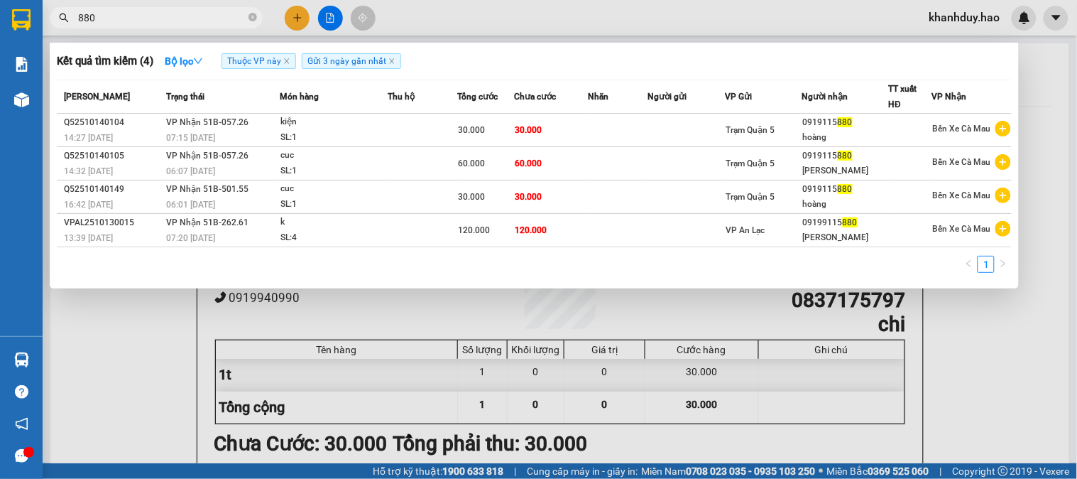
click at [253, 20] on icon "close-circle" at bounding box center [253, 17] width 9 height 9
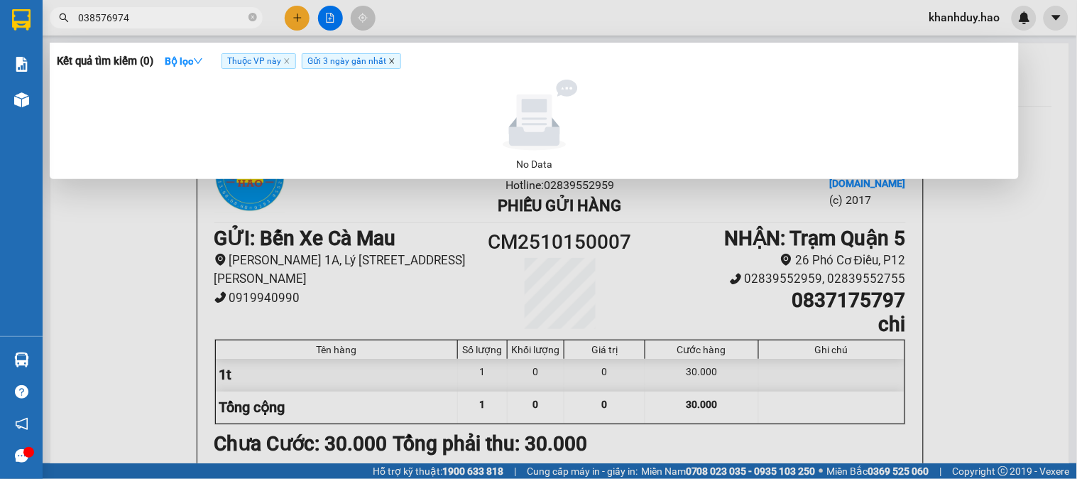
type input "038576974"
click at [391, 62] on icon "close" at bounding box center [391, 61] width 5 height 5
click at [293, 60] on span "Thuộc VP này" at bounding box center [259, 61] width 75 height 16
click at [289, 65] on span "Thuộc VP này" at bounding box center [259, 61] width 75 height 16
click at [287, 55] on span "Thuộc VP này" at bounding box center [259, 61] width 75 height 16
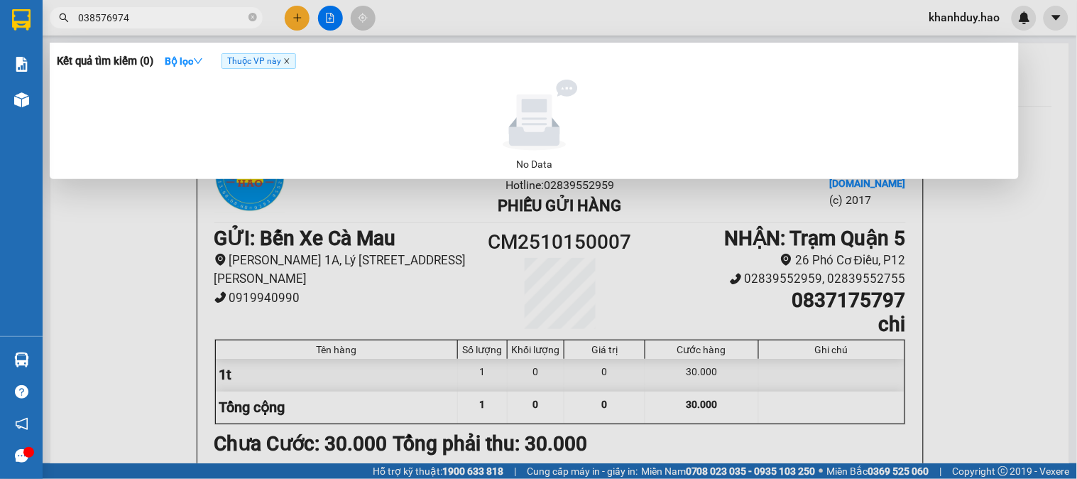
click at [286, 60] on icon "close" at bounding box center [286, 61] width 7 height 7
click at [259, 20] on span "038576974" at bounding box center [156, 17] width 213 height 21
click at [250, 18] on icon "close-circle" at bounding box center [253, 17] width 9 height 9
type input "880"
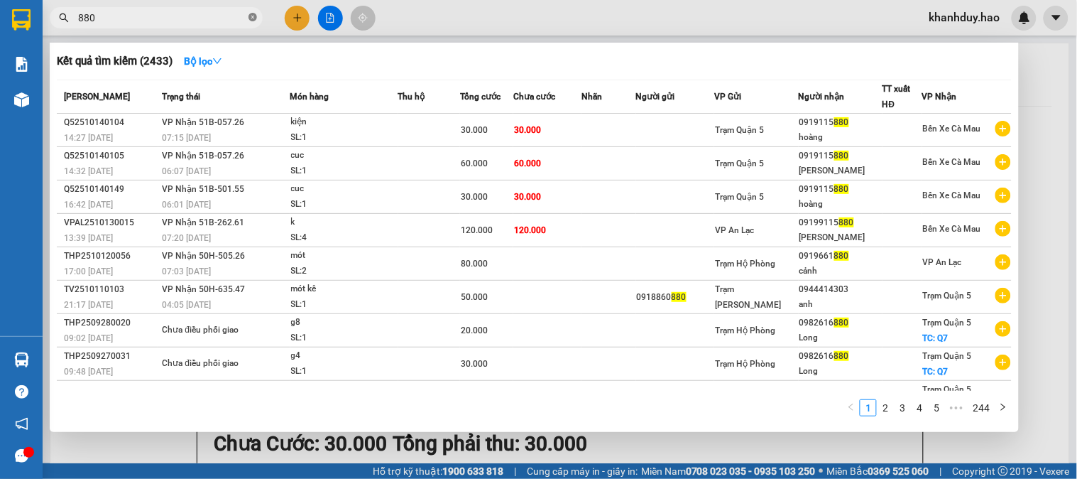
click at [250, 18] on icon "close-circle" at bounding box center [253, 17] width 9 height 9
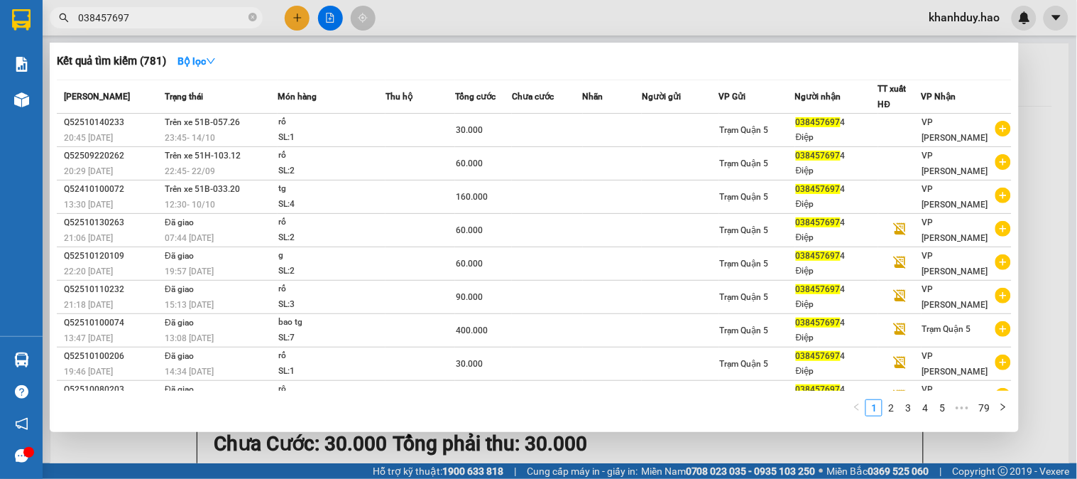
type input "0384576974"
click at [249, 17] on icon "close-circle" at bounding box center [253, 17] width 9 height 9
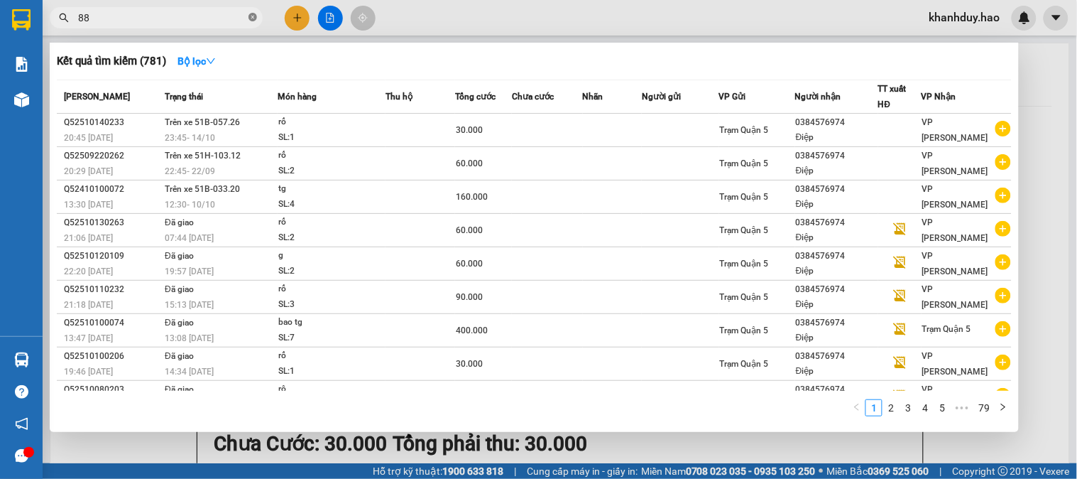
type input "880"
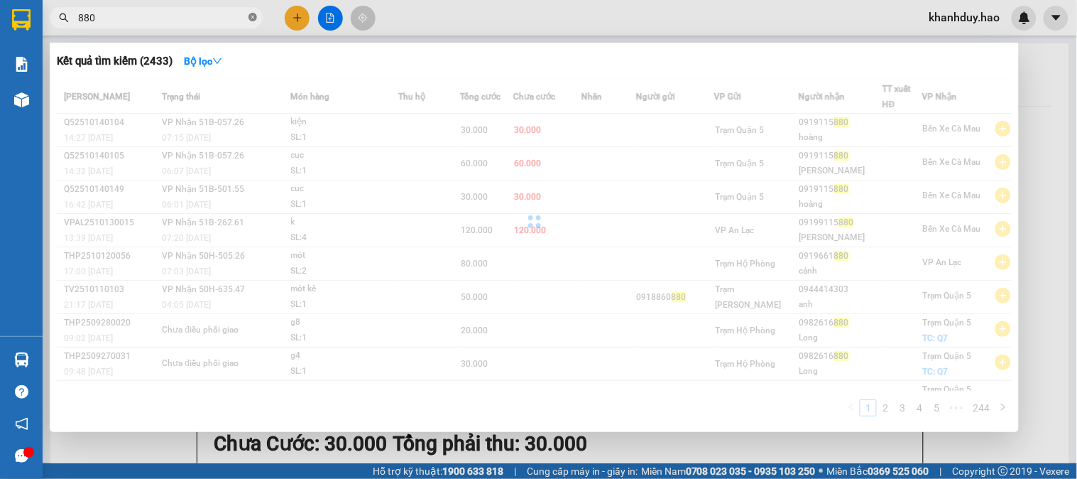
click at [249, 17] on icon "close-circle" at bounding box center [253, 17] width 9 height 9
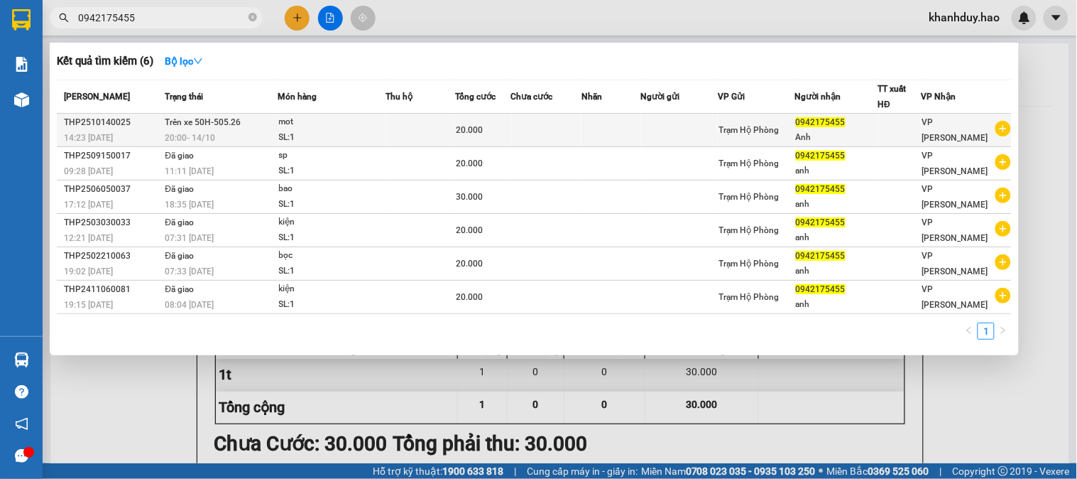
type input "0942175455"
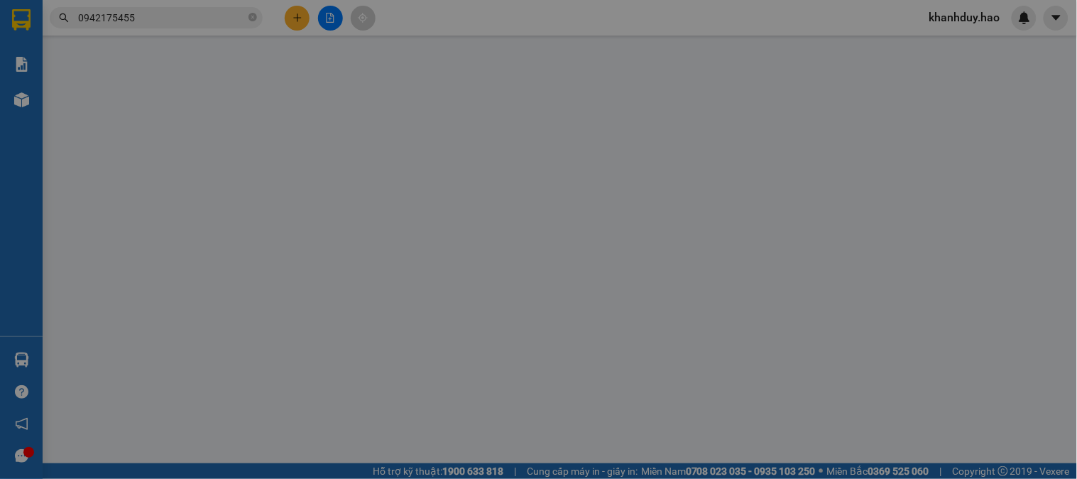
type input "0942175455"
type input "Anh"
type input "20.000"
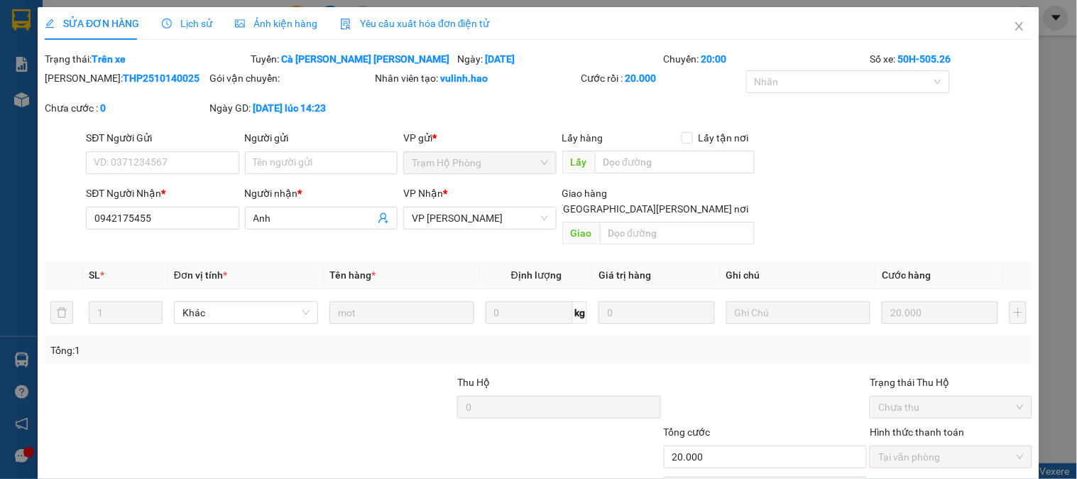
click at [246, 18] on span "Ảnh kiện hàng" at bounding box center [276, 23] width 82 height 11
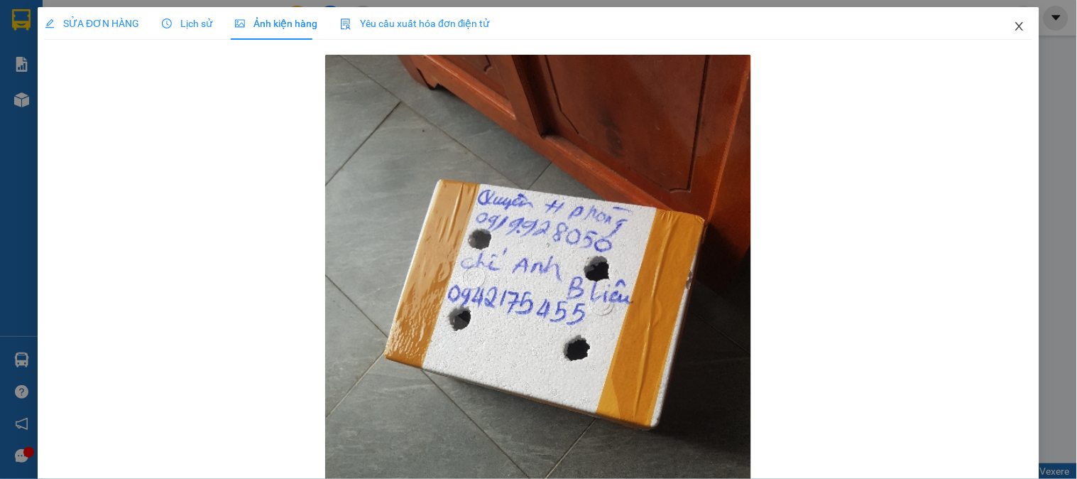
click at [1017, 25] on span "Close" at bounding box center [1020, 27] width 40 height 40
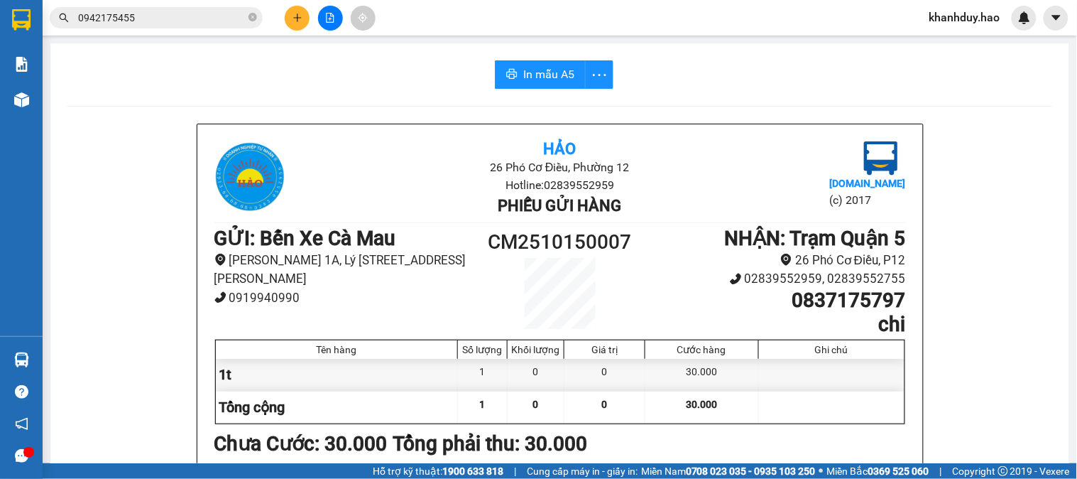
click at [214, 15] on input "0942175455" at bounding box center [162, 18] width 168 height 16
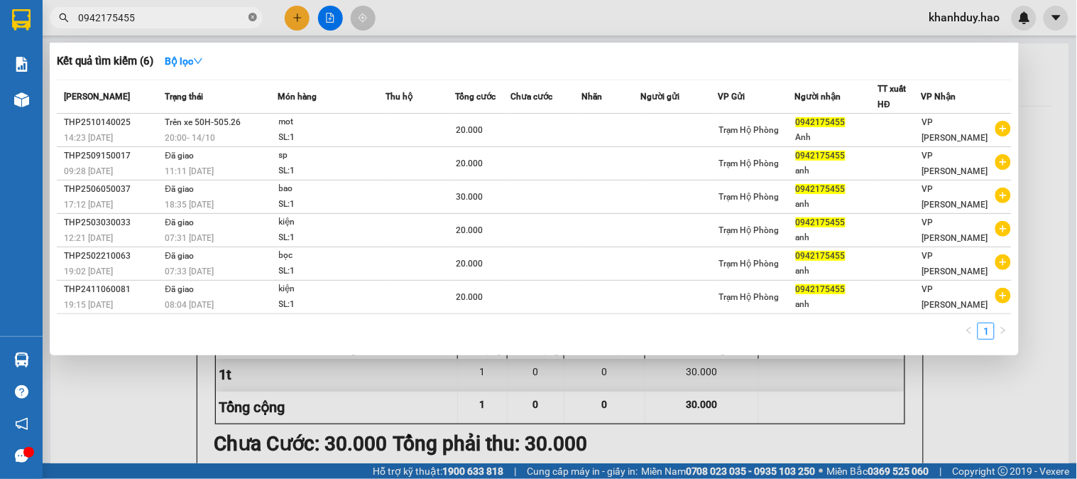
click at [252, 18] on icon "close-circle" at bounding box center [253, 17] width 9 height 9
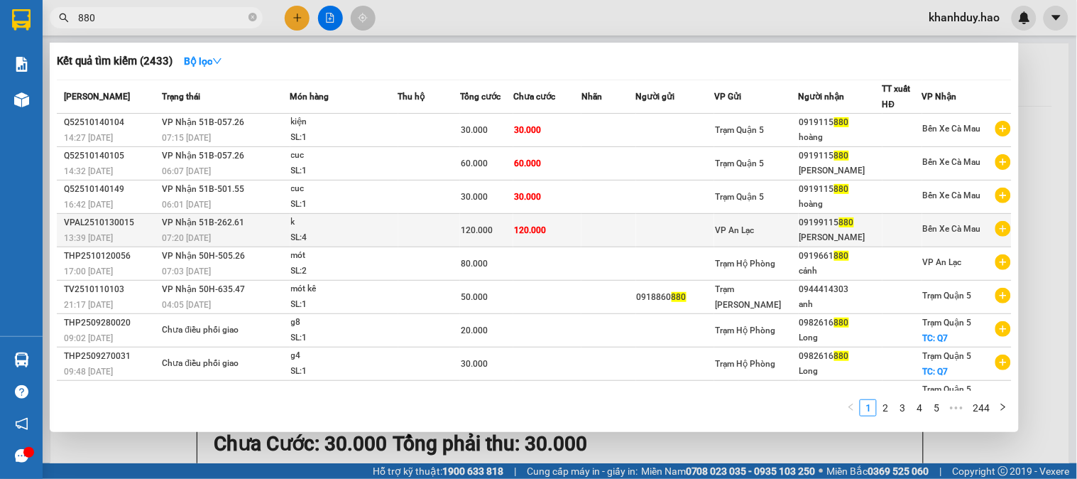
type input "880"
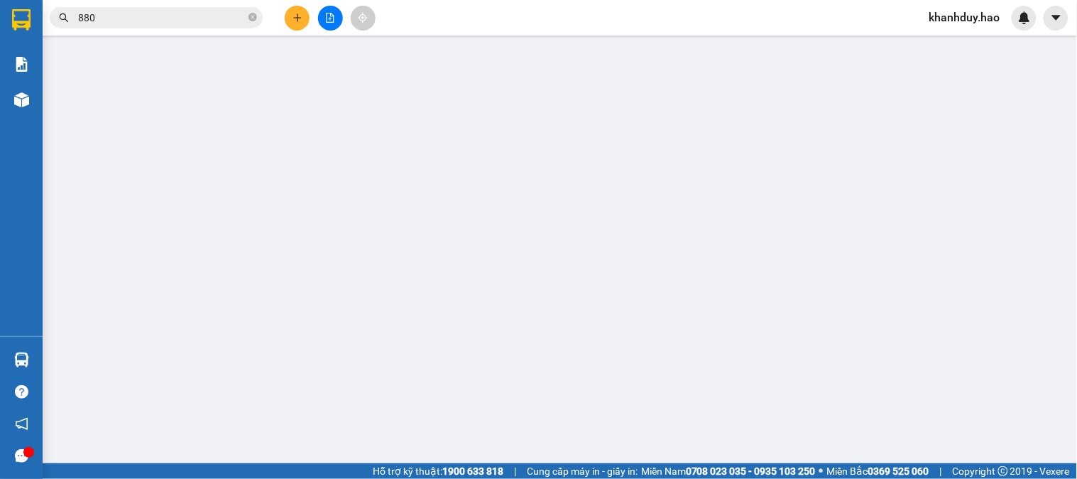
type input "09199115880"
type input "[PERSON_NAME]"
type input "120.000"
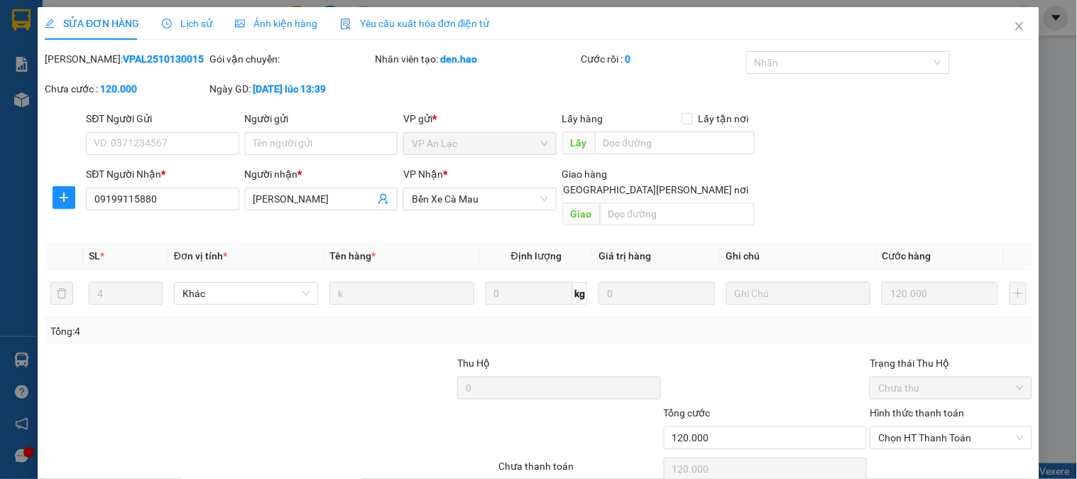
click at [720, 210] on div "Giao hàng Giao tận nơi Giao" at bounding box center [658, 198] width 192 height 65
click at [698, 185] on div "Giao hàng Giao tận nơi" at bounding box center [658, 184] width 192 height 37
click at [698, 202] on input "text" at bounding box center [677, 213] width 155 height 23
type input "b"
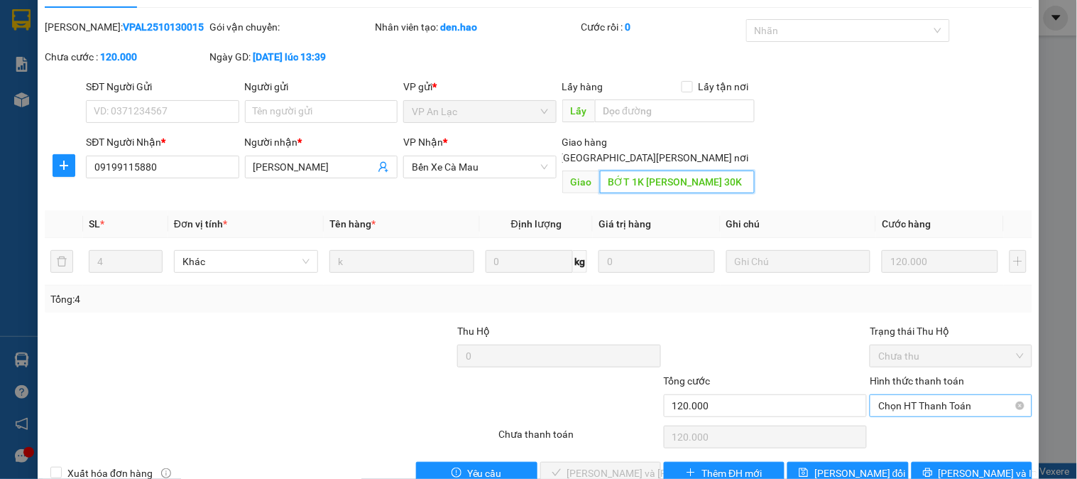
scroll to position [50, 0]
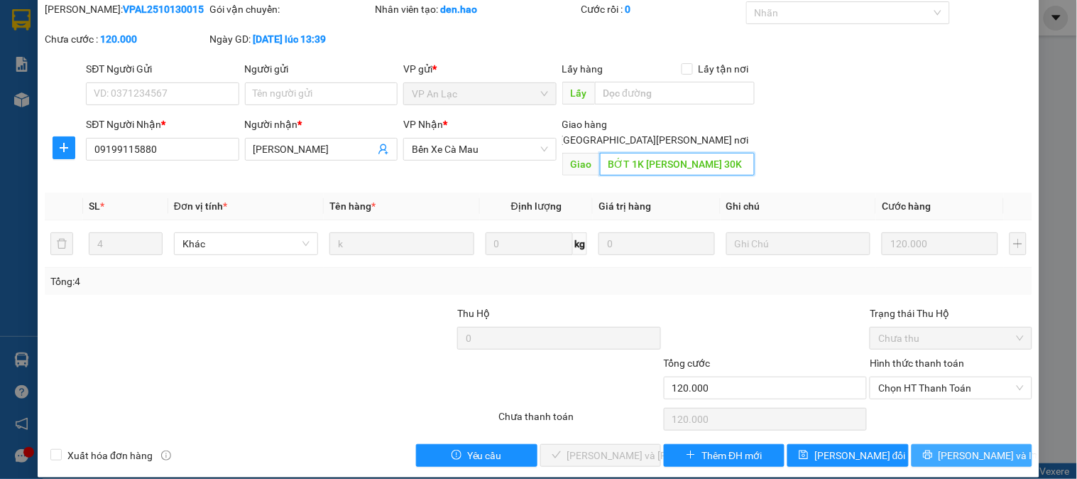
type input "BỚT 1K HOÀNG NGUYỄN 30K"
click at [930, 444] on button "[PERSON_NAME] và In" at bounding box center [972, 455] width 121 height 23
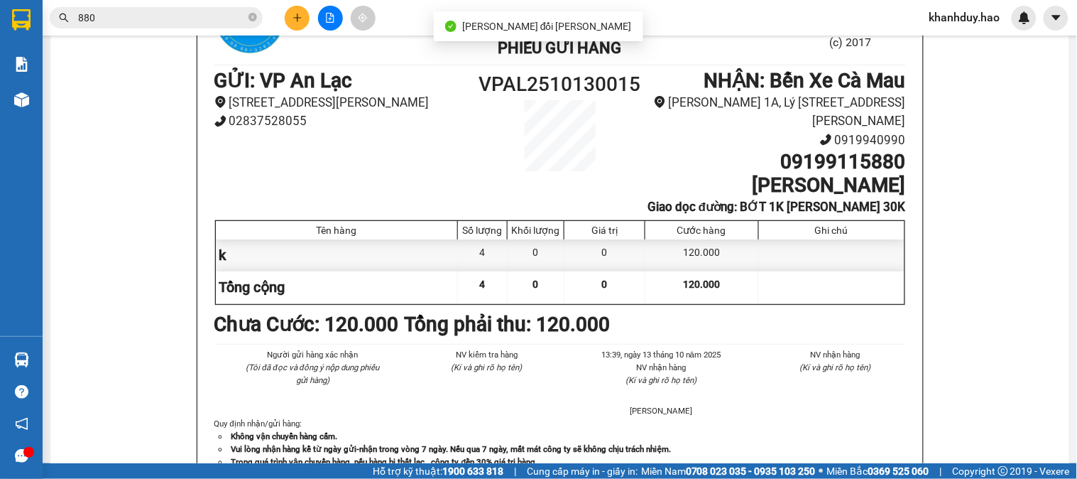
scroll to position [79, 0]
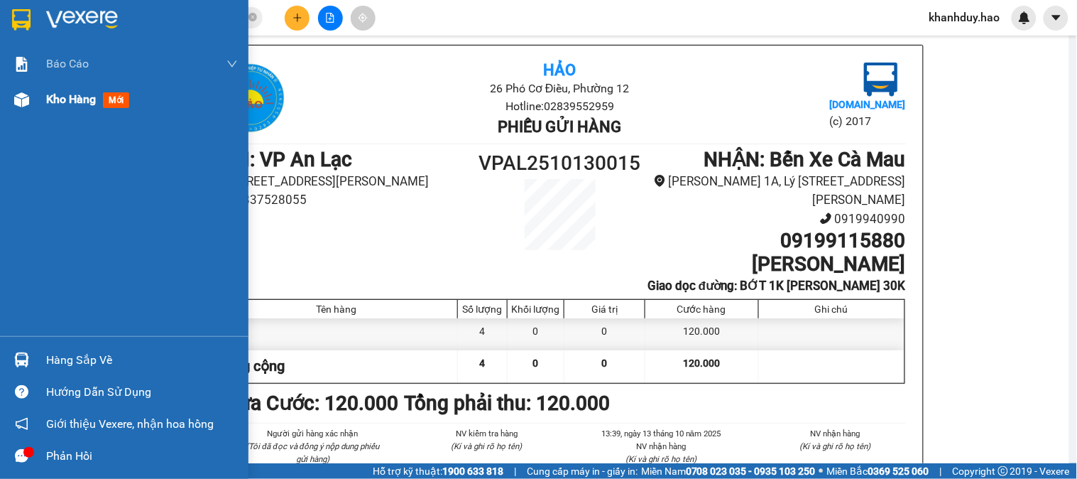
click at [26, 102] on img at bounding box center [21, 99] width 15 height 15
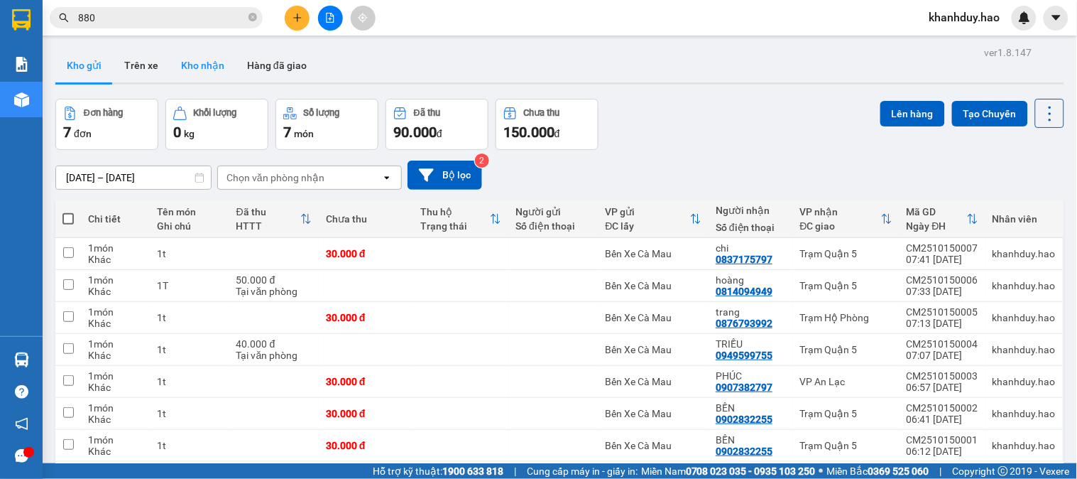
click at [190, 67] on button "Kho nhận" at bounding box center [203, 65] width 66 height 34
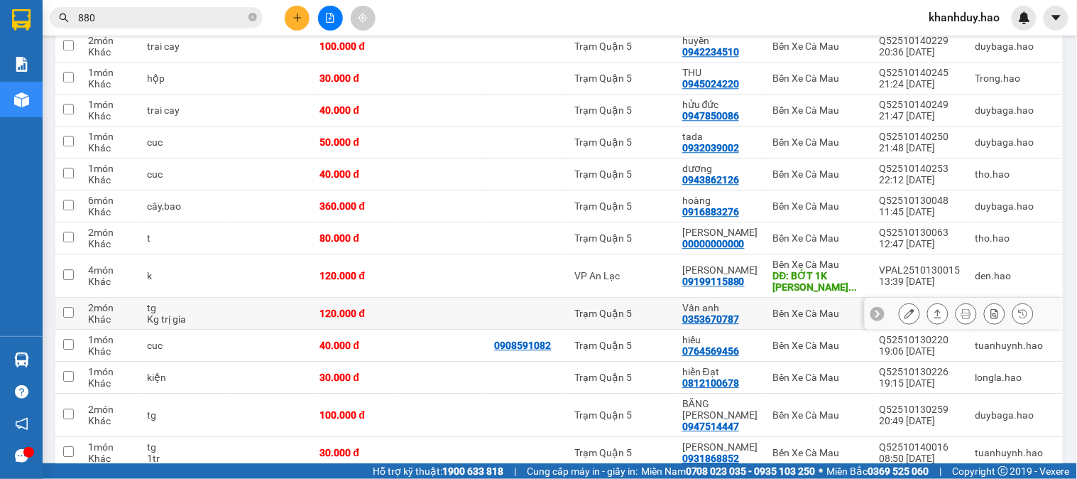
scroll to position [868, 0]
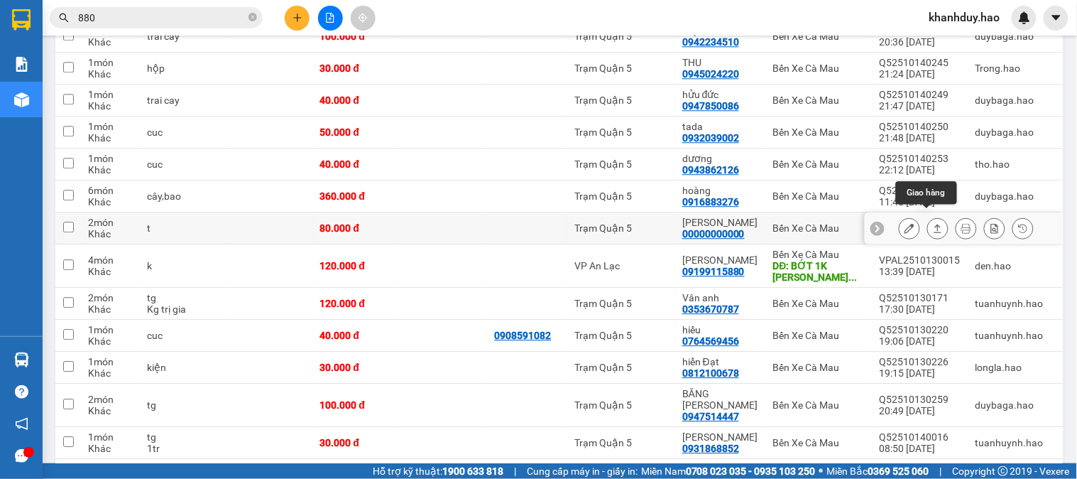
click at [905, 223] on icon at bounding box center [910, 228] width 10 height 10
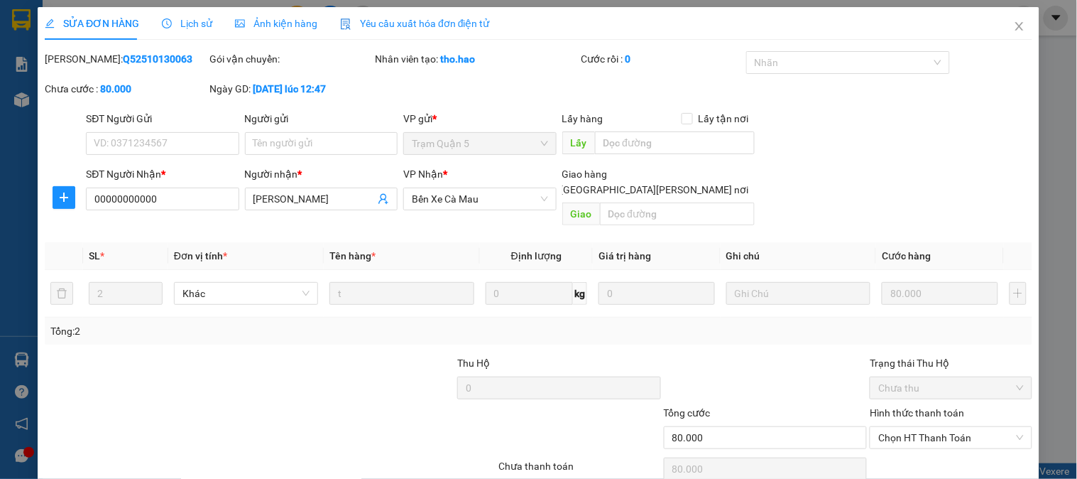
type input "00000000000"
type input "[PERSON_NAME]"
type input "80.000"
click at [302, 12] on div "Ảnh kiện hàng" at bounding box center [276, 23] width 82 height 33
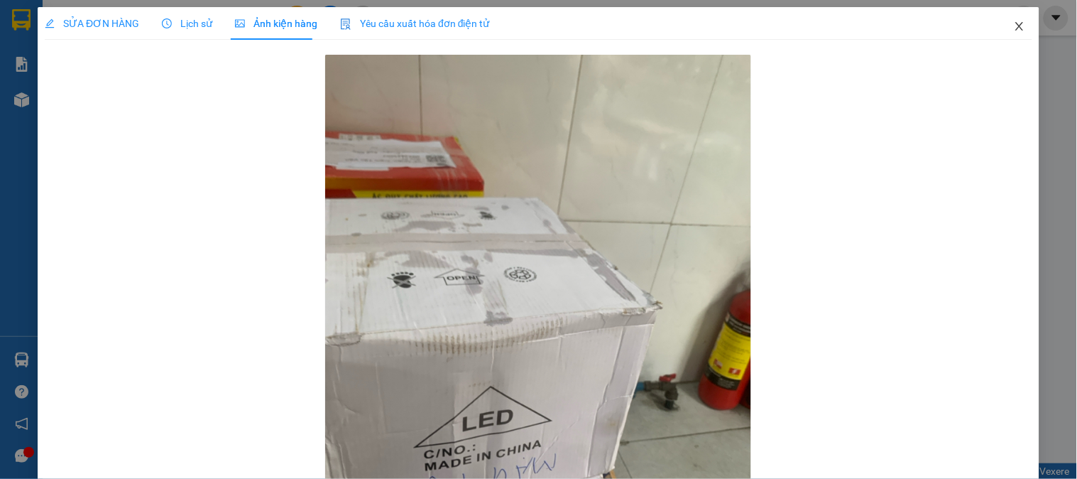
click at [1014, 25] on span "Close" at bounding box center [1020, 27] width 40 height 40
click at [1014, 25] on div at bounding box center [1024, 18] width 25 height 25
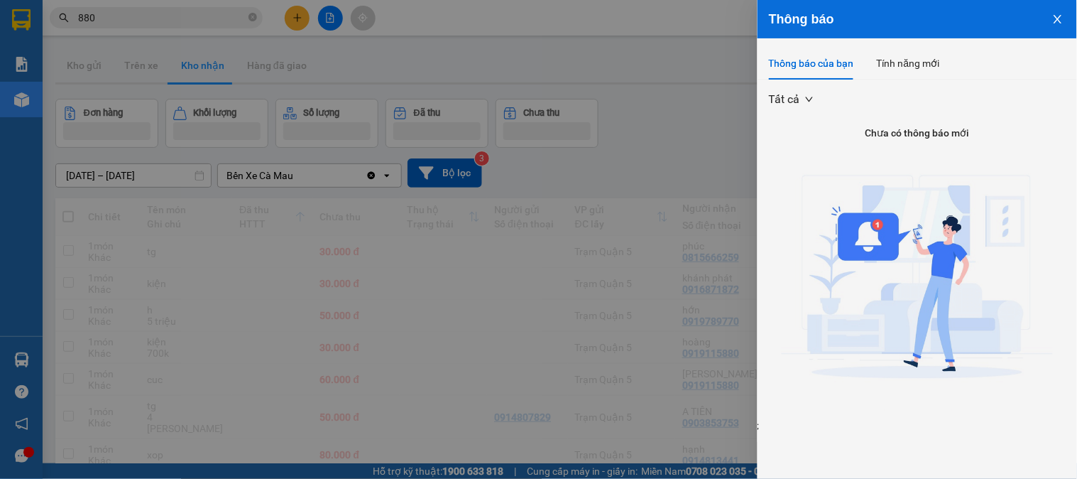
click at [647, 222] on div at bounding box center [538, 239] width 1077 height 479
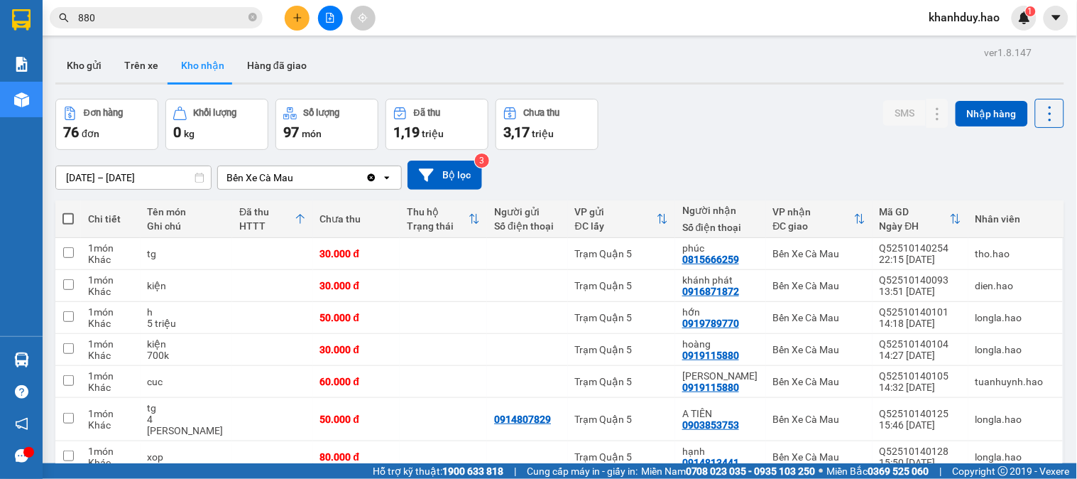
click at [1077, 246] on div "Thông báo Thông báo của bạn Tính năng mới Tất cả Chưa có thông báo mới ;" at bounding box center [1077, 239] width 0 height 479
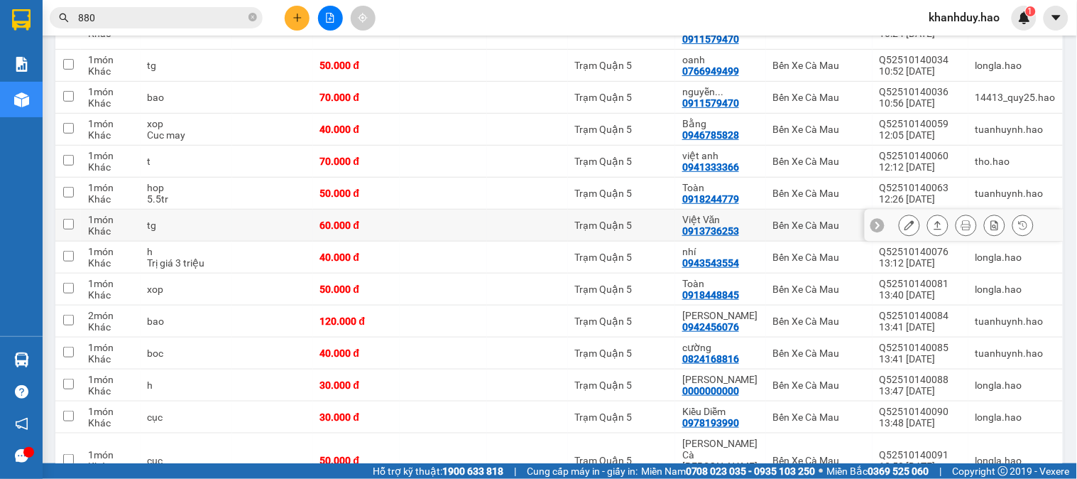
scroll to position [1657, 0]
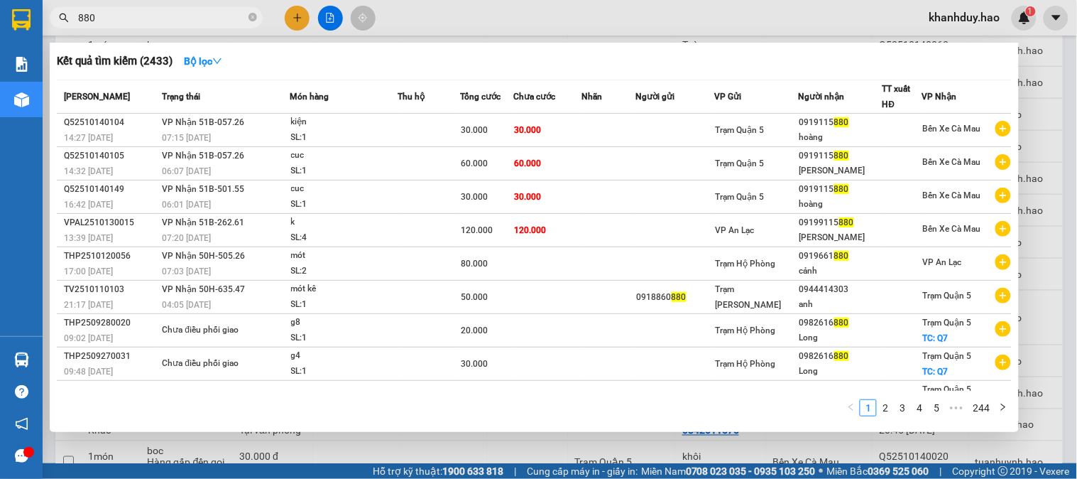
click at [257, 17] on span "880" at bounding box center [156, 17] width 213 height 21
click at [254, 17] on icon "close-circle" at bounding box center [253, 17] width 9 height 9
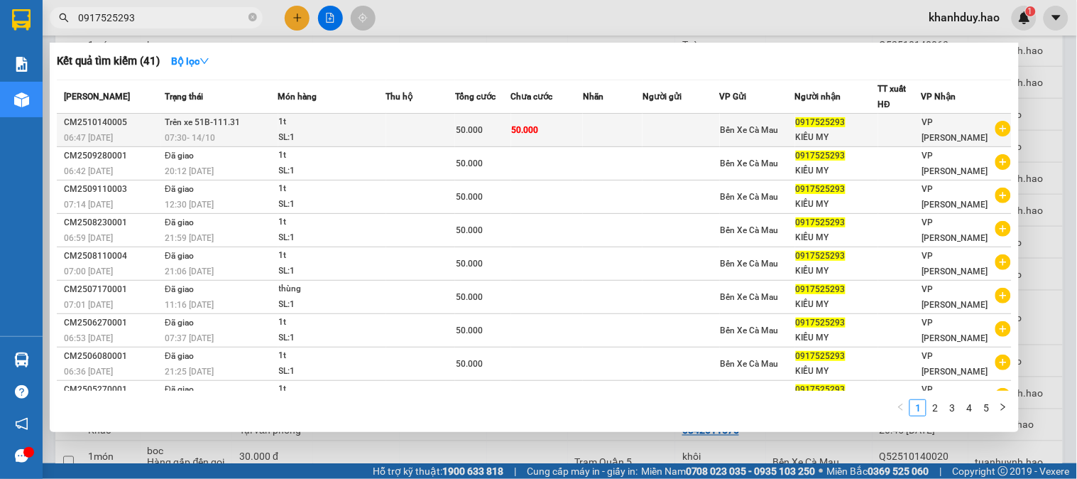
type input "0917525293"
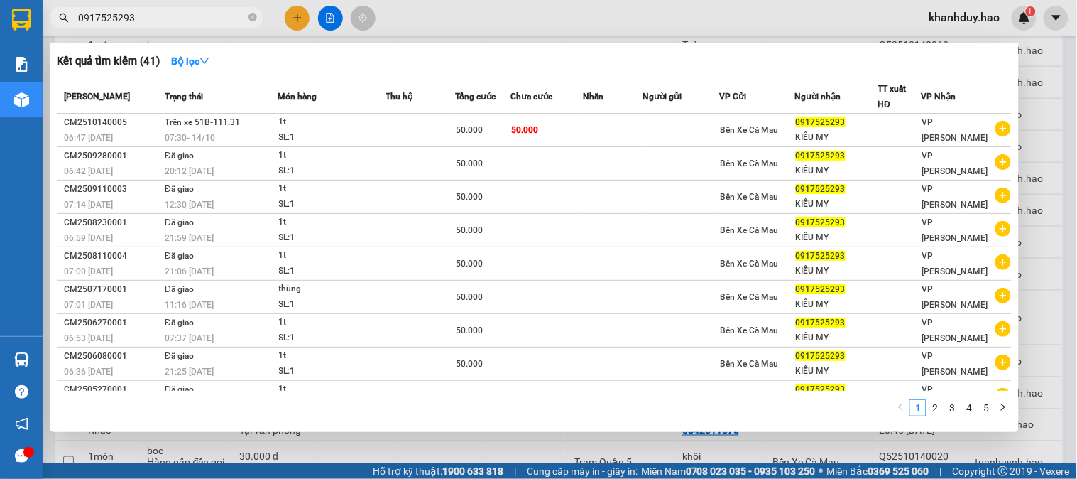
click at [508, 121] on td "50.000" at bounding box center [483, 130] width 56 height 33
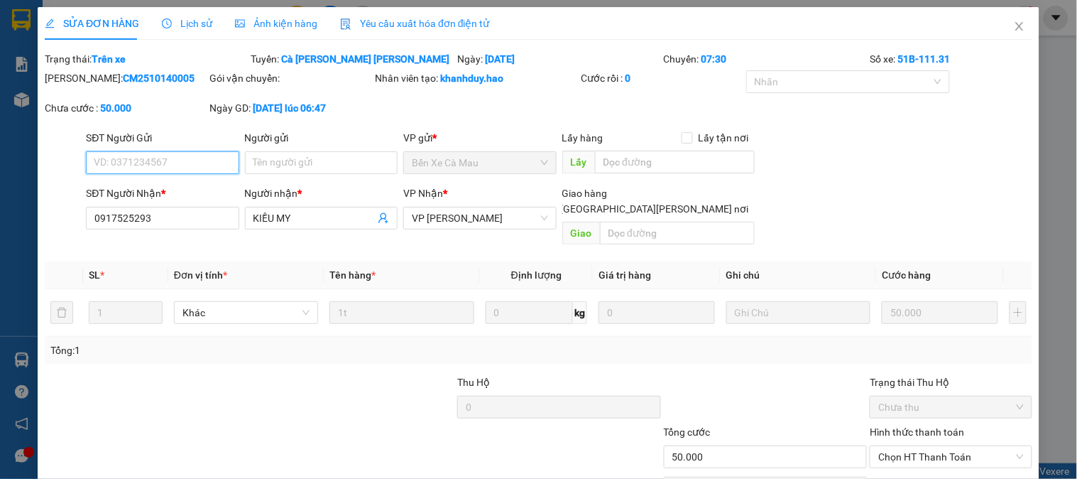
type input "0917525293"
type input "KIỀU MY"
type input "50.000"
click at [273, 16] on div "Ảnh kiện hàng" at bounding box center [276, 24] width 82 height 16
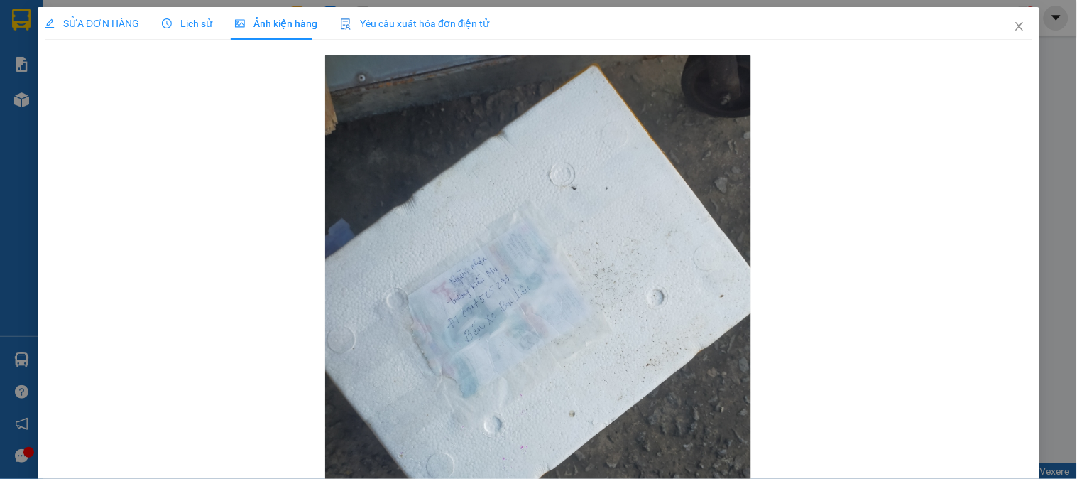
click at [77, 9] on div "SỬA ĐƠN HÀNG" at bounding box center [92, 23] width 94 height 33
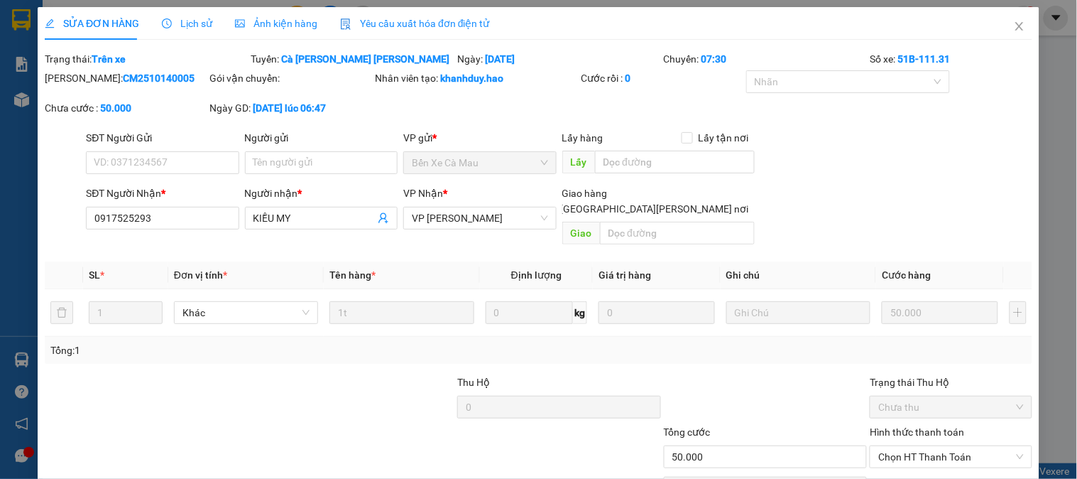
click at [325, 18] on div "SỬA ĐƠN HÀNG Lịch sử Ảnh kiện hàng Yêu cầu xuất hóa đơn điện tử" at bounding box center [267, 23] width 445 height 33
click at [297, 20] on span "Ảnh kiện hàng" at bounding box center [276, 23] width 82 height 11
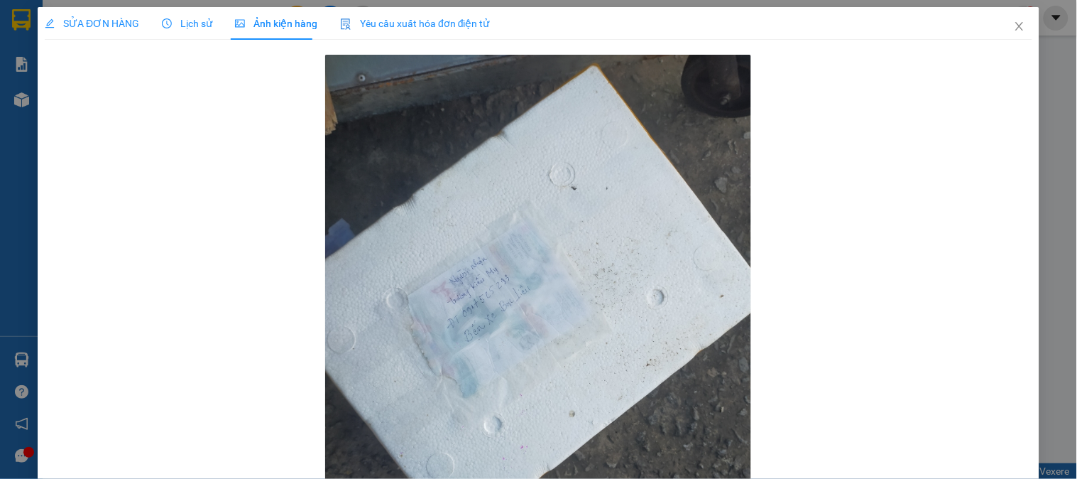
click at [238, 25] on icon "picture" at bounding box center [240, 23] width 10 height 10
click at [168, 25] on icon "clock-circle" at bounding box center [167, 23] width 10 height 10
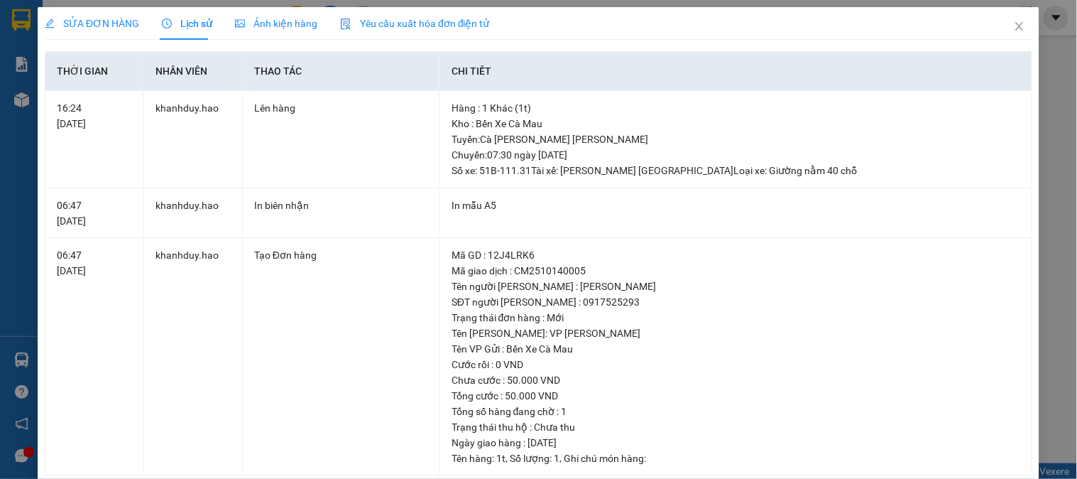
click at [175, 38] on div "Lịch sử" at bounding box center [187, 23] width 50 height 33
click at [96, 21] on span "SỬA ĐƠN HÀNG" at bounding box center [92, 23] width 94 height 11
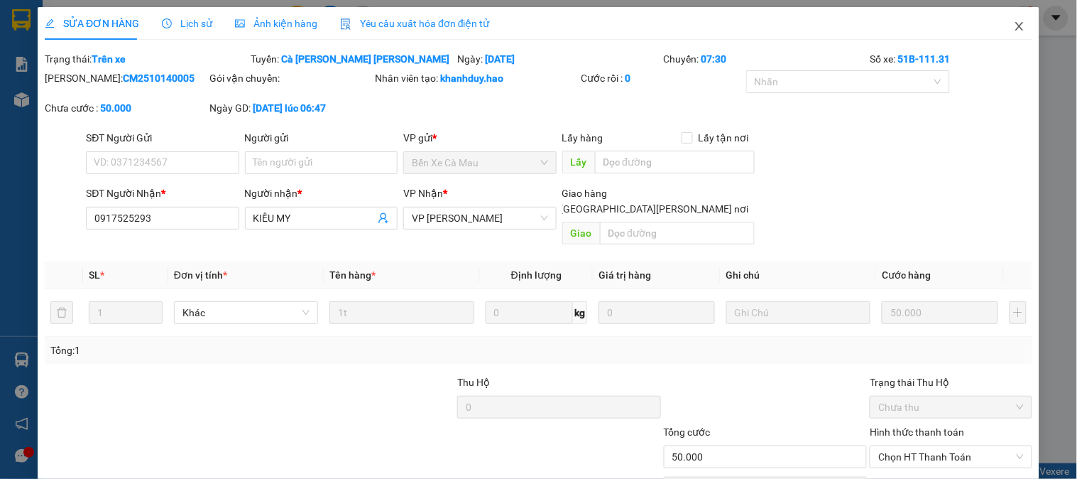
click at [1014, 23] on icon "close" at bounding box center [1019, 26] width 11 height 11
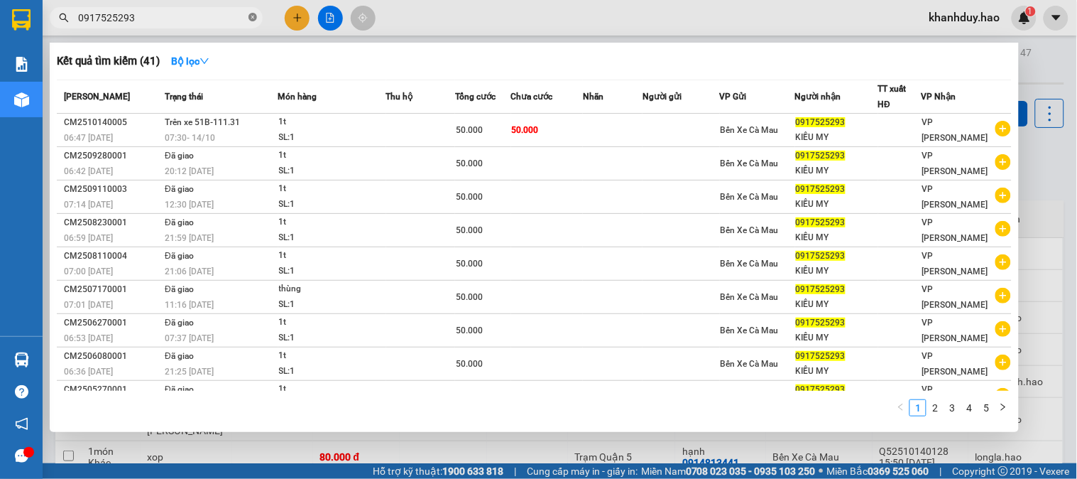
click at [251, 23] on span at bounding box center [253, 17] width 9 height 13
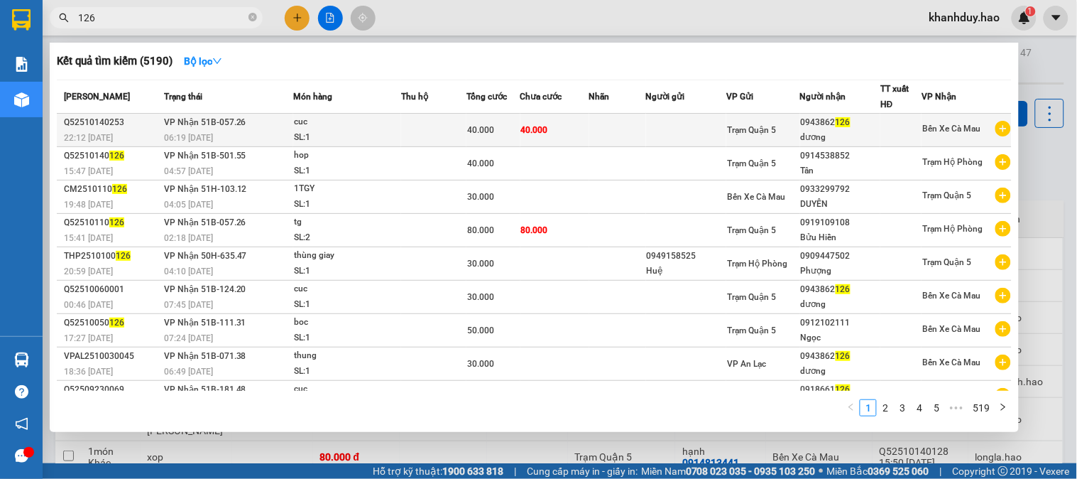
type input "126"
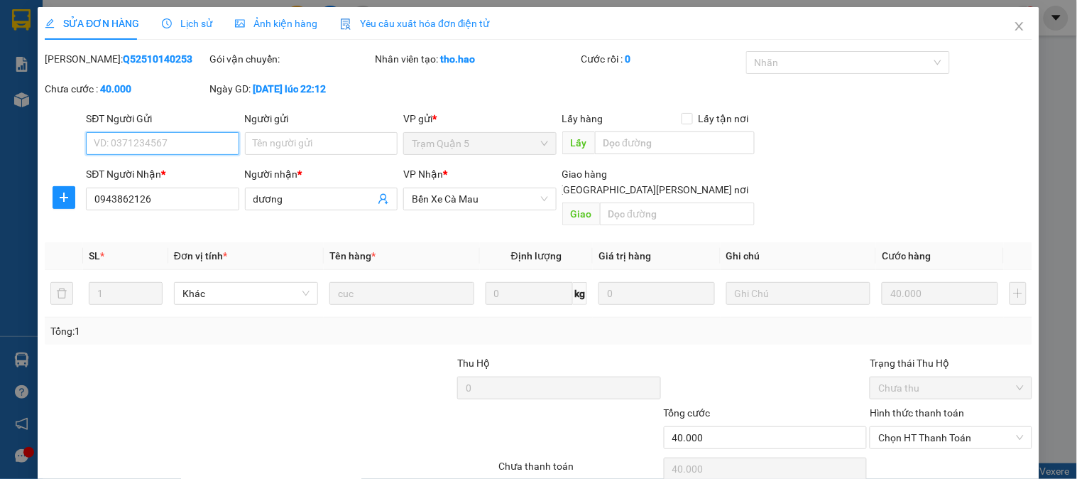
type input "0943862126"
type input "dương"
type input "40.000"
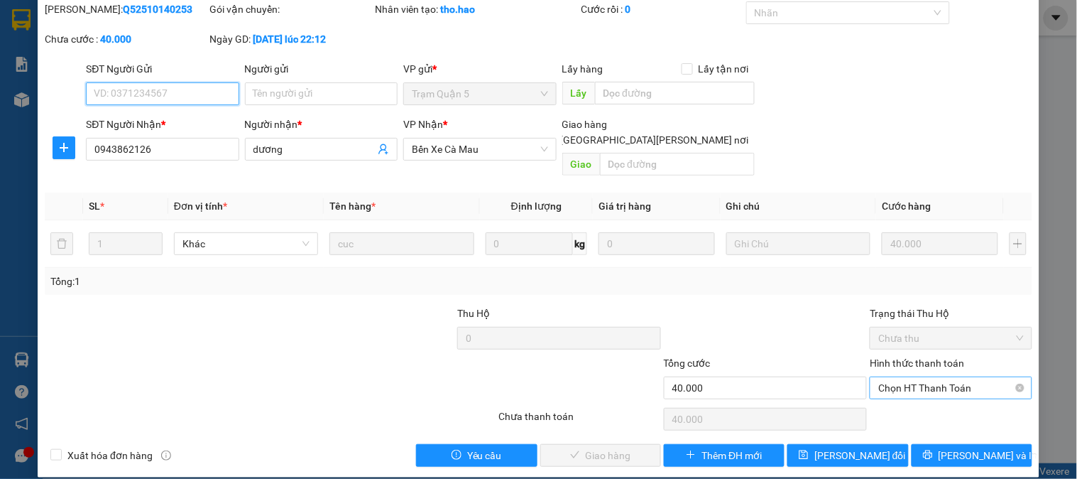
click at [927, 377] on span "Chọn HT Thanh Toán" at bounding box center [950, 387] width 145 height 21
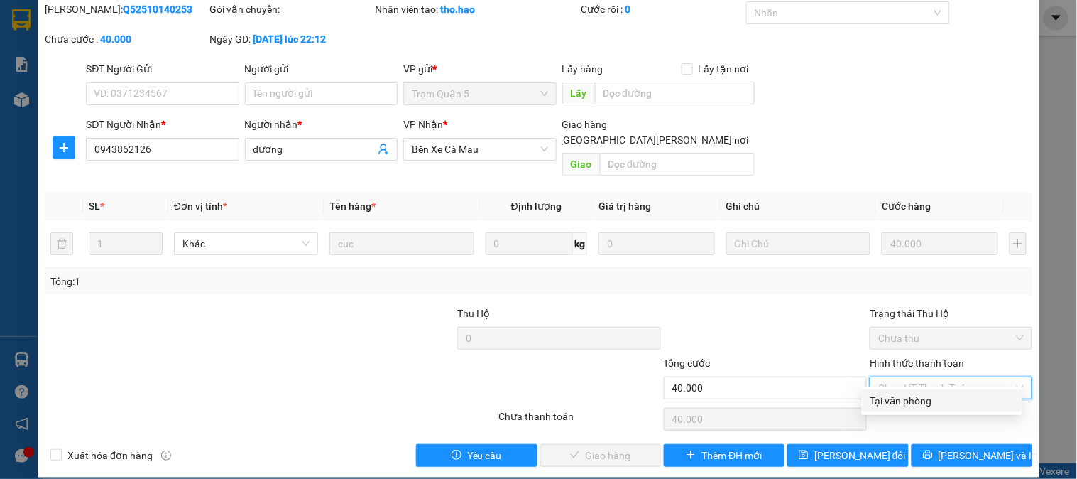
click at [899, 410] on div "Tại văn phòng" at bounding box center [942, 400] width 160 height 23
type input "0"
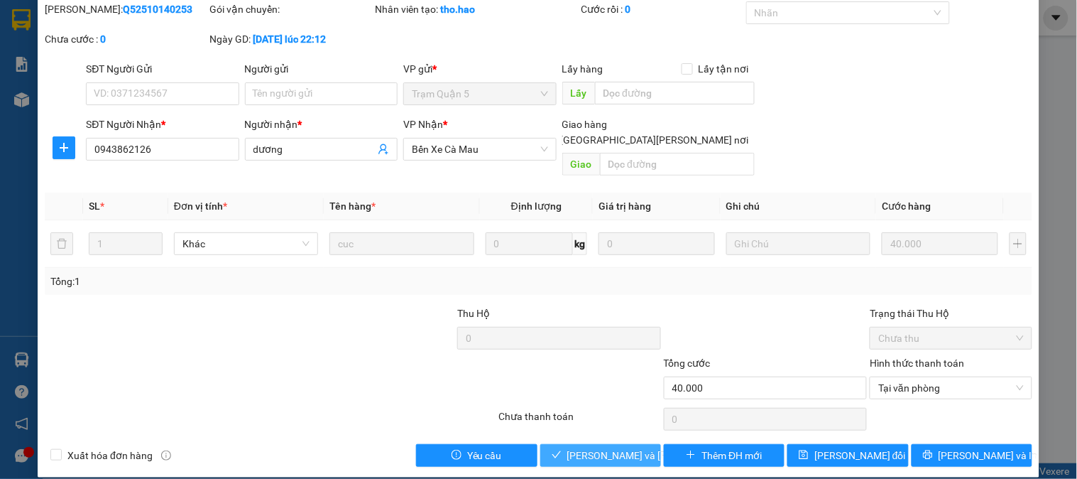
click at [576, 447] on span "[PERSON_NAME] và Giao hàng" at bounding box center [663, 455] width 192 height 16
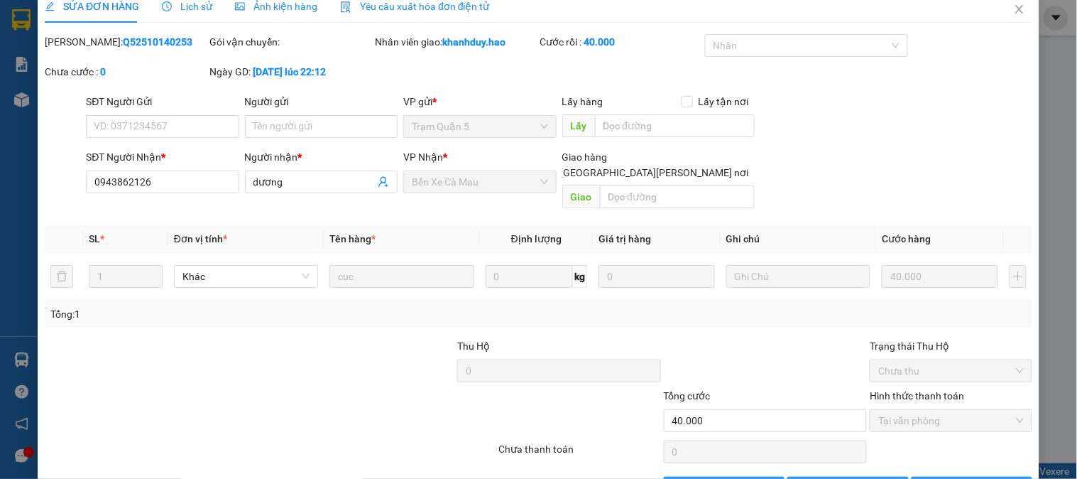
scroll to position [0, 0]
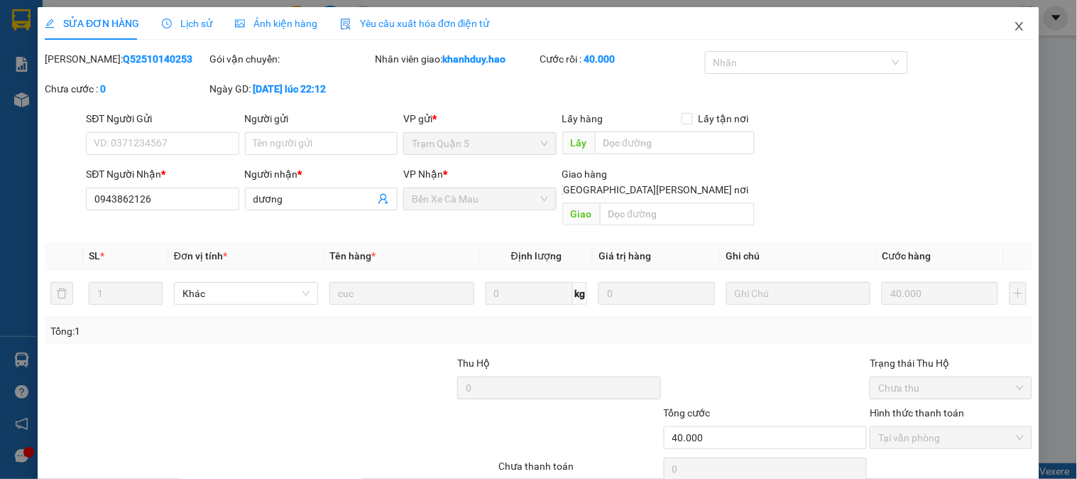
click at [1003, 14] on span "Close" at bounding box center [1020, 27] width 40 height 40
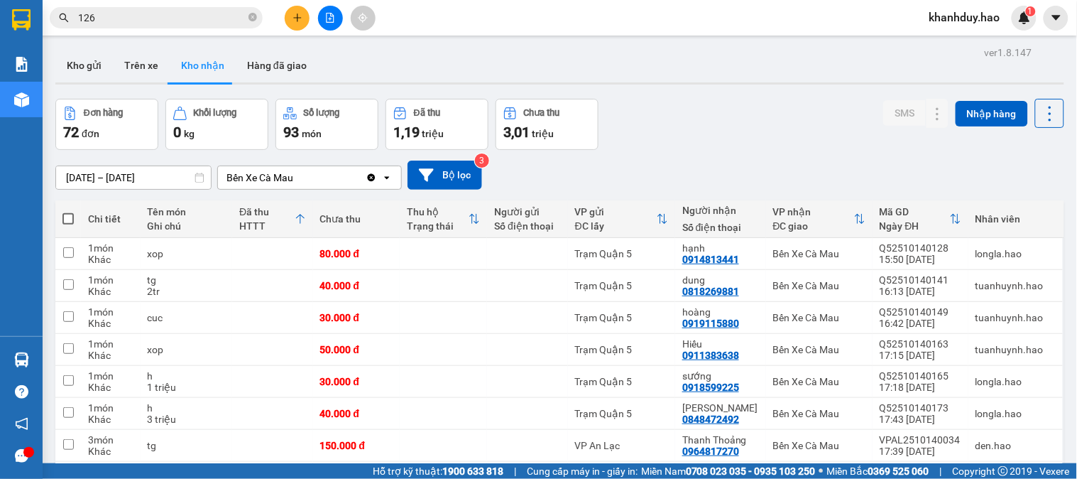
drag, startPoint x: 1003, startPoint y: 5, endPoint x: 644, endPoint y: 160, distance: 391.5
click at [644, 160] on div "14/10/2025 – 15/10/2025 Press the down arrow key to interact with the calendar …" at bounding box center [559, 174] width 1009 height 29
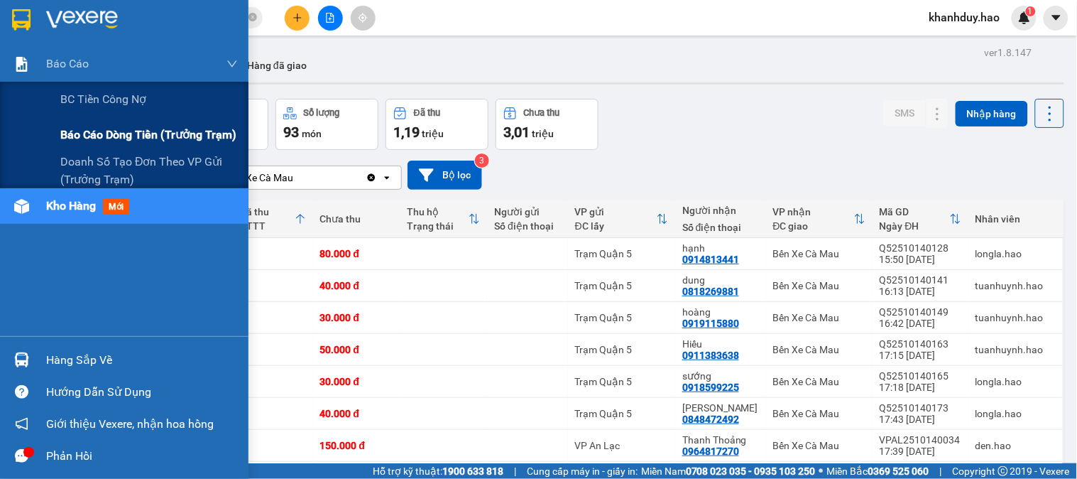
drag, startPoint x: 71, startPoint y: 142, endPoint x: 472, endPoint y: 28, distance: 417.0
click at [82, 138] on span "Báo cáo dòng tiền (trưởng trạm)" at bounding box center [148, 135] width 176 height 18
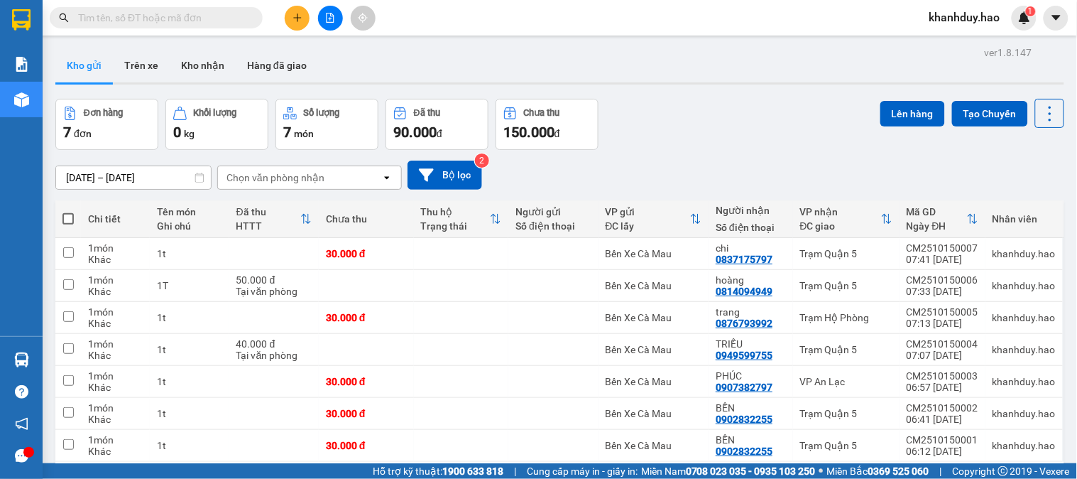
click at [221, 24] on input "text" at bounding box center [162, 18] width 168 height 16
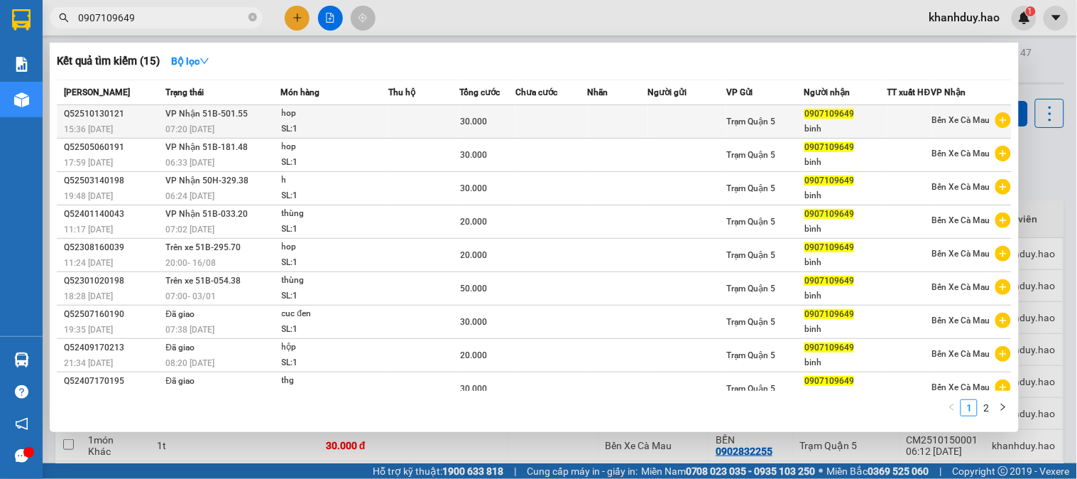
type input "0907109649"
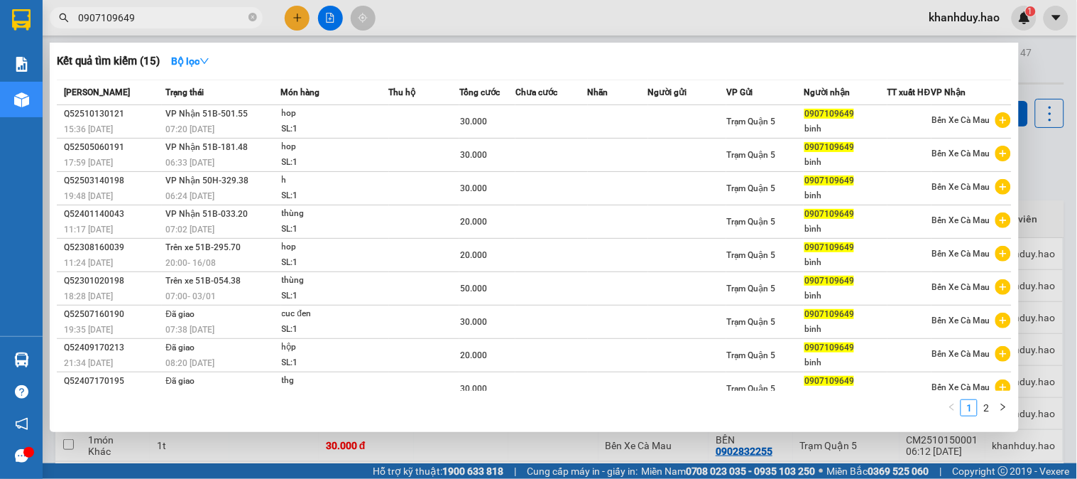
click at [434, 119] on td at bounding box center [424, 121] width 70 height 33
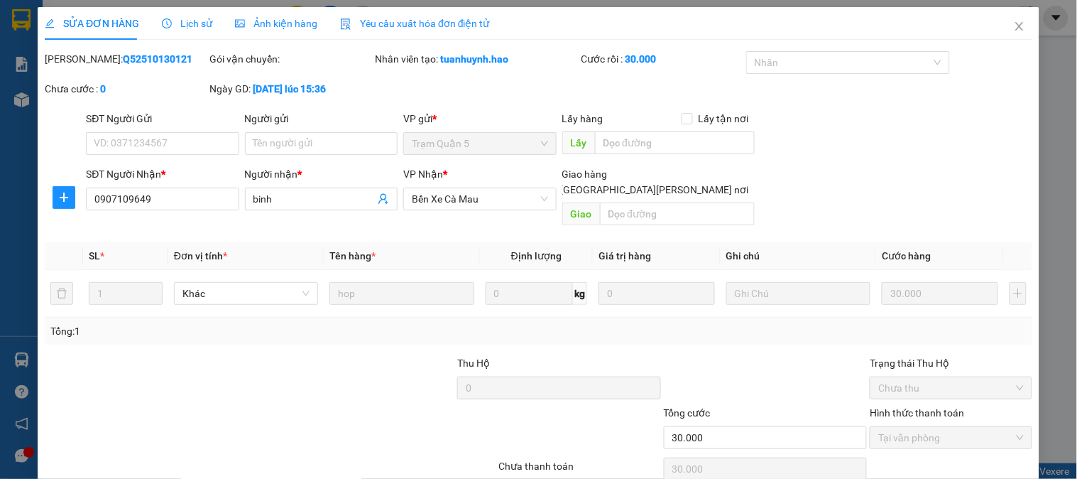
click at [281, 14] on div "Ảnh kiện hàng" at bounding box center [276, 23] width 82 height 33
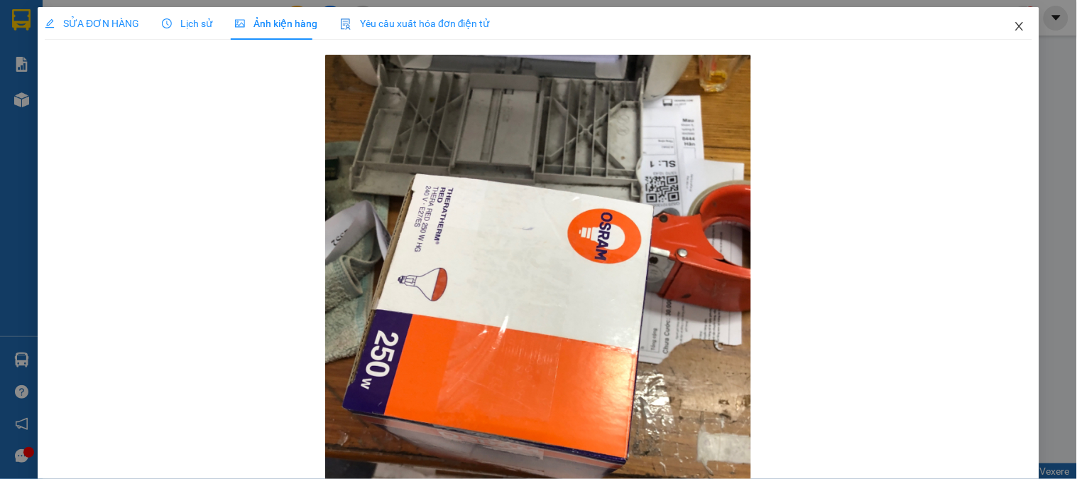
click at [1020, 20] on span "Close" at bounding box center [1020, 27] width 40 height 40
click at [1018, 23] on img at bounding box center [1024, 17] width 13 height 13
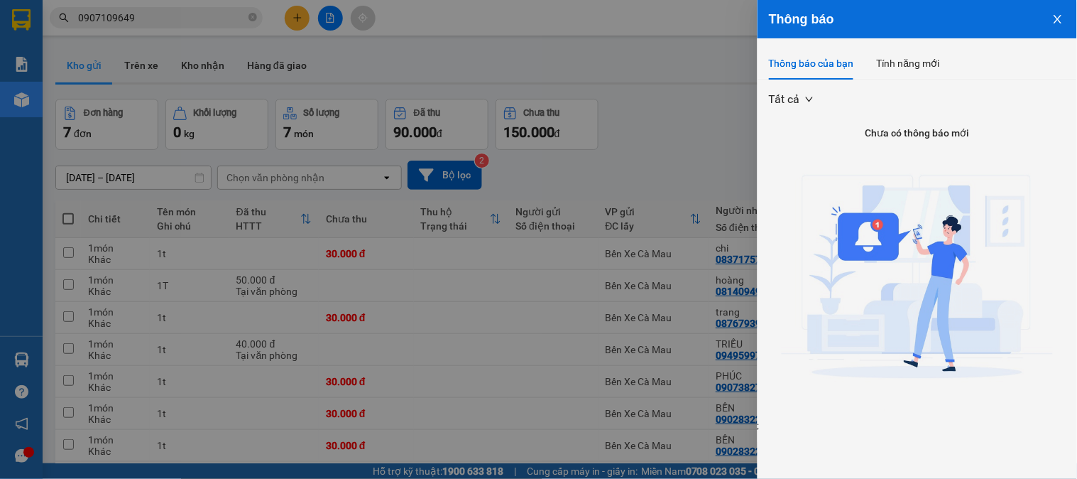
click at [268, 33] on div at bounding box center [538, 239] width 1077 height 479
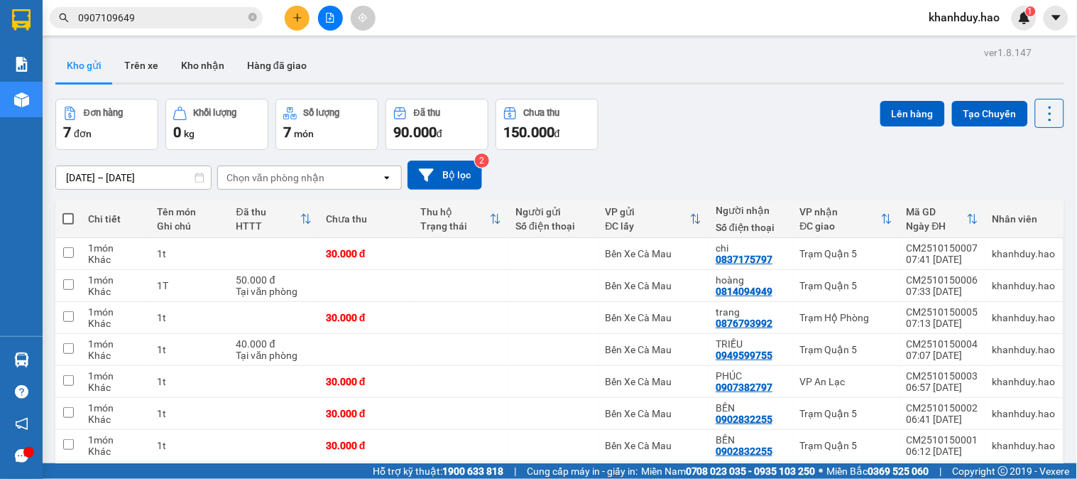
click at [265, 18] on body "Kết quả tìm kiếm ( 15 ) Bộ lọc Mã ĐH Trạng thái Món hàng Thu hộ Tổng cước Chưa …" at bounding box center [538, 239] width 1077 height 479
click at [254, 18] on icon "close-circle" at bounding box center [253, 17] width 9 height 9
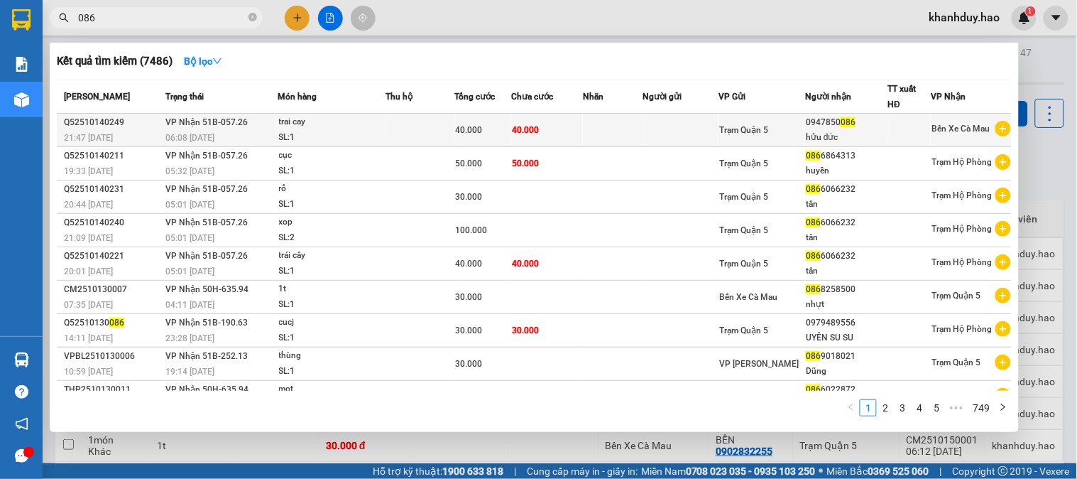
type input "086"
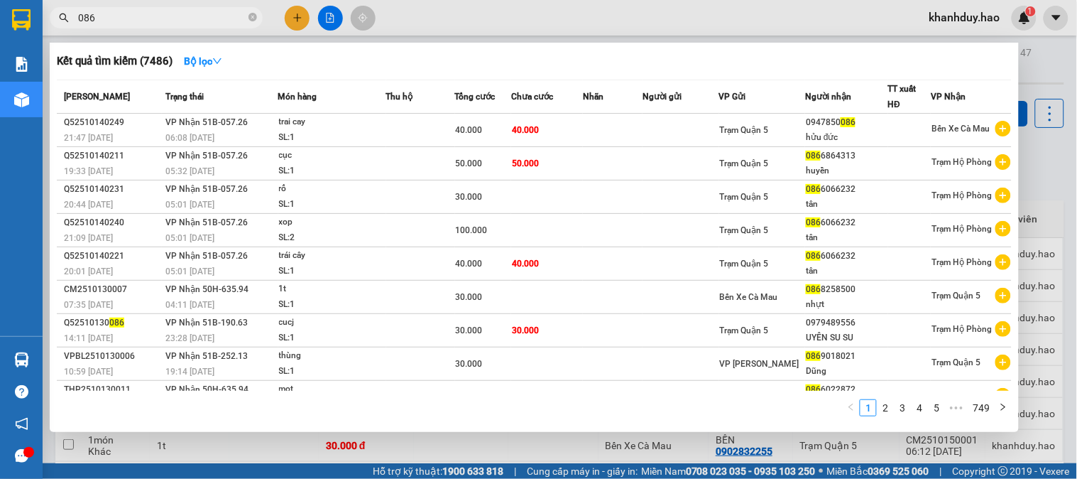
click at [614, 130] on td at bounding box center [612, 130] width 59 height 33
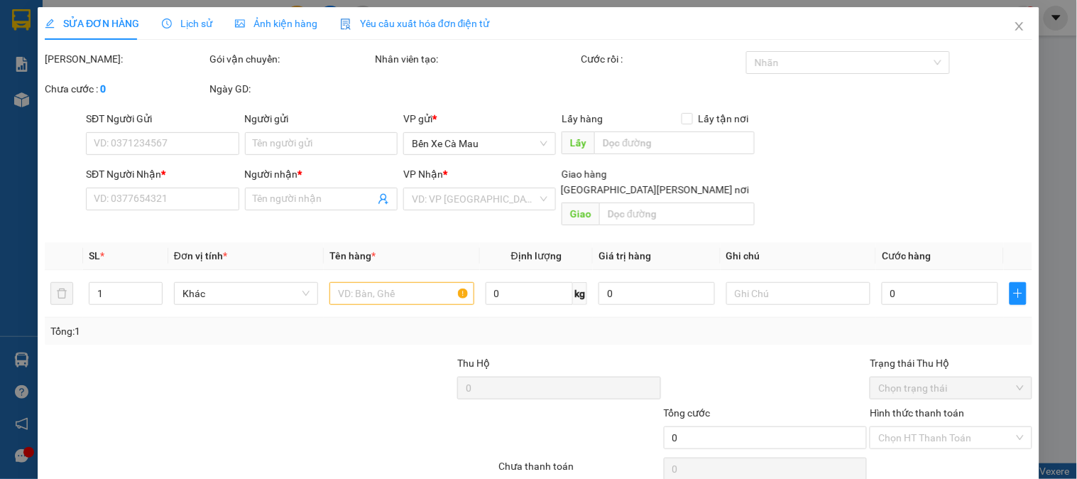
type input "0947850086"
type input "hửu đức"
type input "40.000"
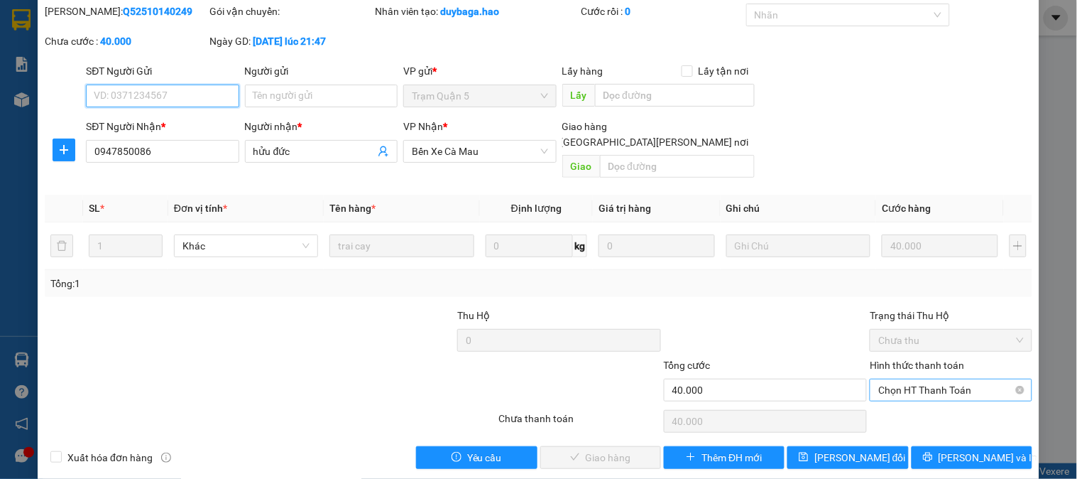
scroll to position [50, 0]
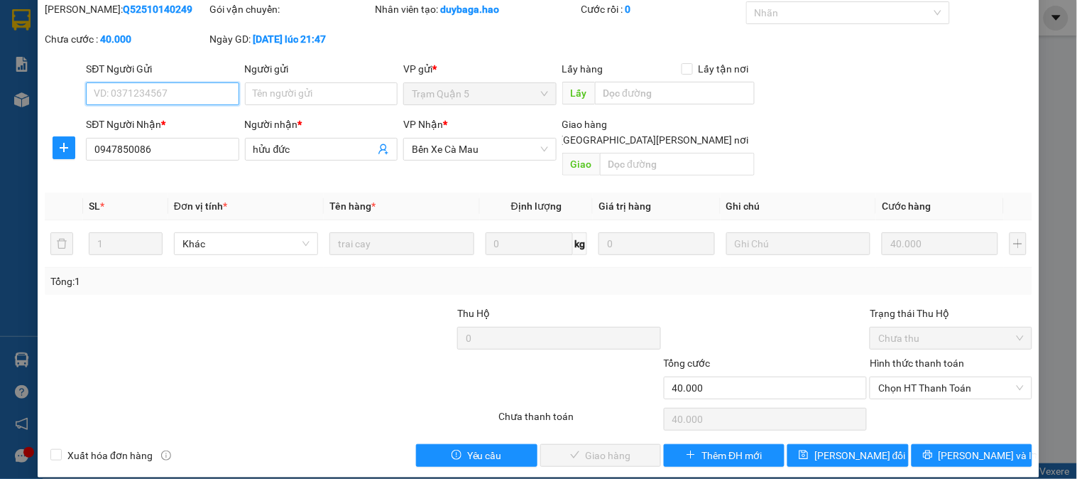
drag, startPoint x: 919, startPoint y: 371, endPoint x: 921, endPoint y: 385, distance: 13.7
click at [920, 377] on span "Chọn HT Thanh Toán" at bounding box center [950, 387] width 145 height 21
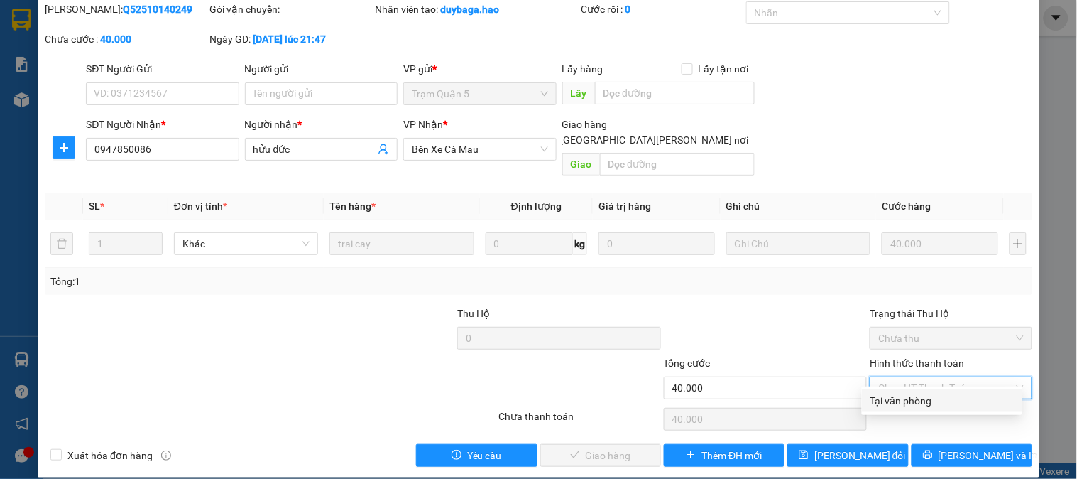
click at [911, 392] on div "Tại văn phòng" at bounding box center [942, 400] width 160 height 23
type input "0"
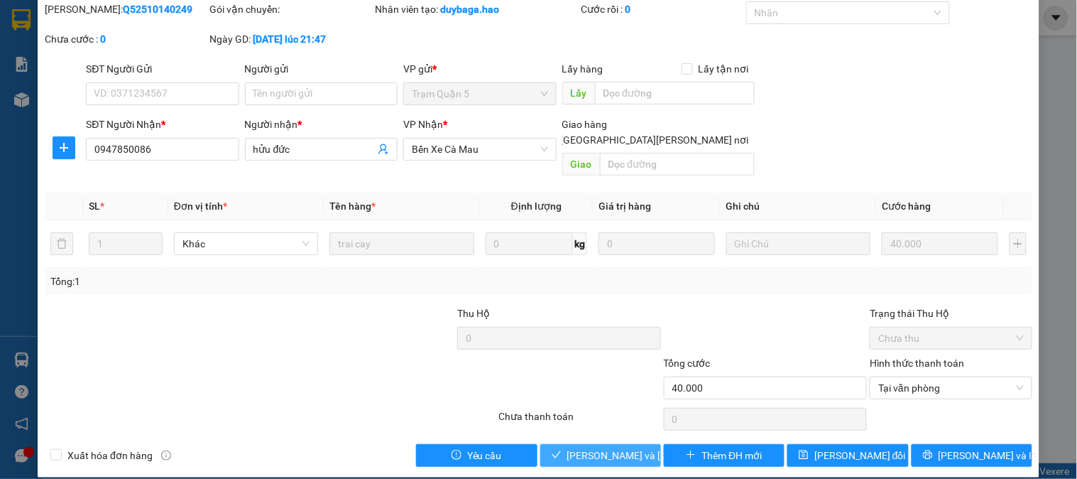
click at [568, 447] on span "[PERSON_NAME] và Giao hàng" at bounding box center [663, 455] width 192 height 16
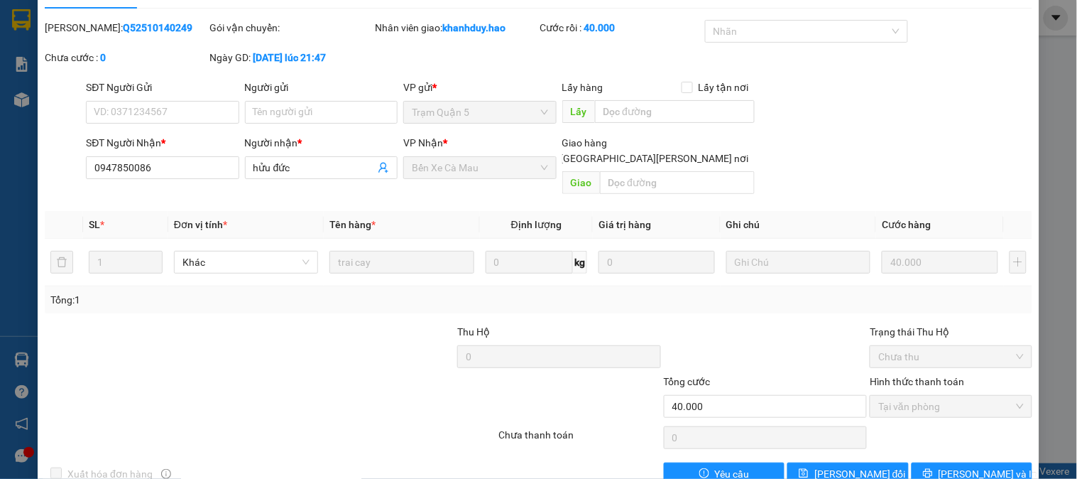
scroll to position [0, 0]
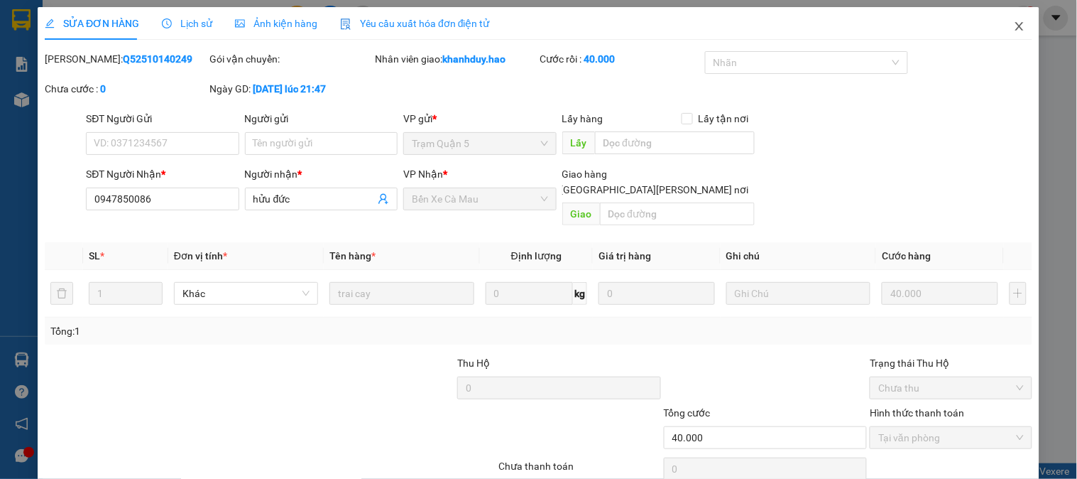
drag, startPoint x: 999, startPoint y: 20, endPoint x: 574, endPoint y: 1, distance: 425.8
click at [1003, 25] on span "Close" at bounding box center [1020, 27] width 40 height 40
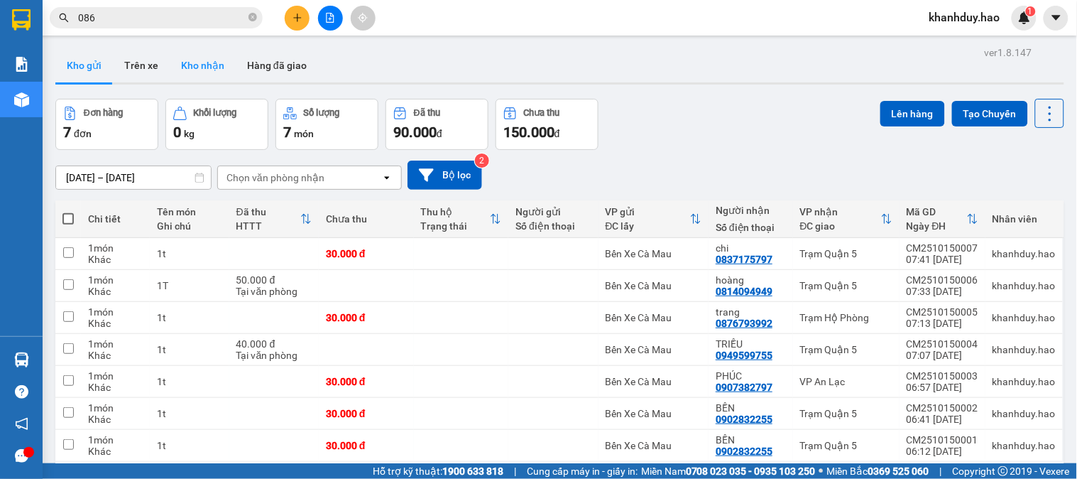
click at [202, 68] on button "Kho nhận" at bounding box center [203, 65] width 66 height 34
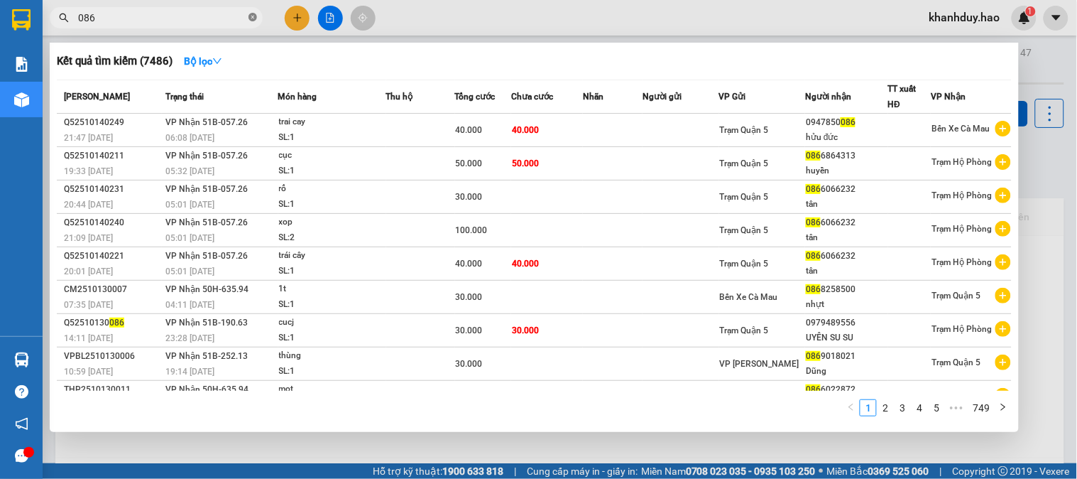
click at [254, 18] on icon "close-circle" at bounding box center [253, 17] width 9 height 9
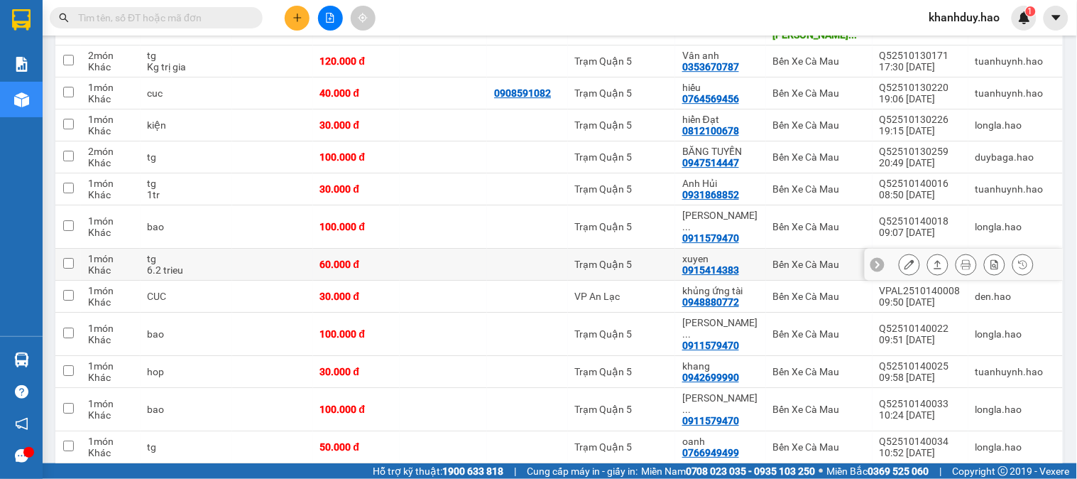
scroll to position [1091, 0]
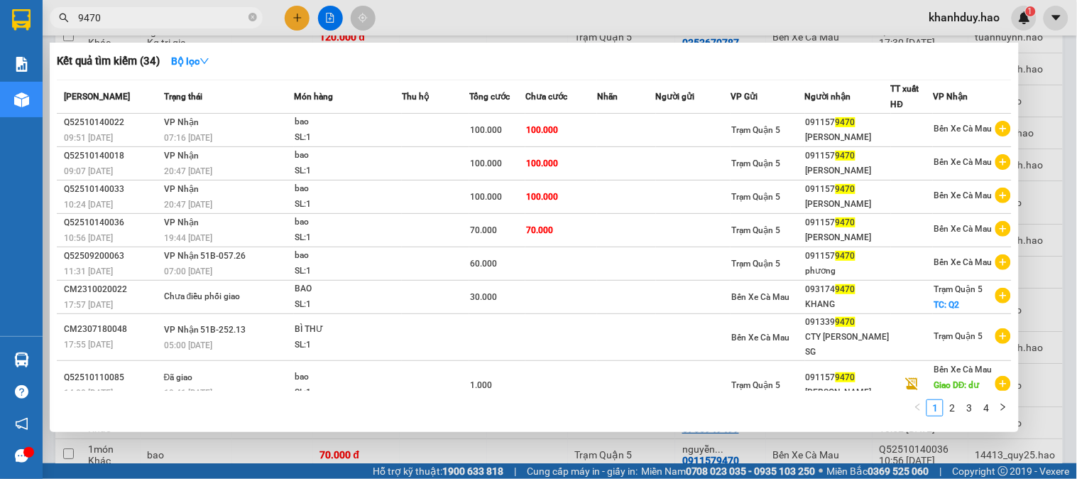
type input "9470"
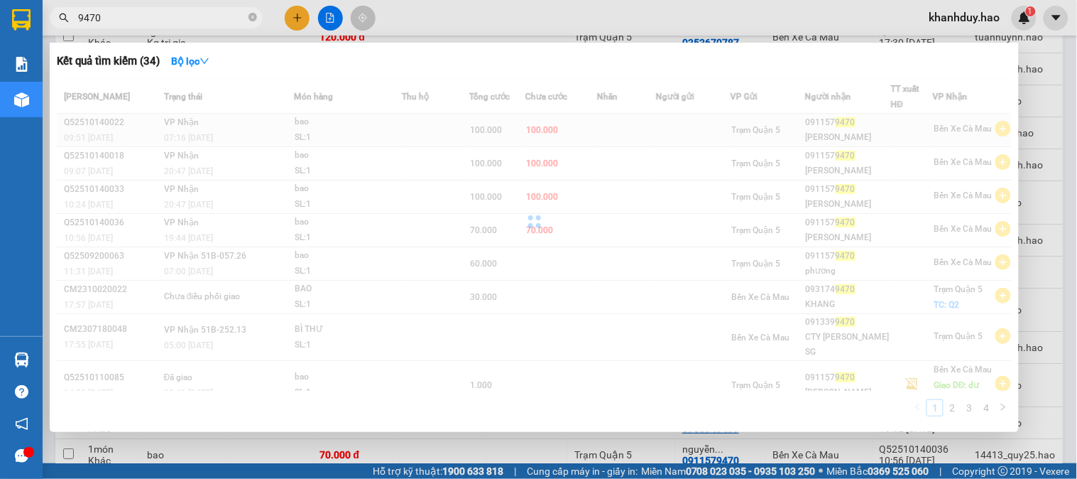
click at [676, 133] on div at bounding box center [534, 222] width 955 height 284
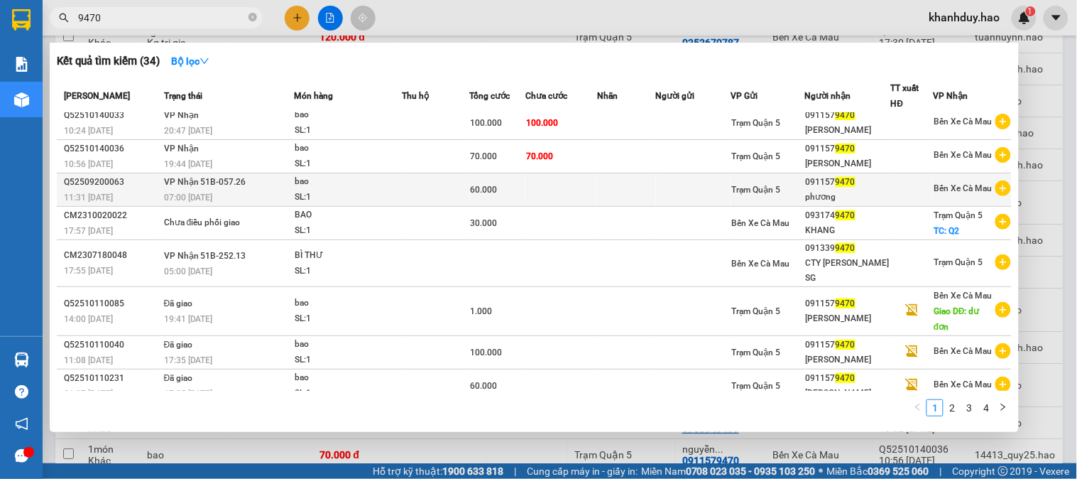
scroll to position [0, 0]
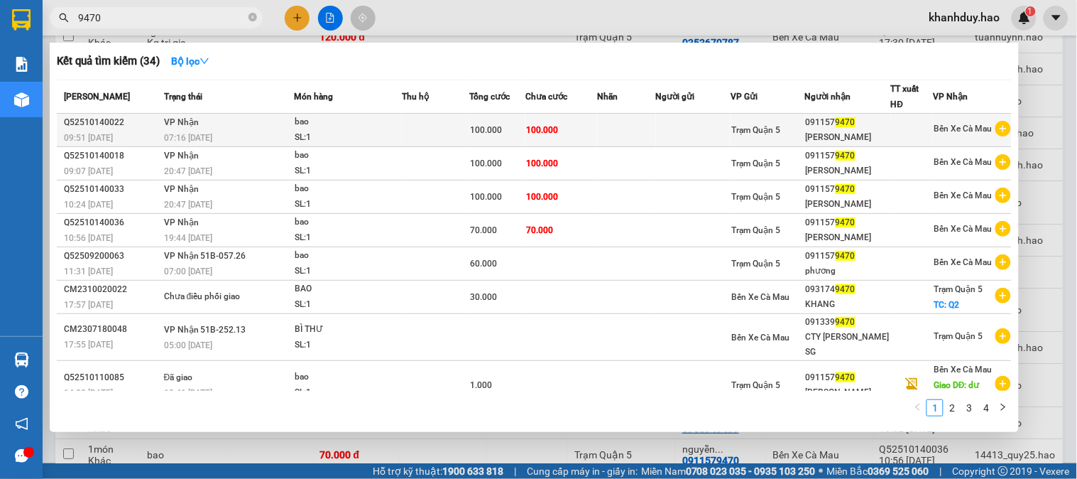
click at [587, 145] on td "100.000" at bounding box center [561, 130] width 72 height 33
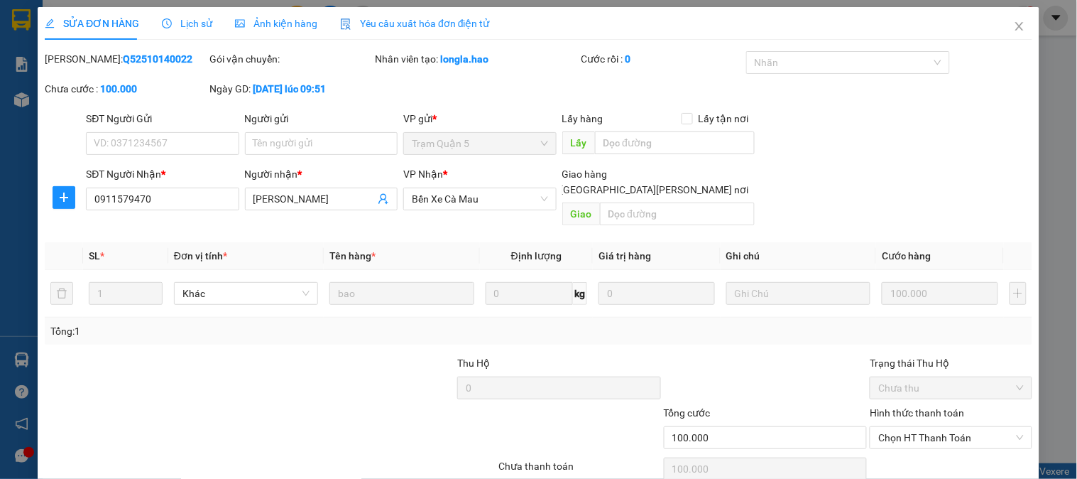
type input "0911579470"
type input "nguyen phuong"
type input "100.000"
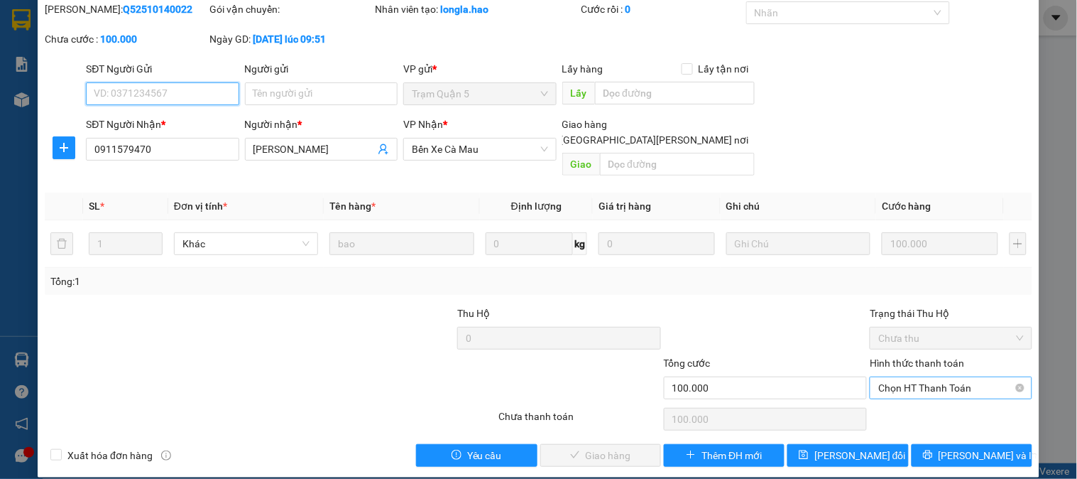
drag, startPoint x: 950, startPoint y: 366, endPoint x: 944, endPoint y: 384, distance: 18.6
click at [950, 377] on span "Chọn HT Thanh Toán" at bounding box center [950, 387] width 145 height 21
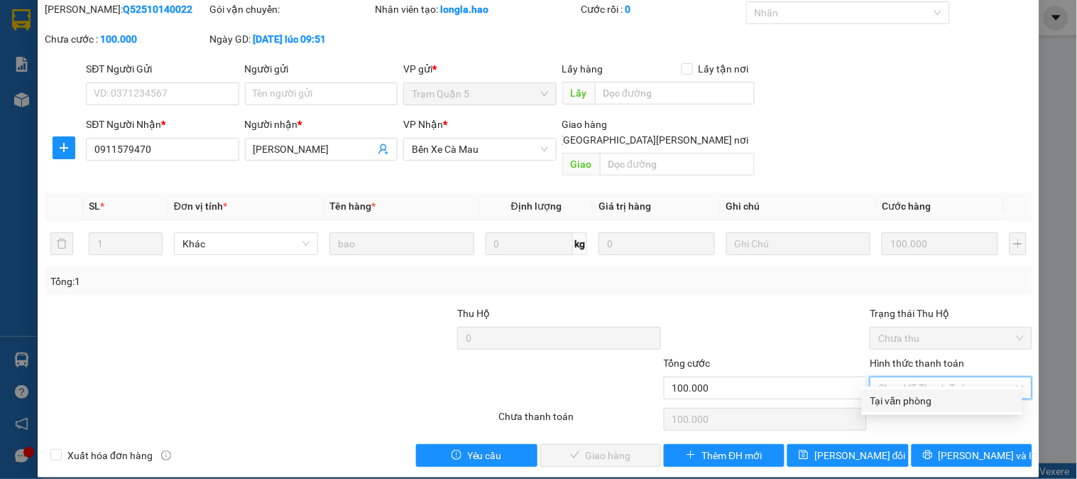
click at [920, 391] on div "Tại văn phòng" at bounding box center [942, 400] width 160 height 23
type input "0"
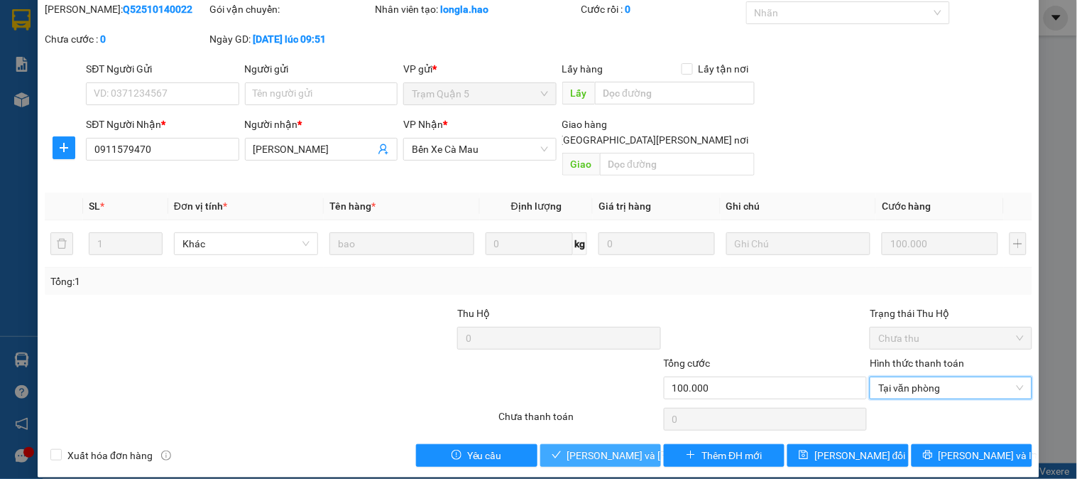
click at [597, 447] on span "[PERSON_NAME] và Giao hàng" at bounding box center [663, 455] width 192 height 16
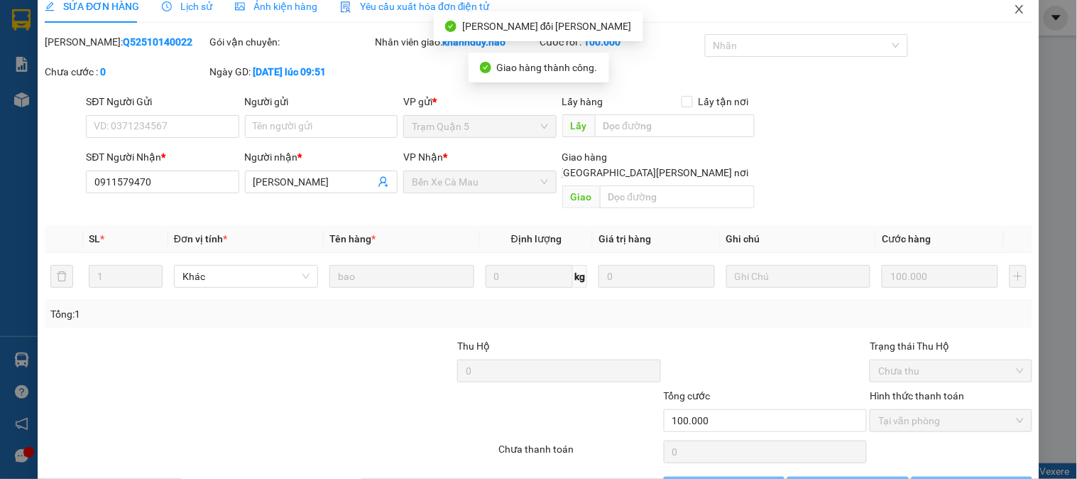
scroll to position [0, 0]
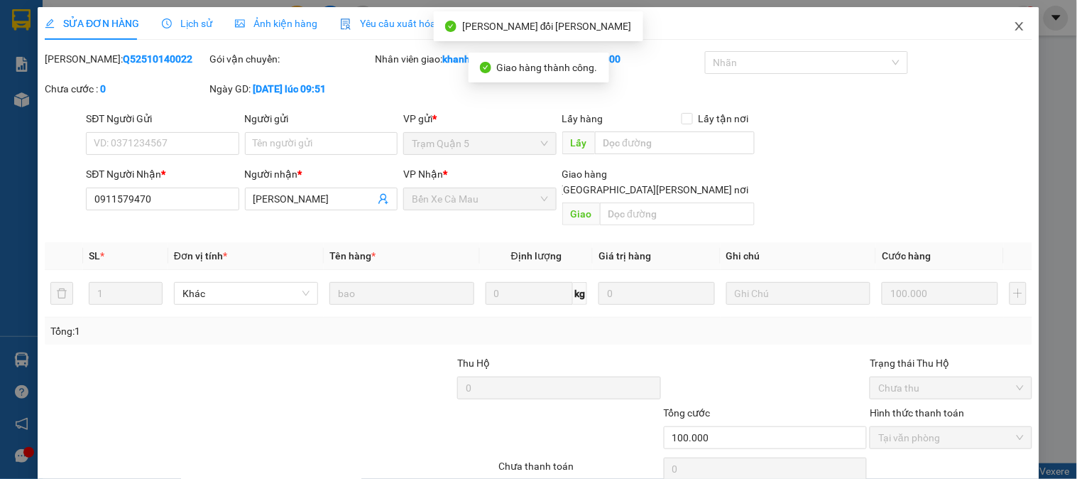
click at [1016, 23] on span "Close" at bounding box center [1020, 27] width 40 height 40
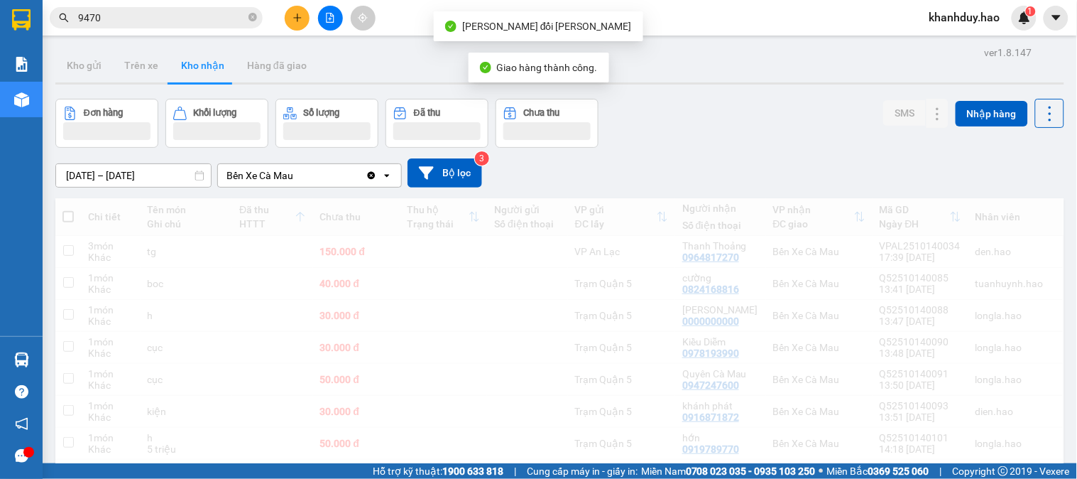
click at [229, 13] on input "9470" at bounding box center [162, 18] width 168 height 16
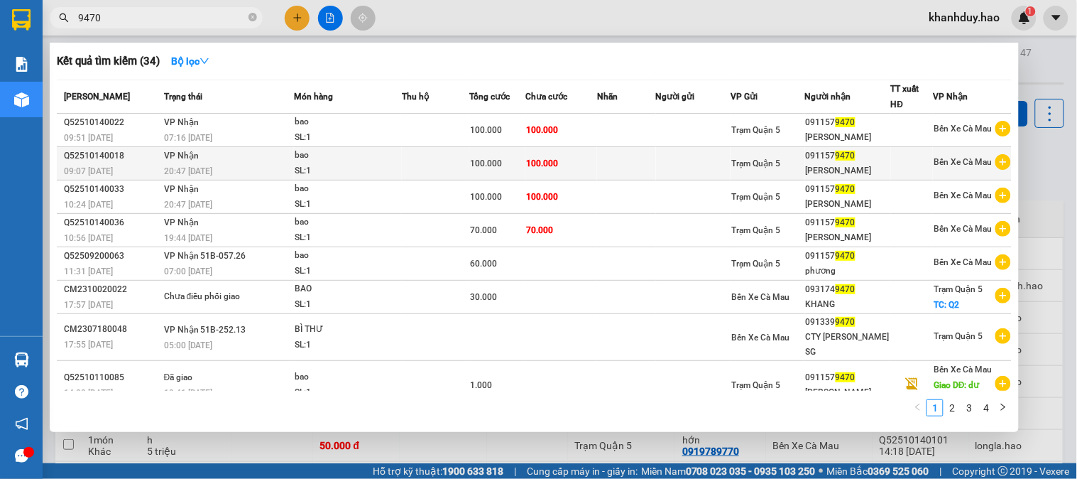
click at [568, 151] on td "100.000" at bounding box center [561, 163] width 72 height 33
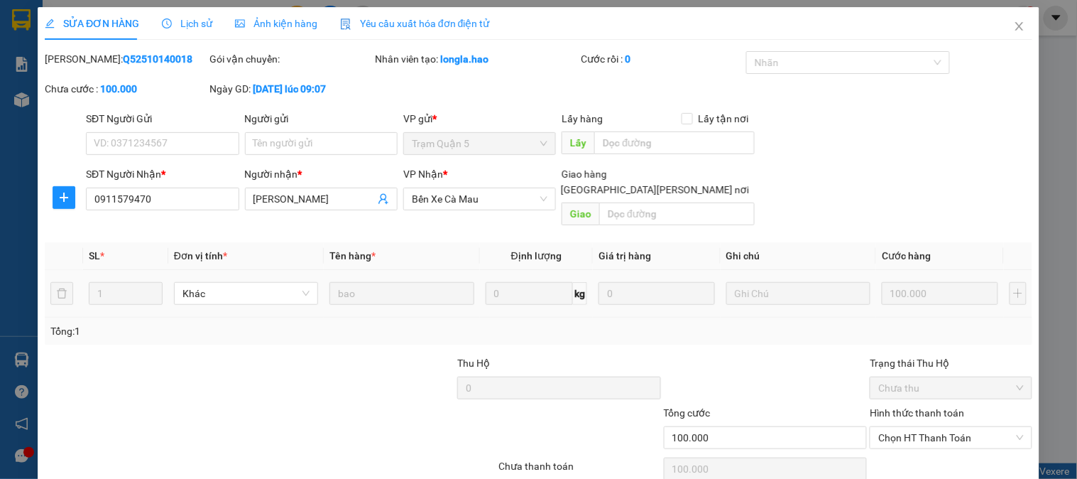
type input "0911579470"
type input "nguyen phuong"
type input "100.000"
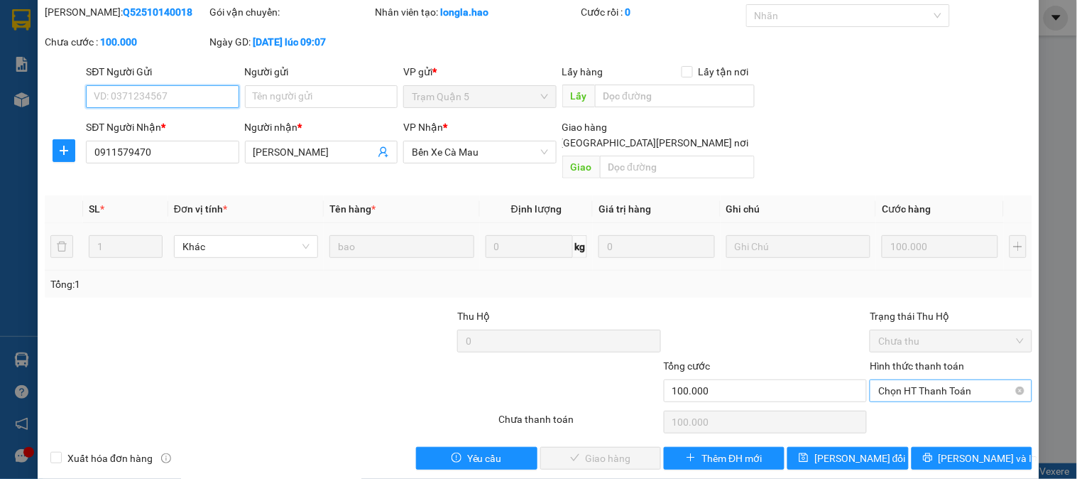
scroll to position [50, 0]
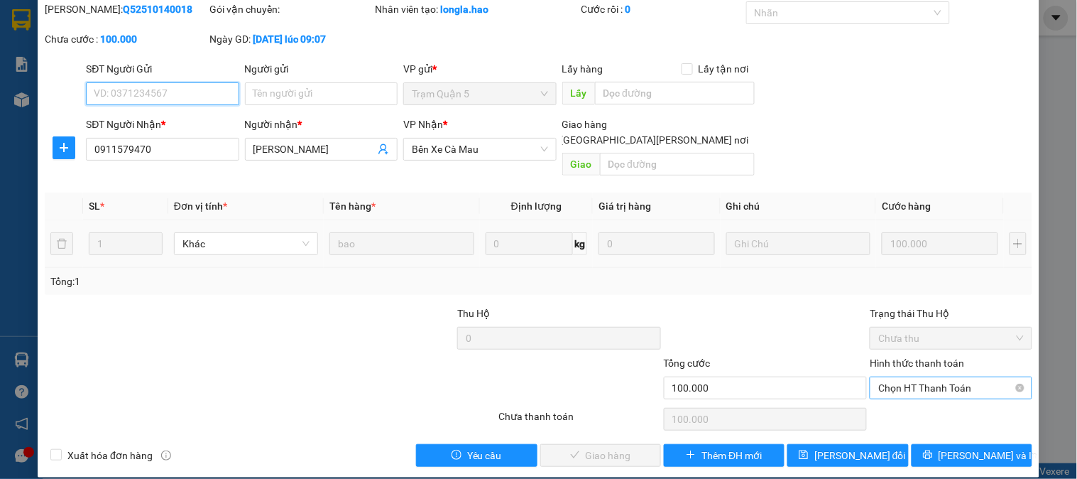
click at [934, 378] on span "Chọn HT Thanh Toán" at bounding box center [950, 387] width 145 height 21
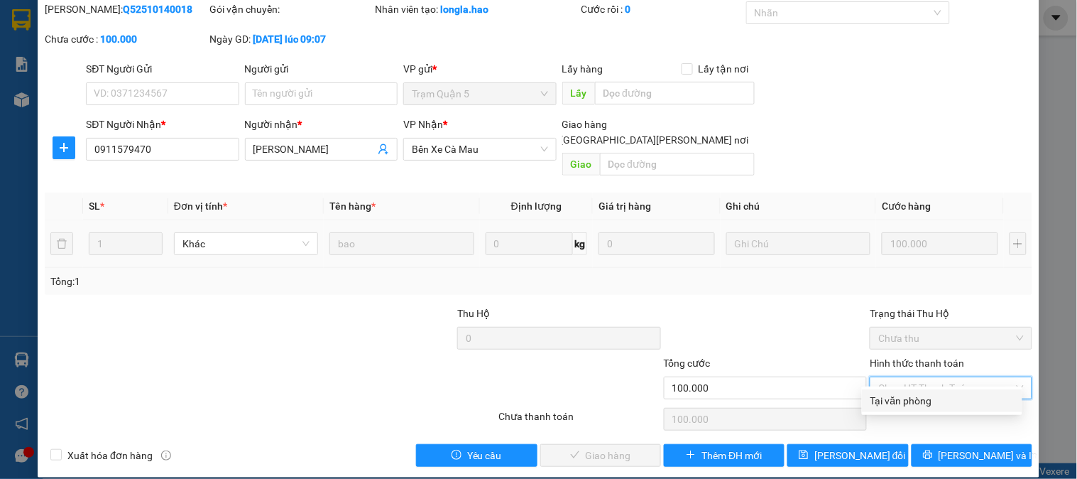
drag, startPoint x: 933, startPoint y: 381, endPoint x: 731, endPoint y: 426, distance: 206.6
click at [912, 401] on div "Tại văn phòng" at bounding box center [942, 401] width 143 height 16
type input "0"
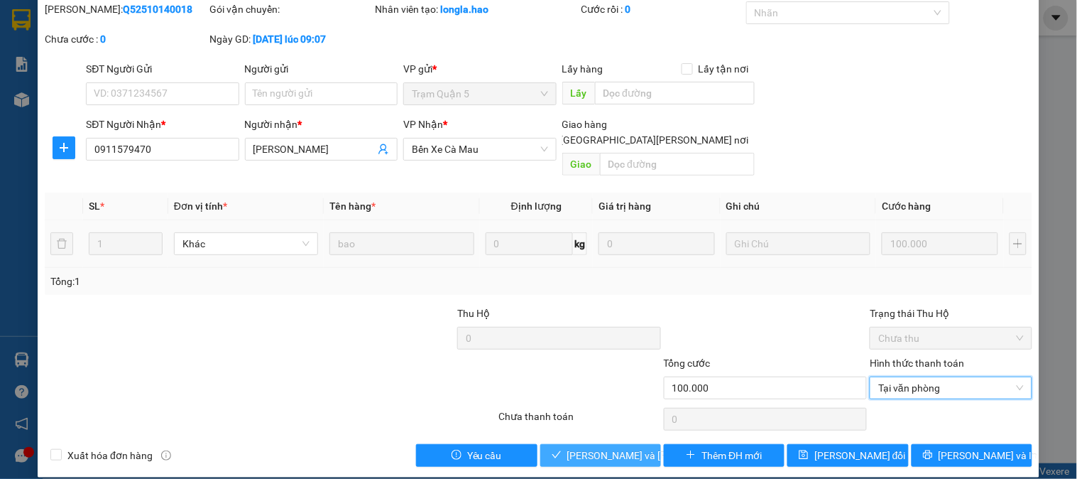
click at [596, 447] on span "[PERSON_NAME] và Giao hàng" at bounding box center [663, 455] width 192 height 16
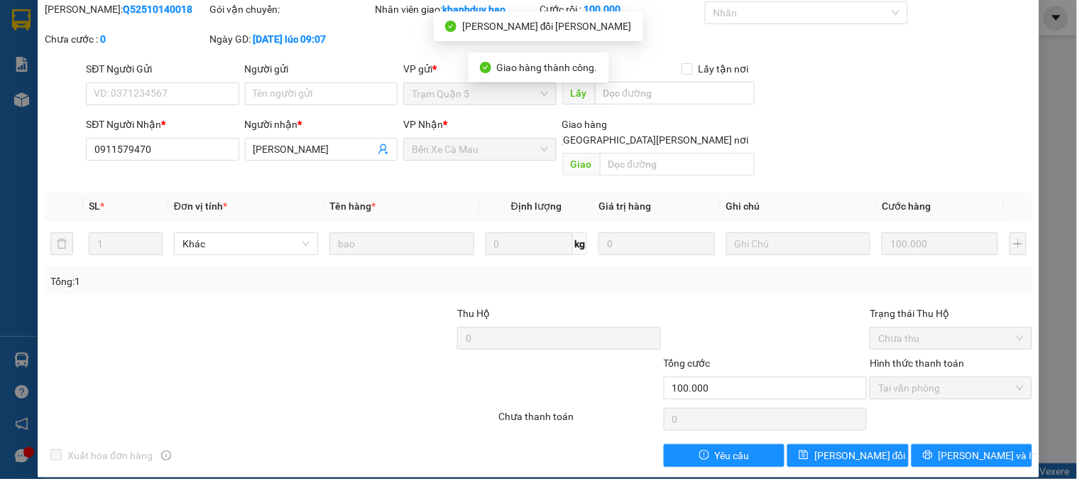
scroll to position [0, 0]
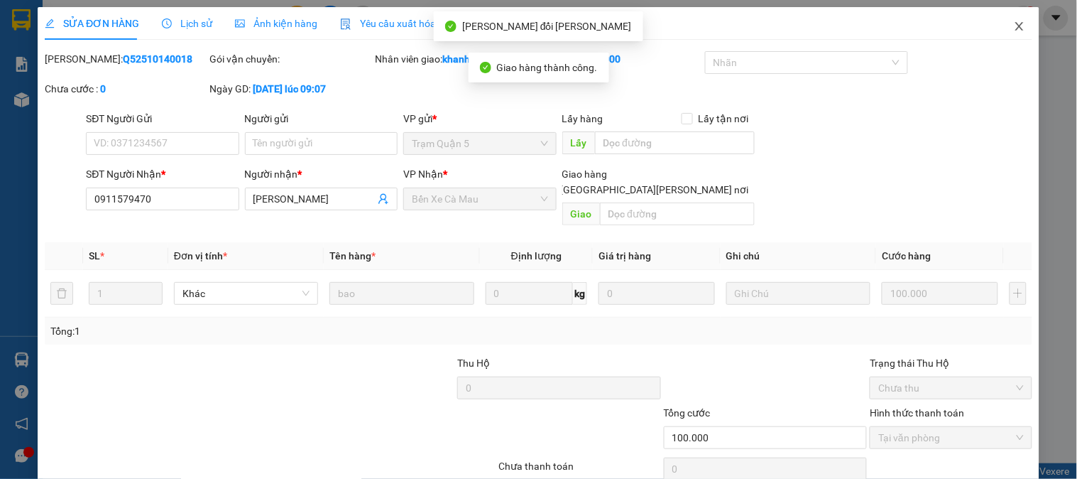
click at [1014, 27] on icon "close" at bounding box center [1019, 26] width 11 height 11
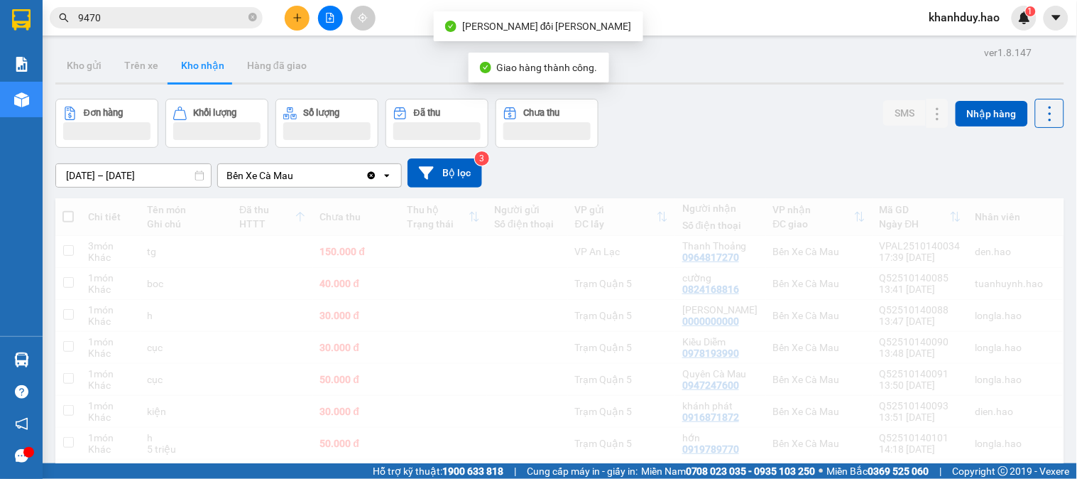
click at [197, 24] on input "9470" at bounding box center [162, 18] width 168 height 16
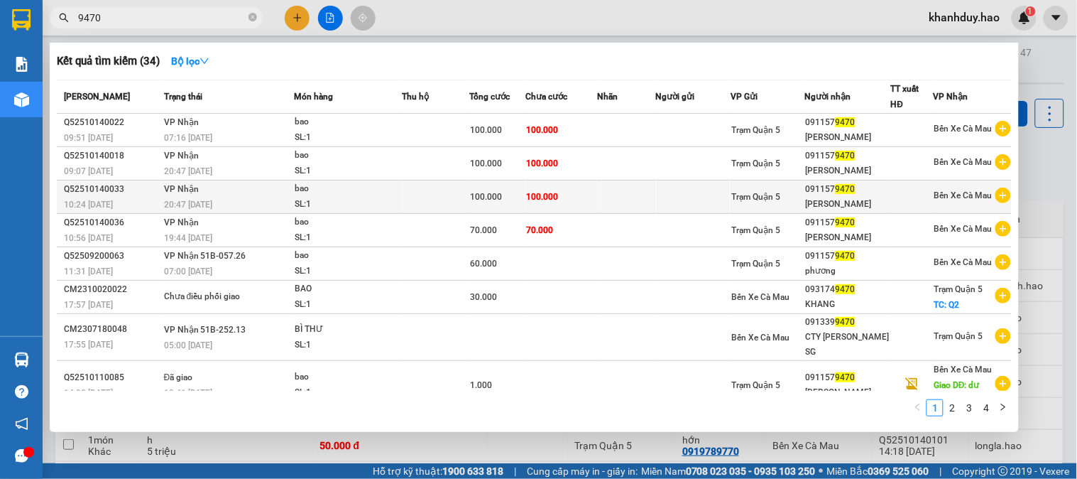
click at [494, 204] on div "100.000" at bounding box center [497, 197] width 55 height 16
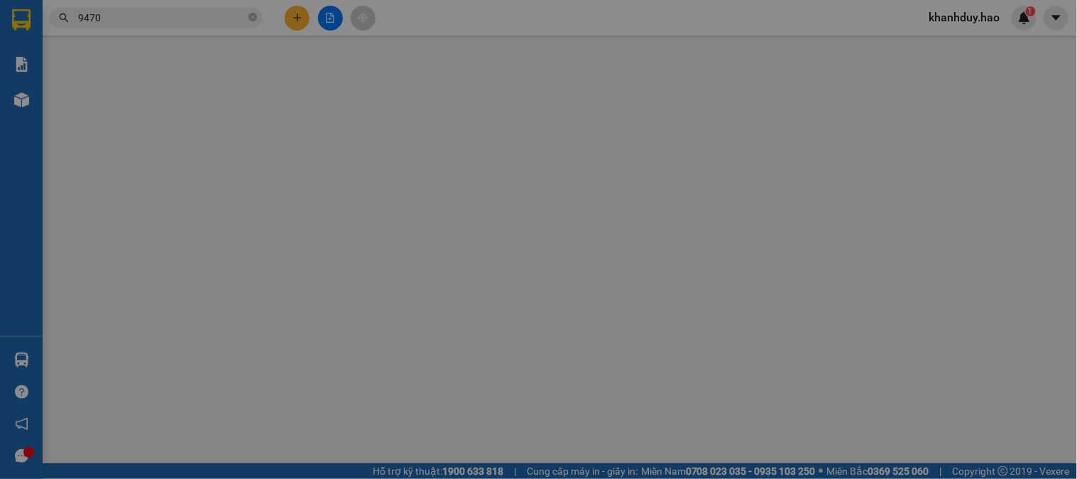
type input "0911579470"
type input "nguyen phuong"
type input "100.000"
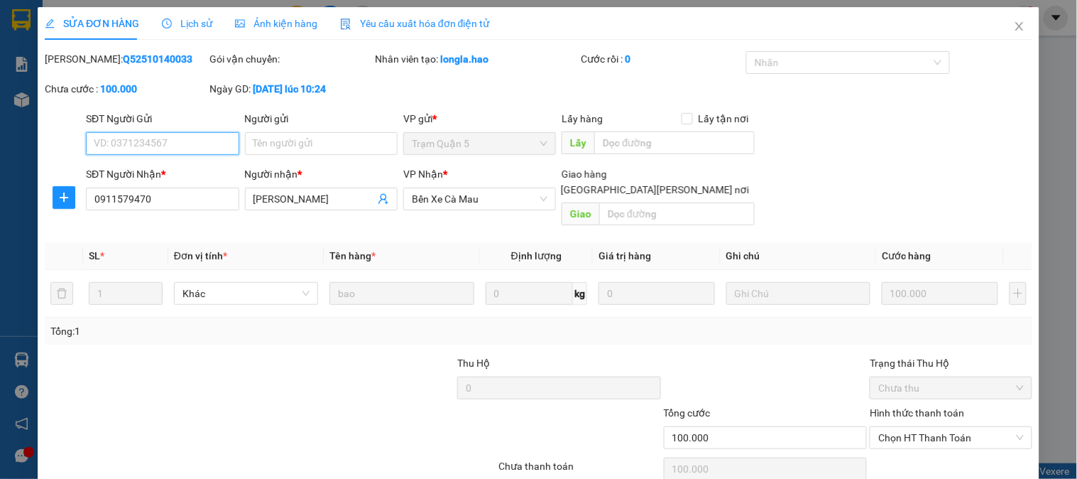
scroll to position [43, 0]
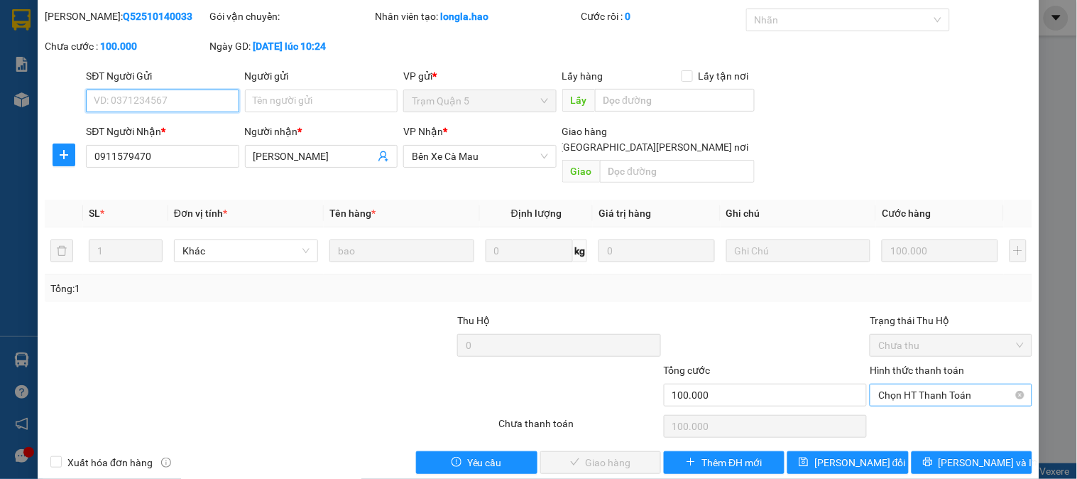
click at [900, 384] on span "Chọn HT Thanh Toán" at bounding box center [950, 394] width 145 height 21
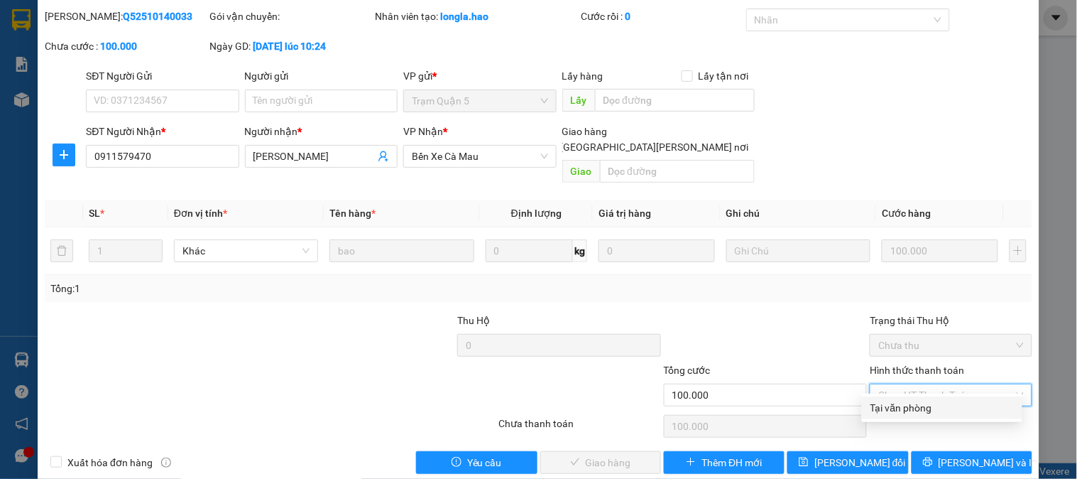
drag, startPoint x: 900, startPoint y: 410, endPoint x: 827, endPoint y: 425, distance: 73.8
click at [897, 413] on div "Tại văn phòng" at bounding box center [942, 408] width 143 height 16
type input "0"
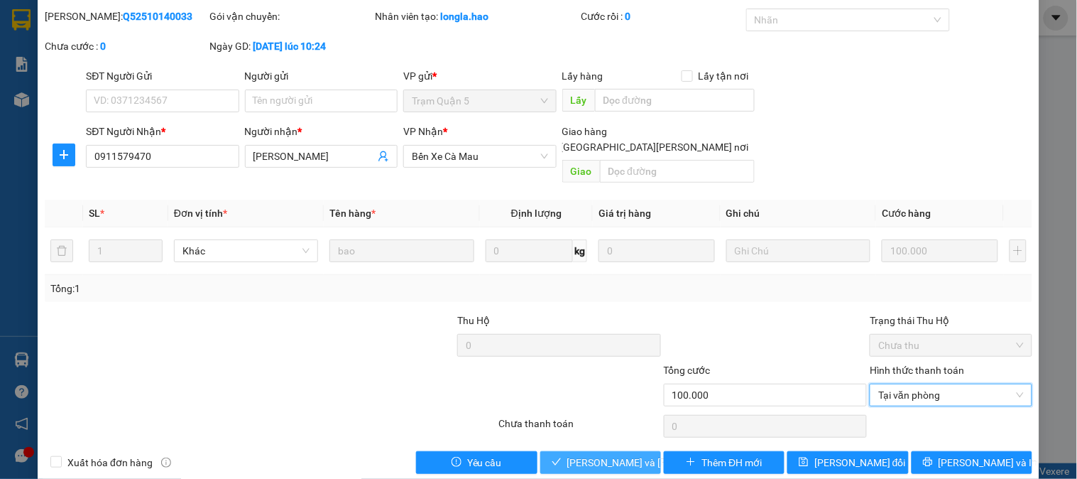
click at [576, 454] on span "[PERSON_NAME] và Giao hàng" at bounding box center [663, 462] width 192 height 16
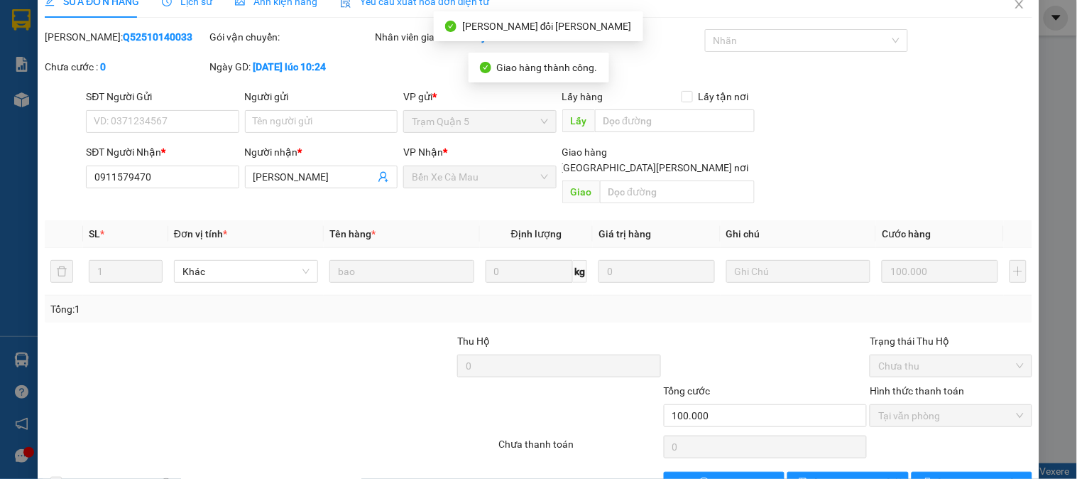
scroll to position [0, 0]
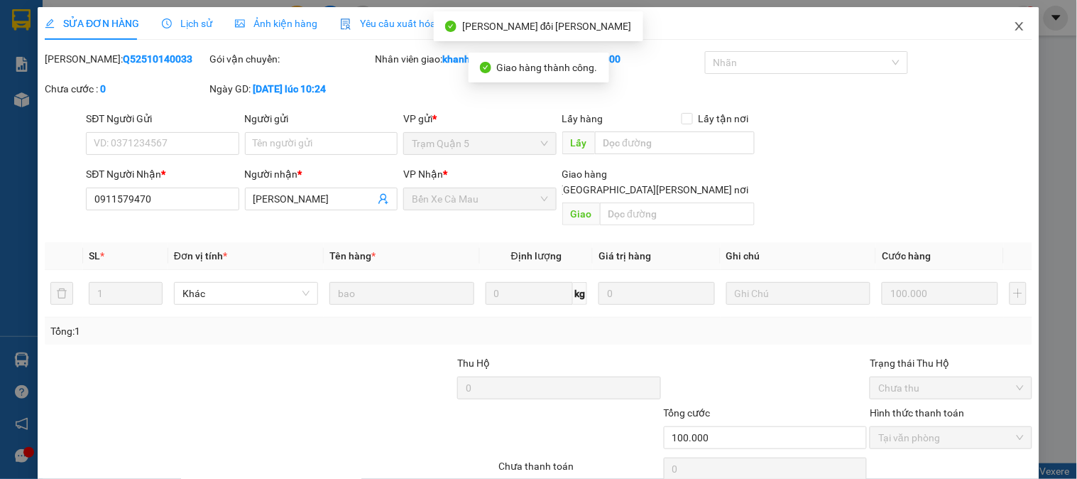
click at [1000, 22] on span "Close" at bounding box center [1020, 27] width 40 height 40
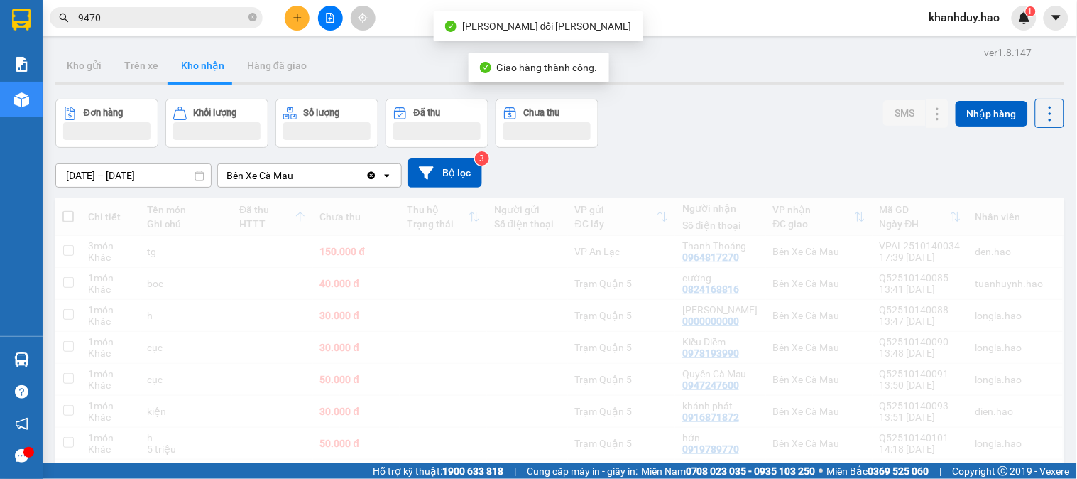
click at [199, 18] on input "9470" at bounding box center [162, 18] width 168 height 16
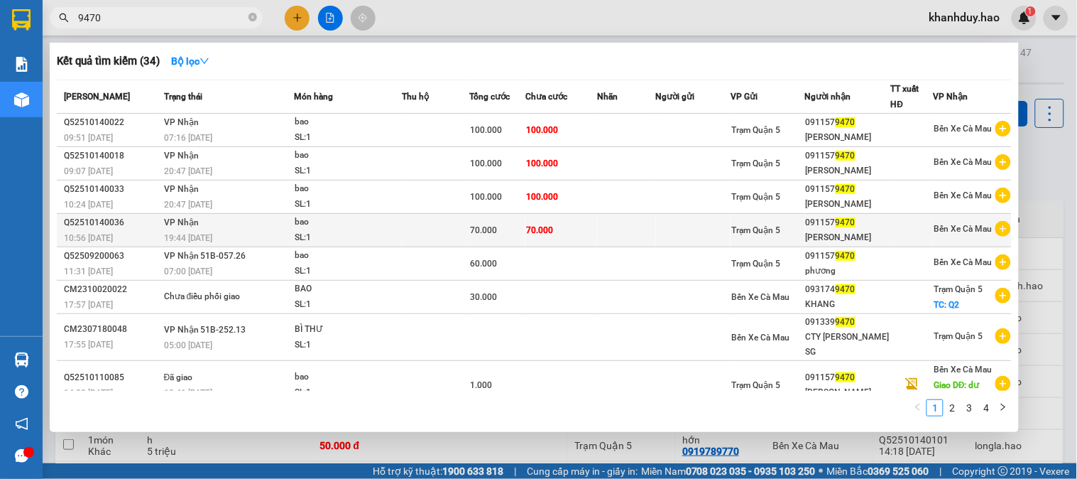
click at [569, 230] on td "70.000" at bounding box center [561, 230] width 72 height 33
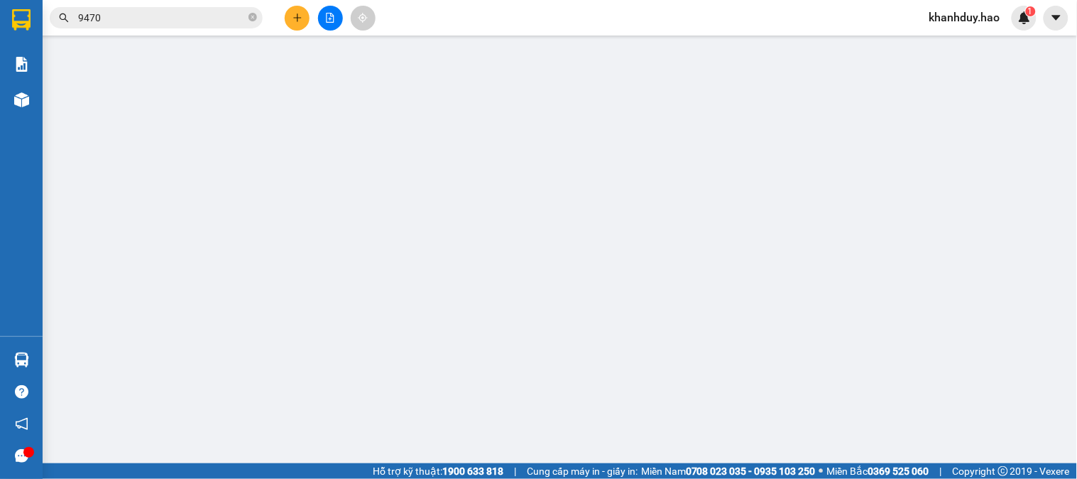
type input "0911579470"
type input "nguyễn phương"
type input "70.000"
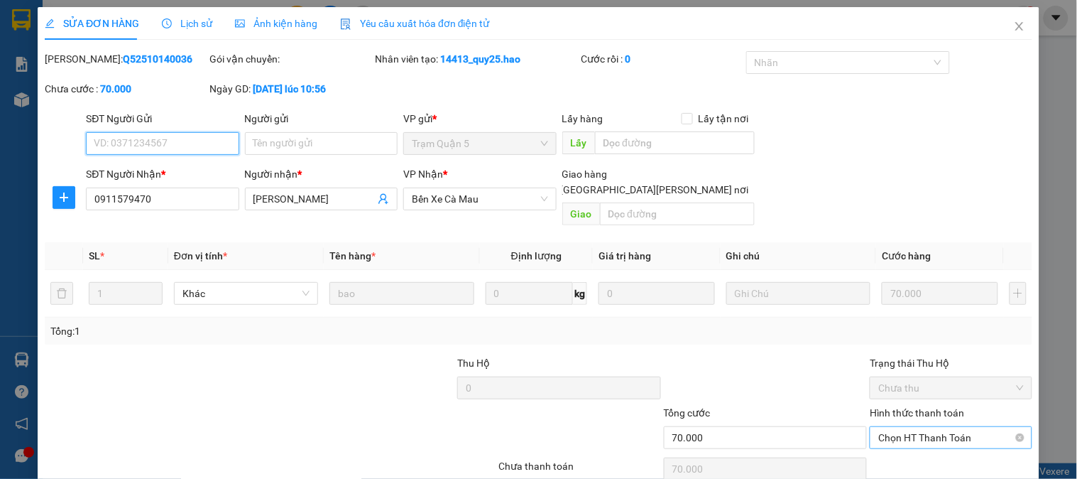
scroll to position [43, 0]
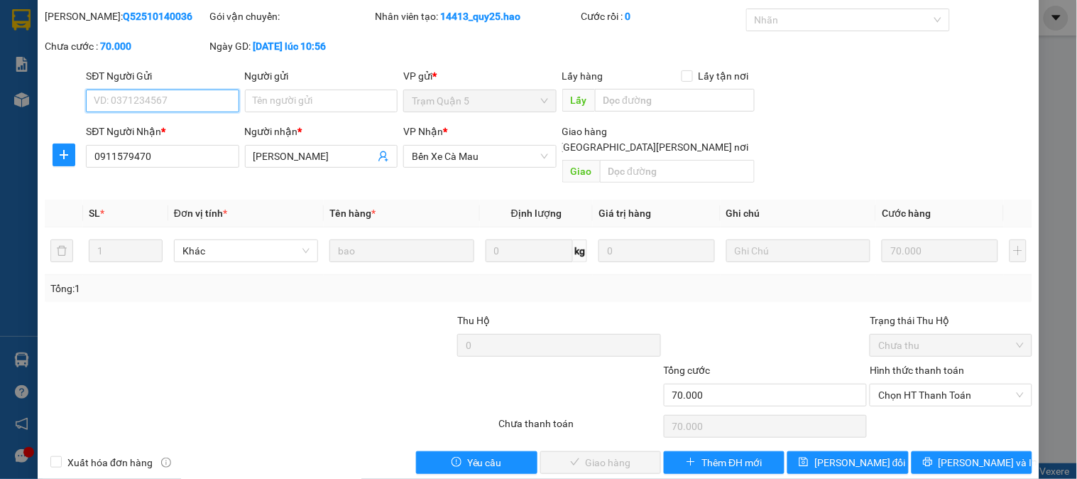
drag, startPoint x: 938, startPoint y: 382, endPoint x: 931, endPoint y: 393, distance: 12.8
click at [937, 384] on span "Chọn HT Thanh Toán" at bounding box center [950, 394] width 145 height 21
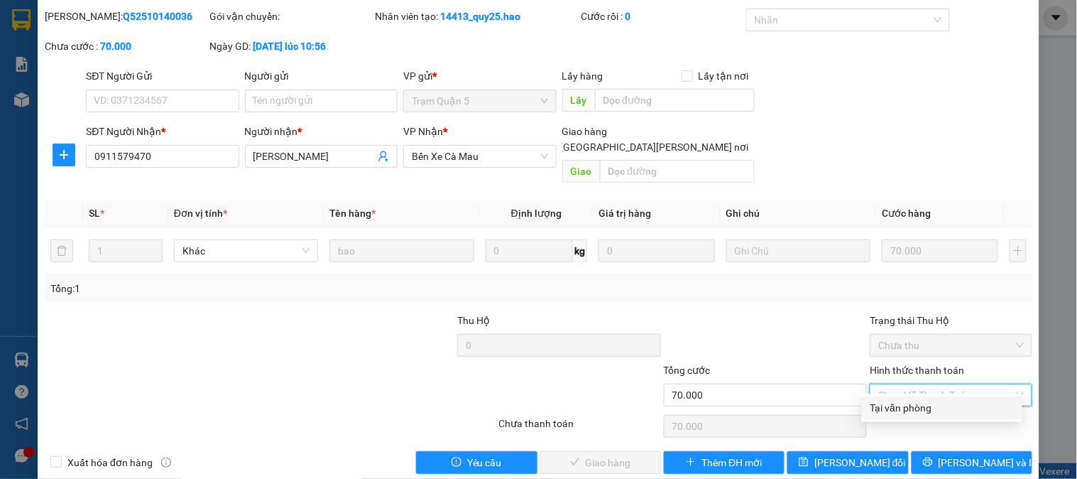
click at [920, 403] on div "Tại văn phòng" at bounding box center [942, 408] width 143 height 16
type input "0"
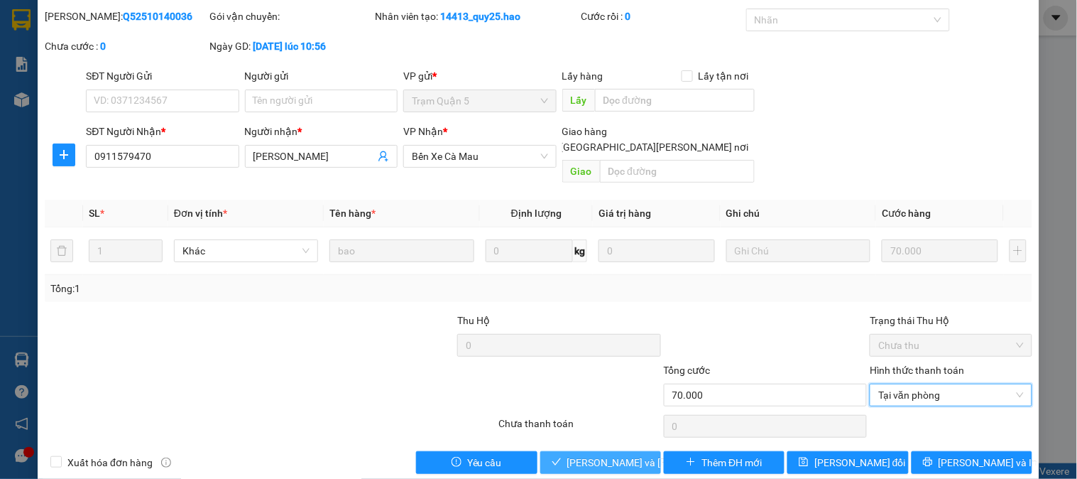
click at [636, 454] on span "[PERSON_NAME] và Giao hàng" at bounding box center [663, 462] width 192 height 16
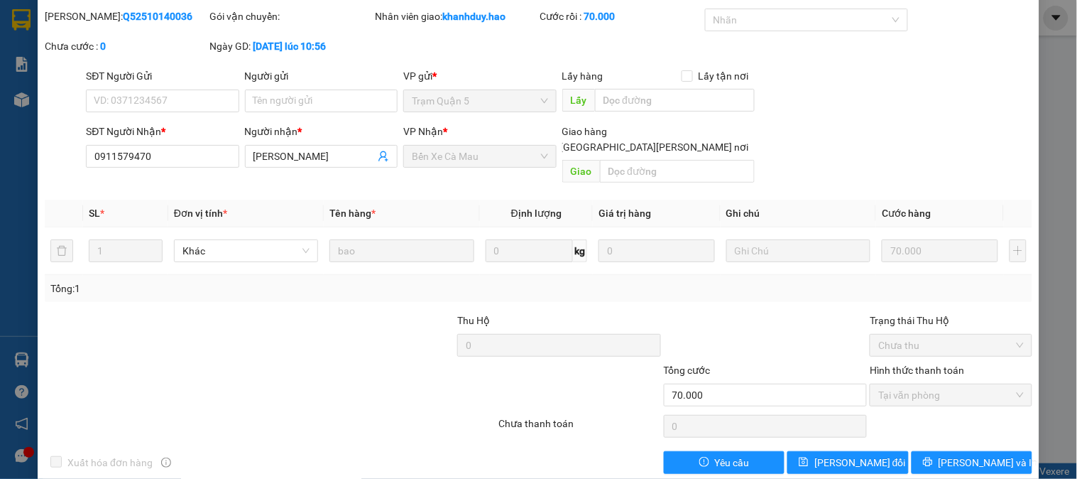
scroll to position [0, 0]
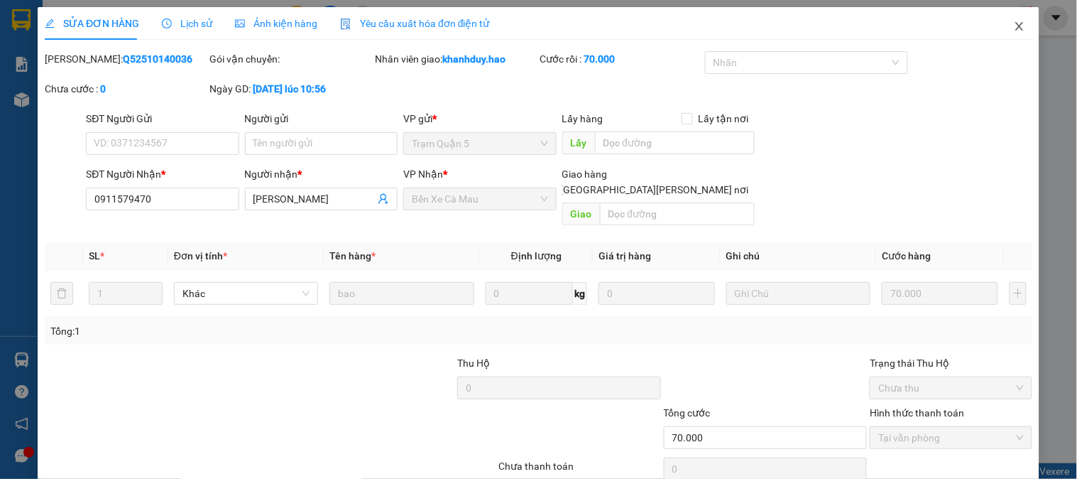
click at [1000, 26] on span "Close" at bounding box center [1020, 27] width 40 height 40
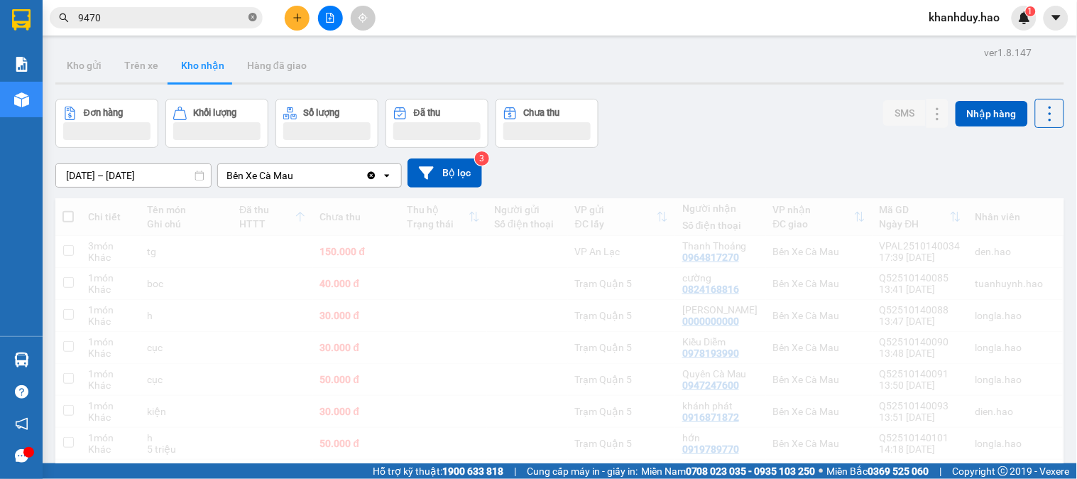
click at [256, 18] on icon "close-circle" at bounding box center [253, 17] width 9 height 9
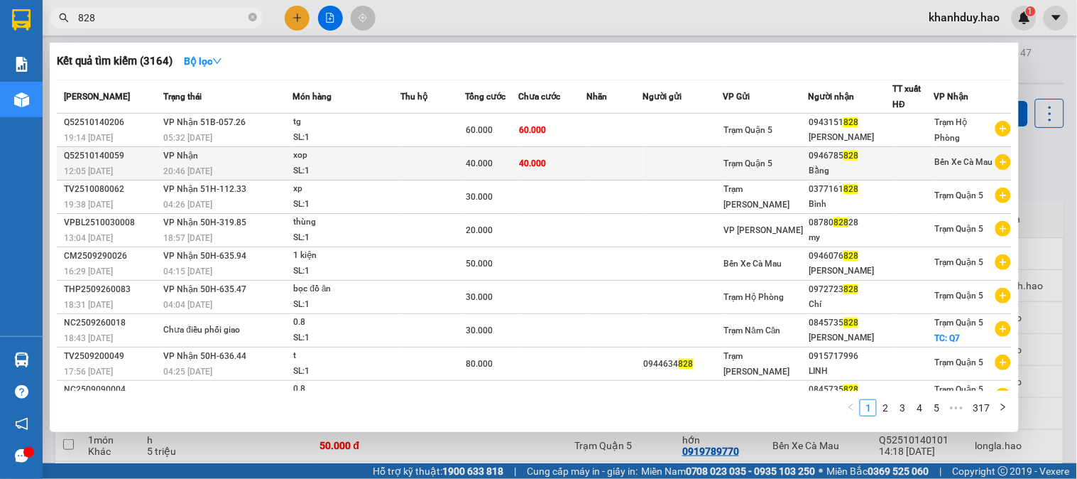
type input "828"
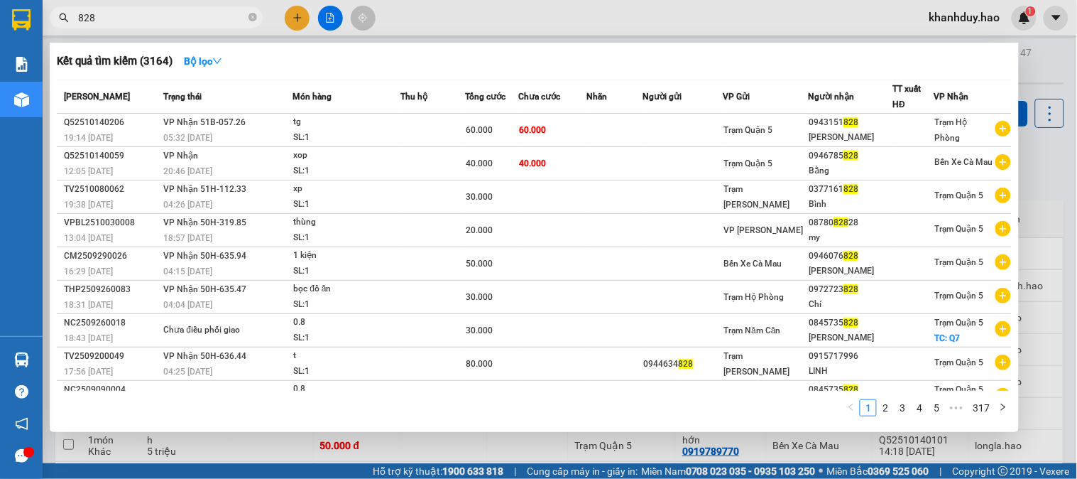
click at [594, 168] on td at bounding box center [615, 163] width 56 height 33
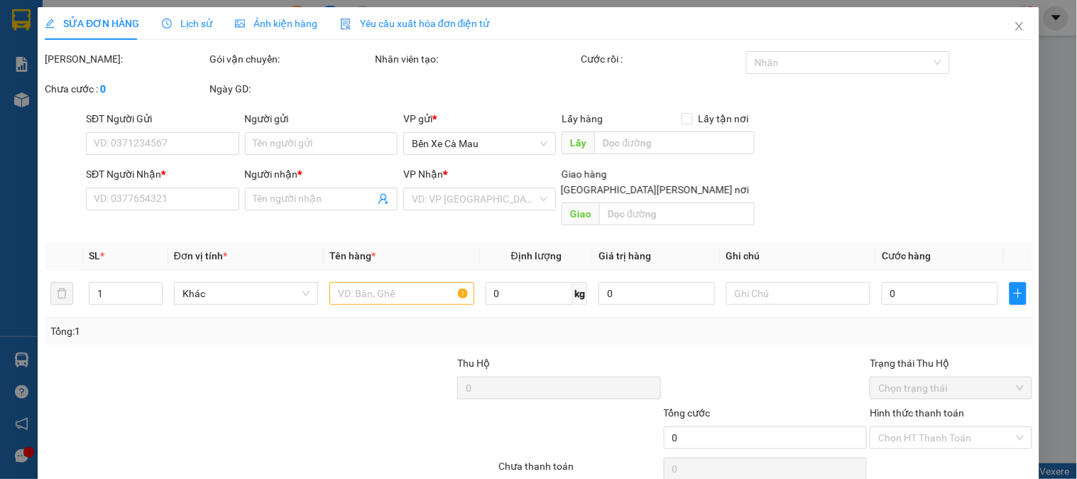
type input "0946785828"
type input "Bằng"
type input "40.000"
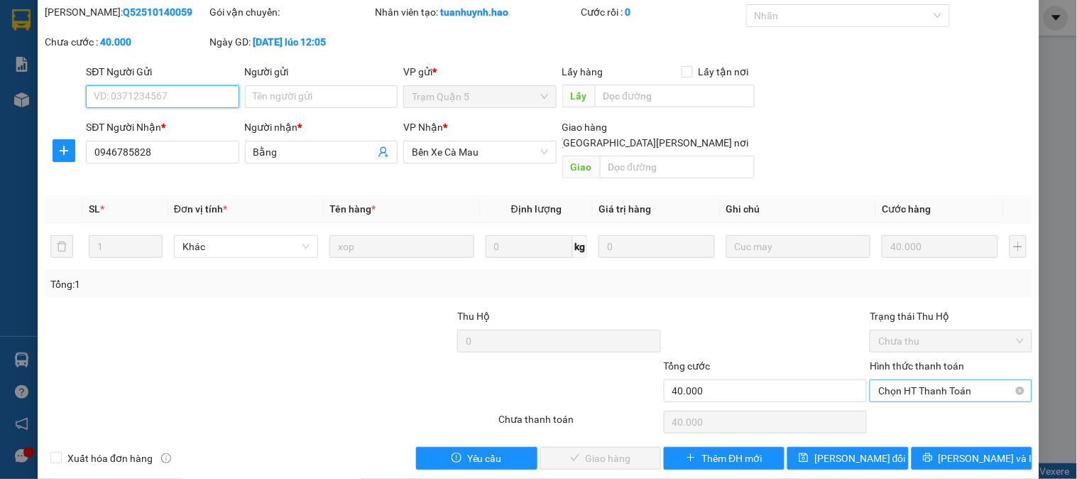
scroll to position [50, 0]
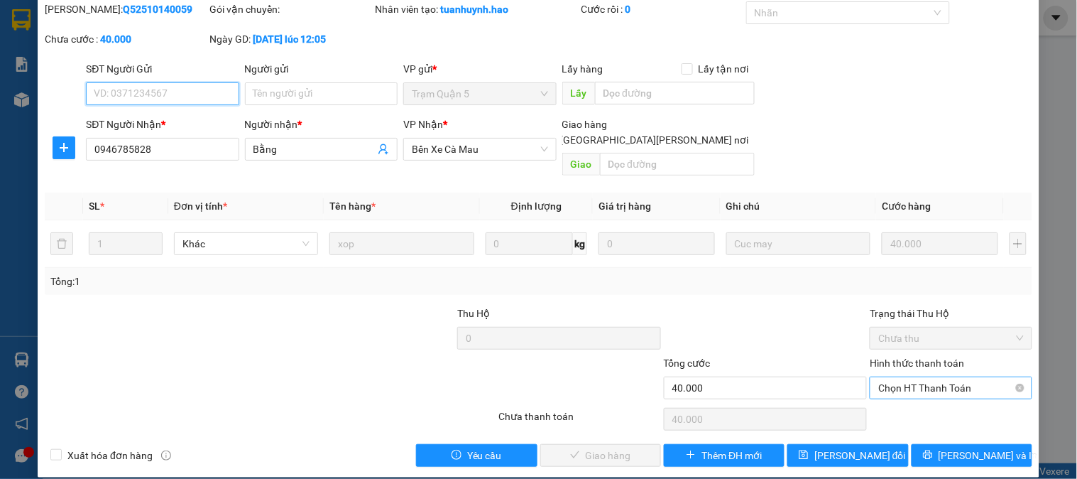
drag, startPoint x: 903, startPoint y: 373, endPoint x: 907, endPoint y: 384, distance: 11.9
click at [903, 377] on span "Chọn HT Thanh Toán" at bounding box center [950, 387] width 145 height 21
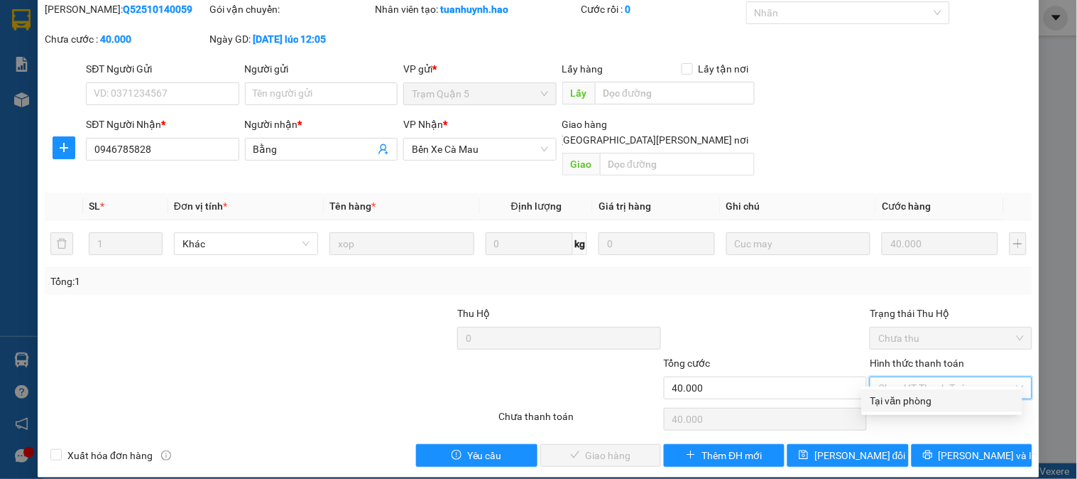
click at [910, 400] on div "Tại văn phòng" at bounding box center [942, 401] width 143 height 16
type input "0"
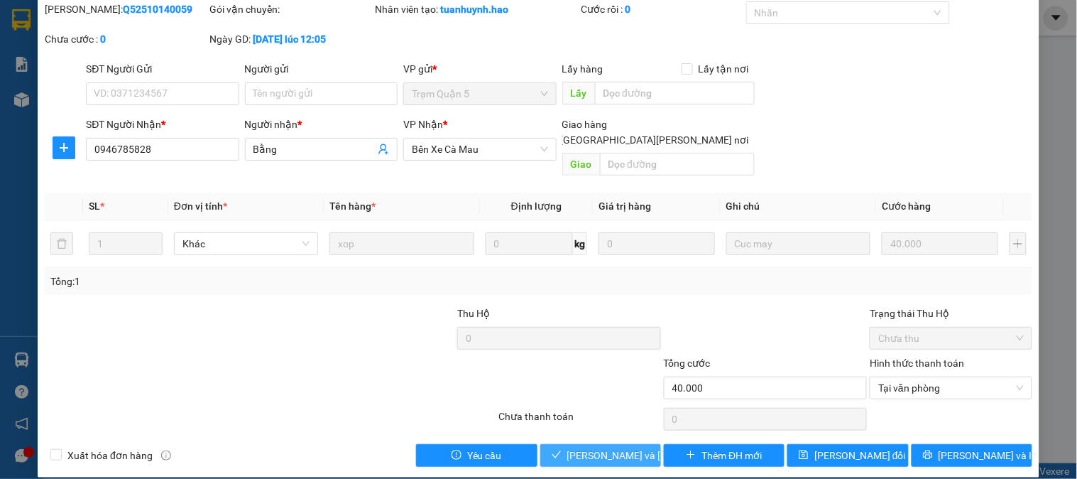
click at [587, 447] on span "[PERSON_NAME] và Giao hàng" at bounding box center [663, 455] width 192 height 16
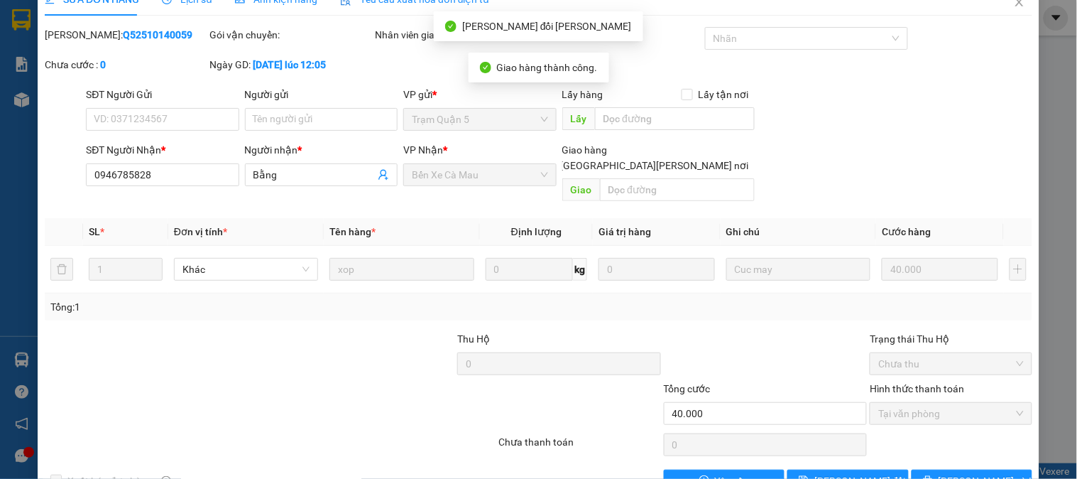
scroll to position [0, 0]
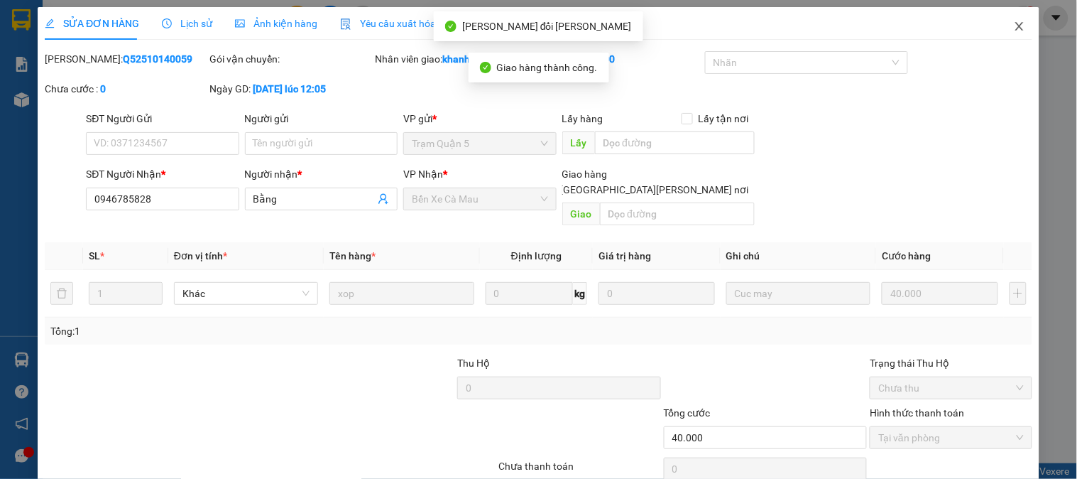
click at [1014, 23] on icon "close" at bounding box center [1019, 26] width 11 height 11
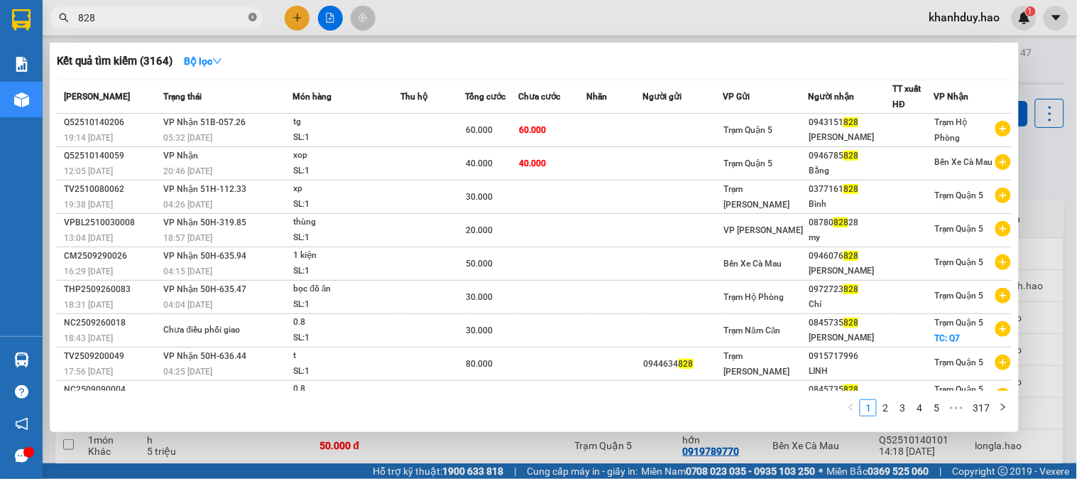
click at [249, 17] on icon "close-circle" at bounding box center [253, 17] width 9 height 9
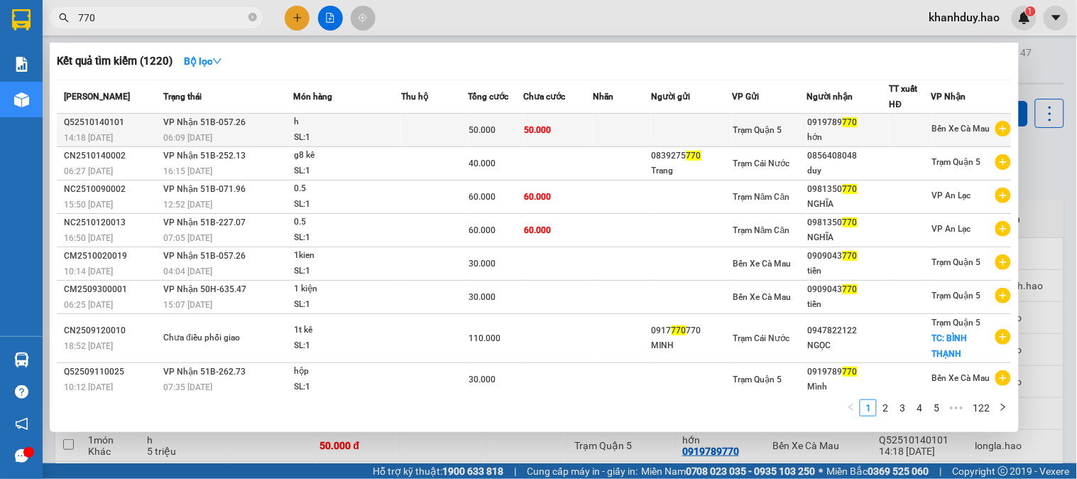
type input "770"
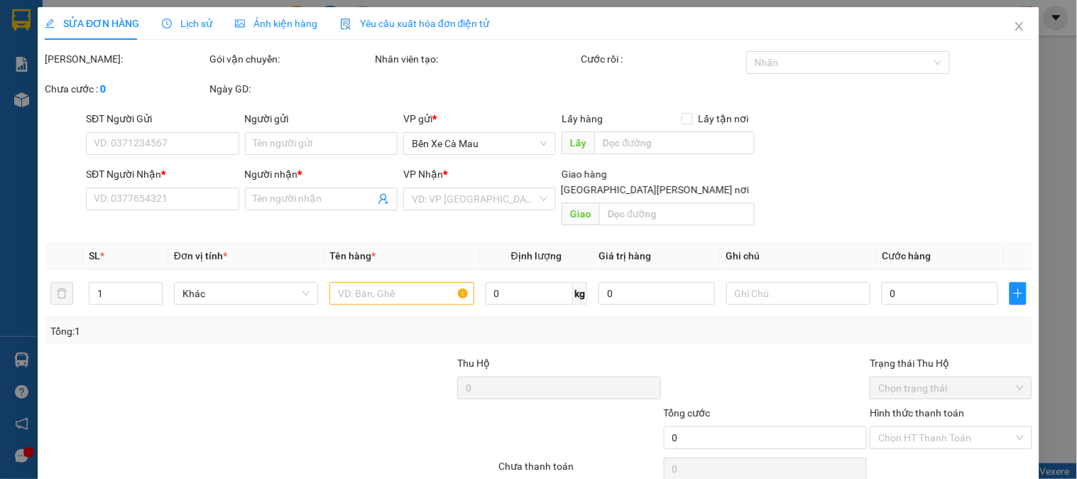
type input "0919789770"
type input "hớn"
type input "50.000"
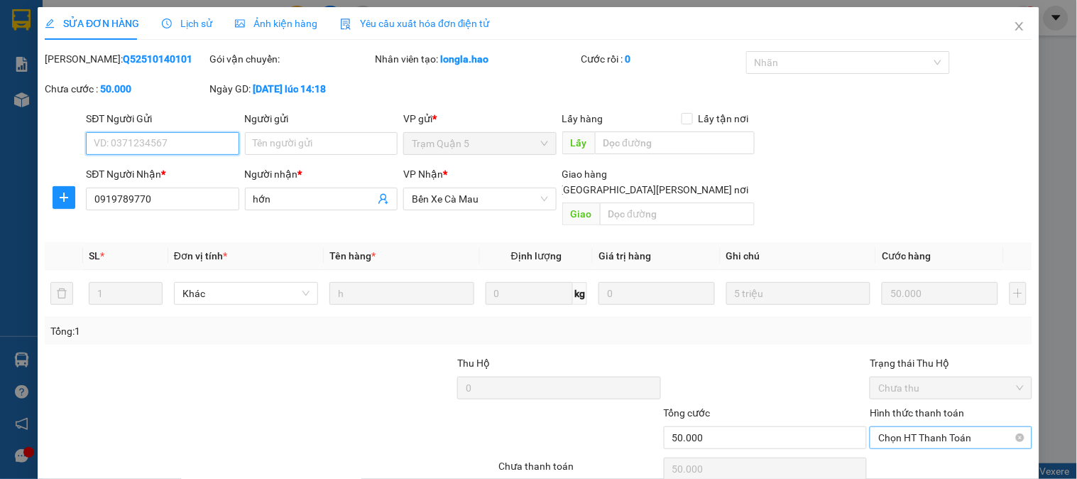
scroll to position [43, 0]
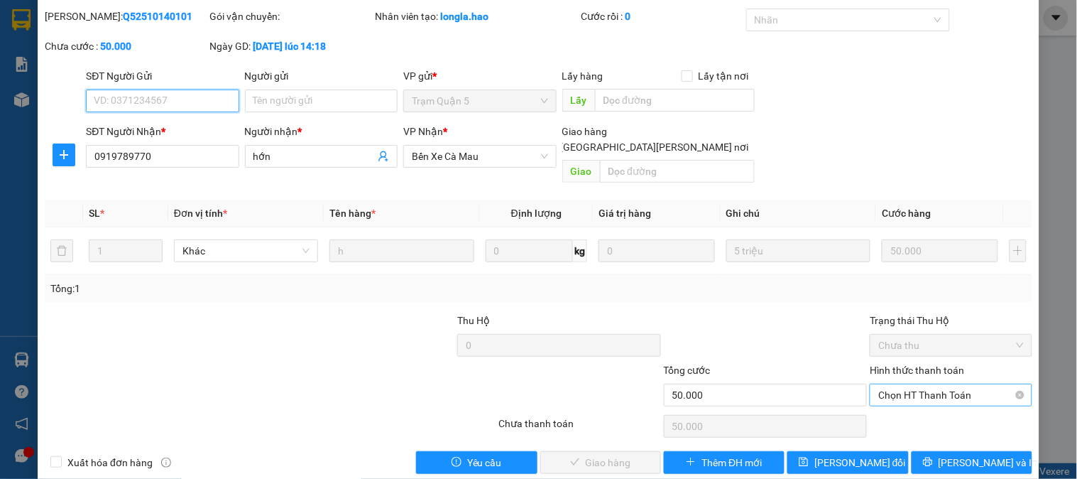
click at [910, 384] on span "Chọn HT Thanh Toán" at bounding box center [950, 394] width 145 height 21
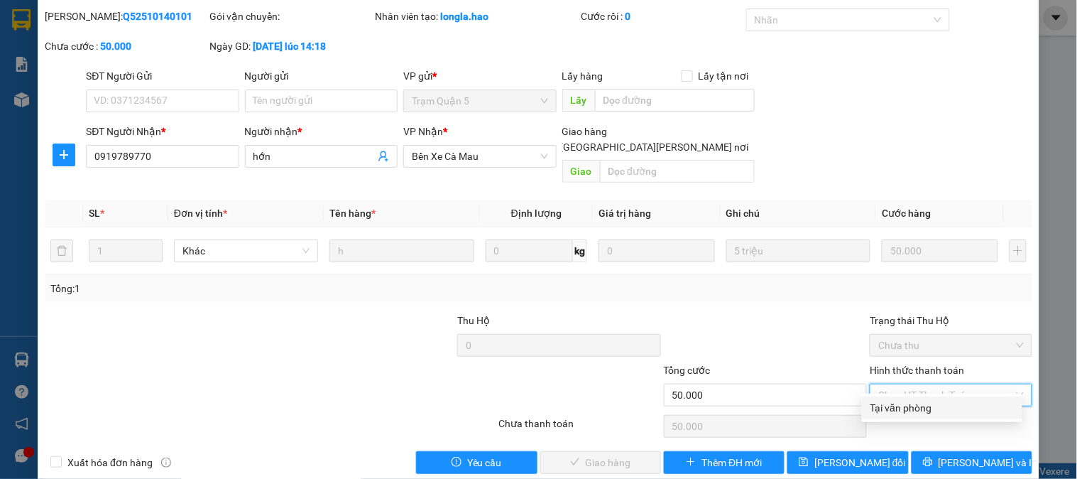
click at [911, 410] on div "Tại văn phòng" at bounding box center [942, 408] width 143 height 16
type input "0"
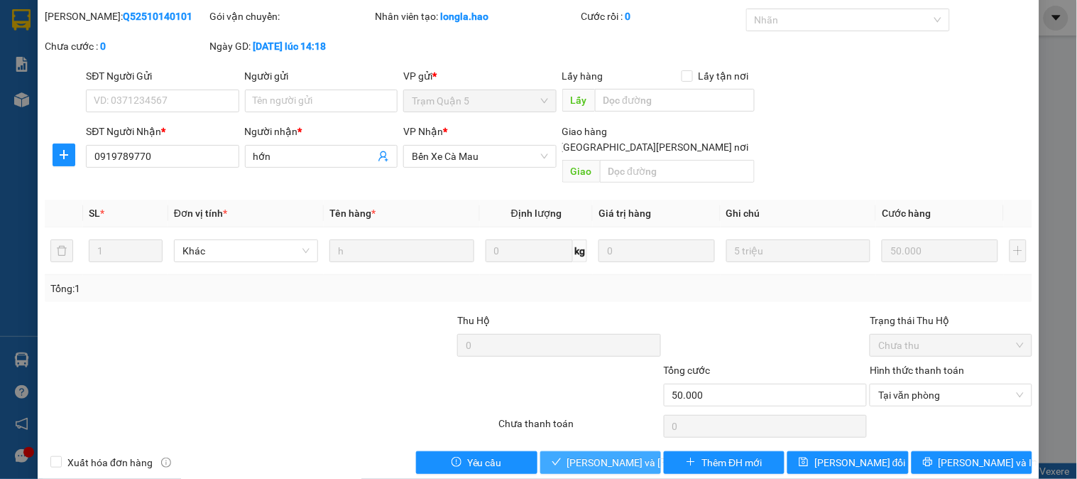
click at [552, 457] on icon "check" at bounding box center [557, 462] width 10 height 10
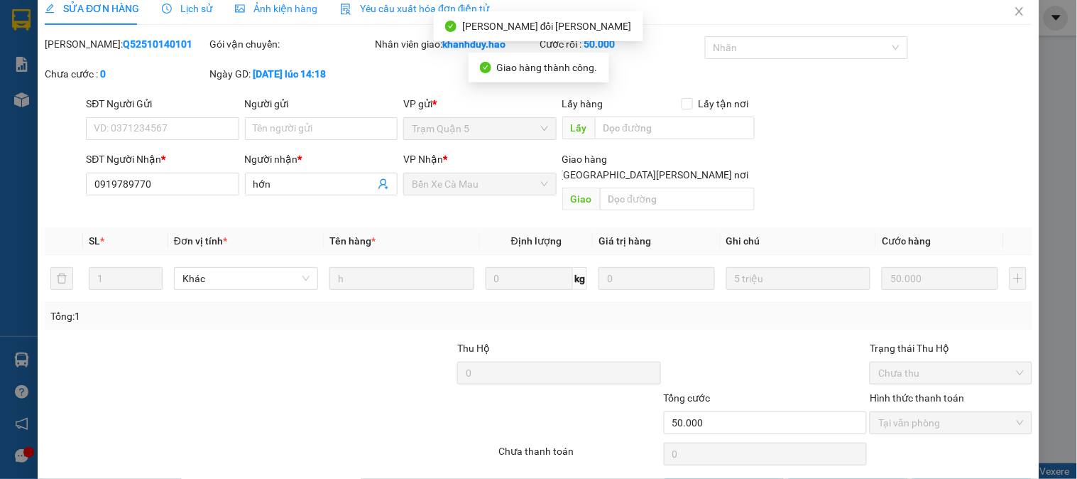
scroll to position [0, 0]
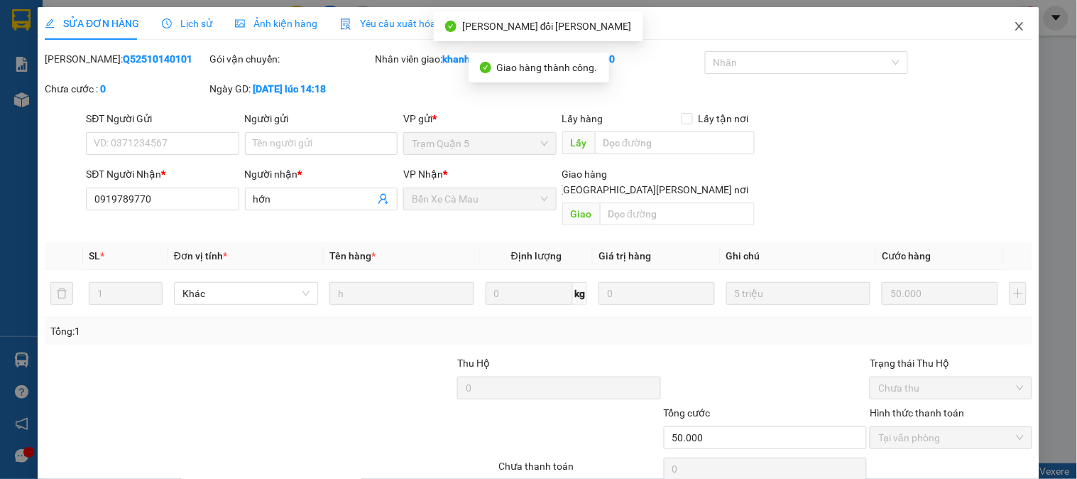
drag, startPoint x: 1018, startPoint y: 1, endPoint x: 1017, endPoint y: 23, distance: 22.1
click at [1018, 2] on div "SỬA ĐƠN HÀNG Lịch sử Ảnh kiện hàng Yêu cầu xuất hóa đơn điện tử Total Paid Fee …" at bounding box center [538, 239] width 1077 height 479
click at [1017, 23] on span "Close" at bounding box center [1020, 27] width 40 height 40
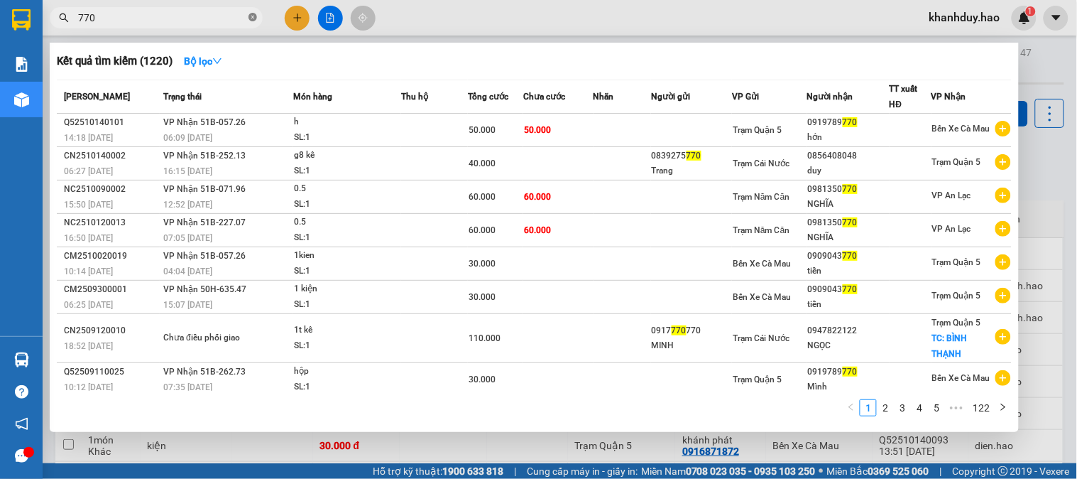
click at [249, 16] on icon "close-circle" at bounding box center [253, 17] width 9 height 9
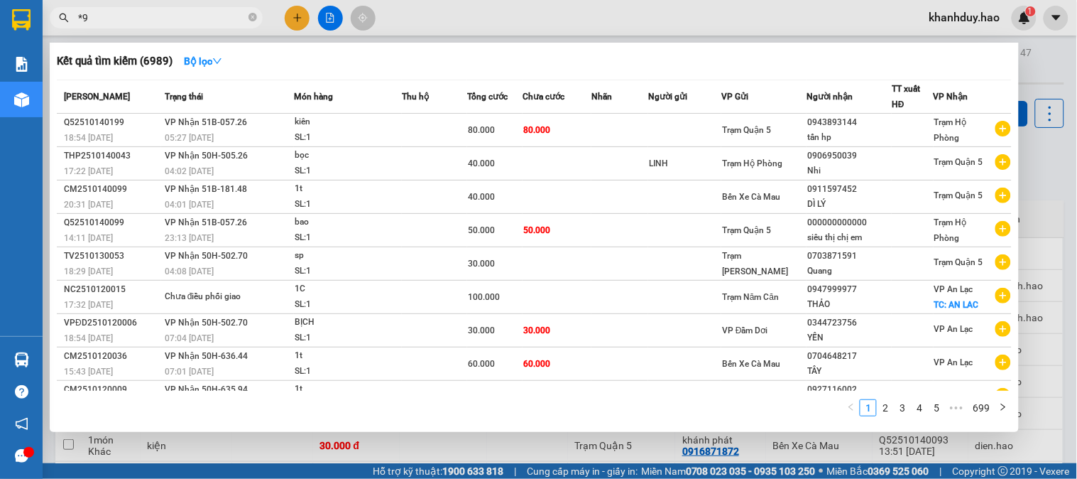
type input "*"
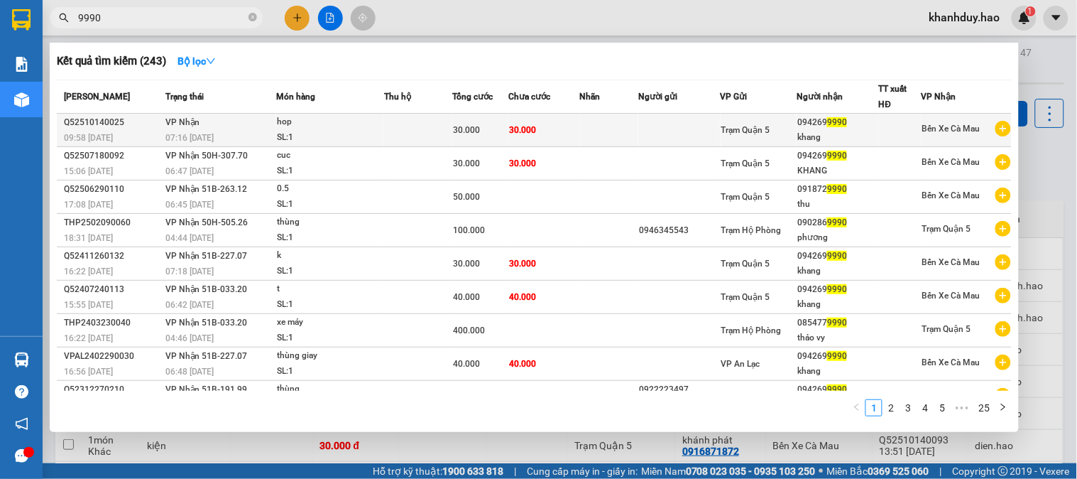
type input "9990"
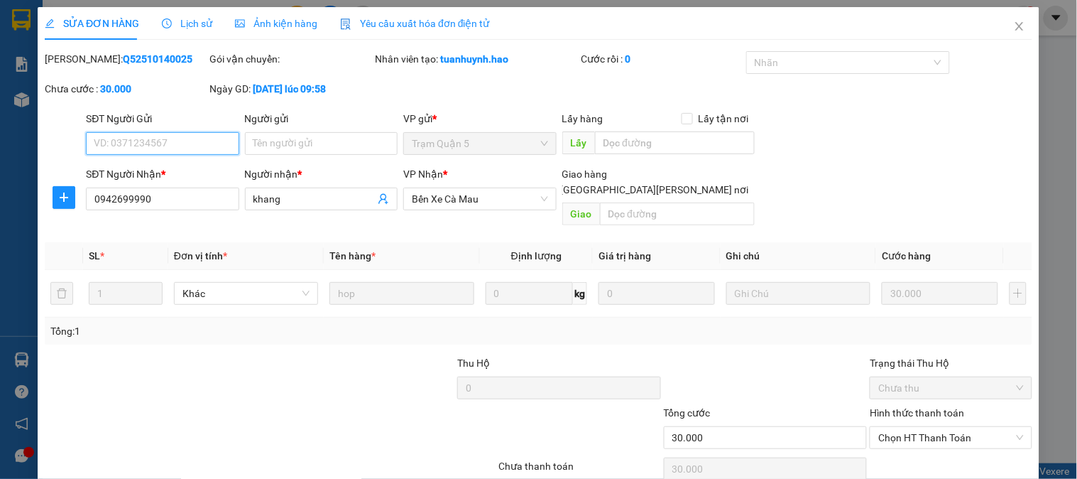
click at [279, 29] on div "Ảnh kiện hàng" at bounding box center [276, 23] width 82 height 33
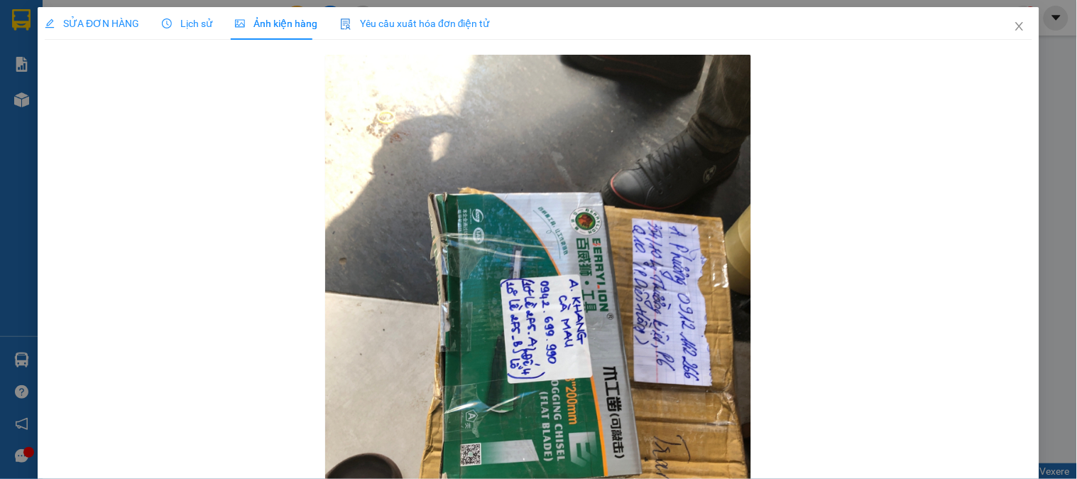
click at [206, 18] on span "Lịch sử" at bounding box center [187, 23] width 50 height 11
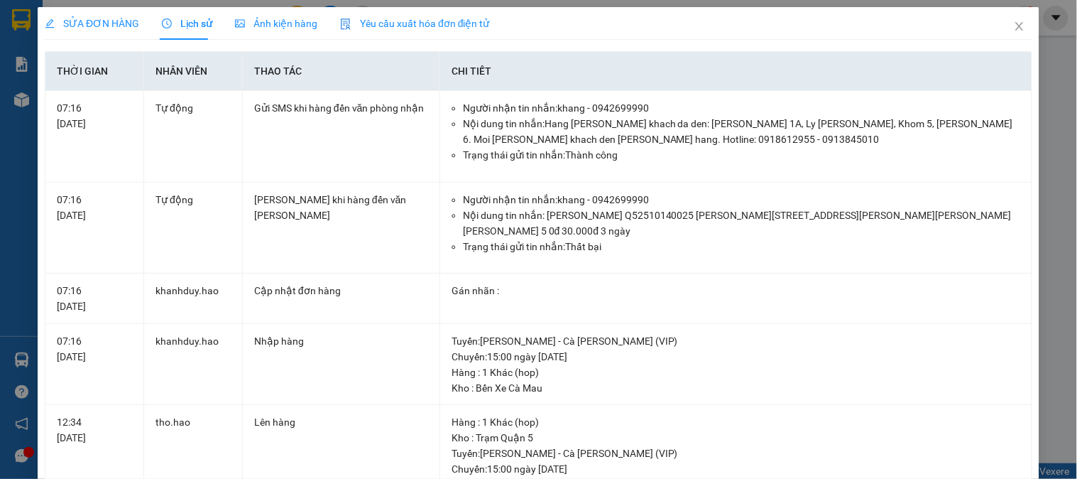
click at [285, 18] on span "Ảnh kiện hàng" at bounding box center [276, 23] width 82 height 11
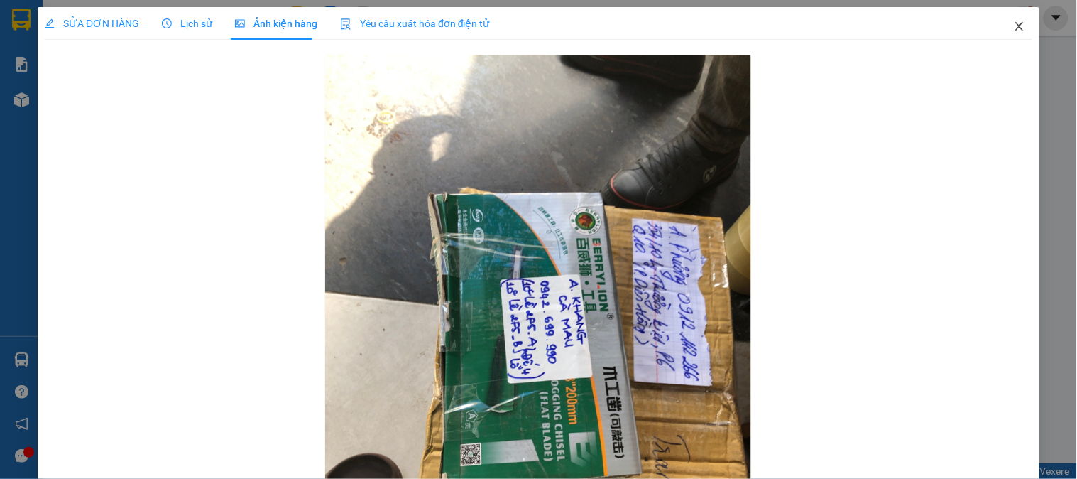
click at [1014, 31] on icon "close" at bounding box center [1019, 26] width 11 height 11
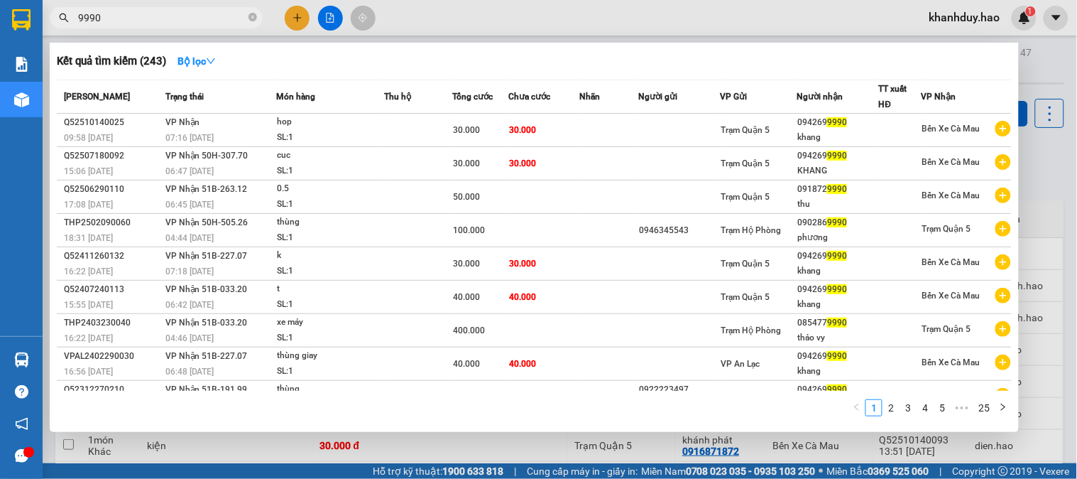
click at [185, 22] on input "9990" at bounding box center [162, 18] width 168 height 16
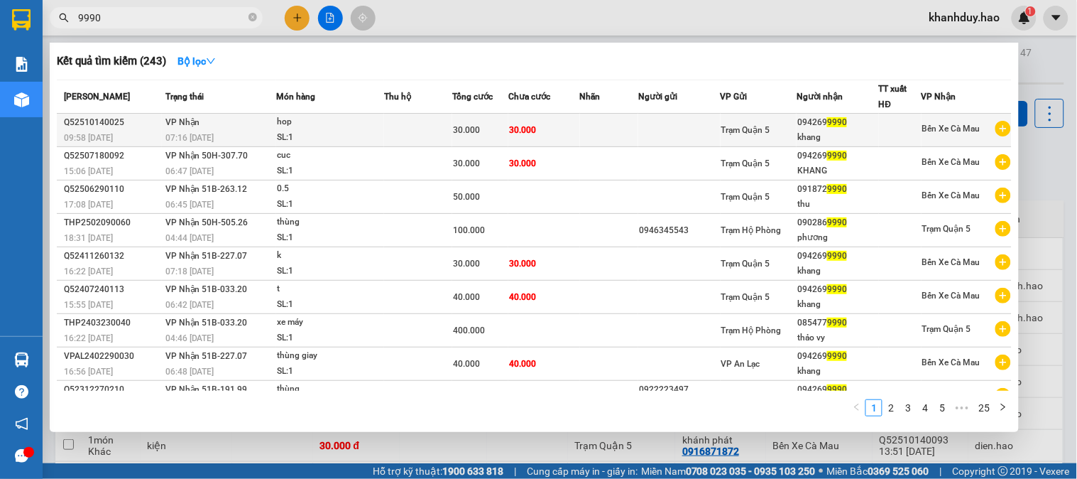
click at [408, 138] on td at bounding box center [418, 130] width 68 height 33
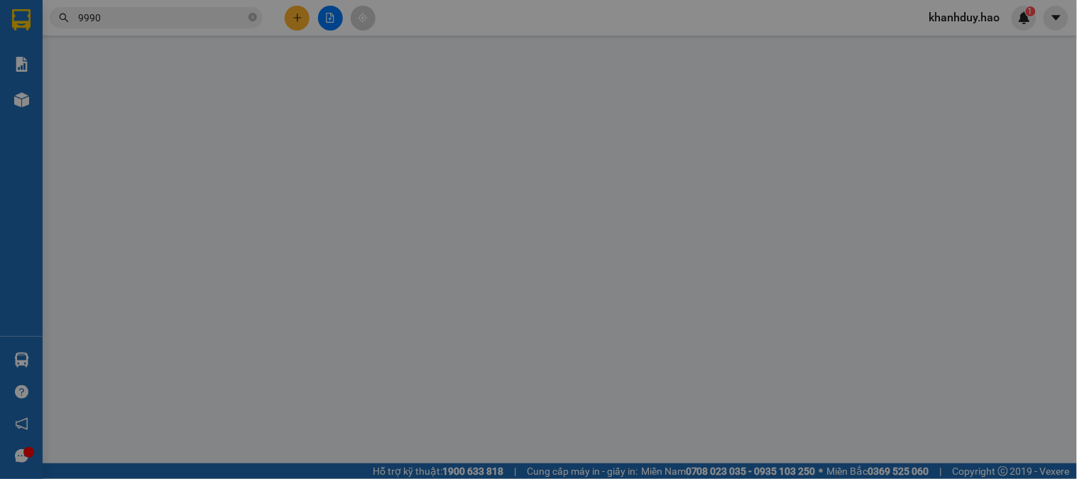
type input "0942699990"
type input "khang"
type input "30.000"
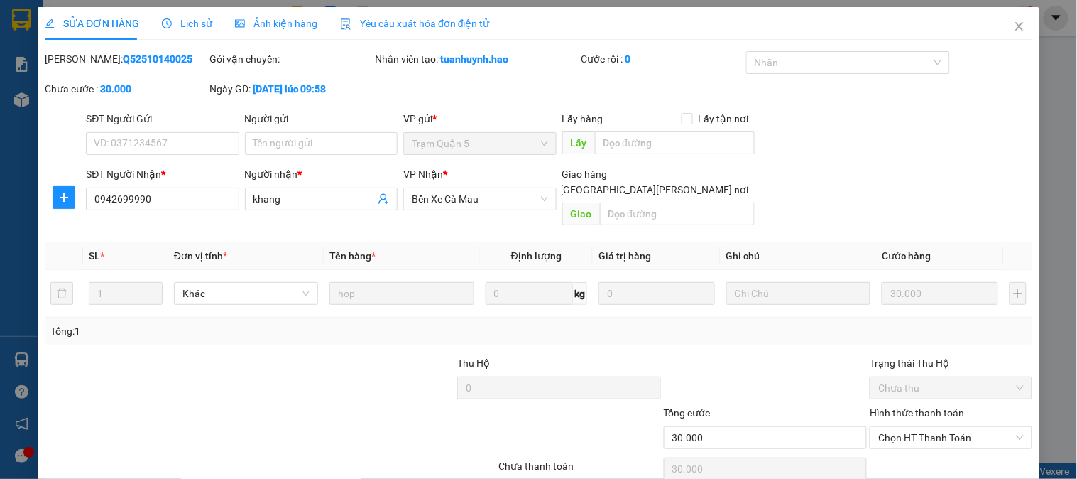
click at [249, 24] on span "Ảnh kiện hàng" at bounding box center [276, 23] width 82 height 11
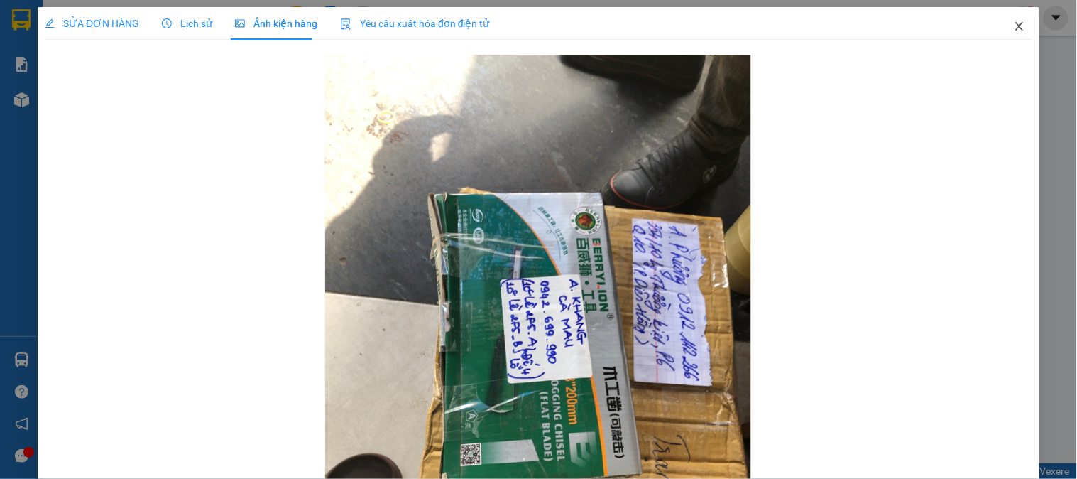
click at [1016, 19] on span "Close" at bounding box center [1020, 27] width 40 height 40
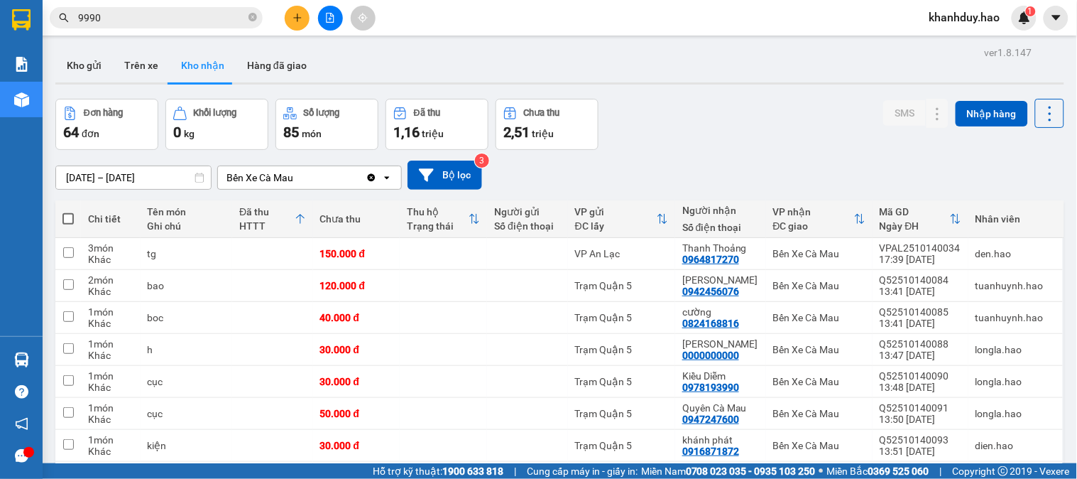
click at [155, 25] on input "9990" at bounding box center [162, 18] width 168 height 16
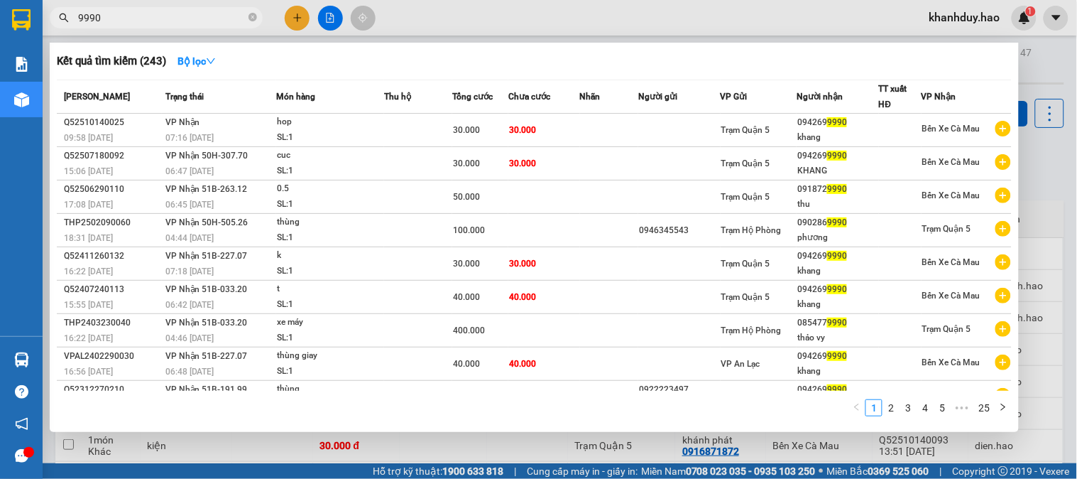
click at [1065, 82] on div at bounding box center [538, 239] width 1077 height 479
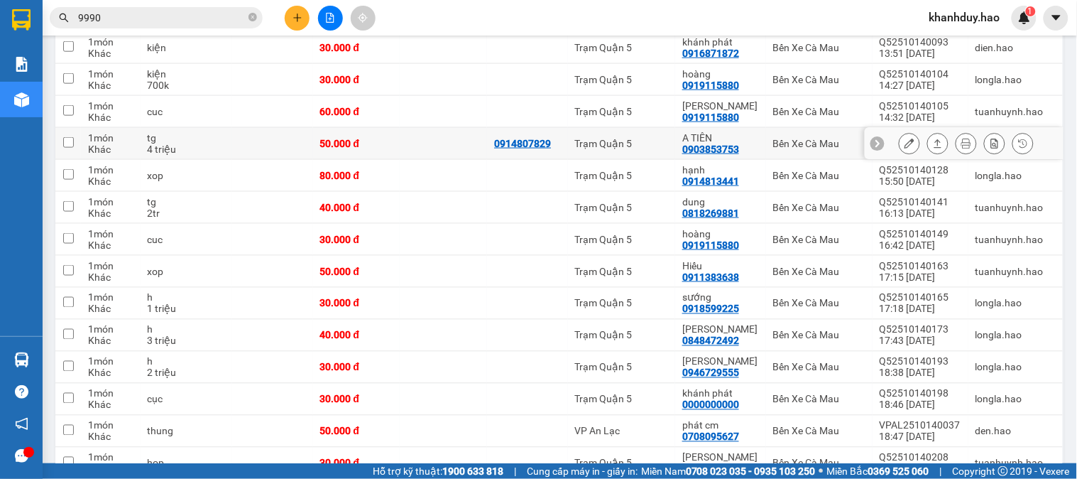
scroll to position [473, 0]
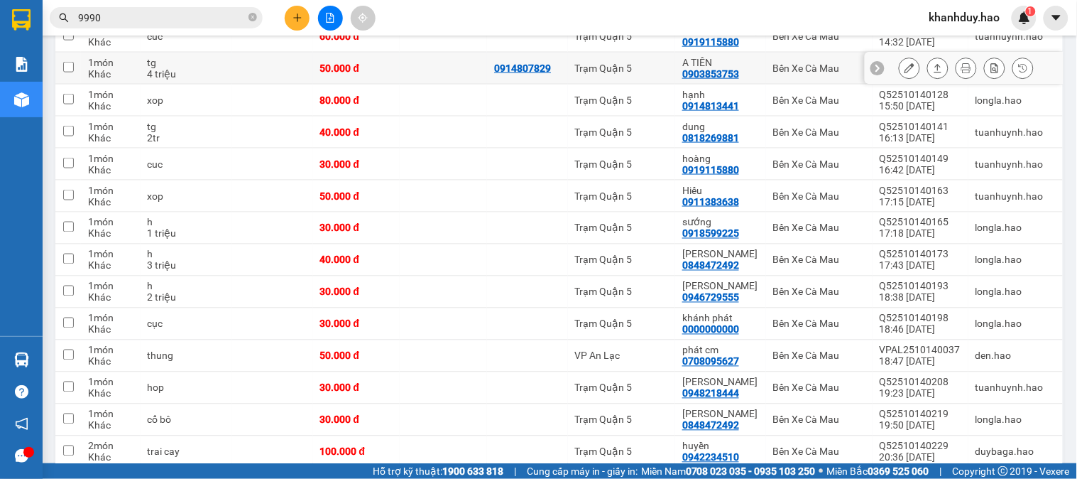
click at [905, 70] on icon at bounding box center [910, 68] width 10 height 10
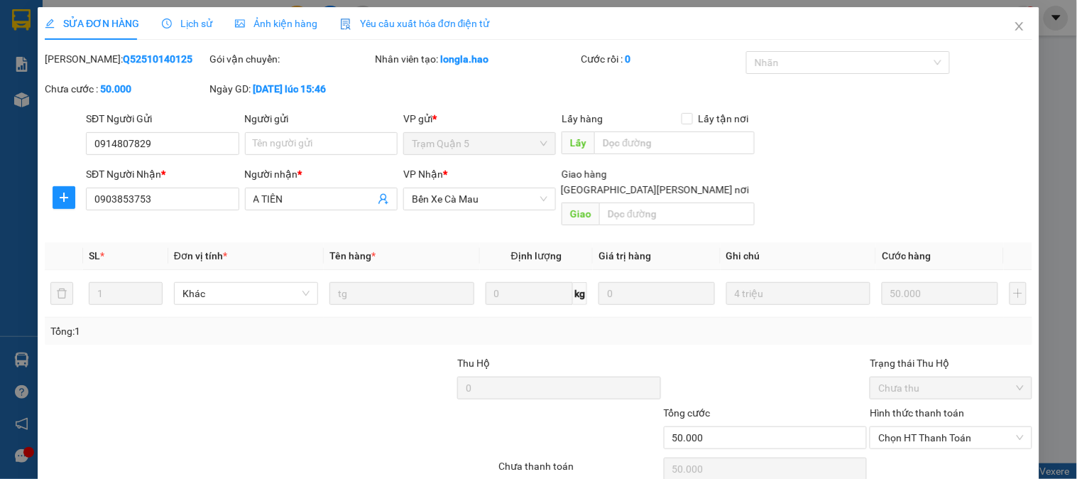
type input "0914807829"
type input "0903853753"
type input "A TIÊN"
type input "50.000"
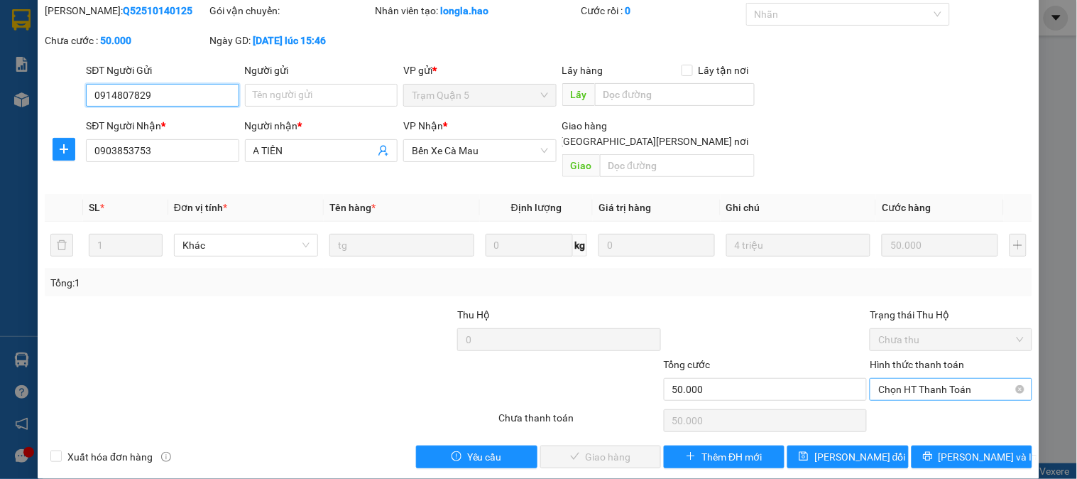
scroll to position [50, 0]
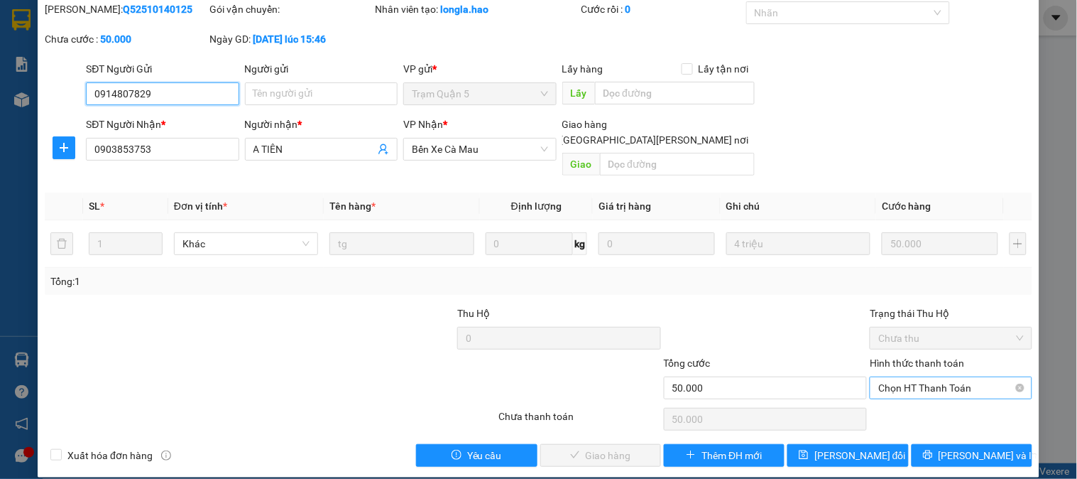
click at [916, 378] on span "Chọn HT Thanh Toán" at bounding box center [950, 387] width 145 height 21
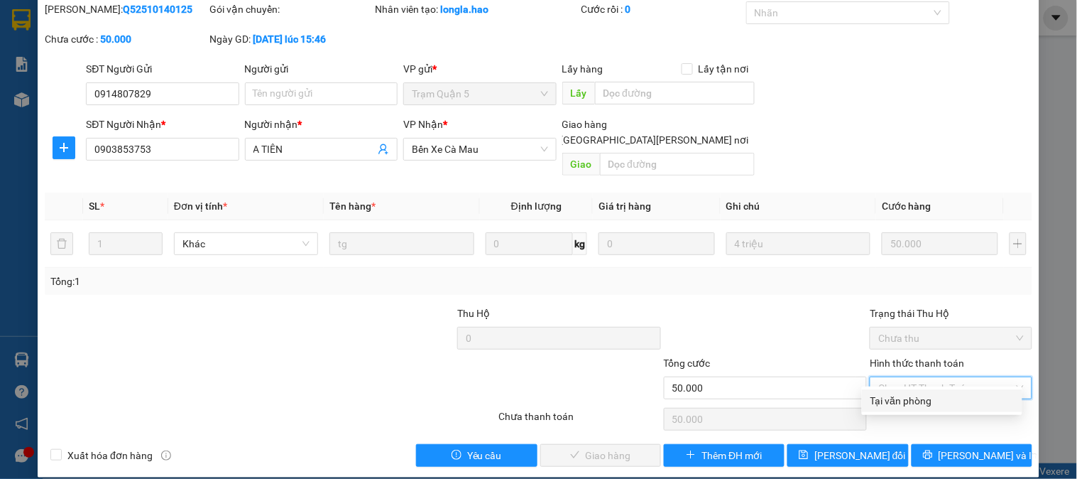
click at [915, 398] on div "Tại văn phòng" at bounding box center [942, 401] width 143 height 16
type input "0"
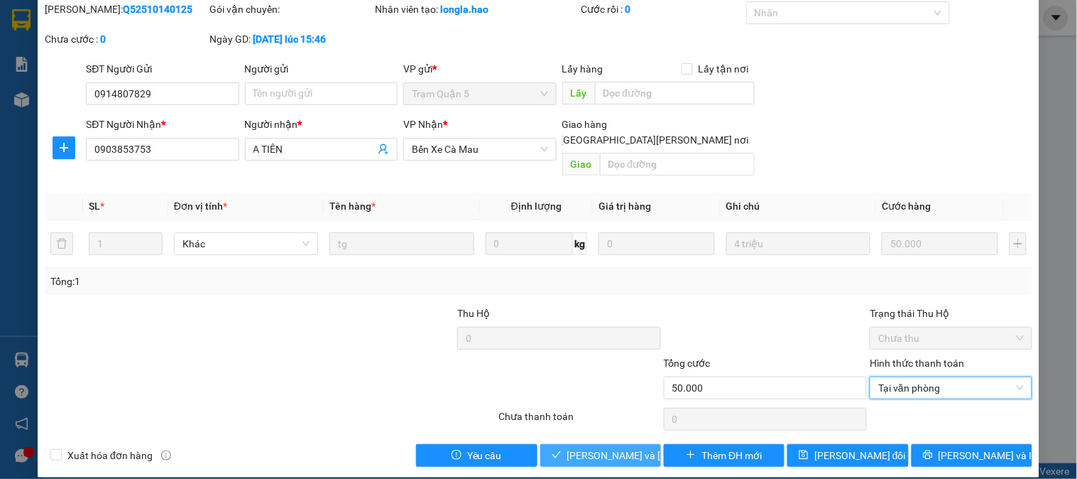
click at [609, 447] on span "[PERSON_NAME] và Giao hàng" at bounding box center [663, 455] width 192 height 16
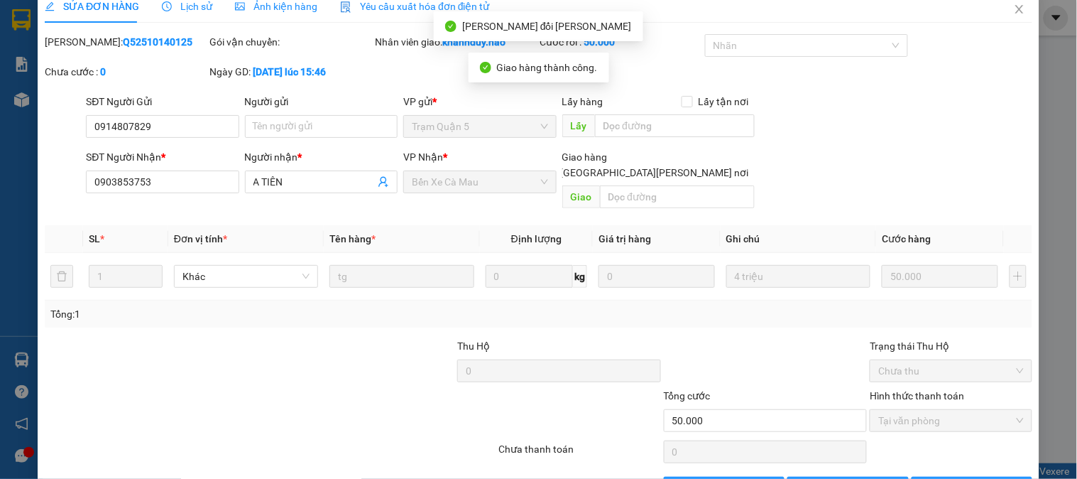
scroll to position [0, 0]
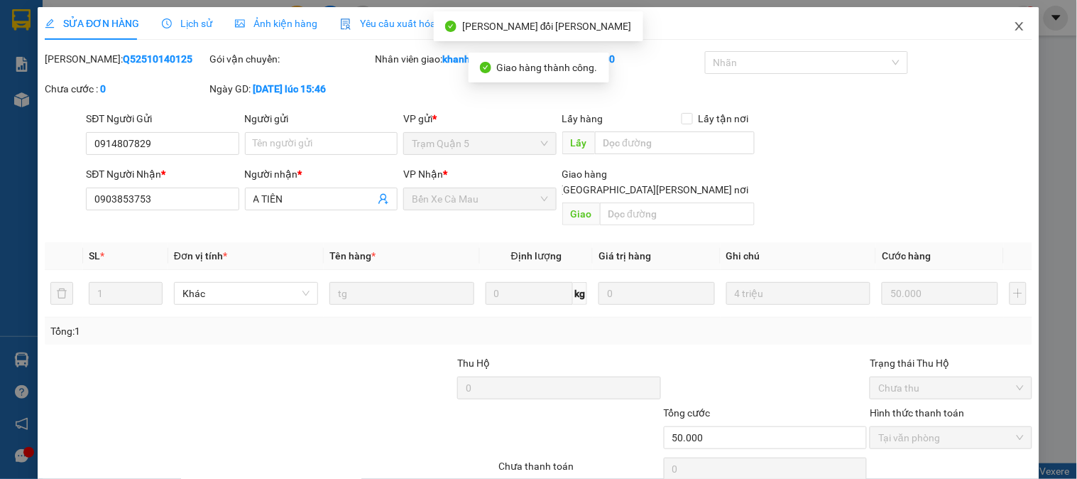
click at [1014, 23] on icon "close" at bounding box center [1019, 26] width 11 height 11
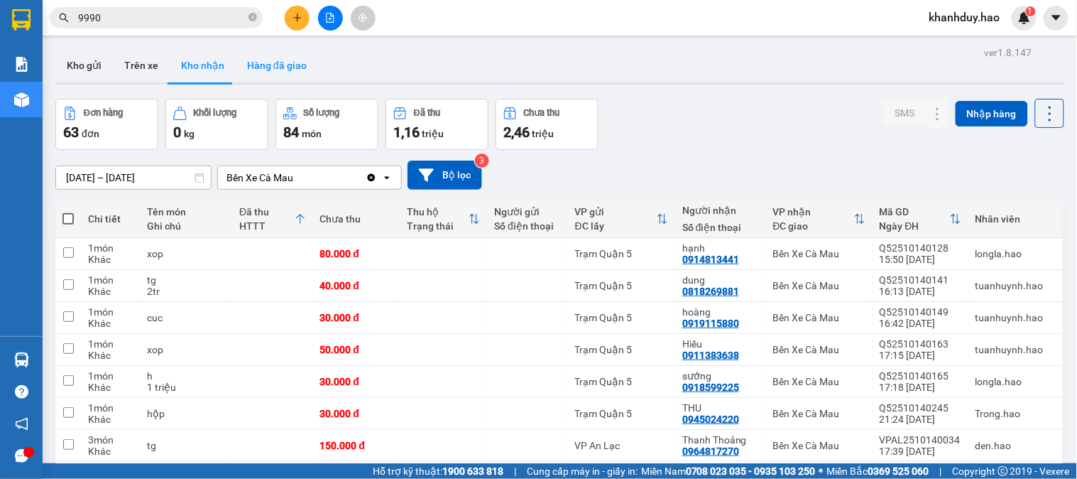
click at [266, 66] on button "Hàng đã giao" at bounding box center [277, 65] width 82 height 34
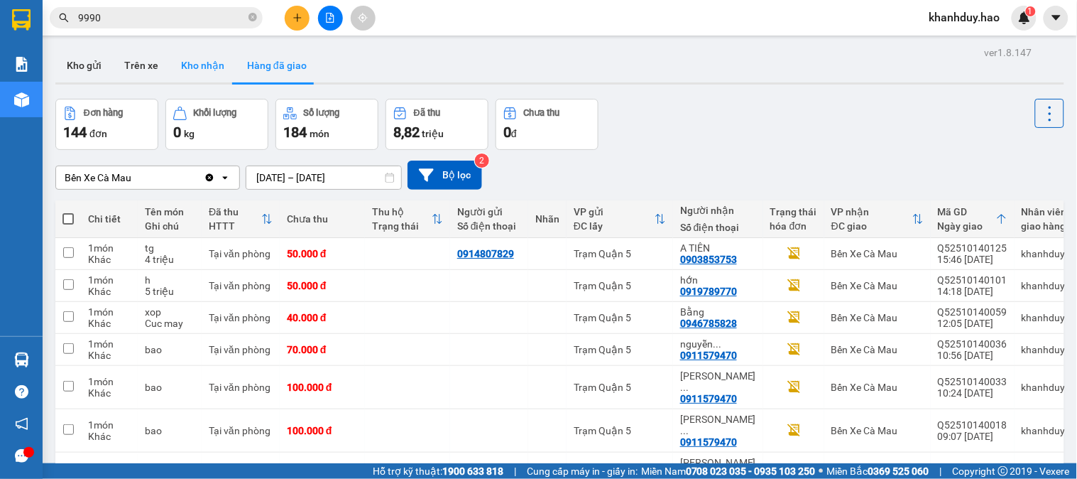
click at [195, 60] on button "Kho nhận" at bounding box center [203, 65] width 66 height 34
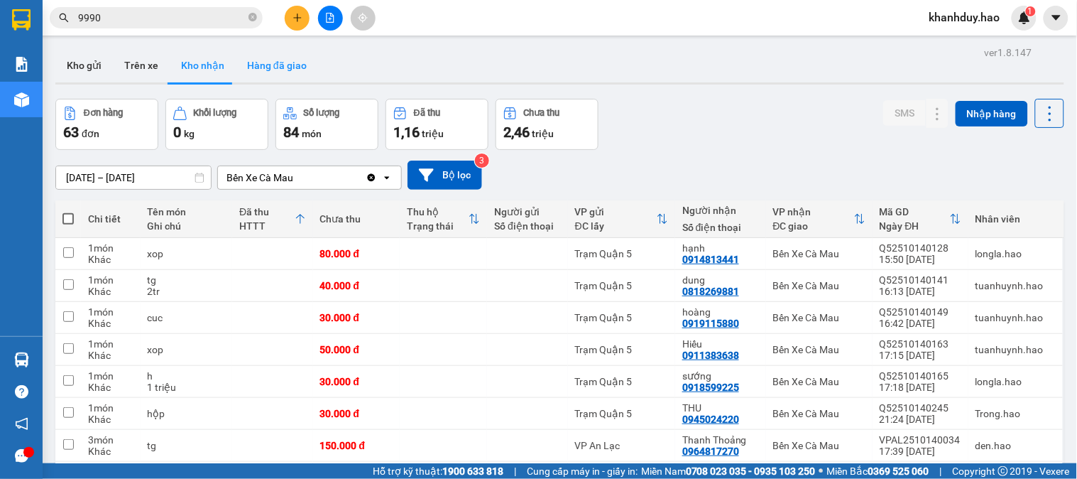
click at [258, 53] on button "Hàng đã giao" at bounding box center [277, 65] width 82 height 34
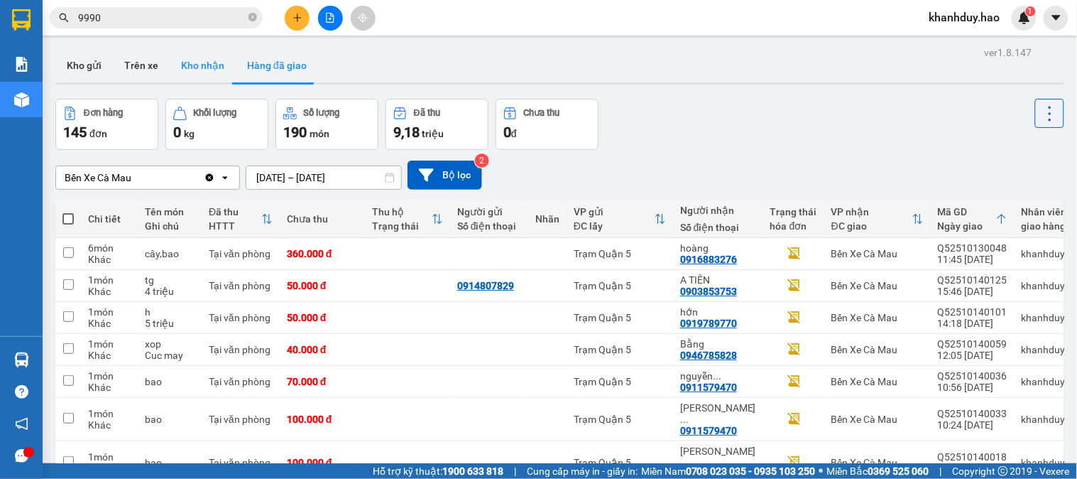
click at [170, 61] on button "Kho nhận" at bounding box center [203, 65] width 66 height 34
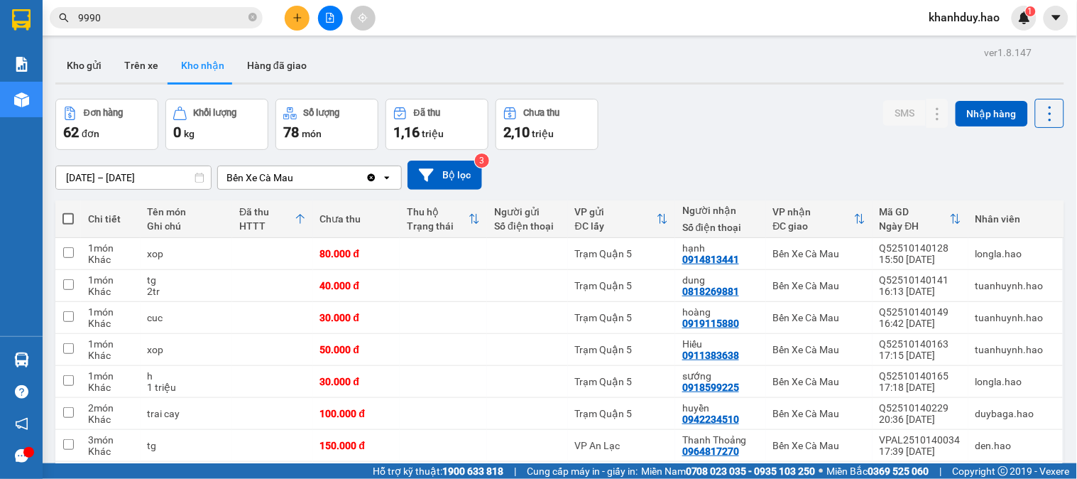
click at [246, 21] on span "9990" at bounding box center [156, 17] width 213 height 21
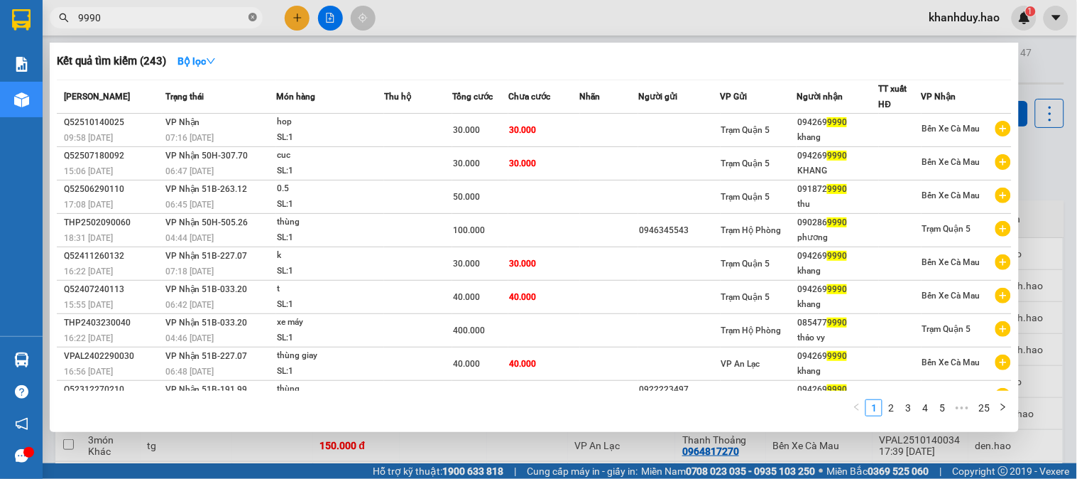
click at [251, 16] on icon "close-circle" at bounding box center [253, 17] width 9 height 9
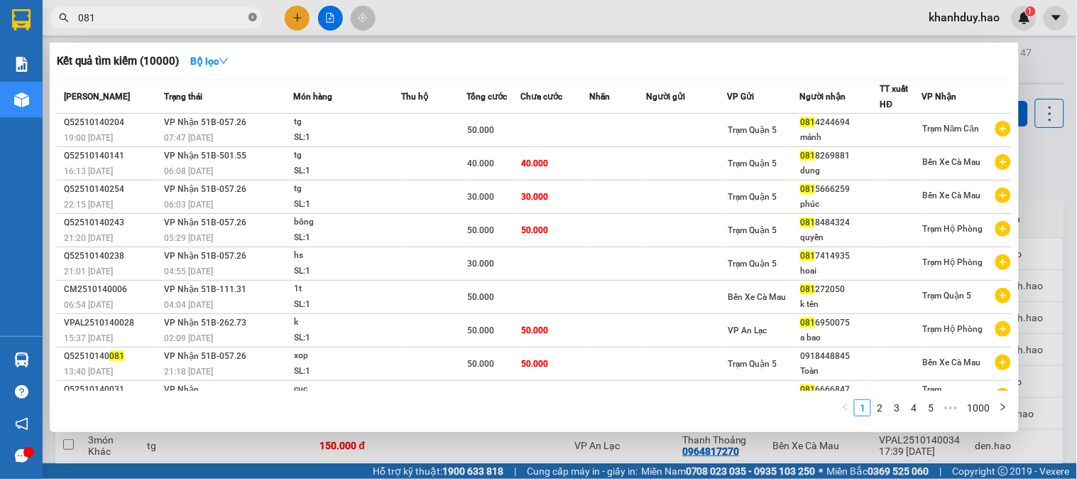
type input "0815"
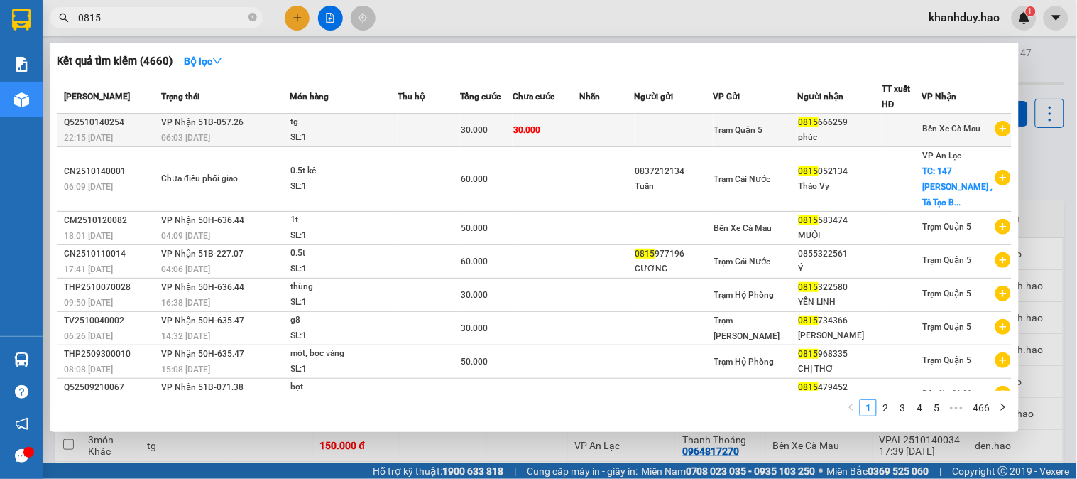
type input "0815"
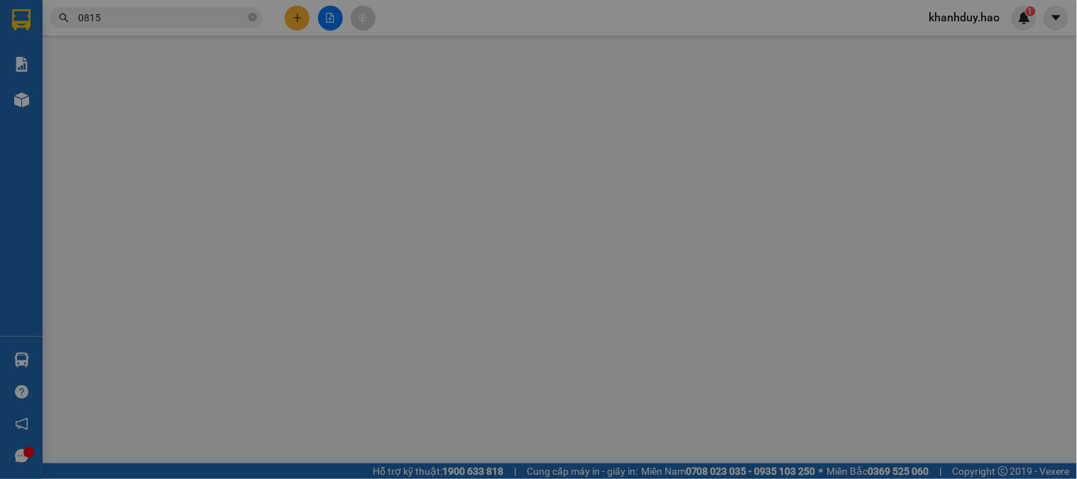
type input "0815666259"
type input "phúc"
type input "30.000"
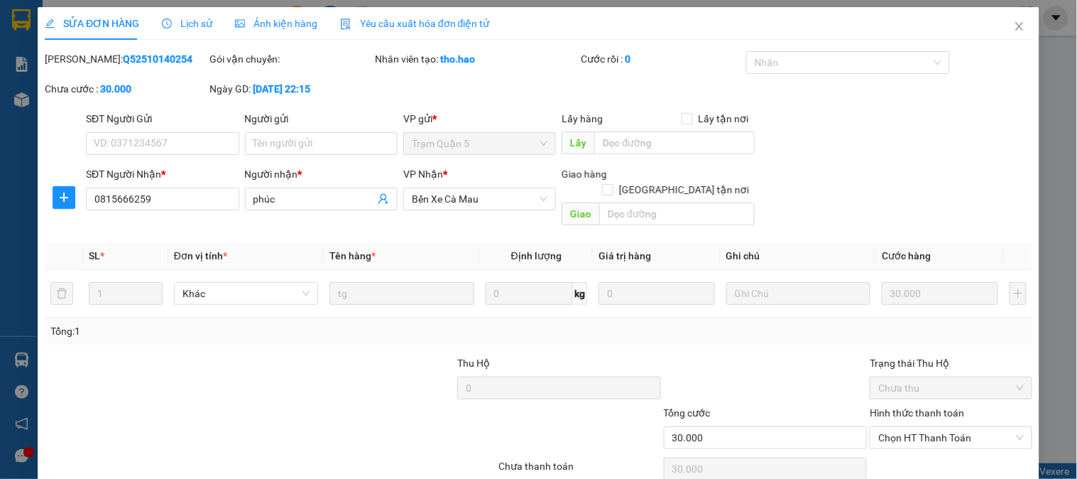
click at [318, 30] on div "SỬA ĐƠN HÀNG Lịch sử Ảnh kiện hàng Yêu cầu xuất hóa đơn điện tử" at bounding box center [267, 23] width 445 height 33
click at [308, 31] on div "Ảnh kiện hàng" at bounding box center [276, 24] width 82 height 16
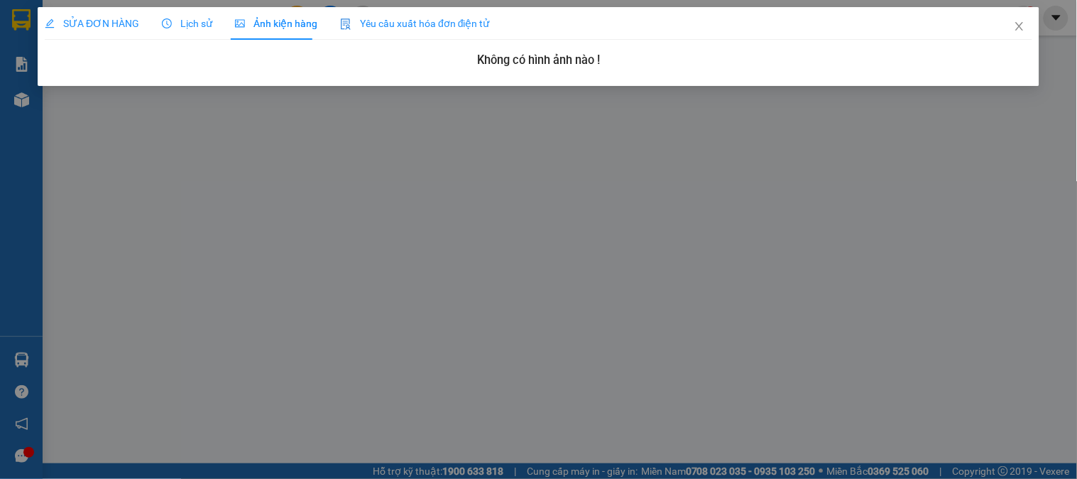
click at [136, 31] on div "SỬA ĐƠN HÀNG" at bounding box center [92, 23] width 94 height 33
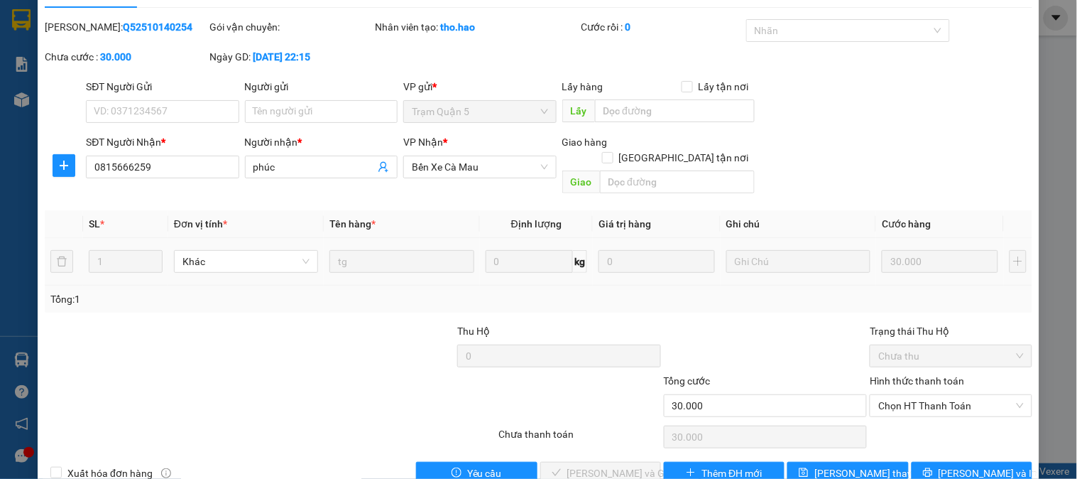
scroll to position [50, 0]
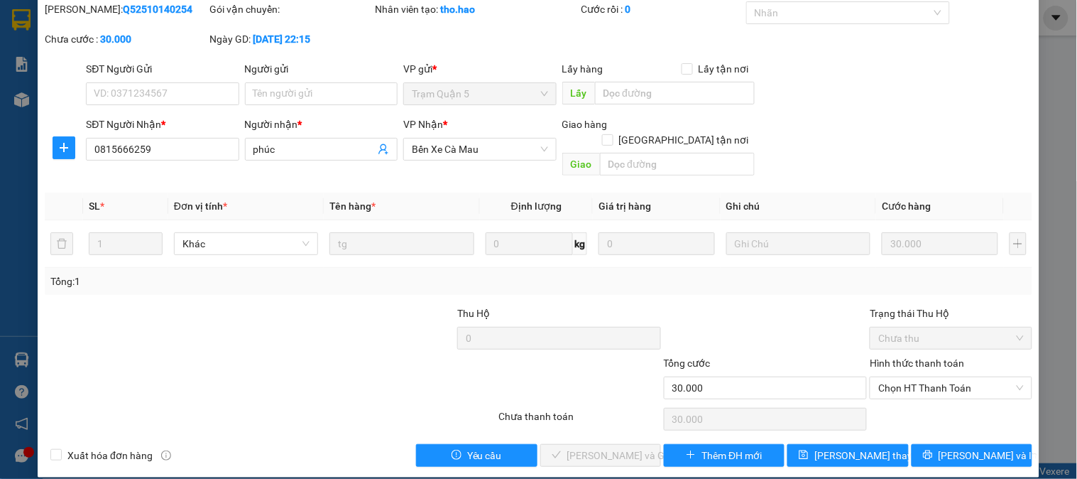
click at [918, 405] on div "Chọn HT Thanh Toán" at bounding box center [950, 419] width 165 height 28
click at [927, 377] on span "Chọn HT Thanh Toán" at bounding box center [950, 387] width 145 height 21
click at [919, 385] on div "Hình thức thanh toán Chọn HT Thanh Toán" at bounding box center [951, 380] width 162 height 50
click at [912, 377] on span "Chọn HT Thanh Toán" at bounding box center [950, 387] width 145 height 21
click at [902, 392] on div "Tại văn phòng" at bounding box center [942, 400] width 160 height 23
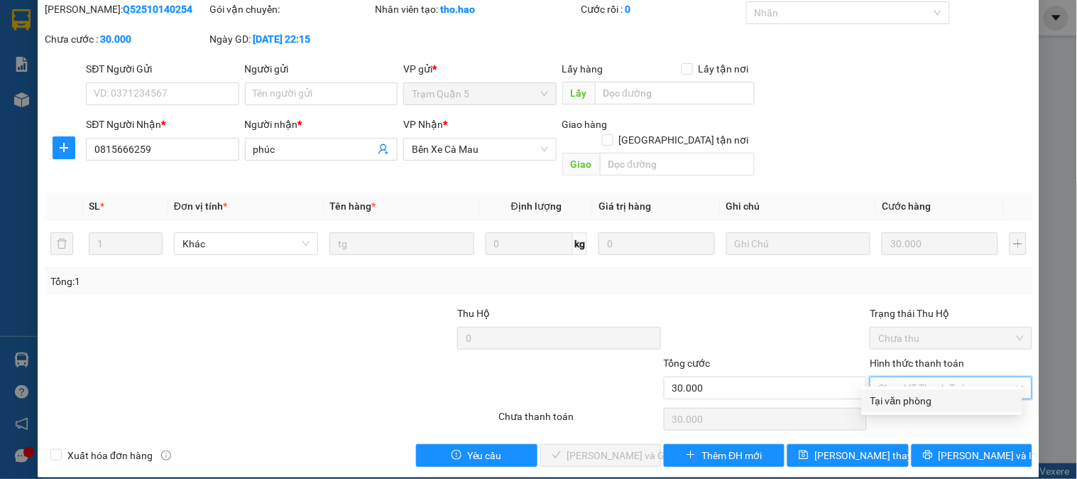
type input "0"
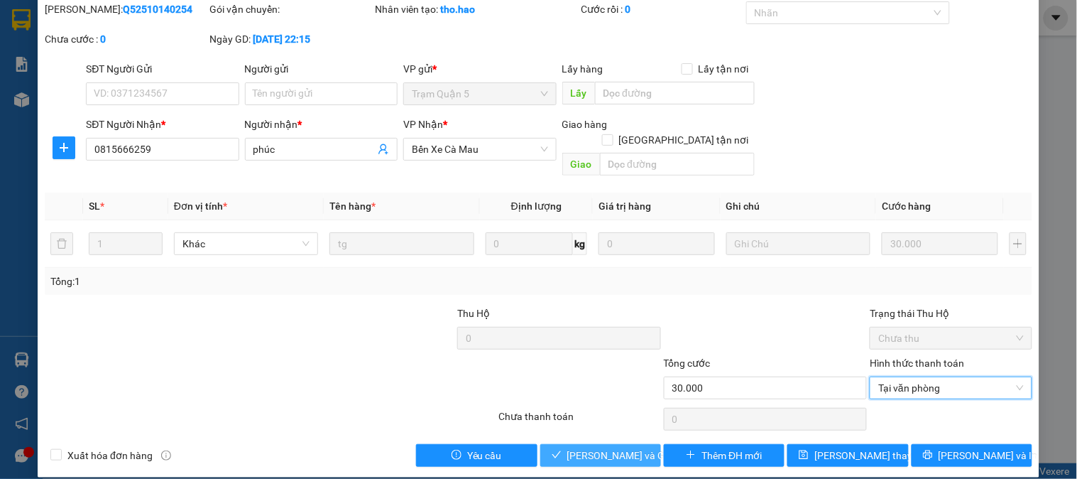
click at [602, 447] on span "[PERSON_NAME] và Giao hàng" at bounding box center [635, 455] width 136 height 16
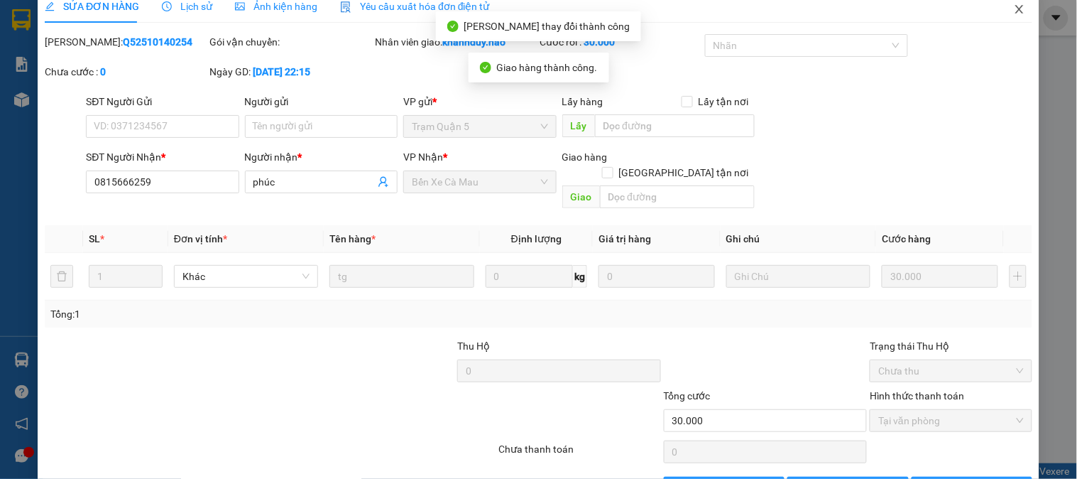
scroll to position [0, 0]
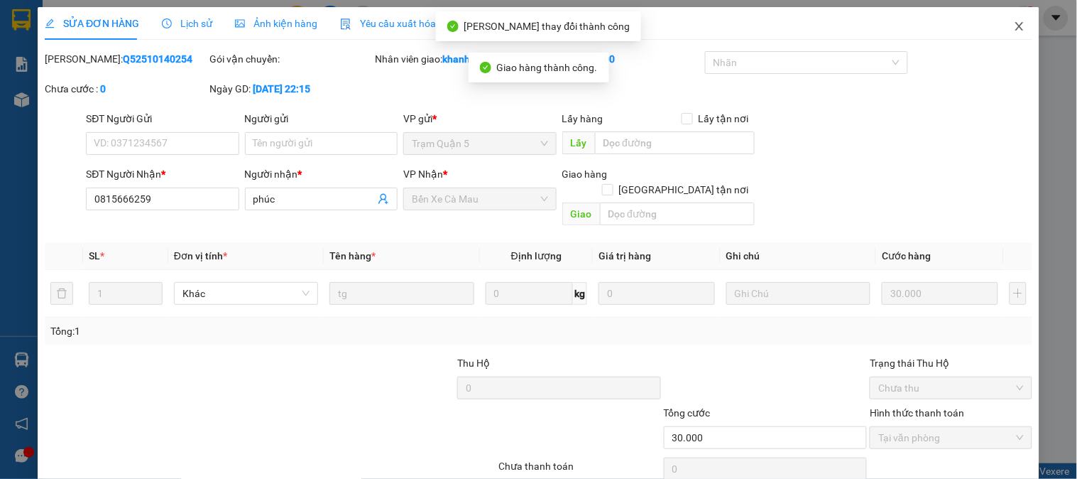
click at [1001, 18] on span "Close" at bounding box center [1020, 27] width 40 height 40
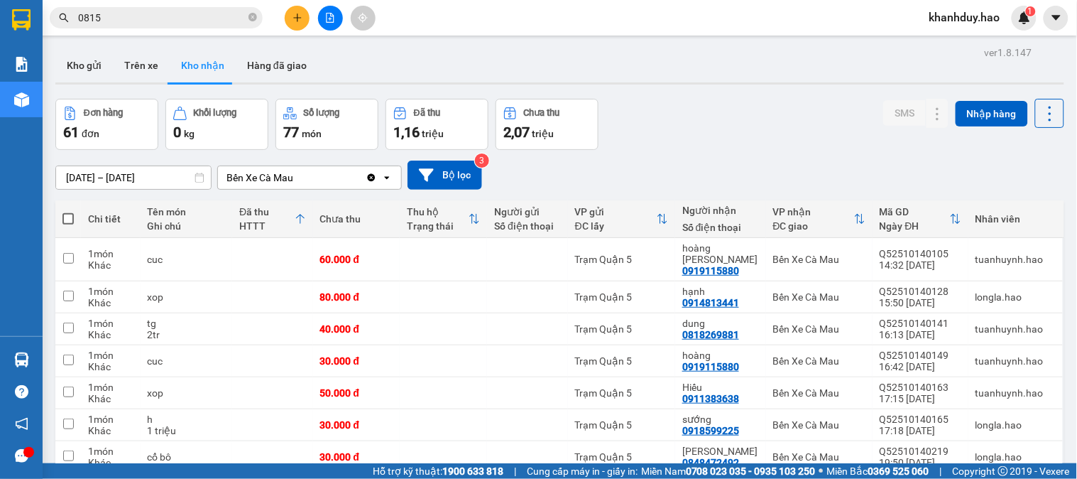
click at [129, 16] on input "0815" at bounding box center [162, 18] width 168 height 16
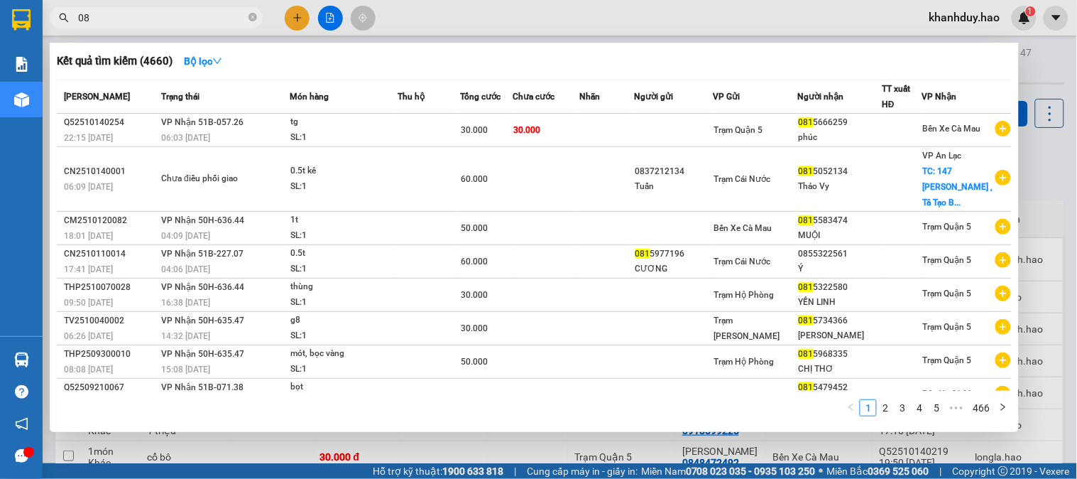
type input "0"
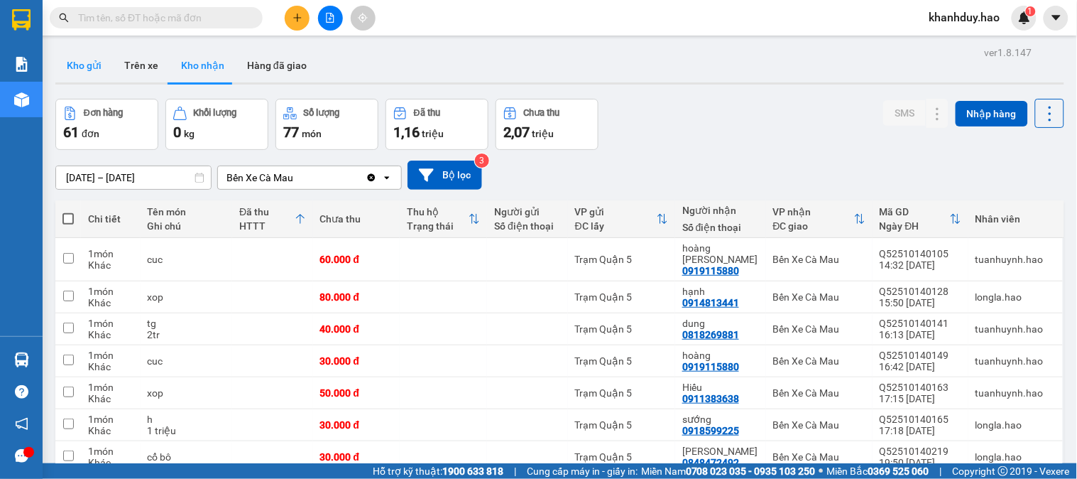
click at [83, 65] on button "Kho gửi" at bounding box center [84, 65] width 58 height 34
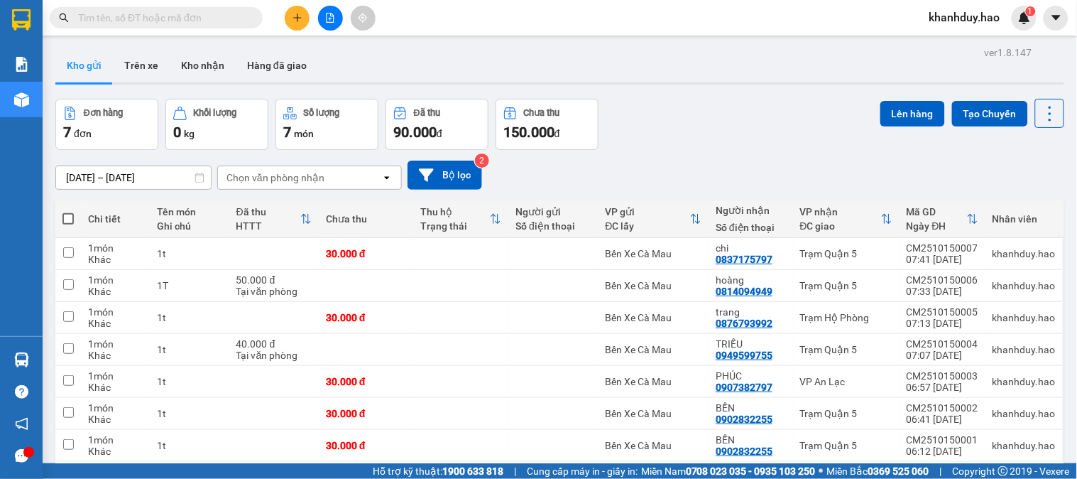
click at [207, 18] on input "text" at bounding box center [162, 18] width 168 height 16
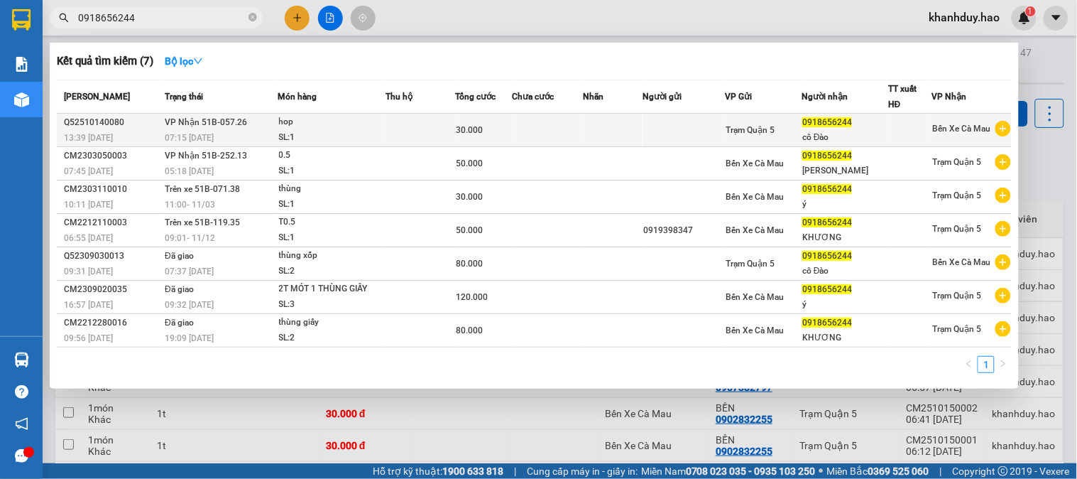
type input "0918656244"
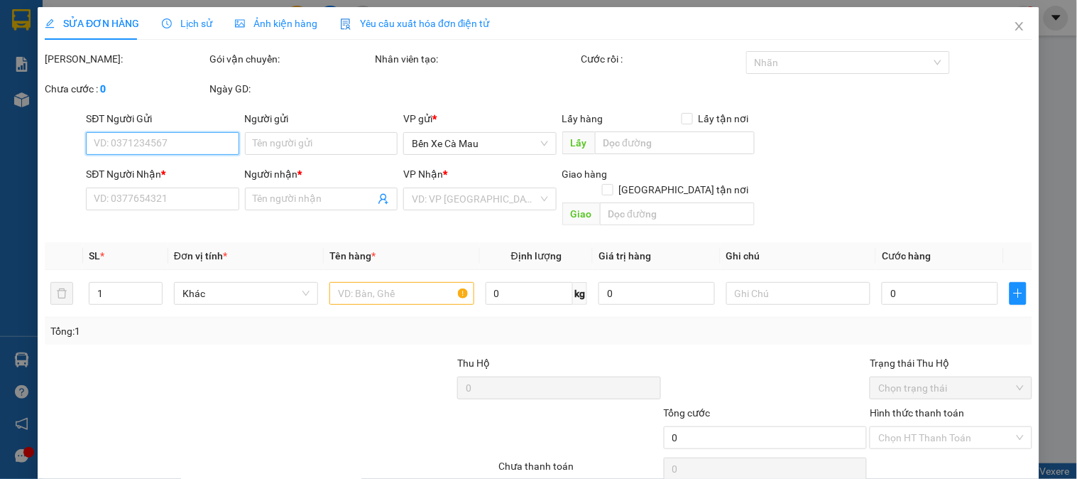
type input "0918656244"
type input "cô Đào"
type input "30.000"
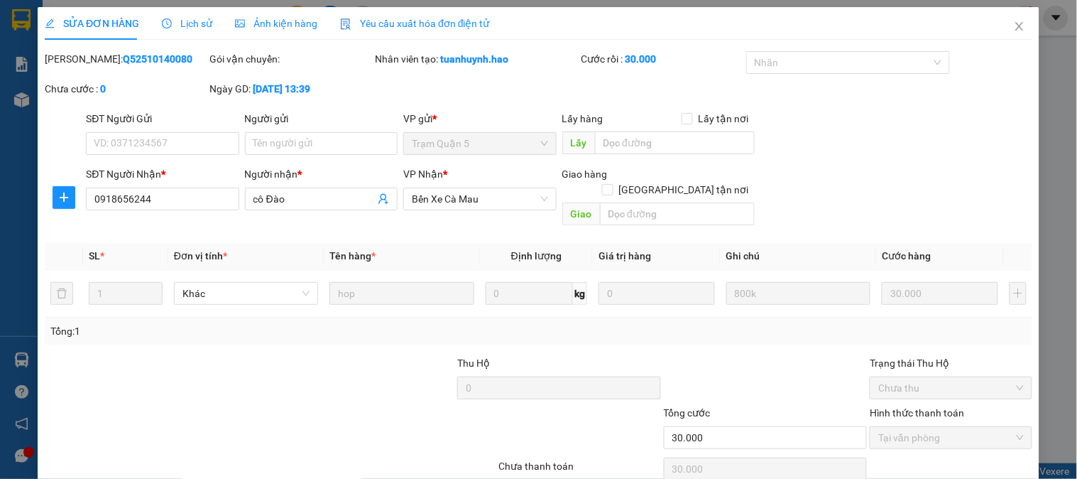
click at [278, 21] on span "Ảnh kiện hàng" at bounding box center [276, 23] width 82 height 11
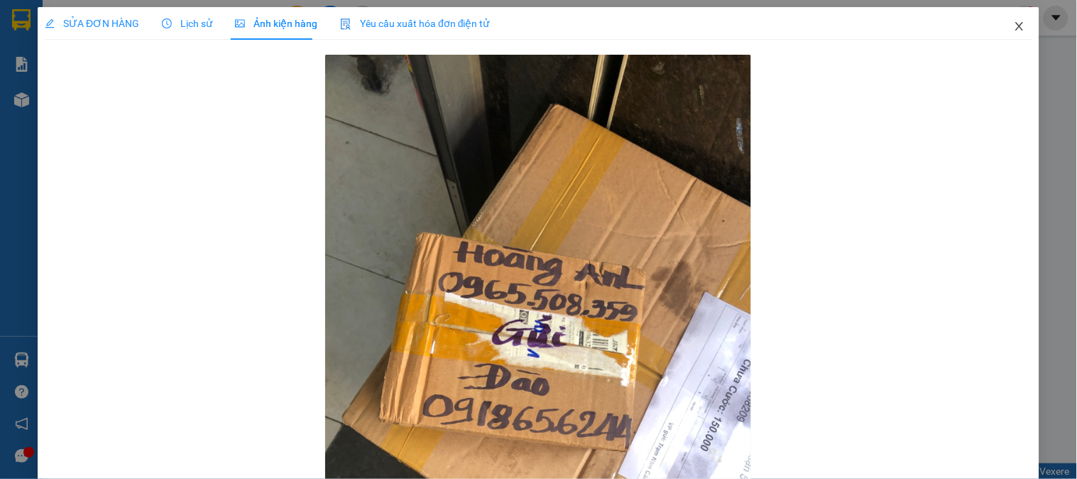
click at [1015, 25] on icon "close" at bounding box center [1019, 26] width 8 height 9
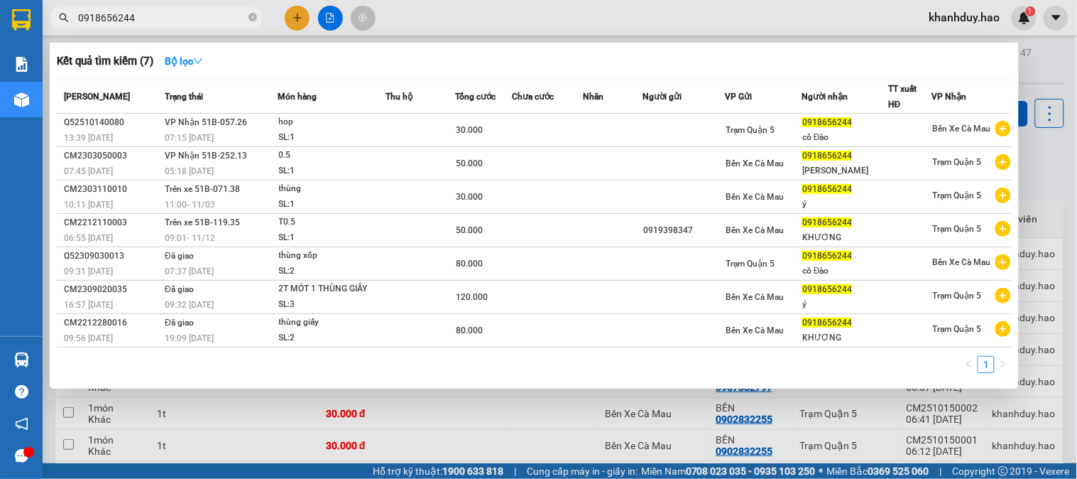
click at [145, 17] on input "0918656244" at bounding box center [162, 18] width 168 height 16
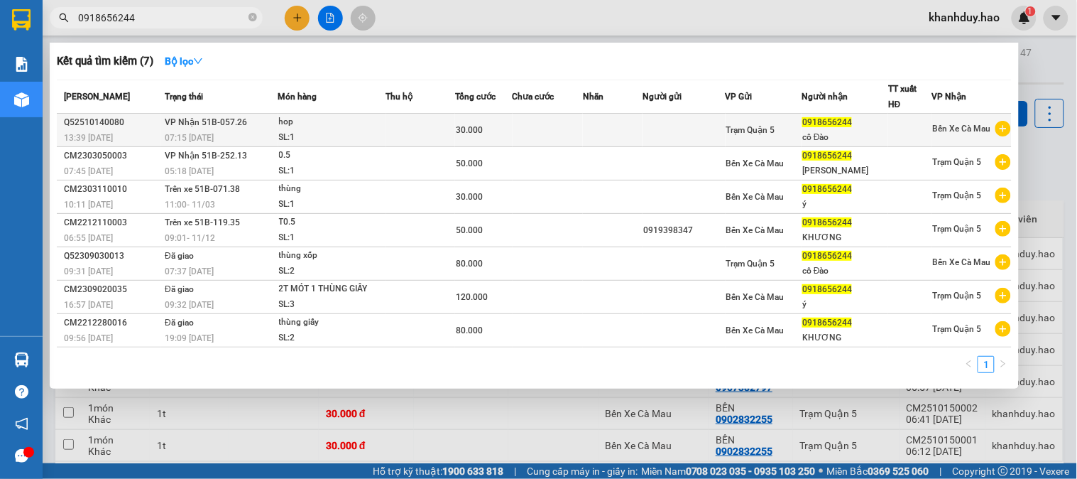
click at [419, 126] on td at bounding box center [421, 130] width 70 height 33
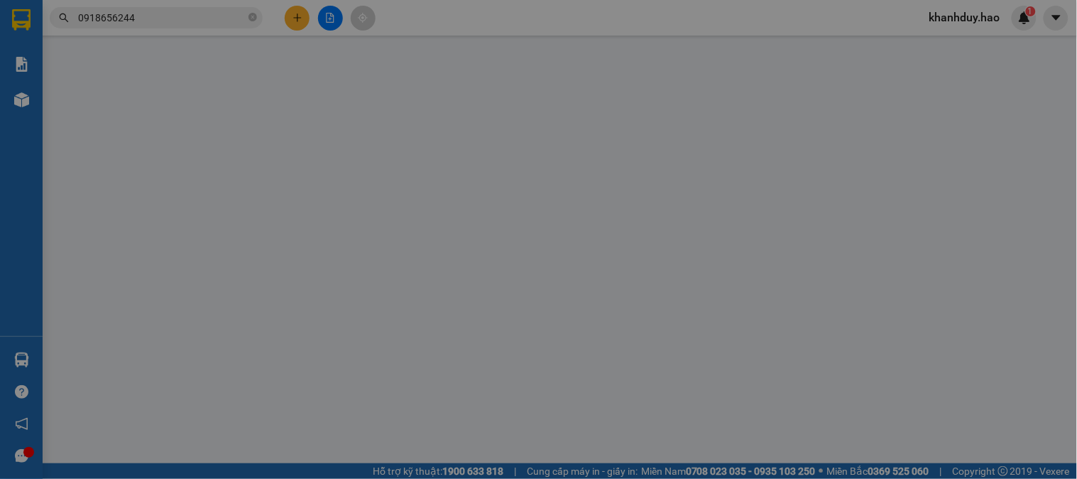
type input "0918656244"
type input "cô Đào"
type input "30.000"
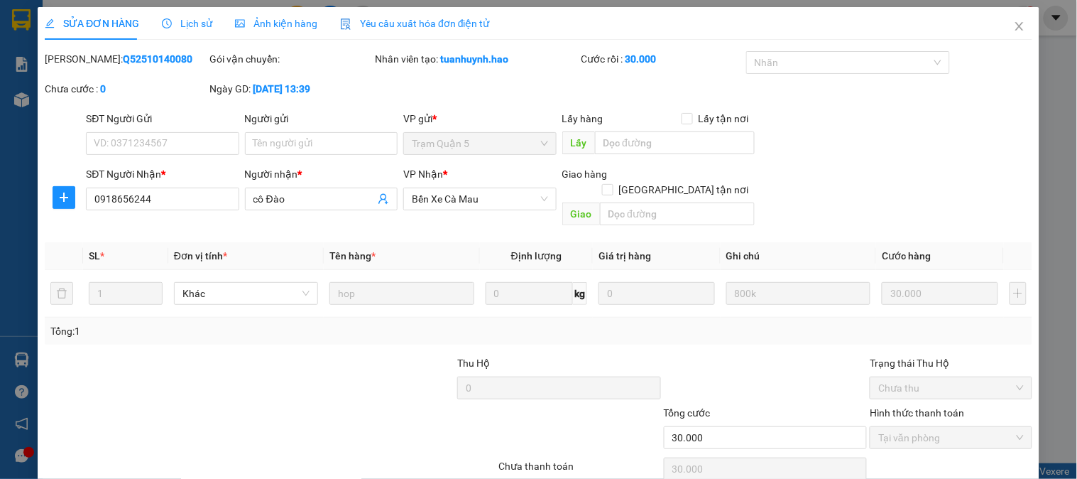
click at [265, 25] on span "Ảnh kiện hàng" at bounding box center [276, 23] width 82 height 11
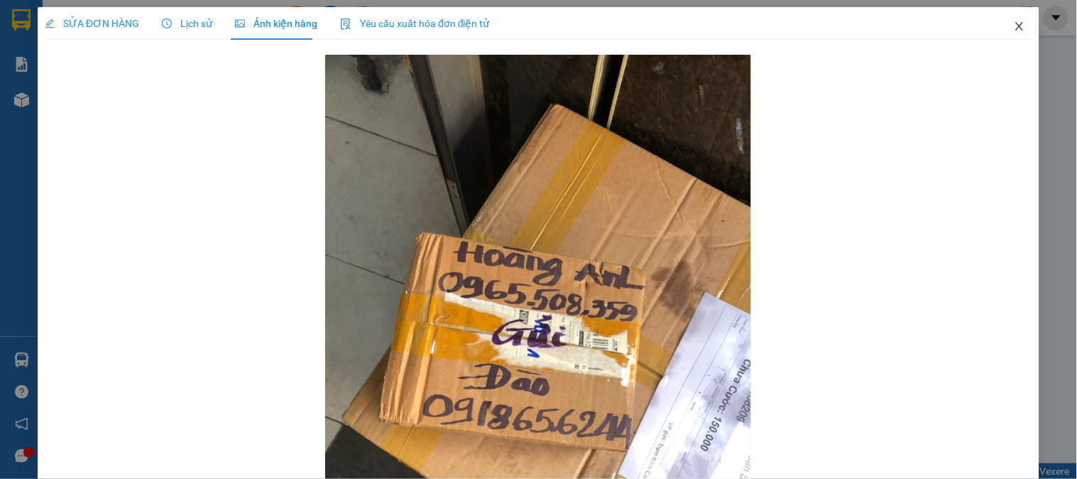
click at [1014, 29] on icon "close" at bounding box center [1019, 26] width 11 height 11
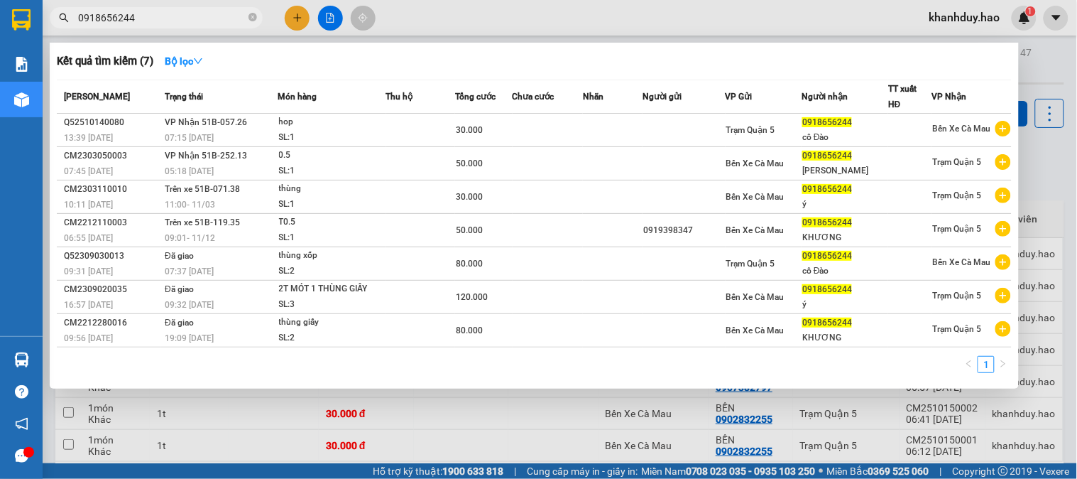
click at [160, 18] on input "0918656244" at bounding box center [162, 18] width 168 height 16
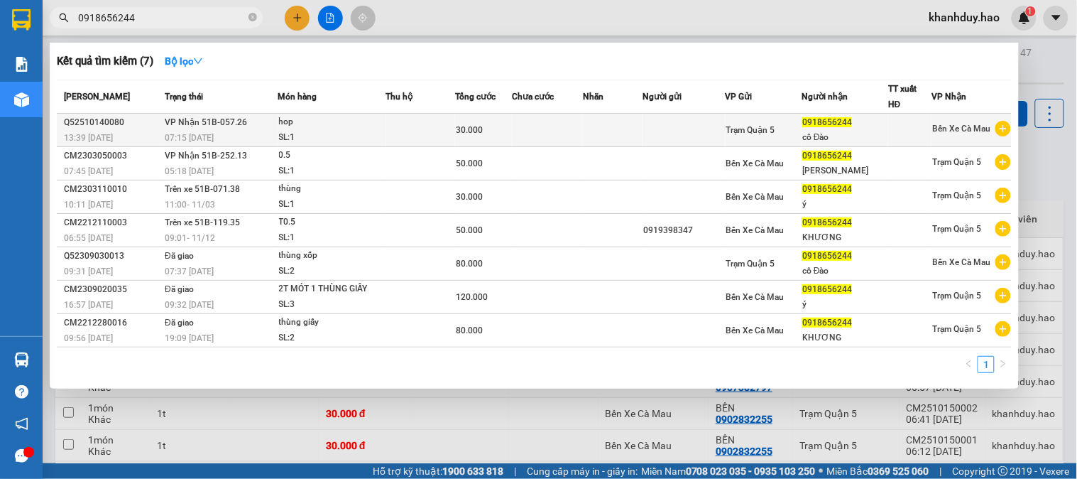
click at [415, 133] on td at bounding box center [421, 130] width 70 height 33
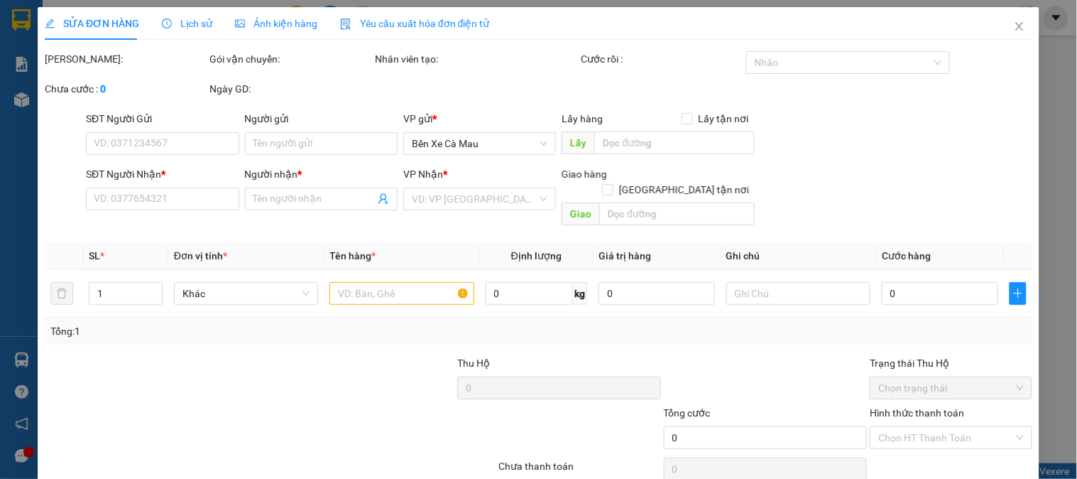
type input "0918656244"
type input "cô Đào"
type input "30.000"
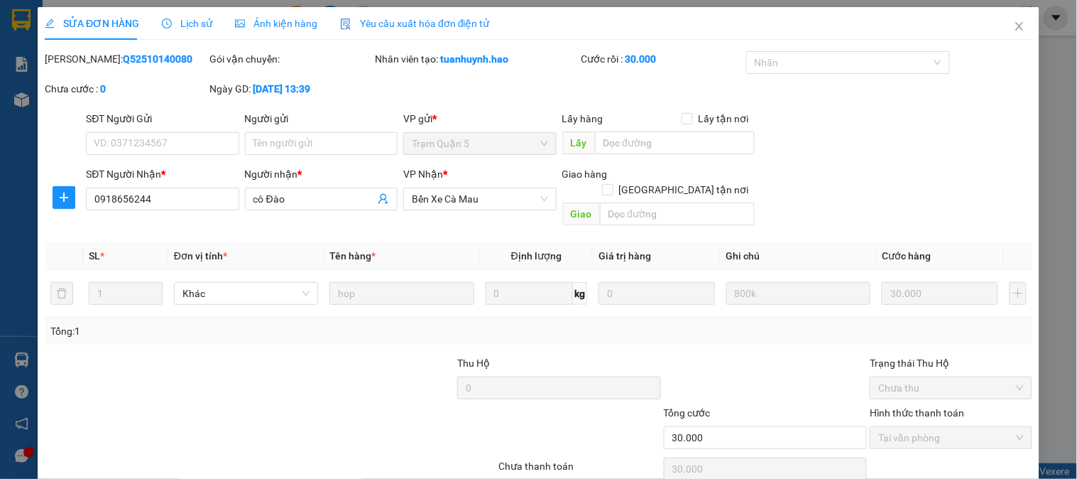
click at [294, 25] on span "Ảnh kiện hàng" at bounding box center [276, 23] width 82 height 11
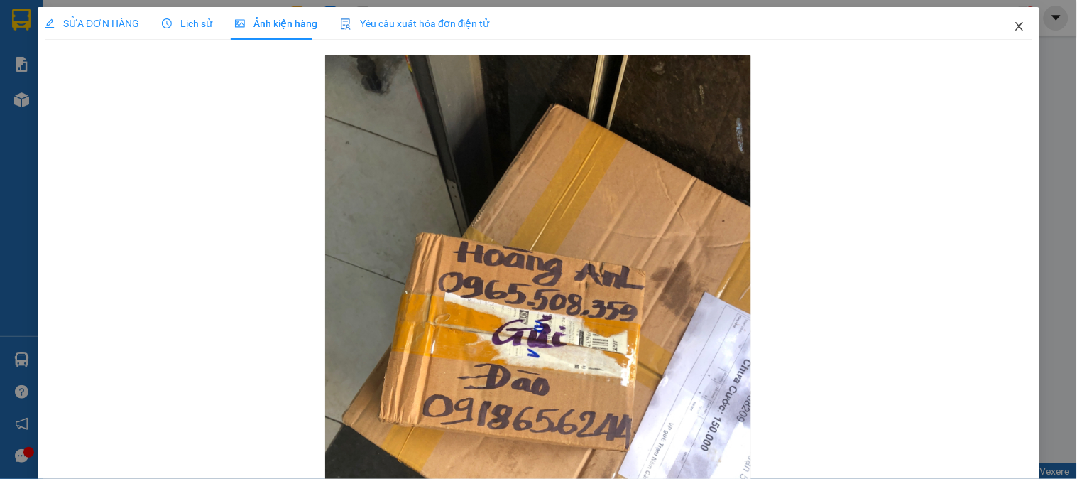
click at [1014, 31] on icon "close" at bounding box center [1019, 26] width 11 height 11
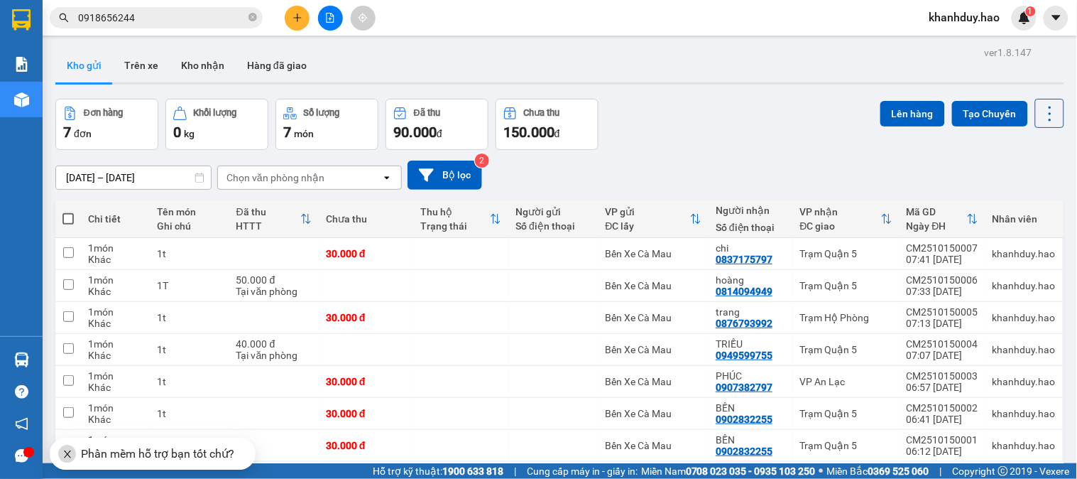
click at [159, 18] on input "0918656244" at bounding box center [162, 18] width 168 height 16
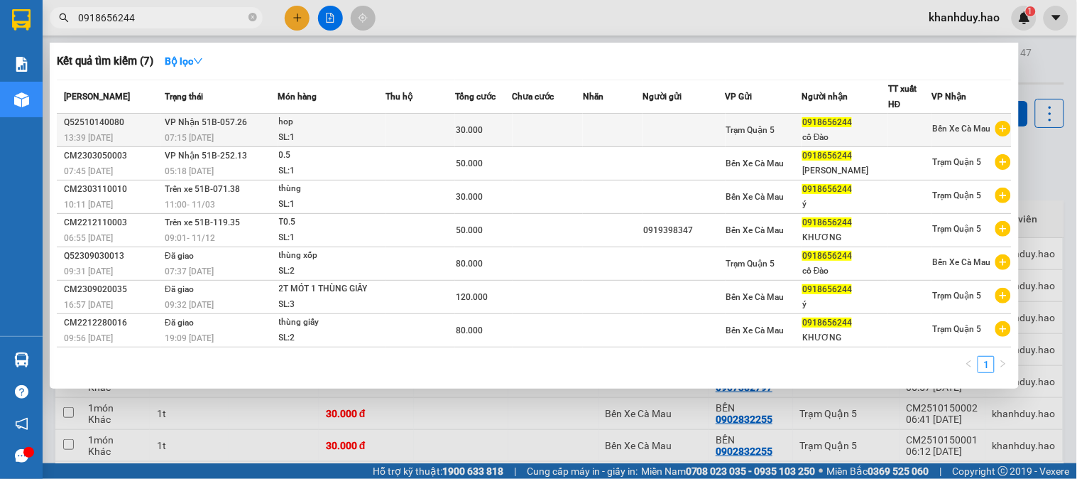
click at [531, 129] on td at bounding box center [548, 130] width 70 height 33
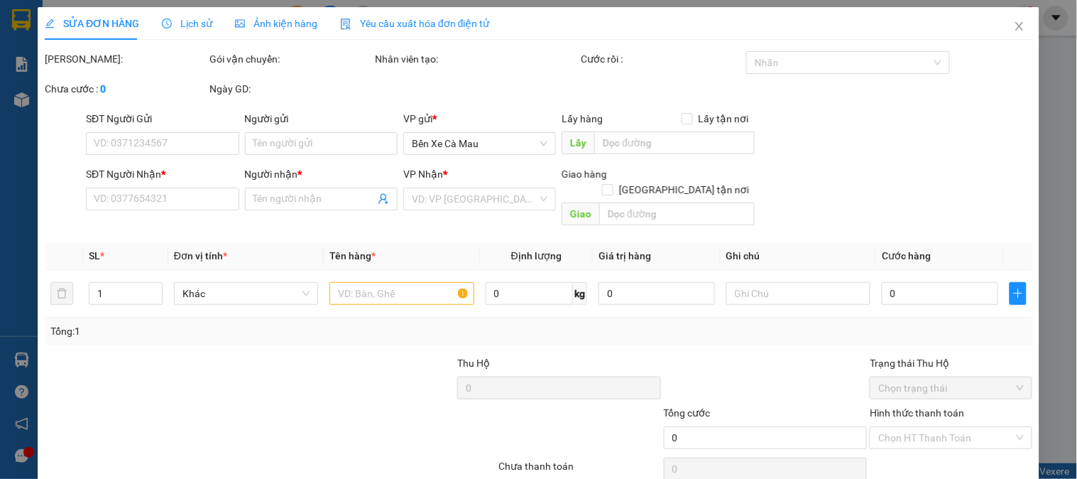
type input "0918656244"
type input "cô Đào"
type input "30.000"
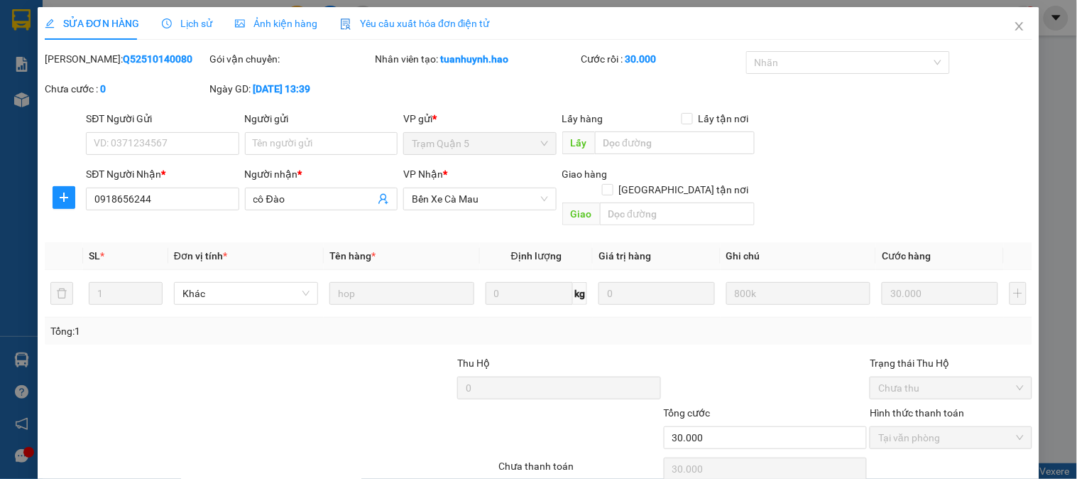
click at [292, 23] on span "Ảnh kiện hàng" at bounding box center [276, 23] width 82 height 11
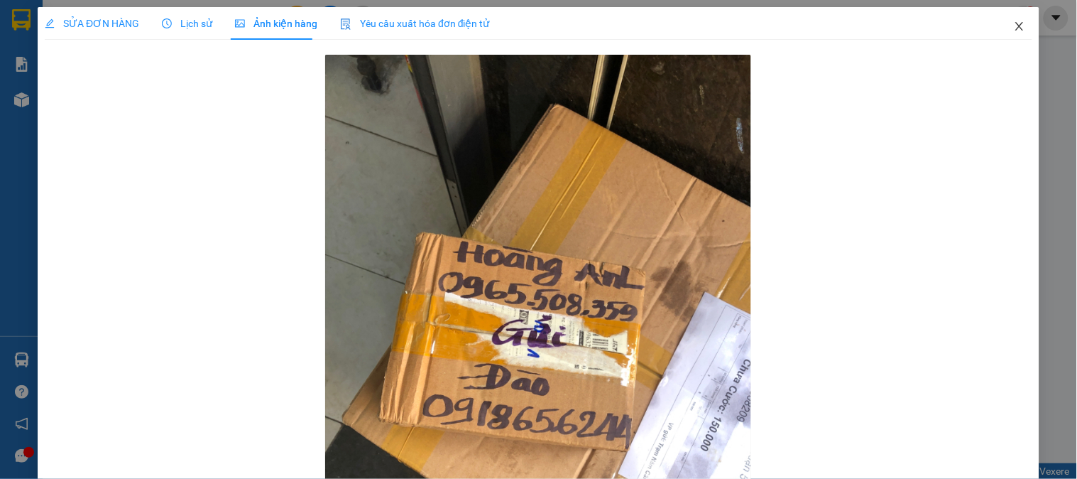
click at [1015, 30] on icon "close" at bounding box center [1019, 26] width 8 height 9
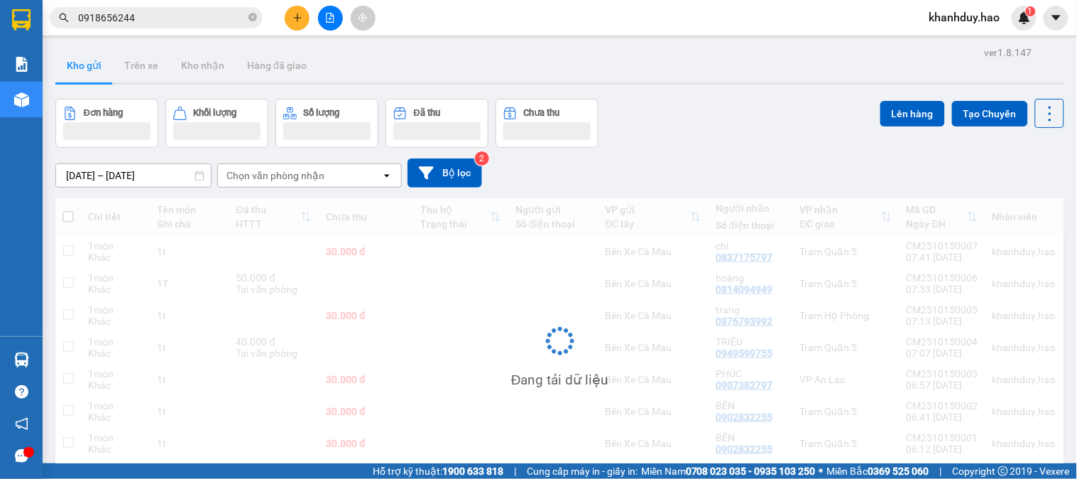
click at [188, 12] on input "0918656244" at bounding box center [162, 18] width 168 height 16
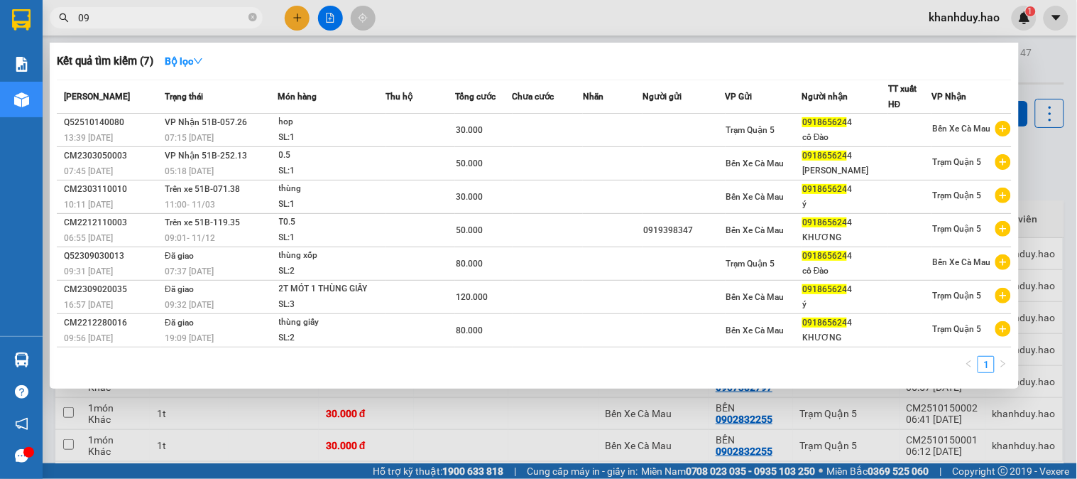
type input "0"
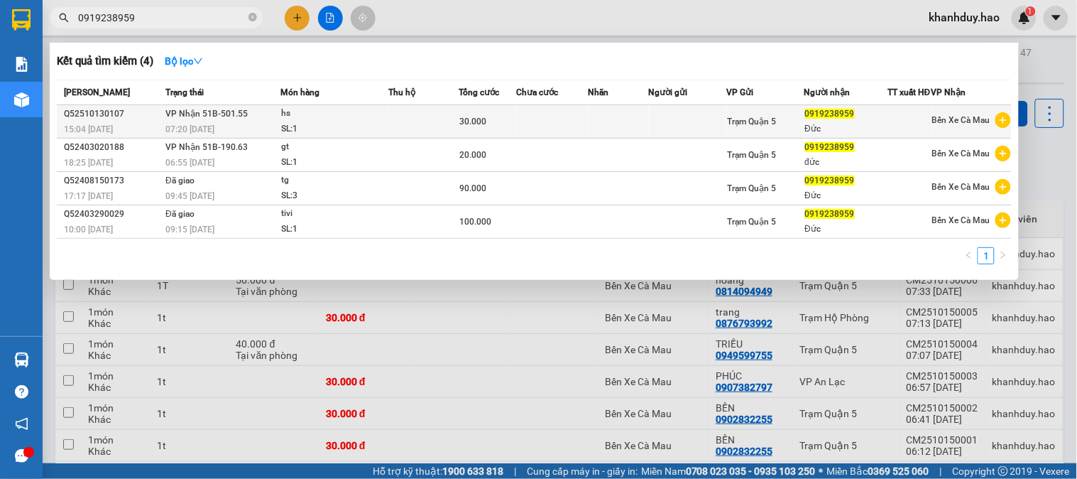
type input "0919238959"
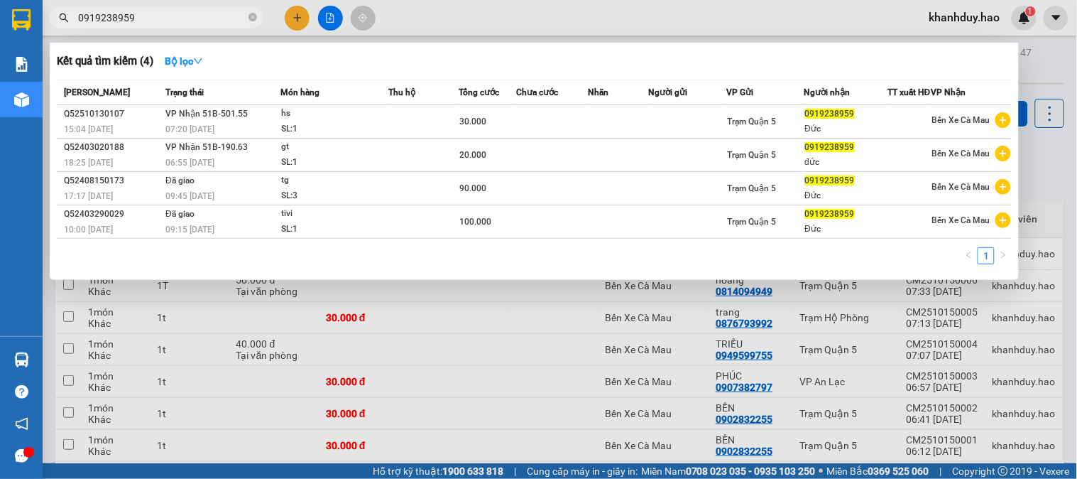
click at [479, 129] on div "30.000" at bounding box center [487, 122] width 56 height 16
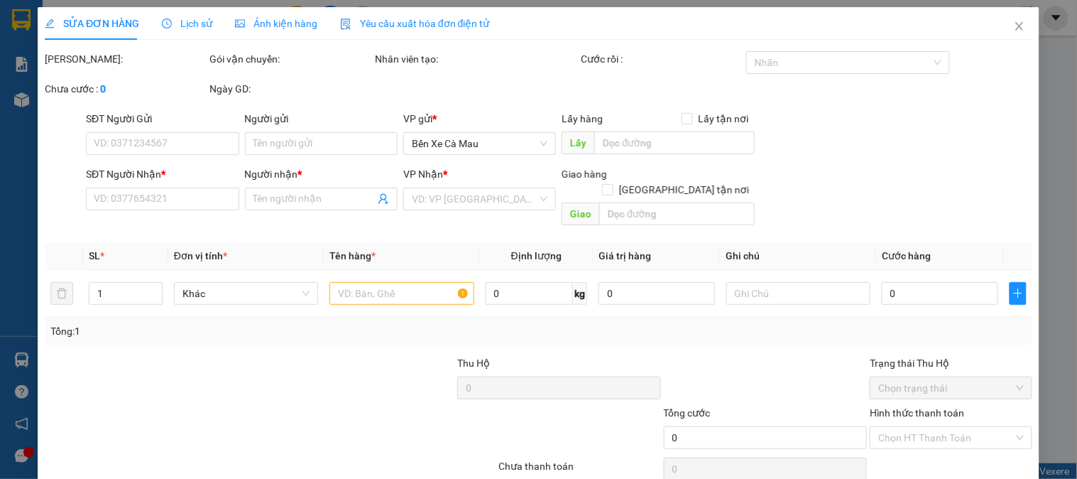
type input "0919238959"
type input "Đức"
type input "30.000"
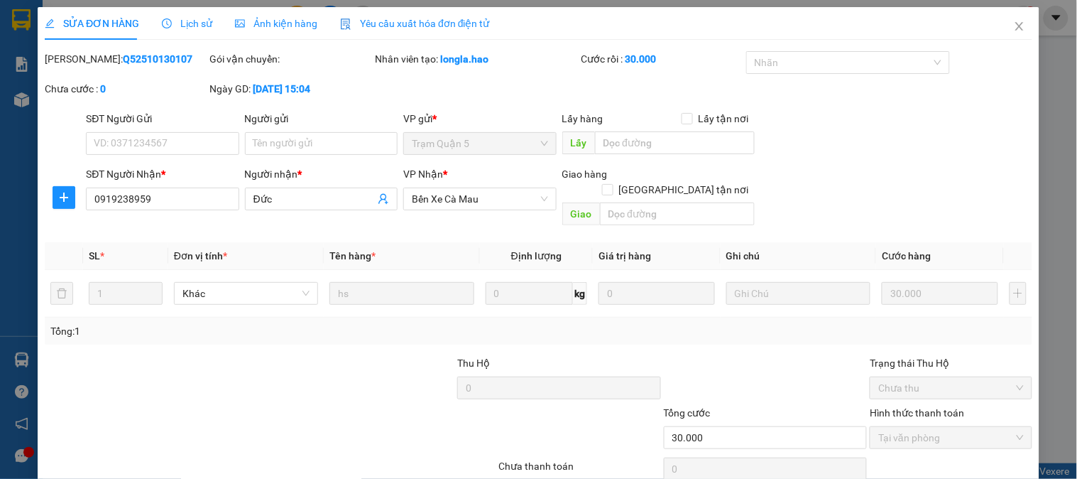
click at [266, 28] on span "Ảnh kiện hàng" at bounding box center [276, 23] width 82 height 11
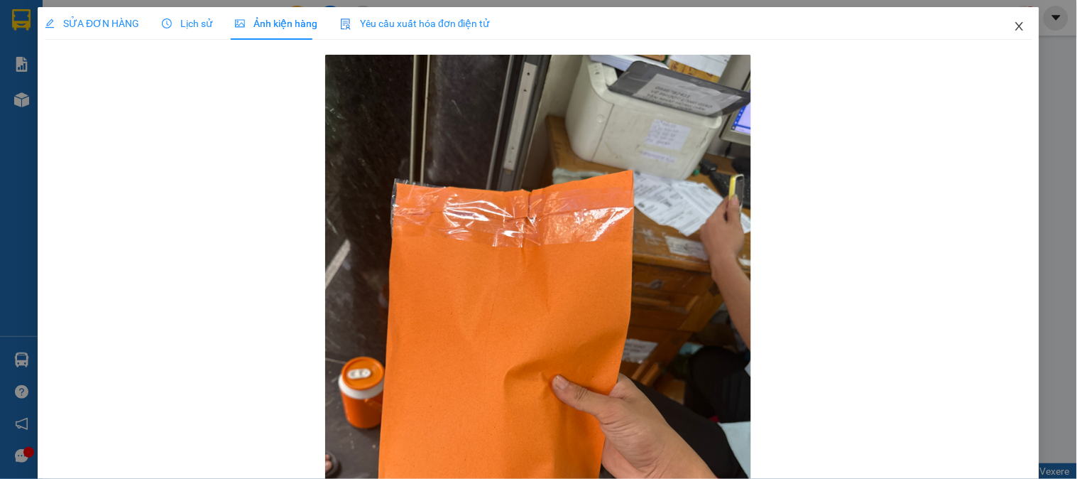
click at [1014, 26] on icon "close" at bounding box center [1019, 26] width 11 height 11
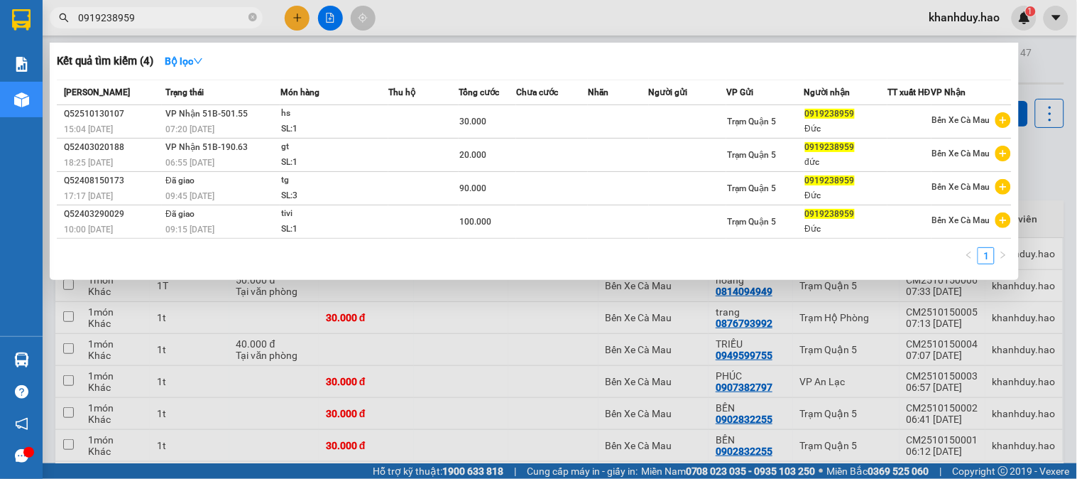
click at [147, 13] on input "0919238959" at bounding box center [162, 18] width 168 height 16
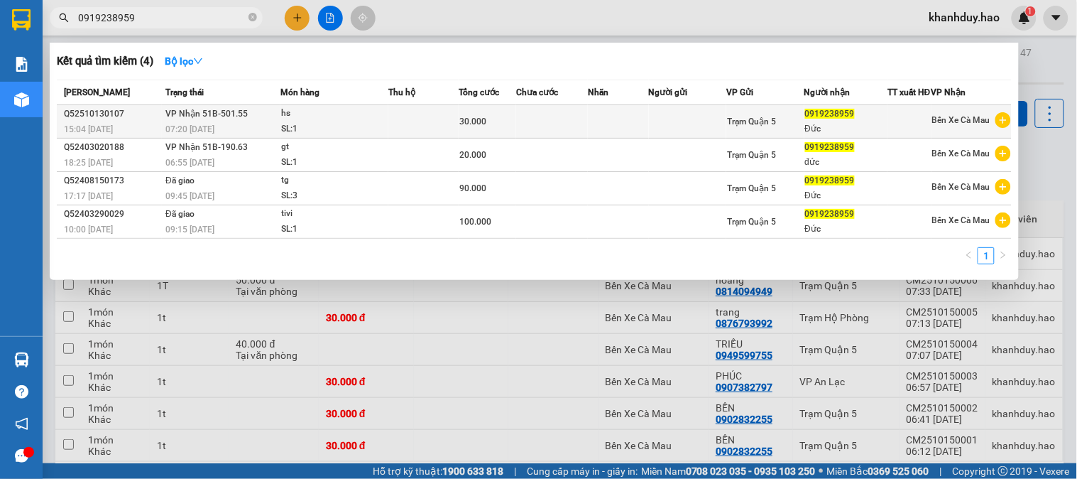
click at [334, 132] on div "SL: 1" at bounding box center [334, 129] width 107 height 16
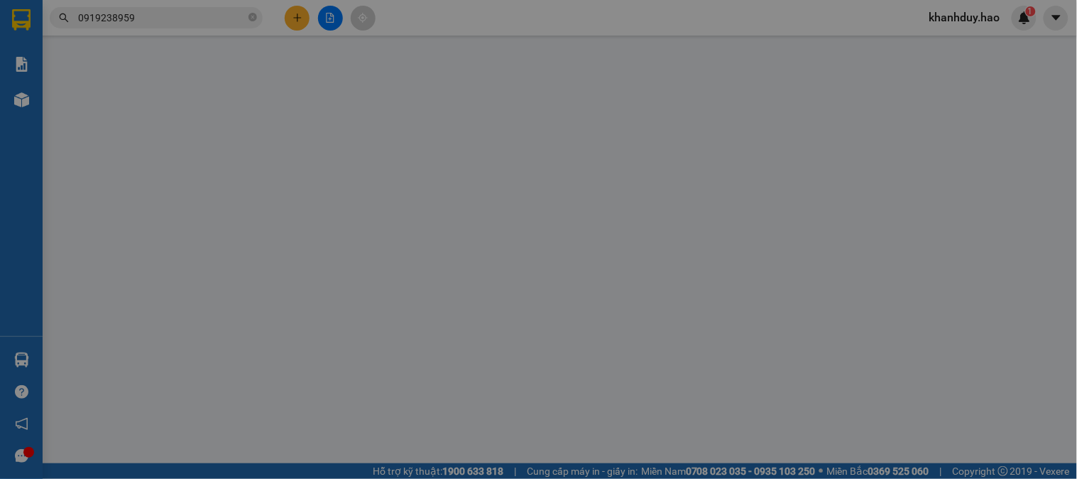
type input "0919238959"
type input "Đức"
type input "30.000"
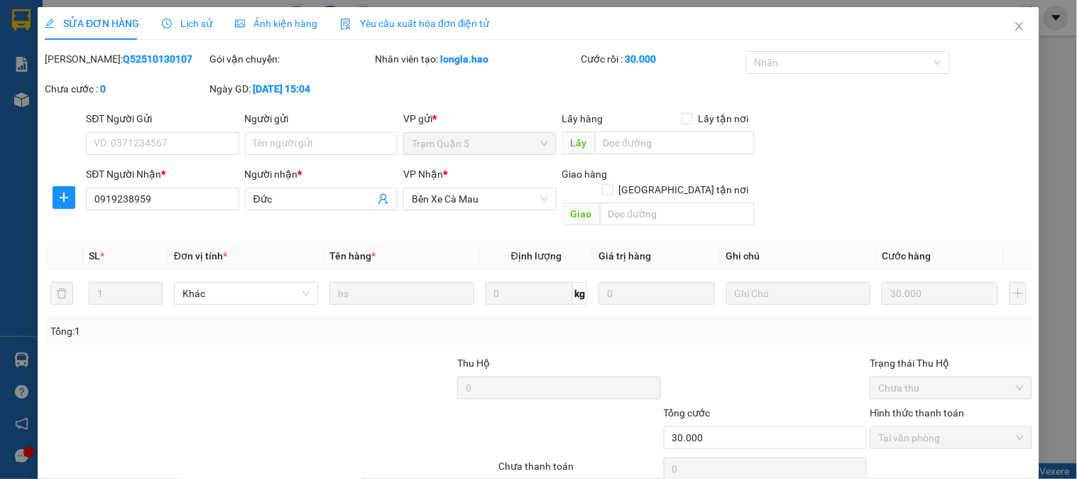
click at [293, 26] on span "Ảnh kiện hàng" at bounding box center [276, 23] width 82 height 11
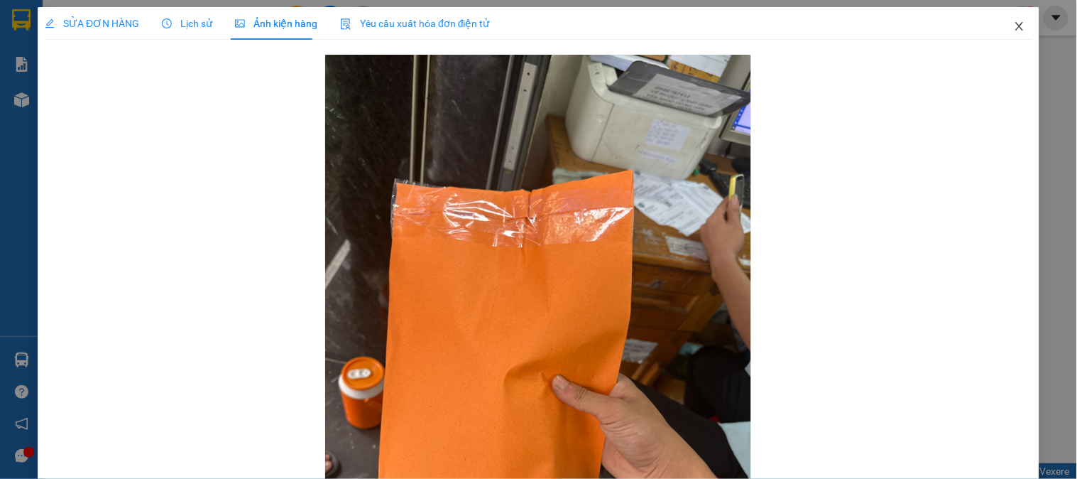
click at [1015, 28] on icon "close" at bounding box center [1019, 26] width 8 height 9
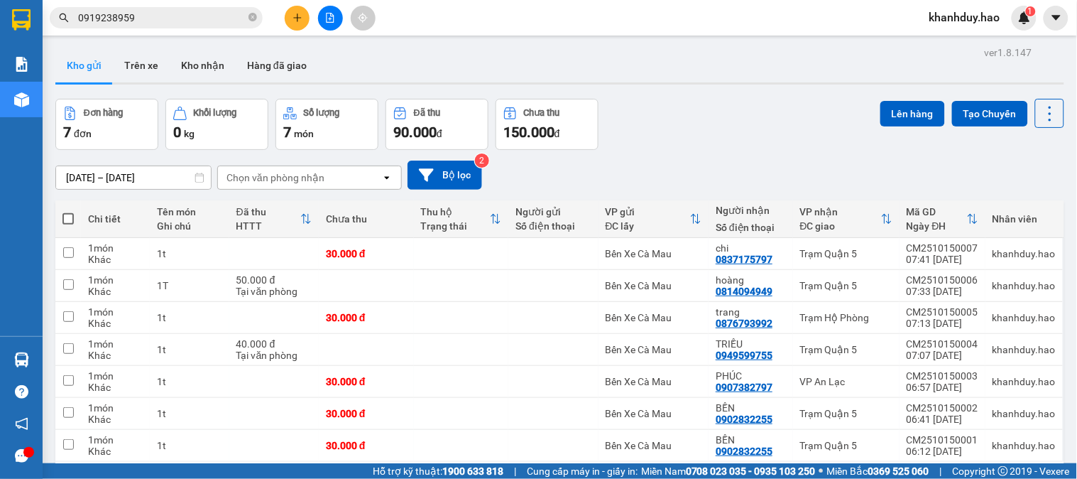
click at [167, 16] on input "0919238959" at bounding box center [162, 18] width 168 height 16
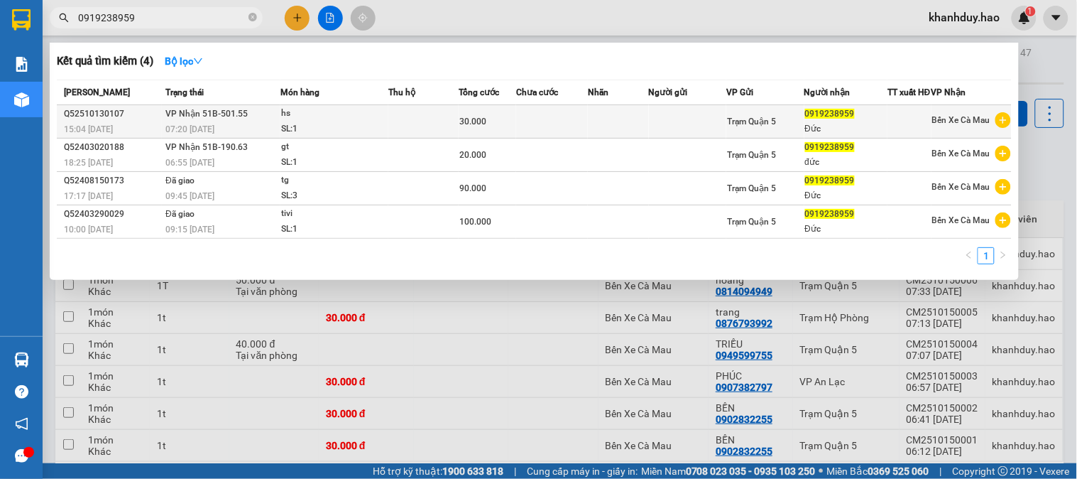
click at [420, 135] on td at bounding box center [423, 121] width 70 height 33
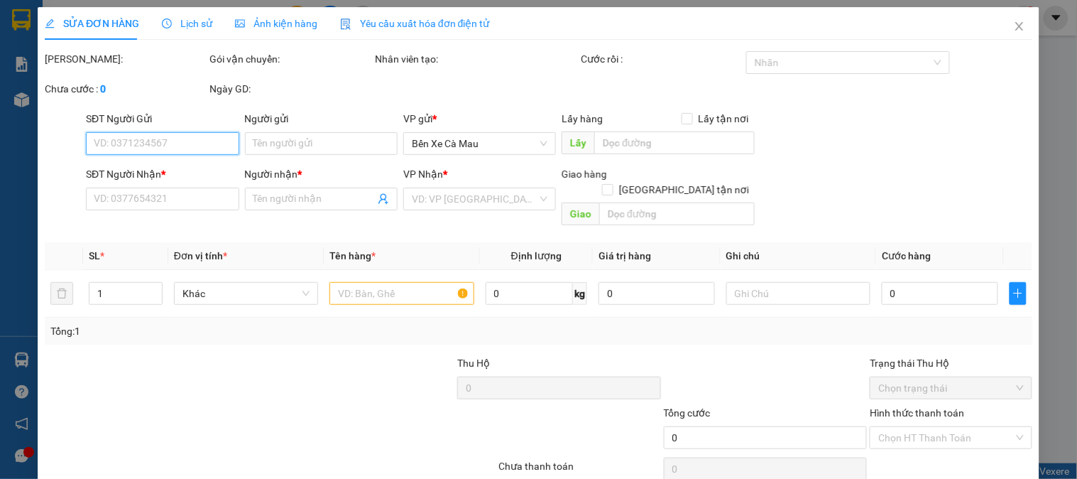
type input "0919238959"
type input "Đức"
type input "30.000"
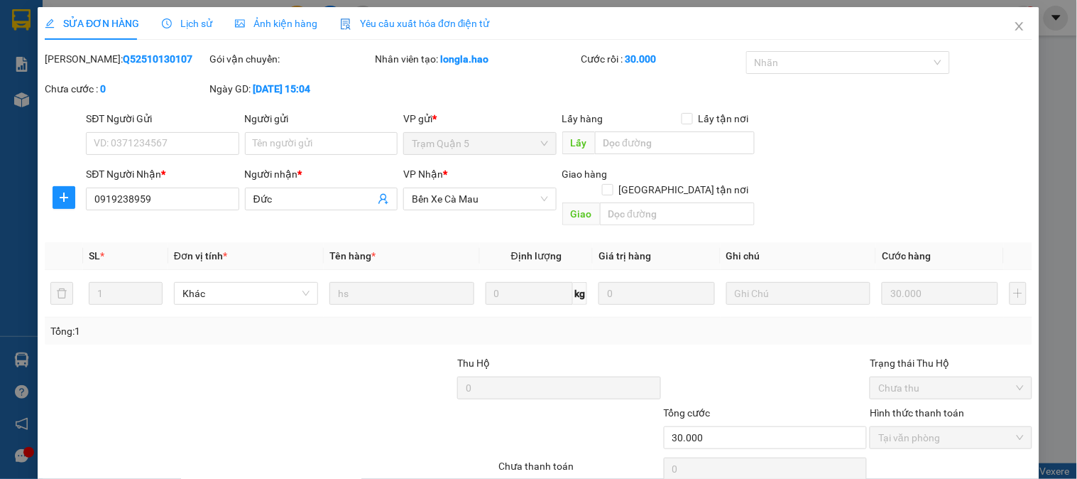
click at [299, 24] on span "Ảnh kiện hàng" at bounding box center [276, 23] width 82 height 11
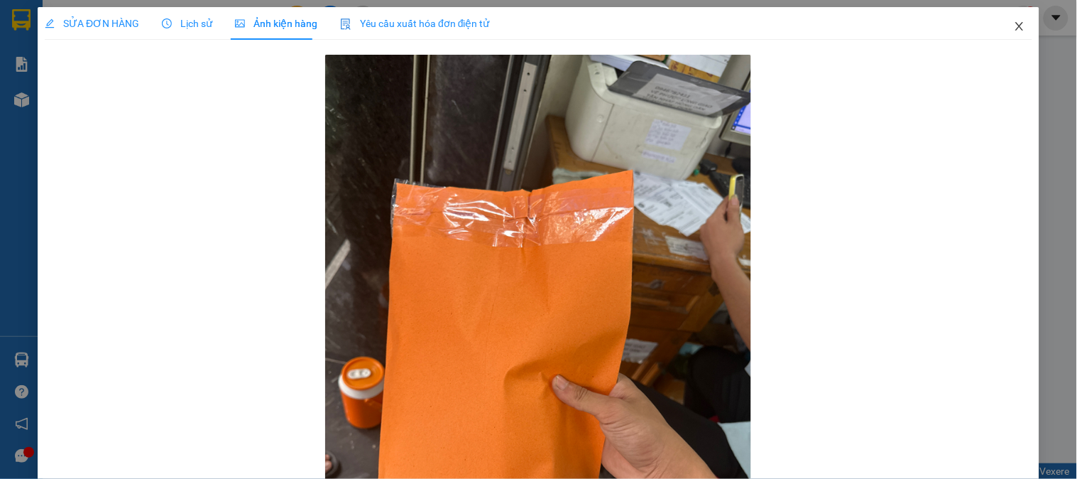
click at [1014, 25] on icon "close" at bounding box center [1019, 26] width 11 height 11
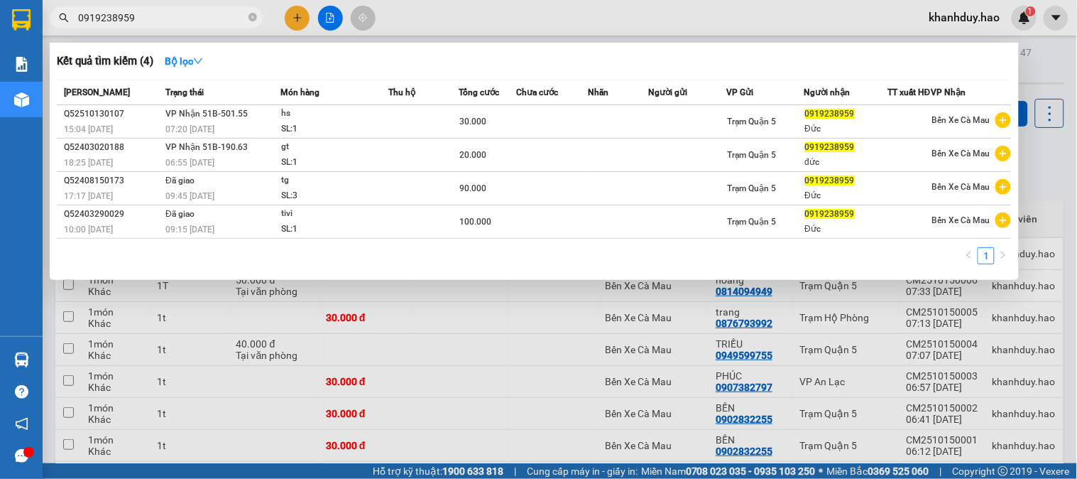
click at [173, 23] on input "0919238959" at bounding box center [162, 18] width 168 height 16
type input "0"
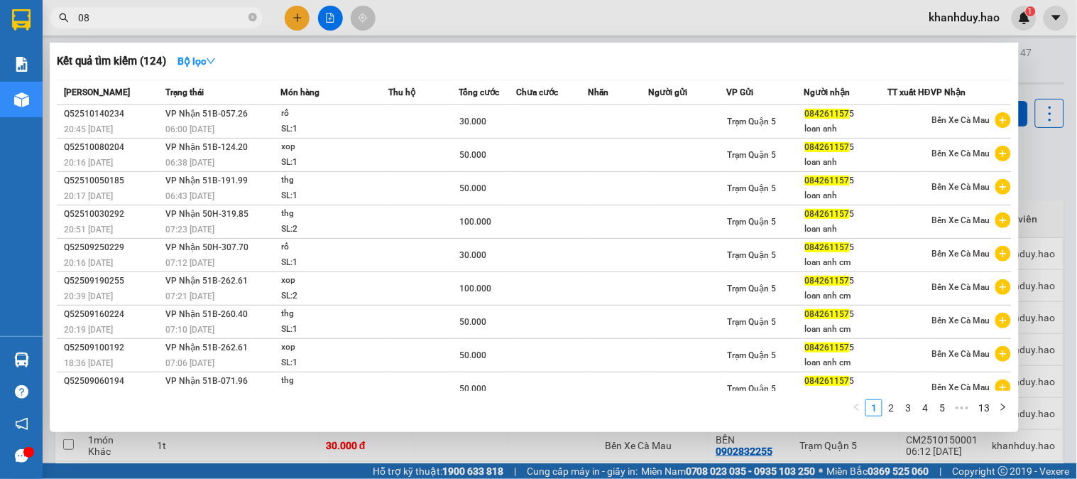
type input "0"
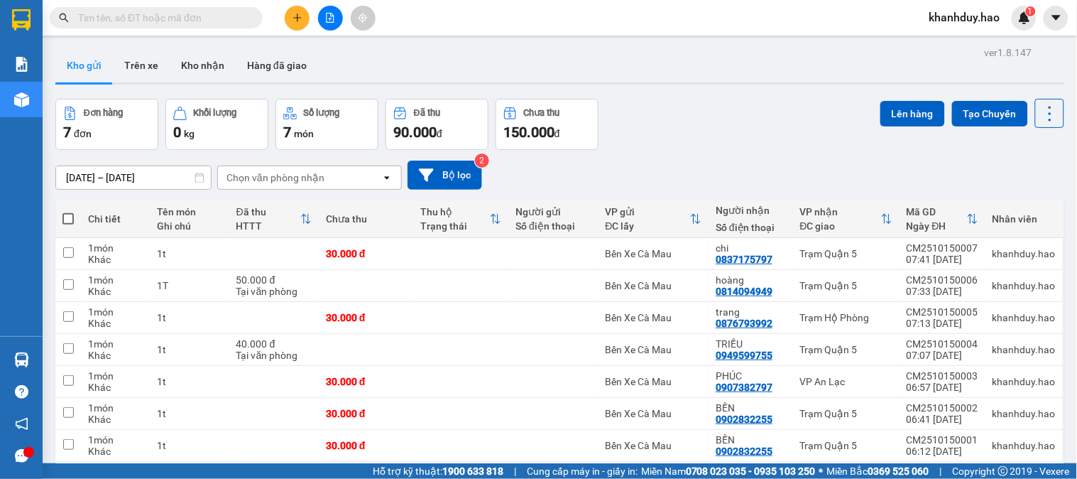
click at [153, 18] on input "text" at bounding box center [162, 18] width 168 height 16
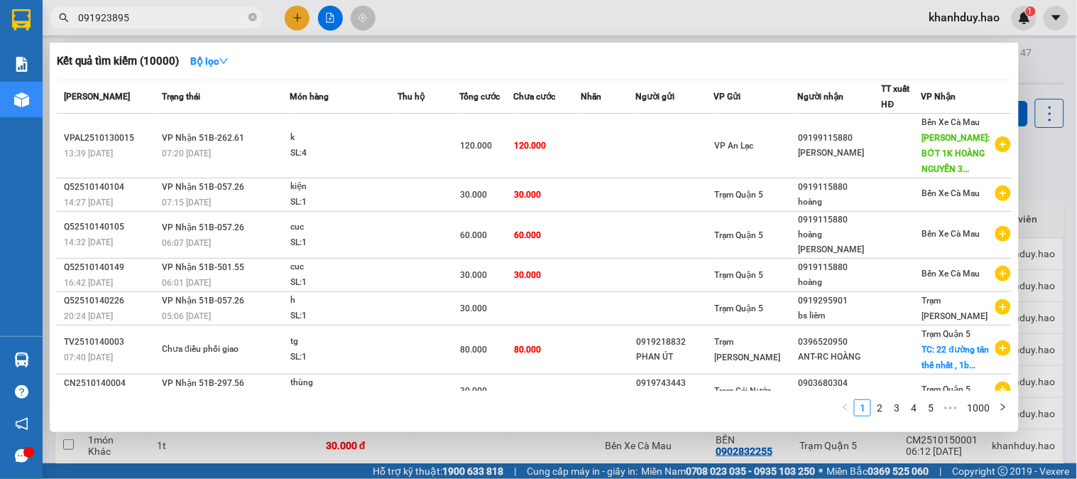
type input "0919238959"
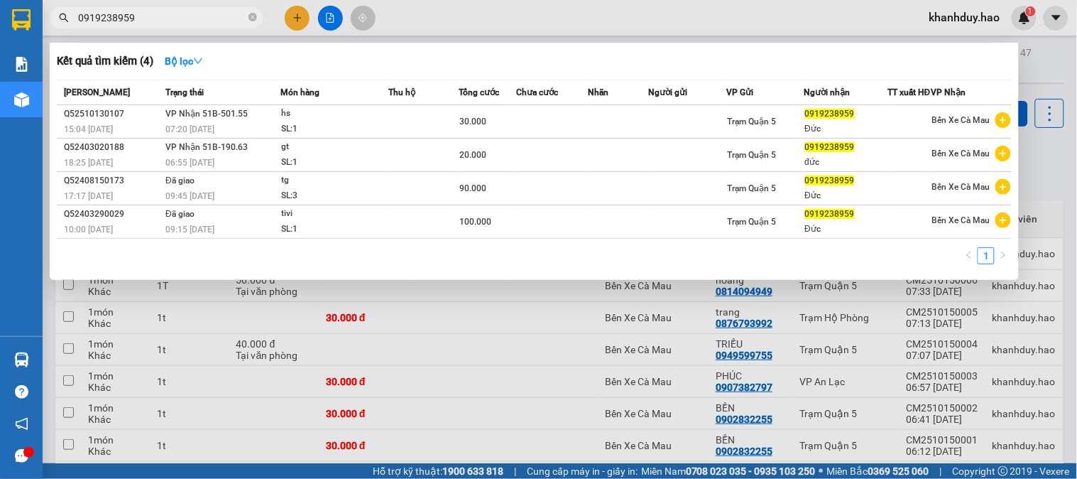
click at [420, 362] on div at bounding box center [538, 239] width 1077 height 479
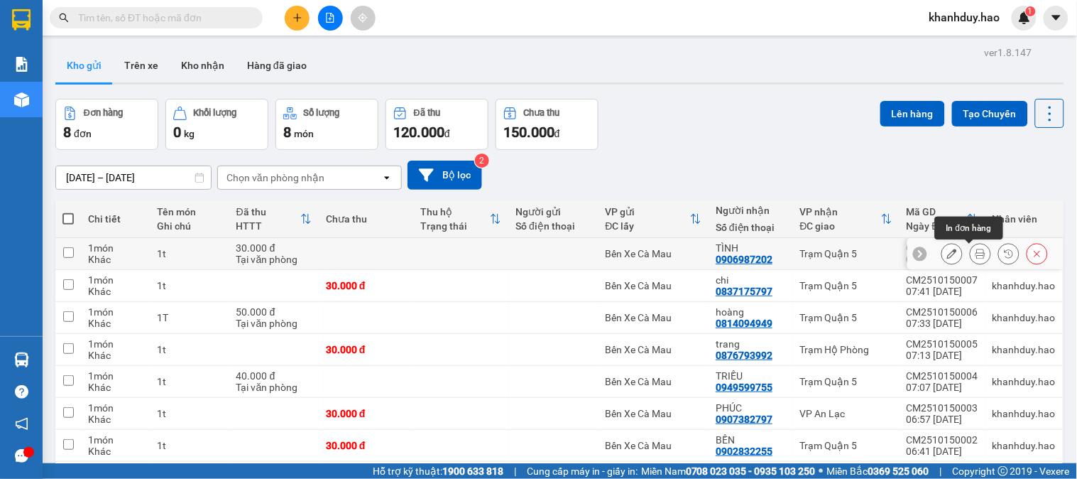
click at [976, 257] on icon at bounding box center [981, 254] width 10 height 10
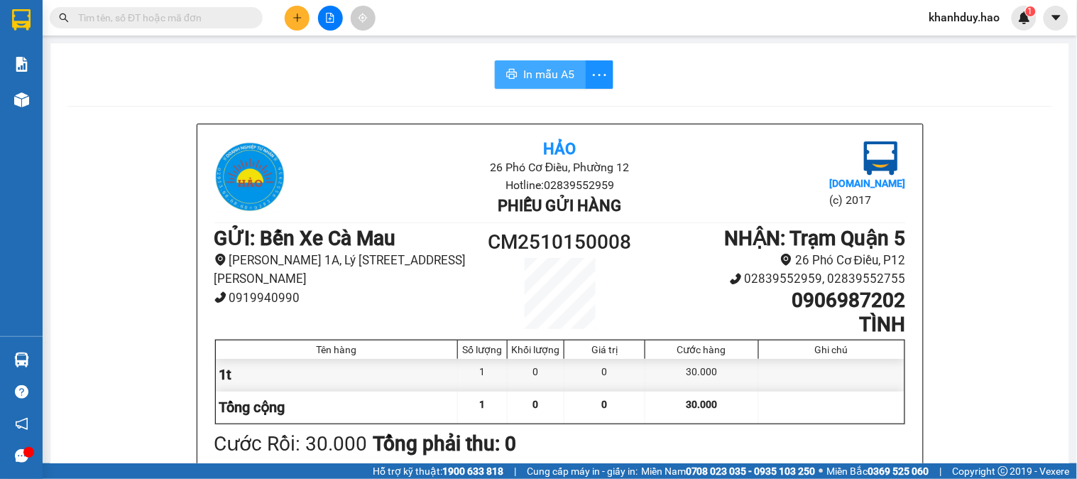
click at [537, 80] on span "In mẫu A5" at bounding box center [548, 74] width 51 height 18
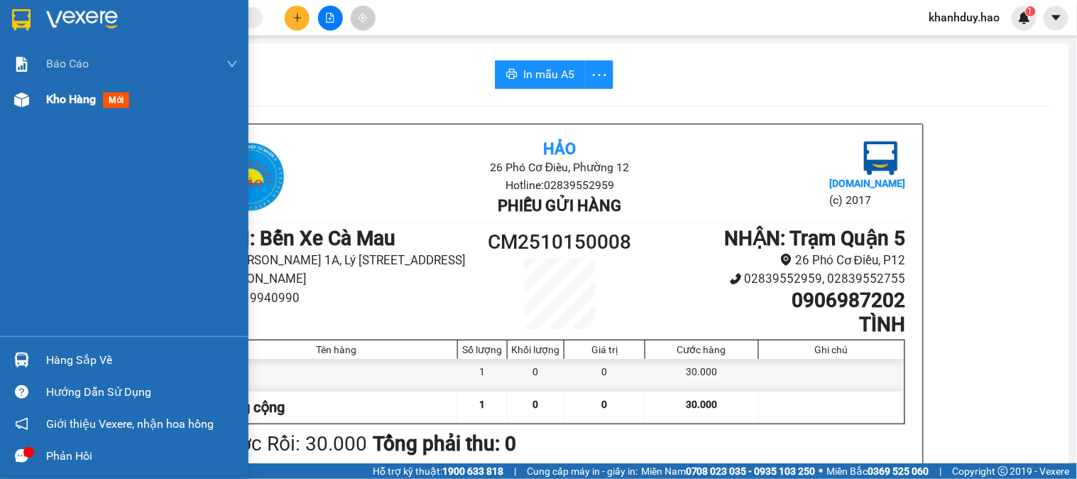
click at [62, 104] on span "Kho hàng" at bounding box center [71, 98] width 50 height 13
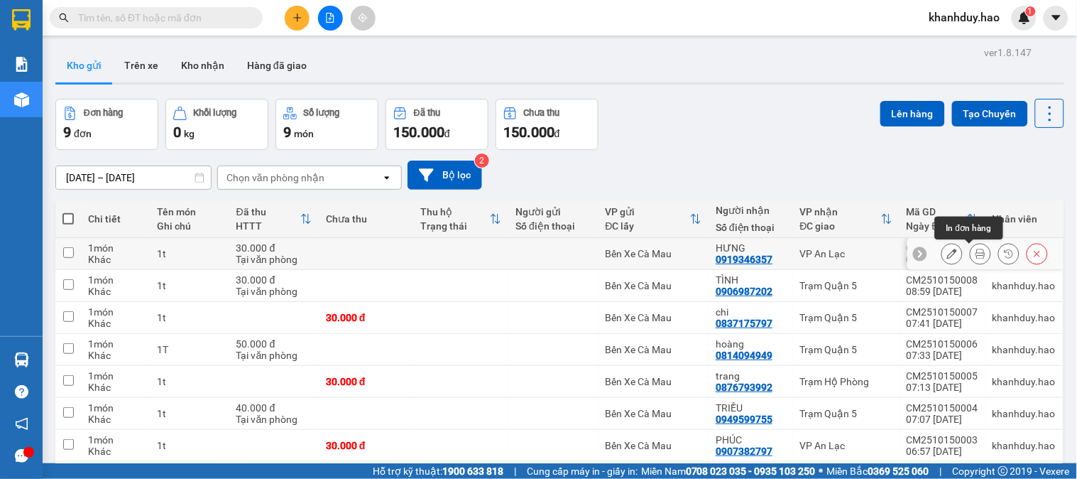
click at [976, 253] on icon at bounding box center [981, 254] width 10 height 10
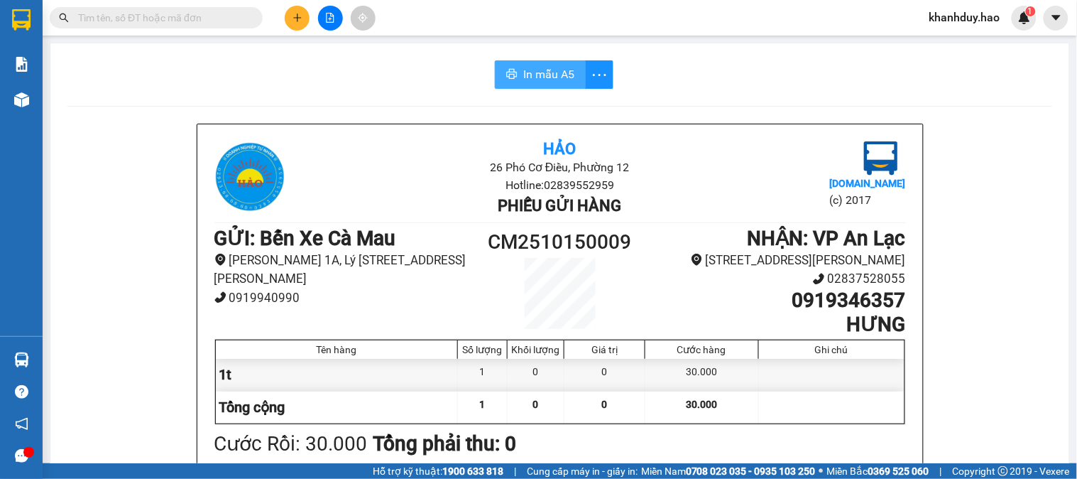
click at [555, 75] on span "In mẫu A5" at bounding box center [548, 74] width 51 height 18
click at [182, 18] on input "text" at bounding box center [162, 18] width 168 height 16
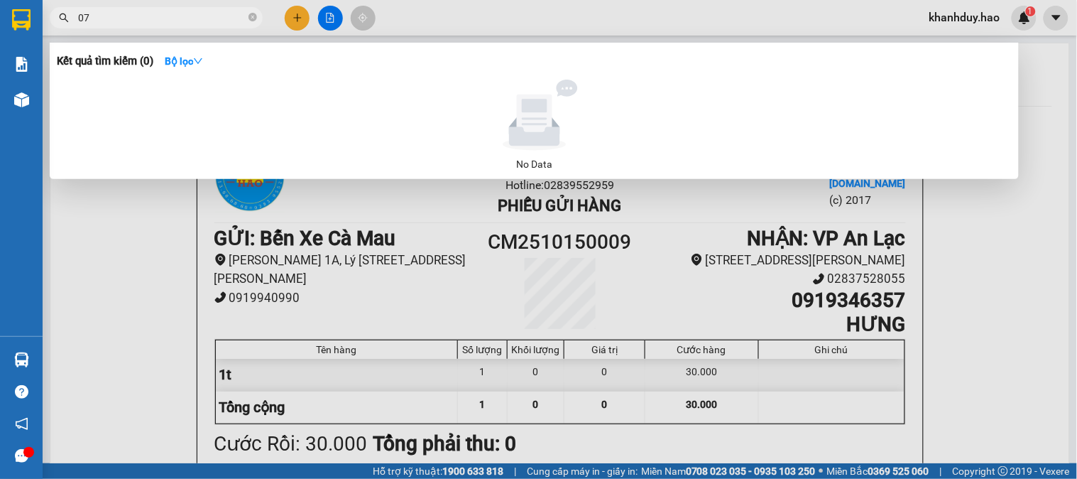
type input "0"
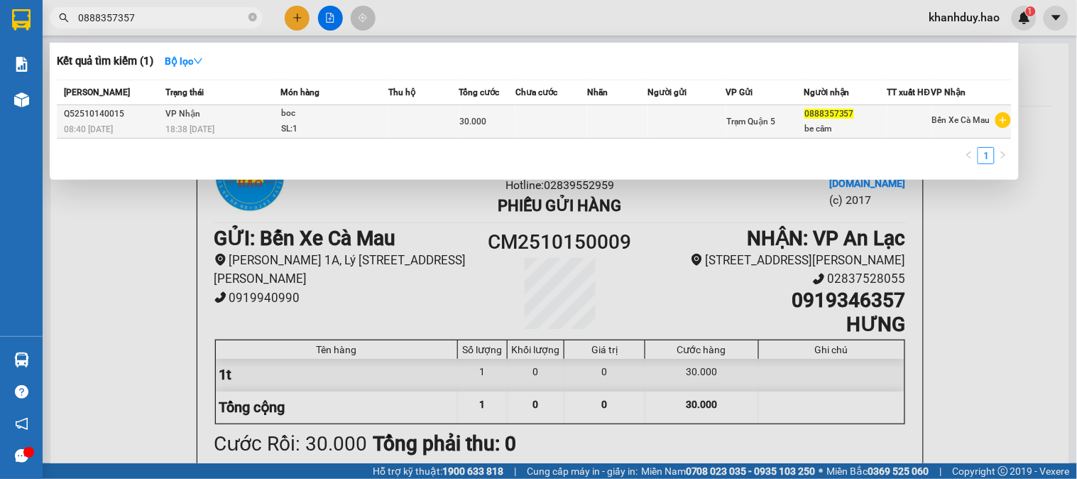
type input "0888357357"
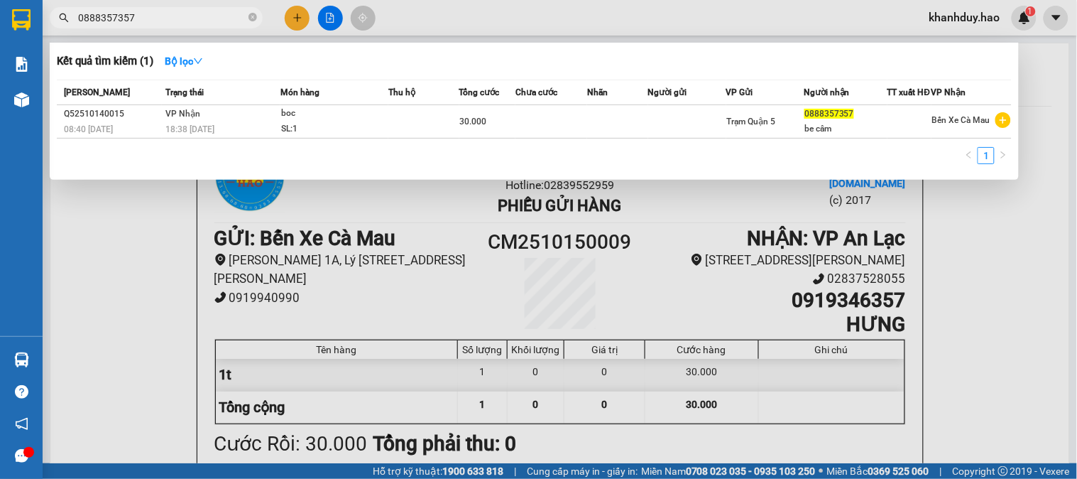
click at [462, 126] on span "30.000" at bounding box center [473, 121] width 27 height 10
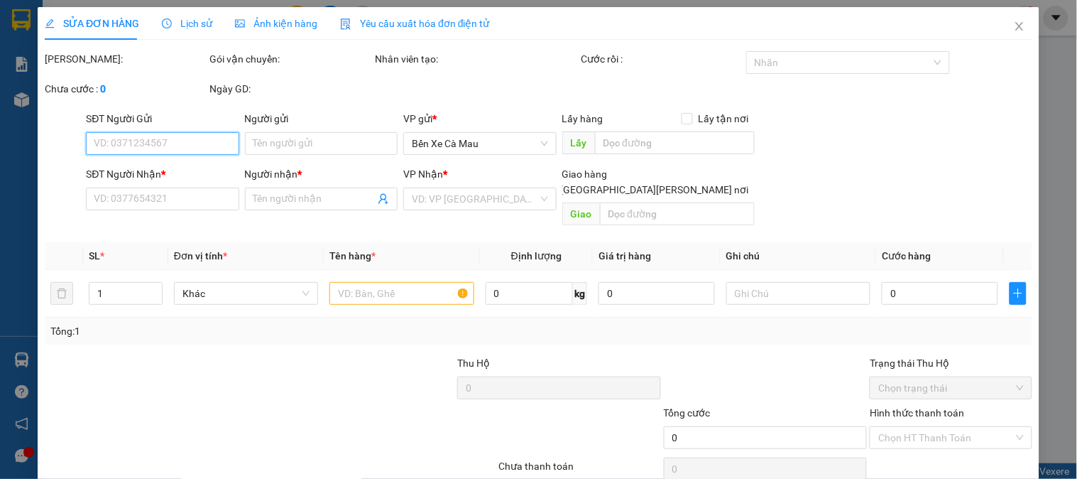
type input "0888357357"
type input "be câm"
type input "30.000"
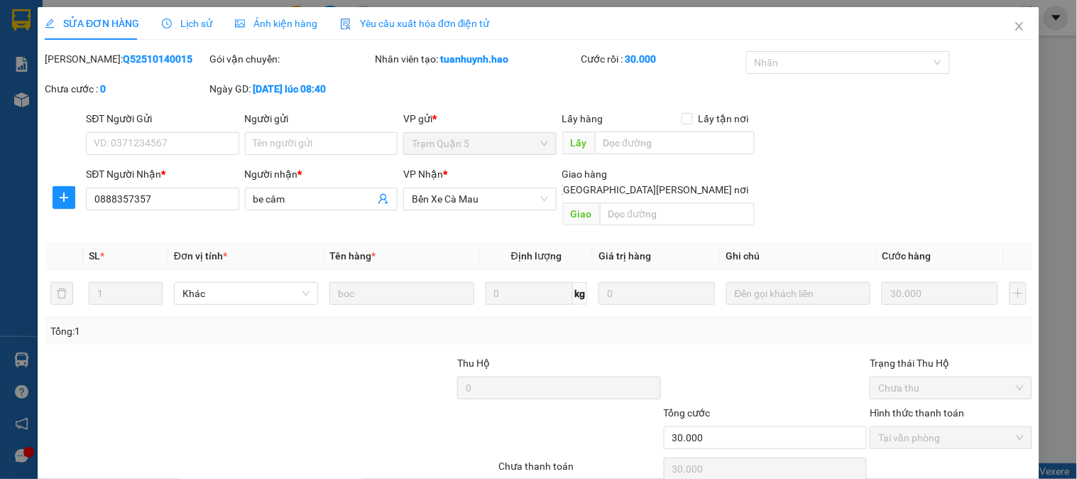
click at [295, 20] on span "Ảnh kiện hàng" at bounding box center [276, 23] width 82 height 11
